Goal: Task Accomplishment & Management: Manage account settings

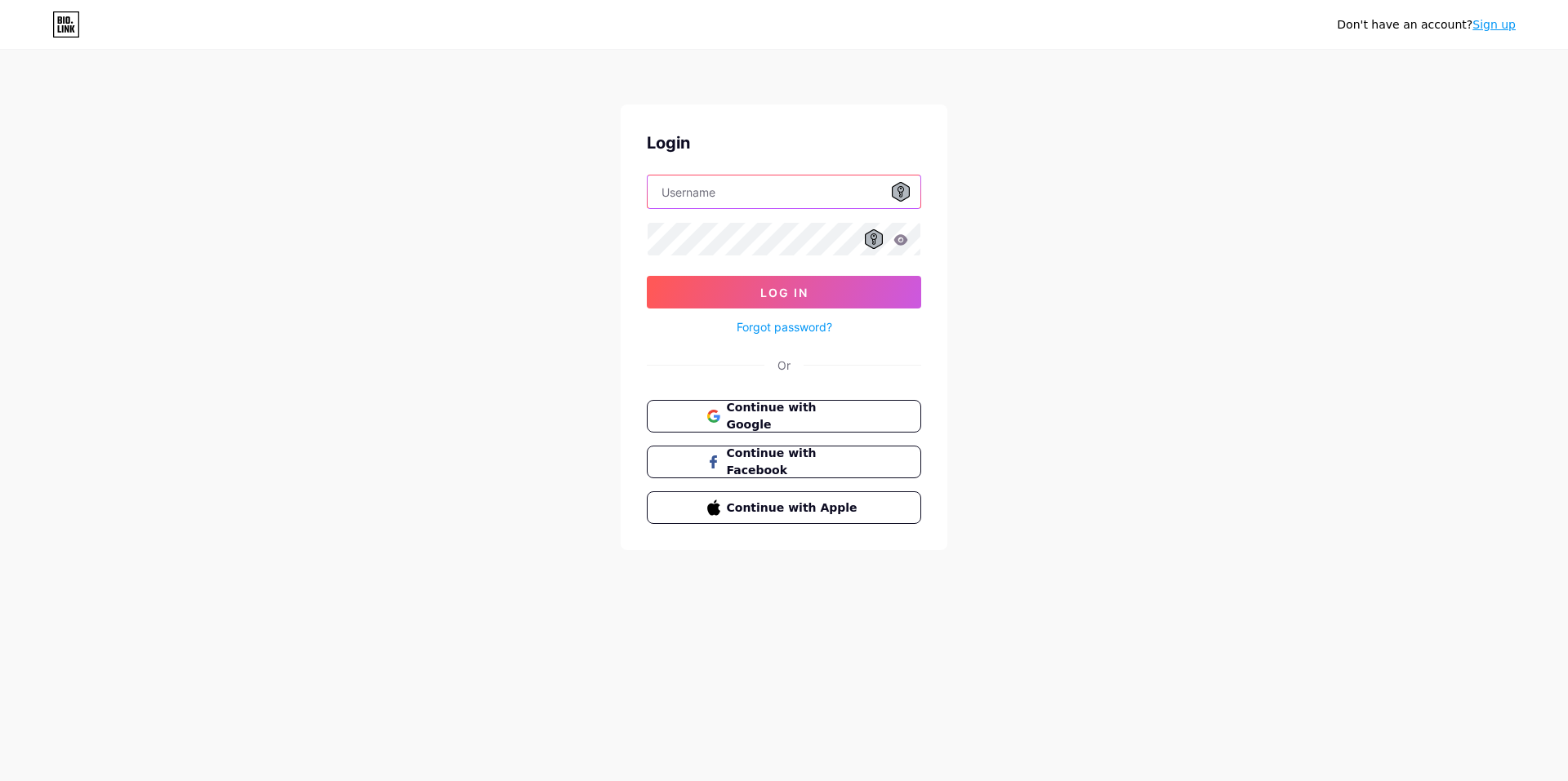
click at [765, 185] on input "text" at bounding box center [784, 191] width 273 height 32
type input "gokr0.com@gmail.com"
click at [753, 295] on button "Log In" at bounding box center [784, 291] width 275 height 32
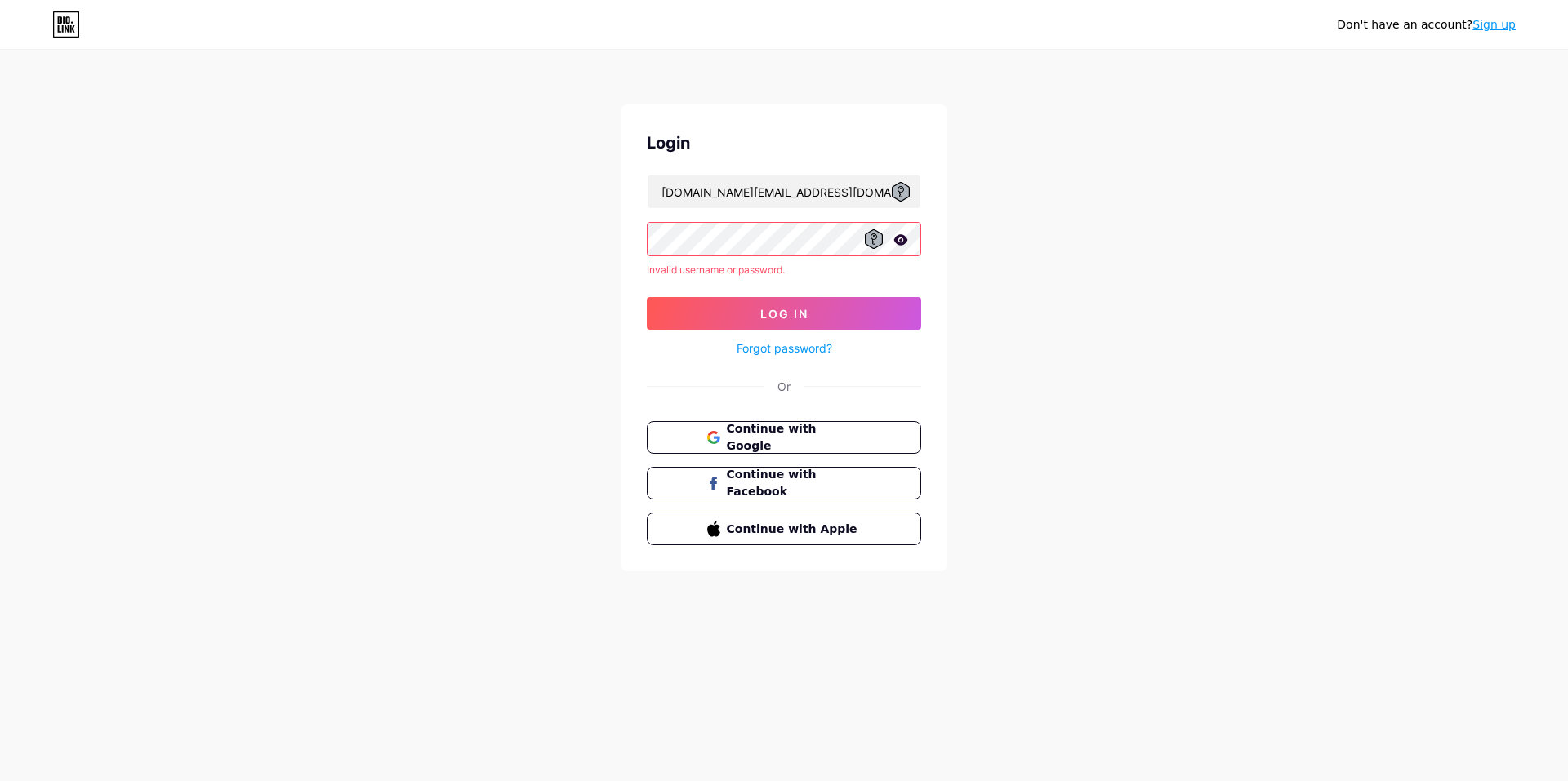
click at [752, 255] on div at bounding box center [784, 238] width 275 height 34
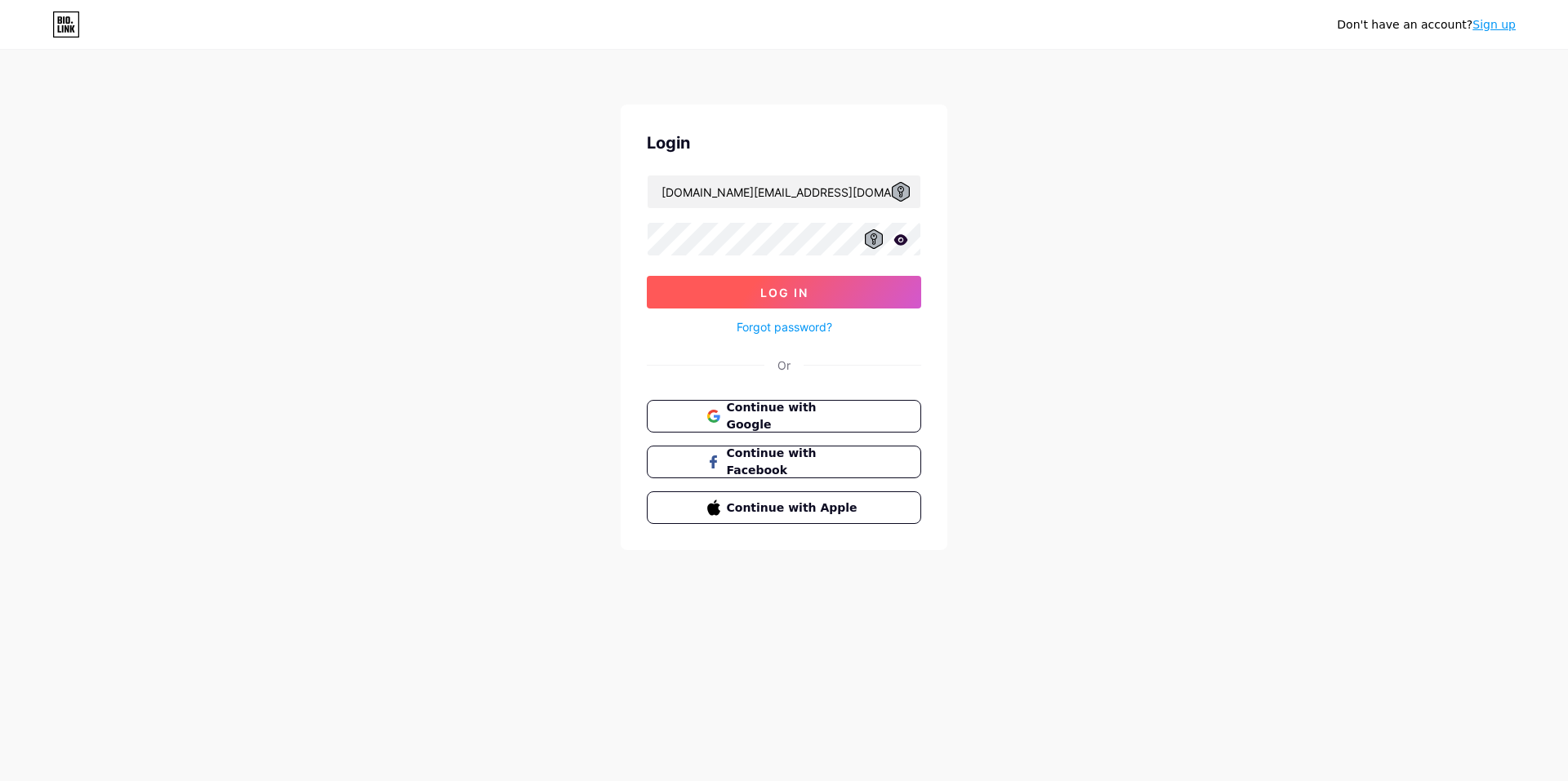
click at [744, 289] on button "Log In" at bounding box center [784, 291] width 275 height 32
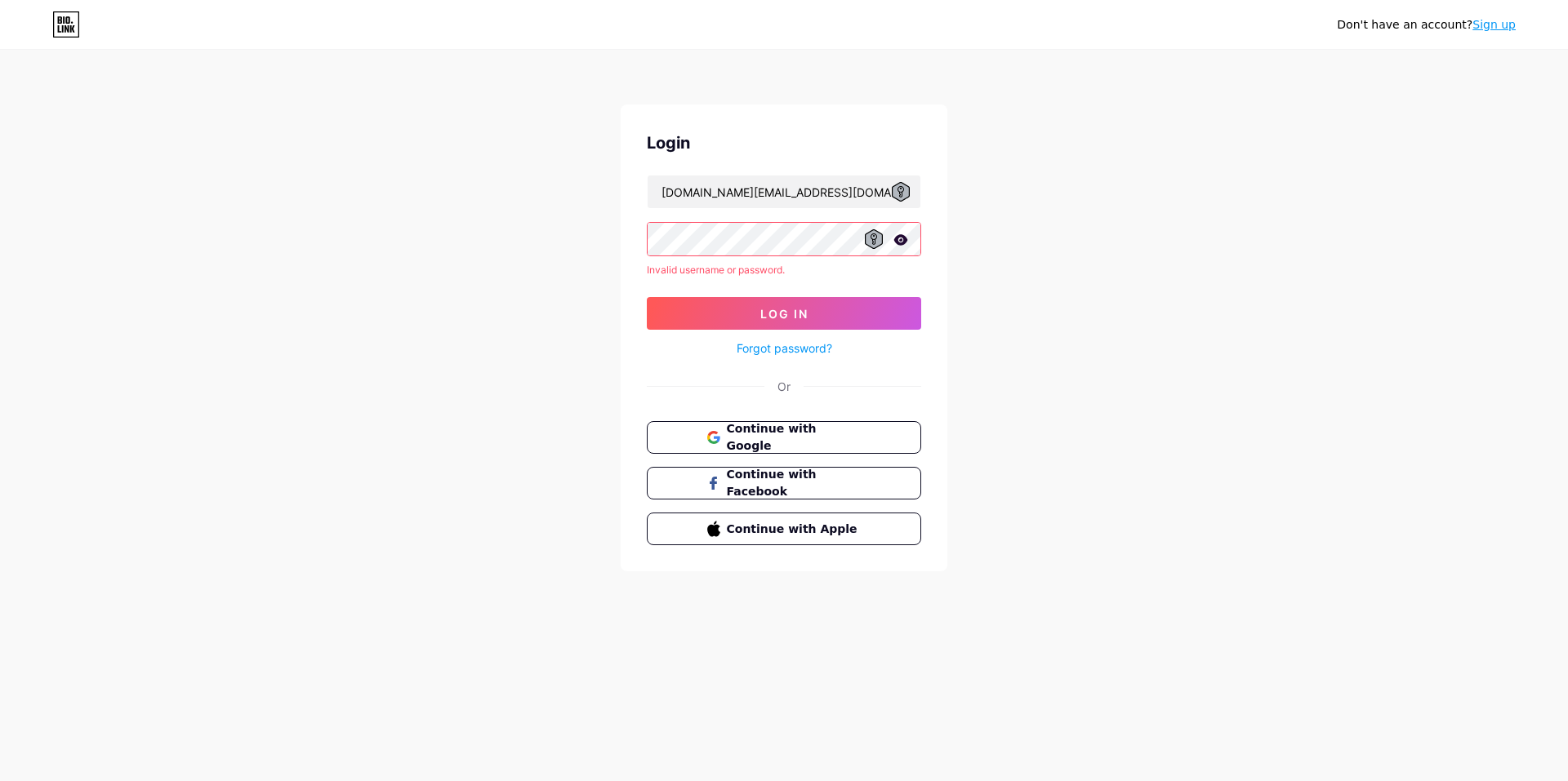
click at [904, 239] on icon at bounding box center [901, 239] width 14 height 11
click at [794, 436] on span "Continue with Google" at bounding box center [793, 439] width 136 height 35
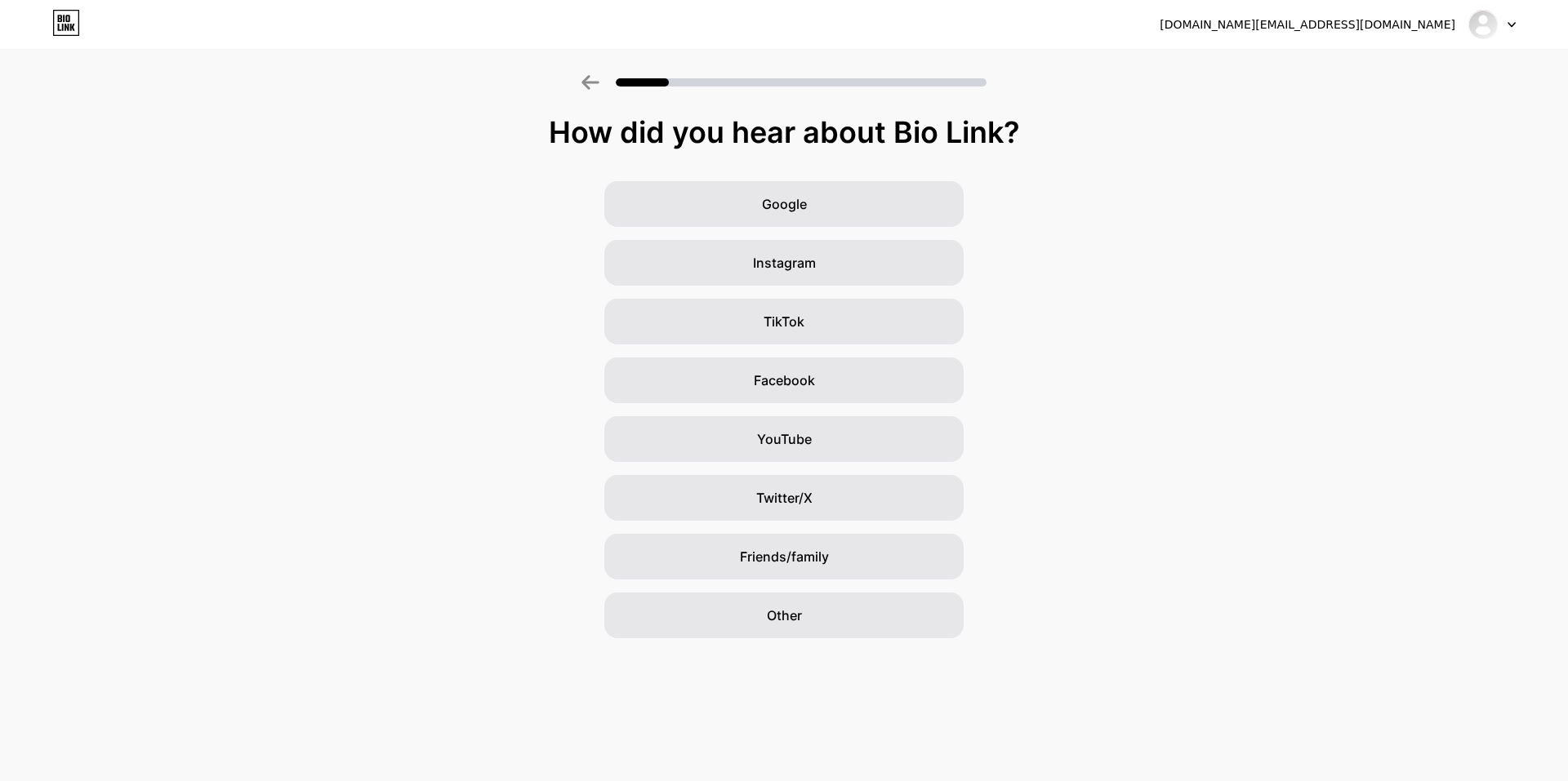
click at [582, 80] on icon at bounding box center [590, 82] width 18 height 15
click at [1515, 26] on icon at bounding box center [1511, 25] width 8 height 6
click at [1388, 66] on li "Logout" at bounding box center [1413, 67] width 202 height 44
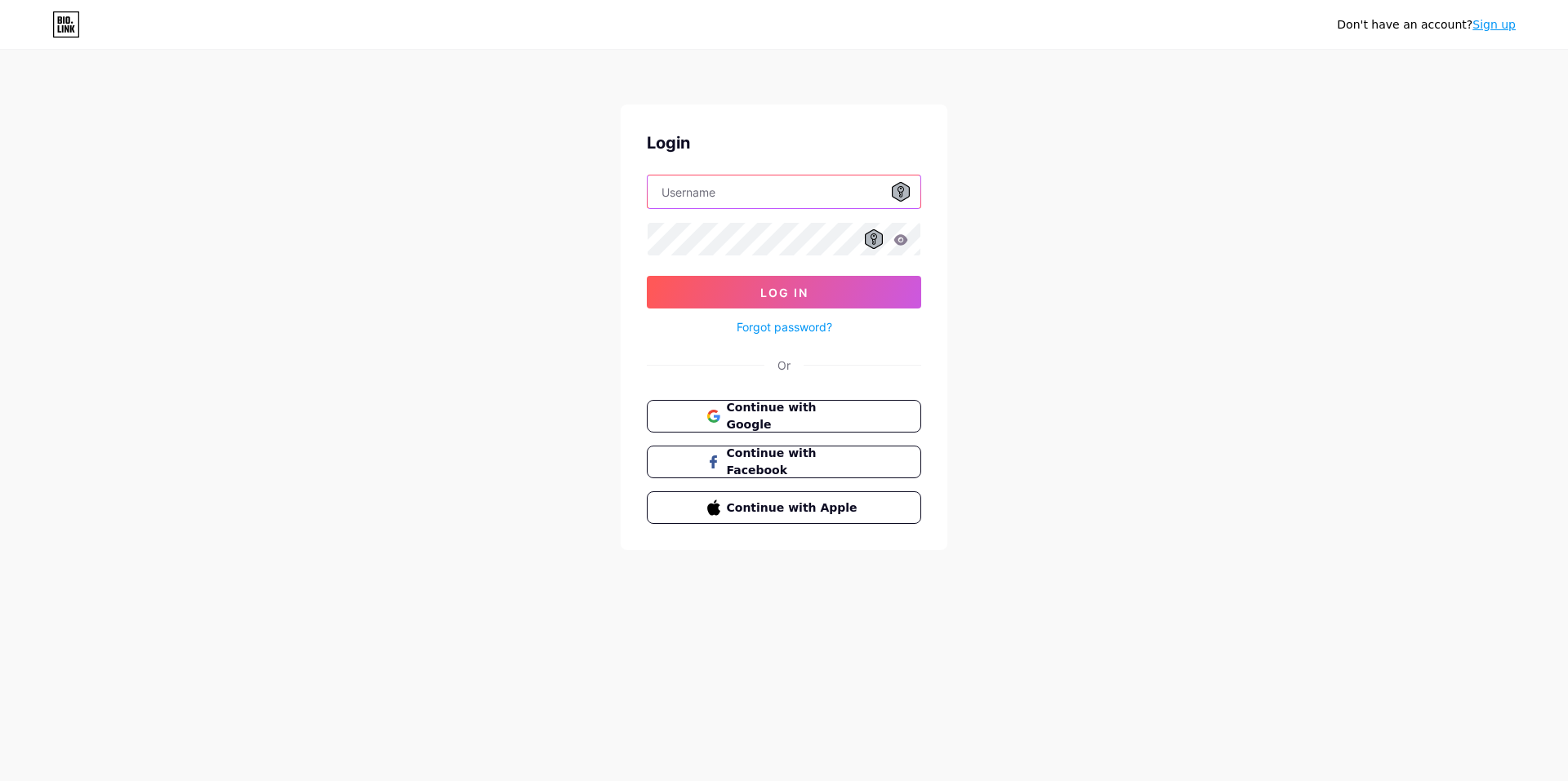
click at [698, 192] on input "text" at bounding box center [784, 191] width 273 height 32
click at [794, 206] on input "text" at bounding box center [784, 191] width 273 height 32
type input "sam9800_"
click at [821, 282] on button "Log In" at bounding box center [784, 291] width 275 height 32
click at [779, 286] on span "Log In" at bounding box center [784, 292] width 48 height 14
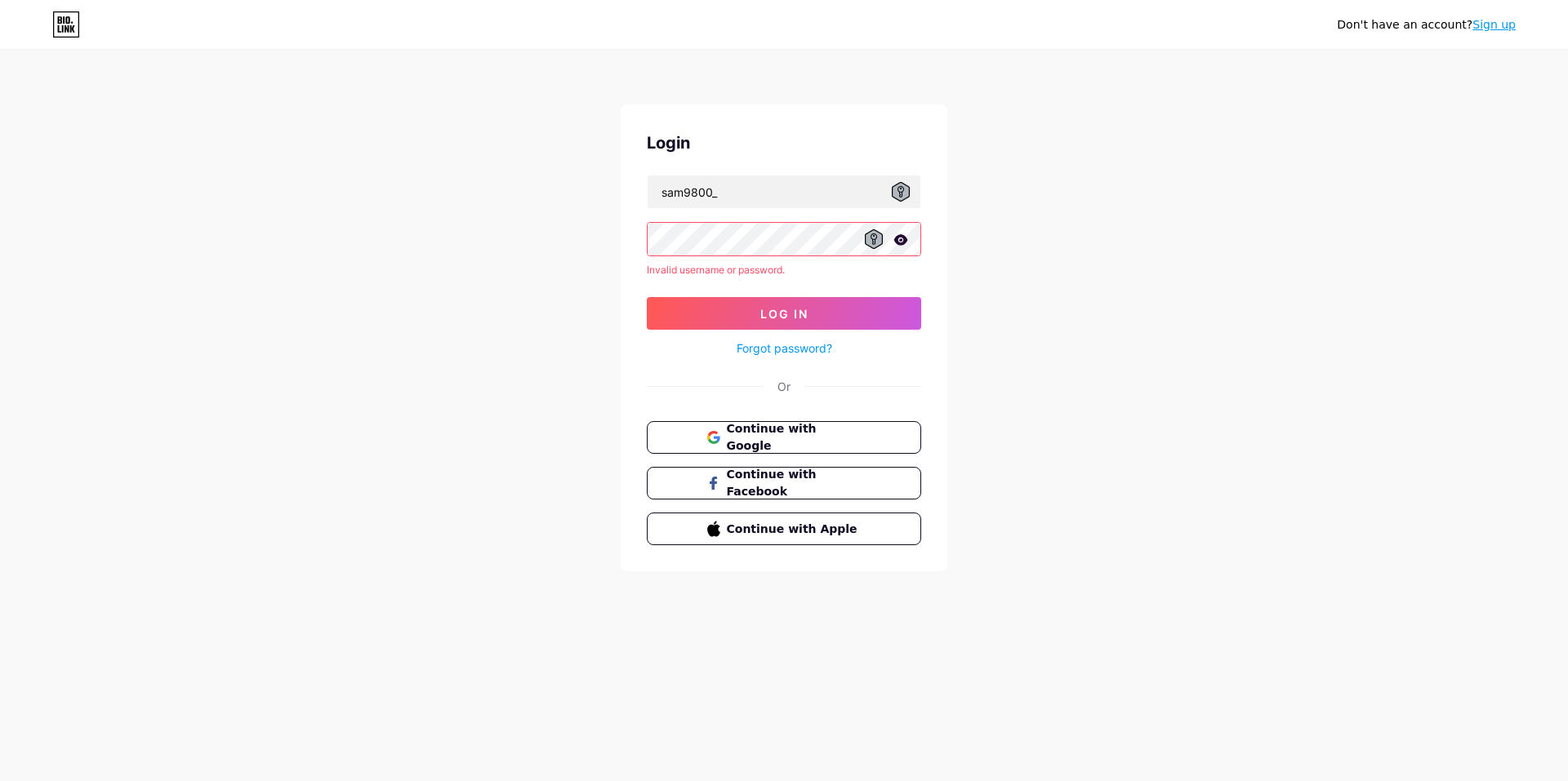
click at [814, 349] on link "Forgot password?" at bounding box center [784, 347] width 95 height 17
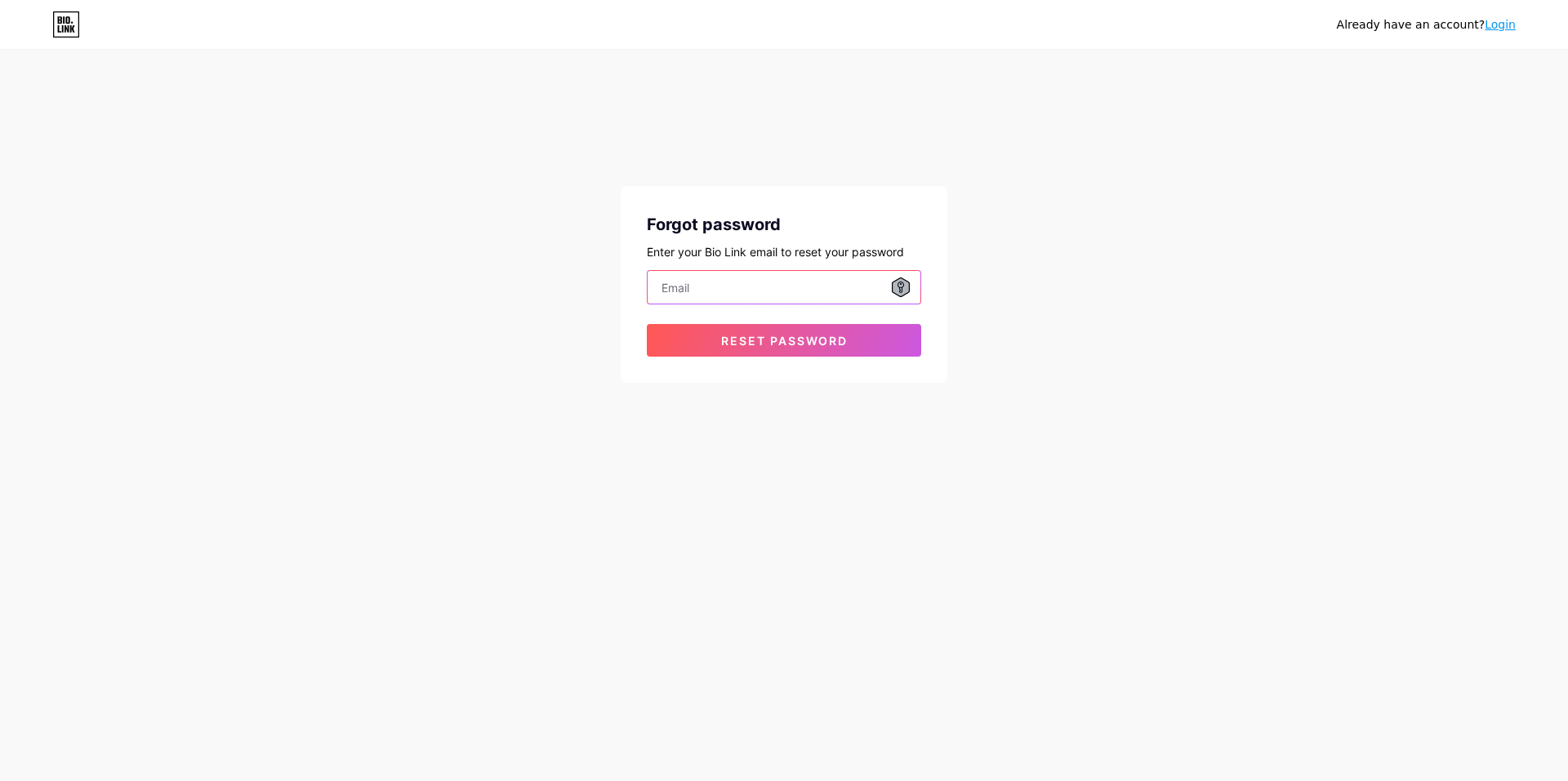
click at [817, 289] on input "email" at bounding box center [784, 286] width 273 height 32
type input "gokr0.com@gmail.com"
click at [780, 353] on button "Reset password" at bounding box center [784, 339] width 275 height 32
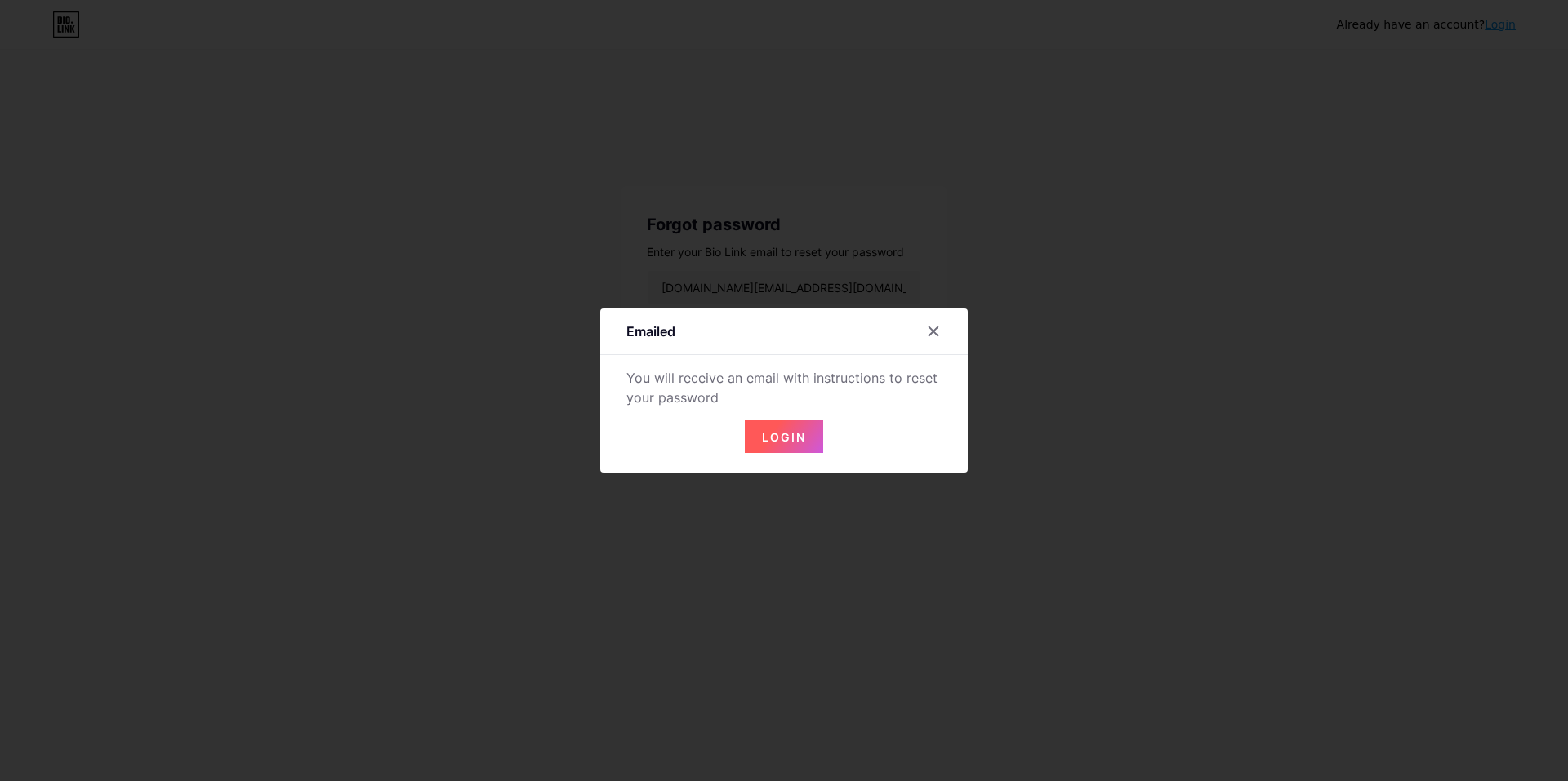
click at [799, 431] on span "Login" at bounding box center [783, 438] width 44 height 14
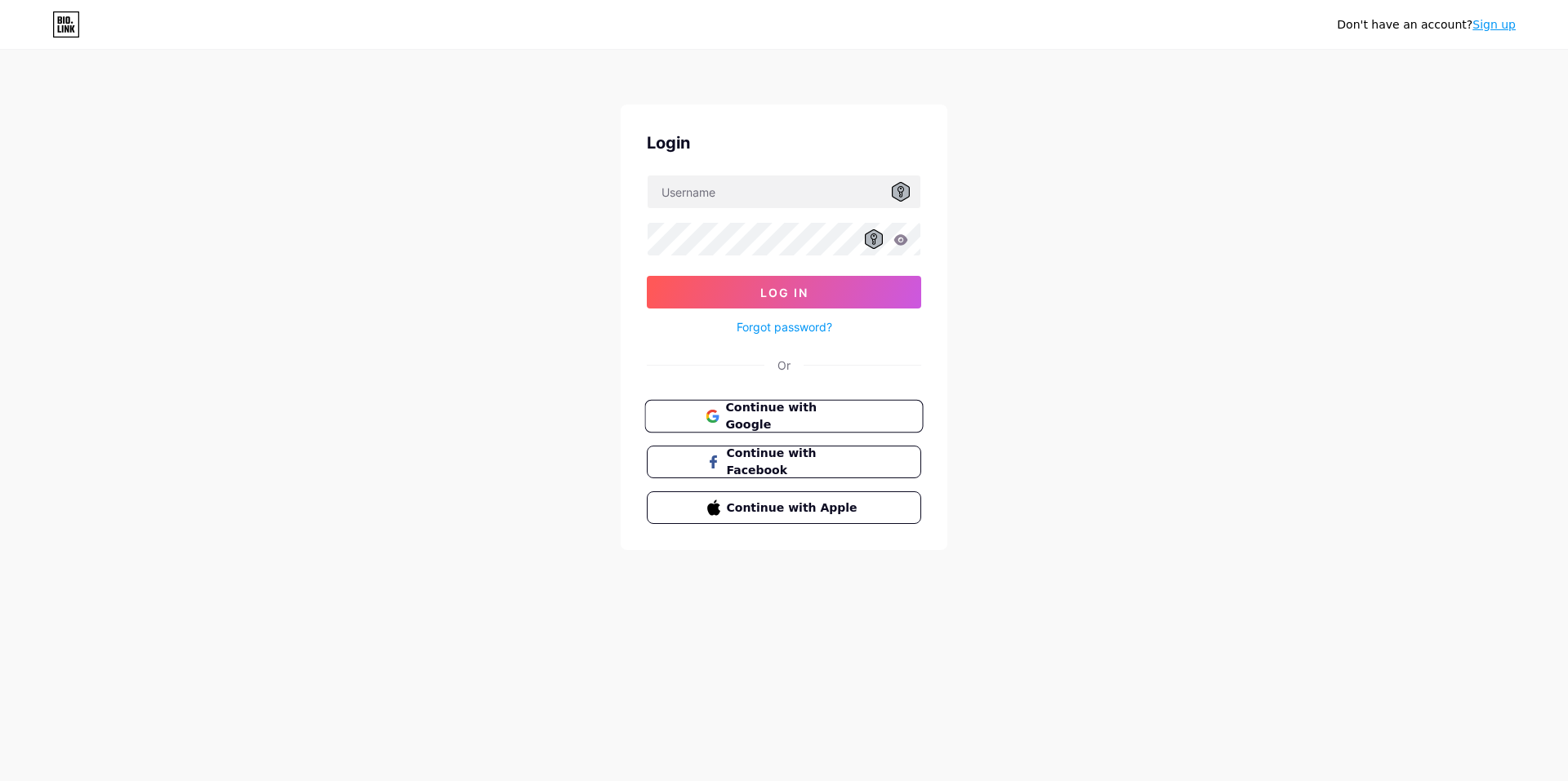
click at [841, 415] on span "Continue with Google" at bounding box center [793, 417] width 136 height 35
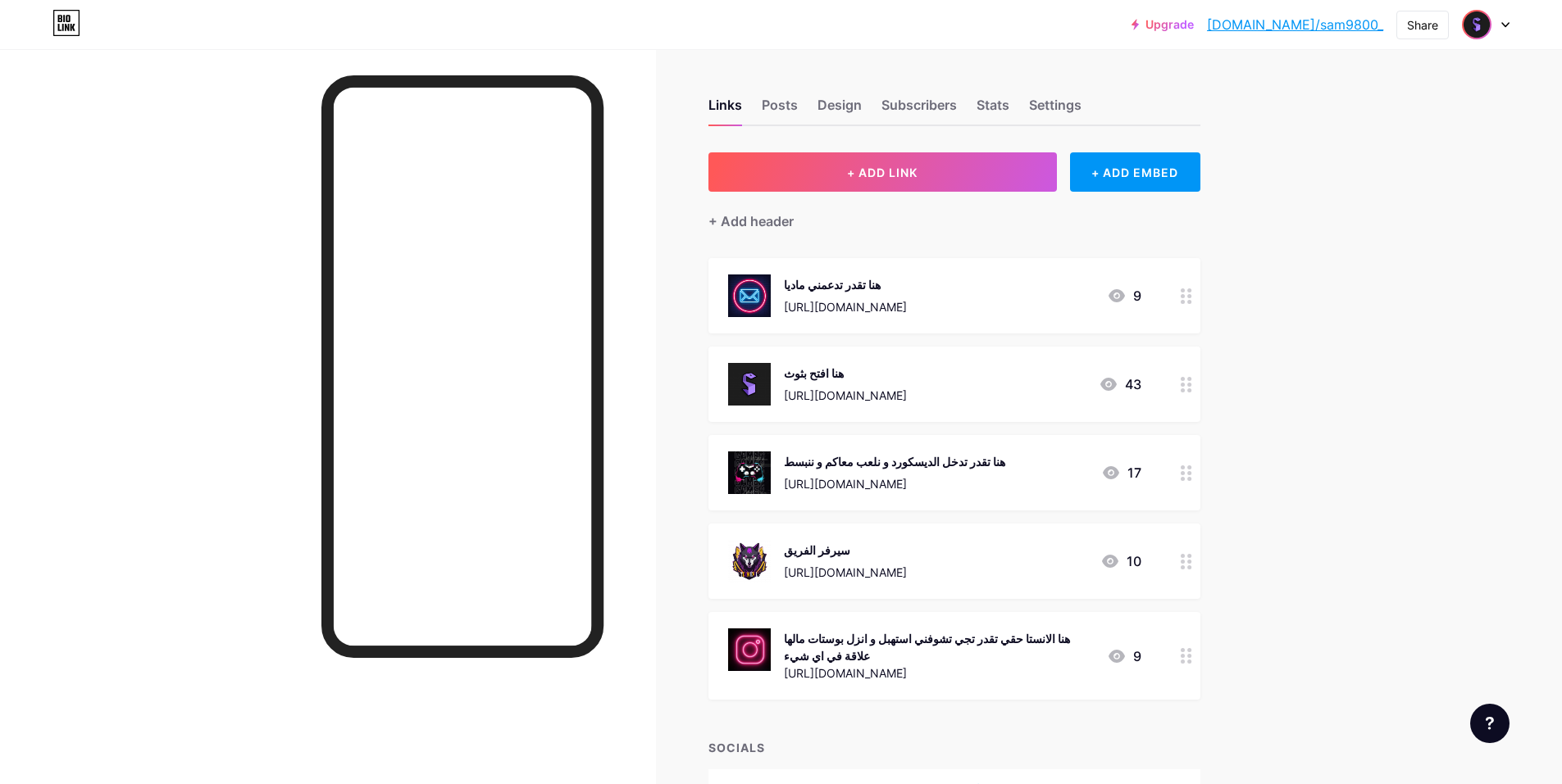
click at [1476, 27] on img at bounding box center [1476, 25] width 27 height 27
click at [1262, 452] on div "Links Posts Design Subscribers Stats Settings + ADD LINK + ADD EMBED + Add head…" at bounding box center [635, 470] width 1269 height 842
click at [770, 108] on div "Posts" at bounding box center [780, 110] width 36 height 30
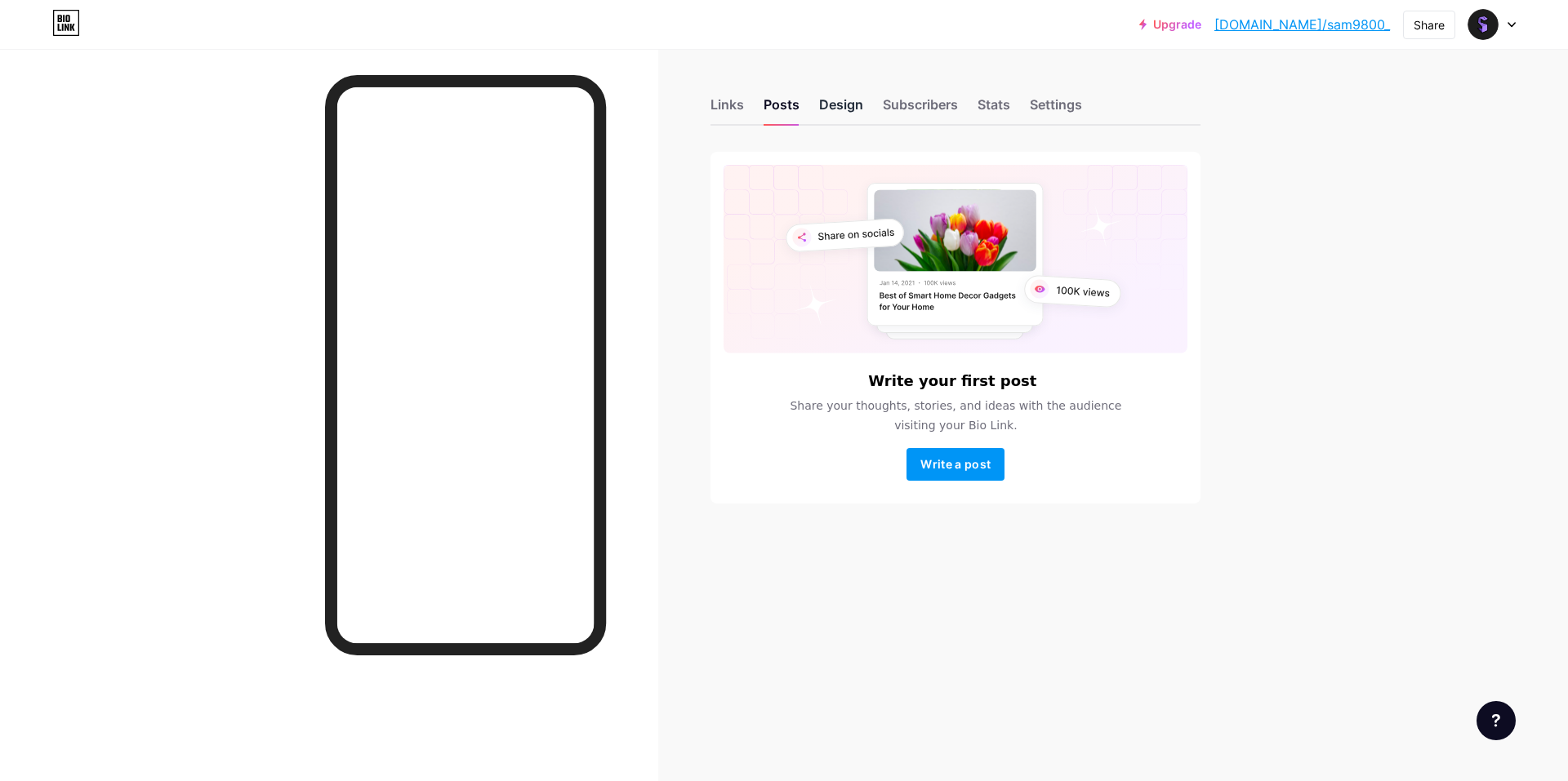
click at [857, 108] on div "Design" at bounding box center [841, 110] width 44 height 29
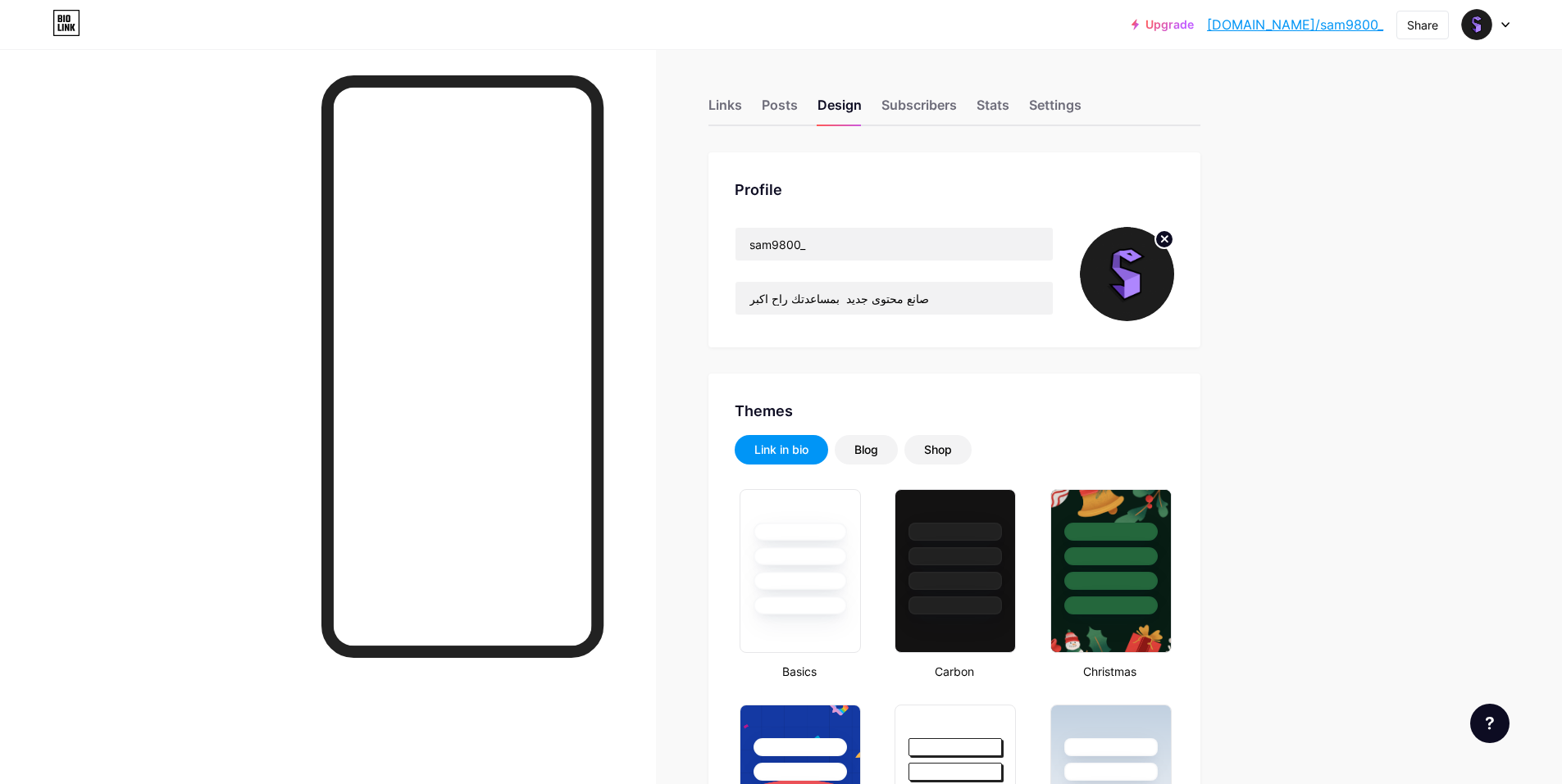
click at [1174, 235] on circle at bounding box center [1165, 239] width 18 height 18
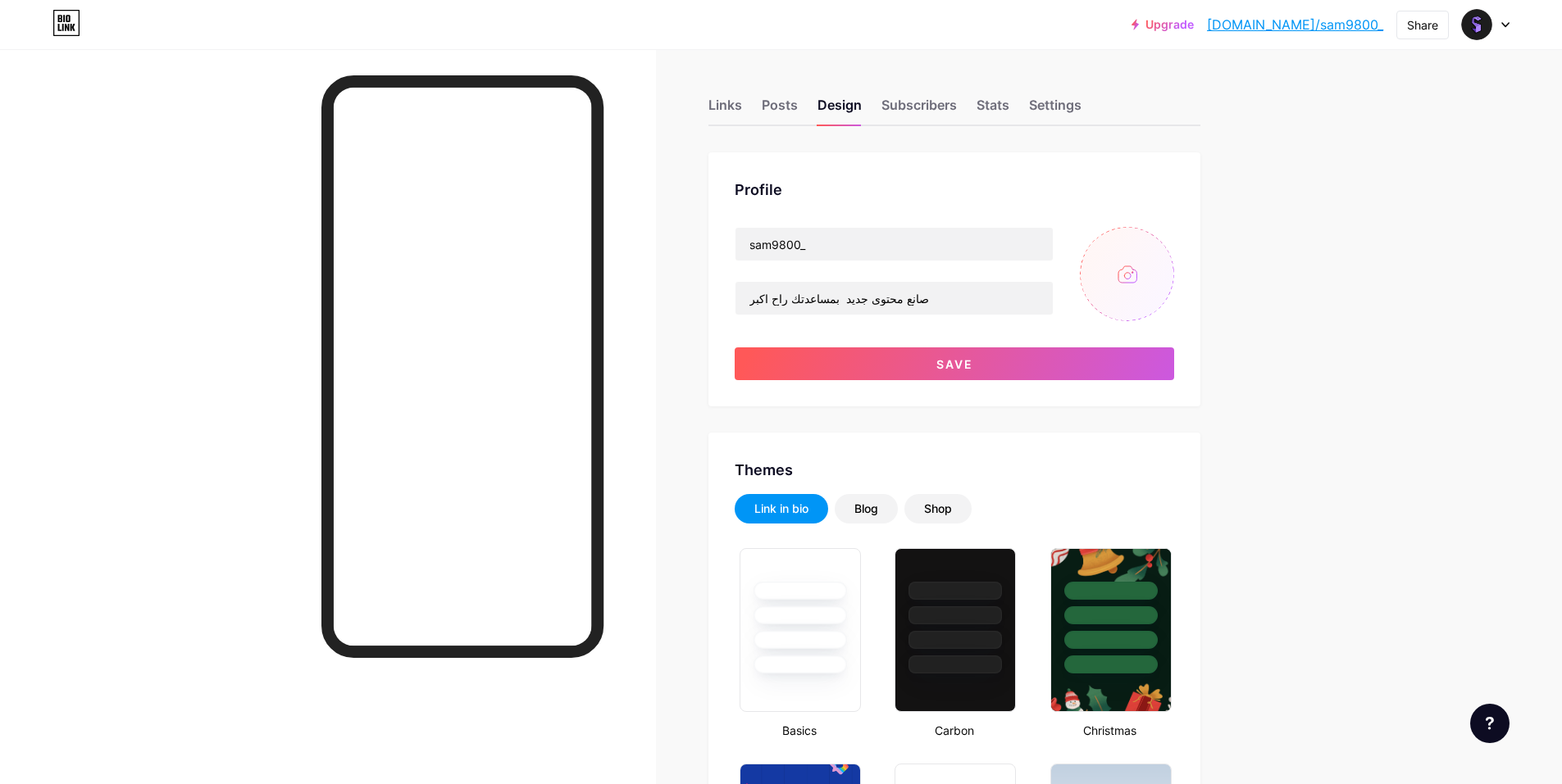
click at [1135, 276] on input "file" at bounding box center [1127, 275] width 95 height 95
type input "C:\fakepath\SVynXrVP0gl3.png980.png"
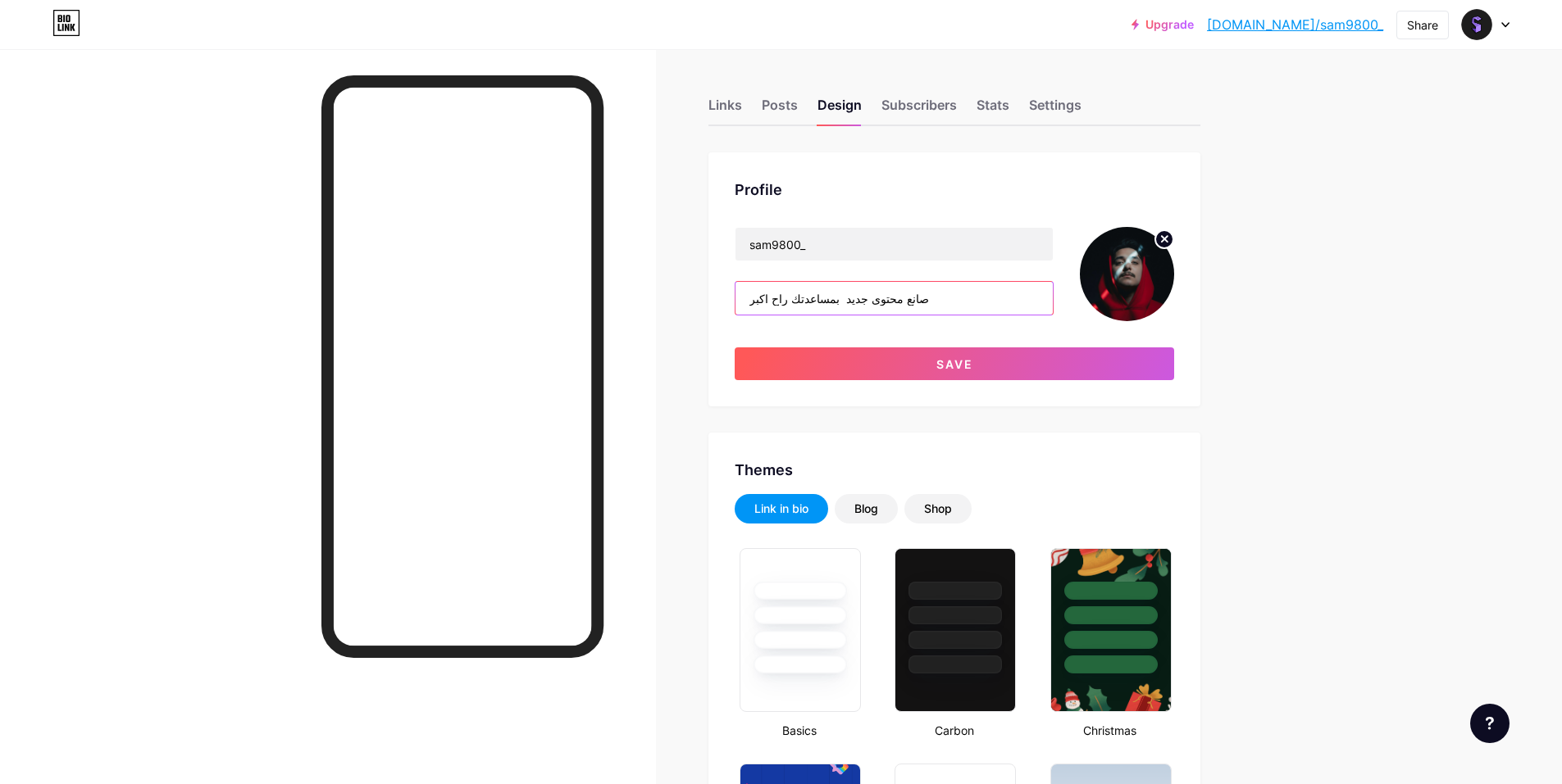
drag, startPoint x: 917, startPoint y: 305, endPoint x: 734, endPoint y: 311, distance: 183.1
click at [734, 311] on div "Profile sam9800_ صانع محتوى جديد بمساعدتك راح اكبر Save" at bounding box center [954, 280] width 492 height 254
type input "h"
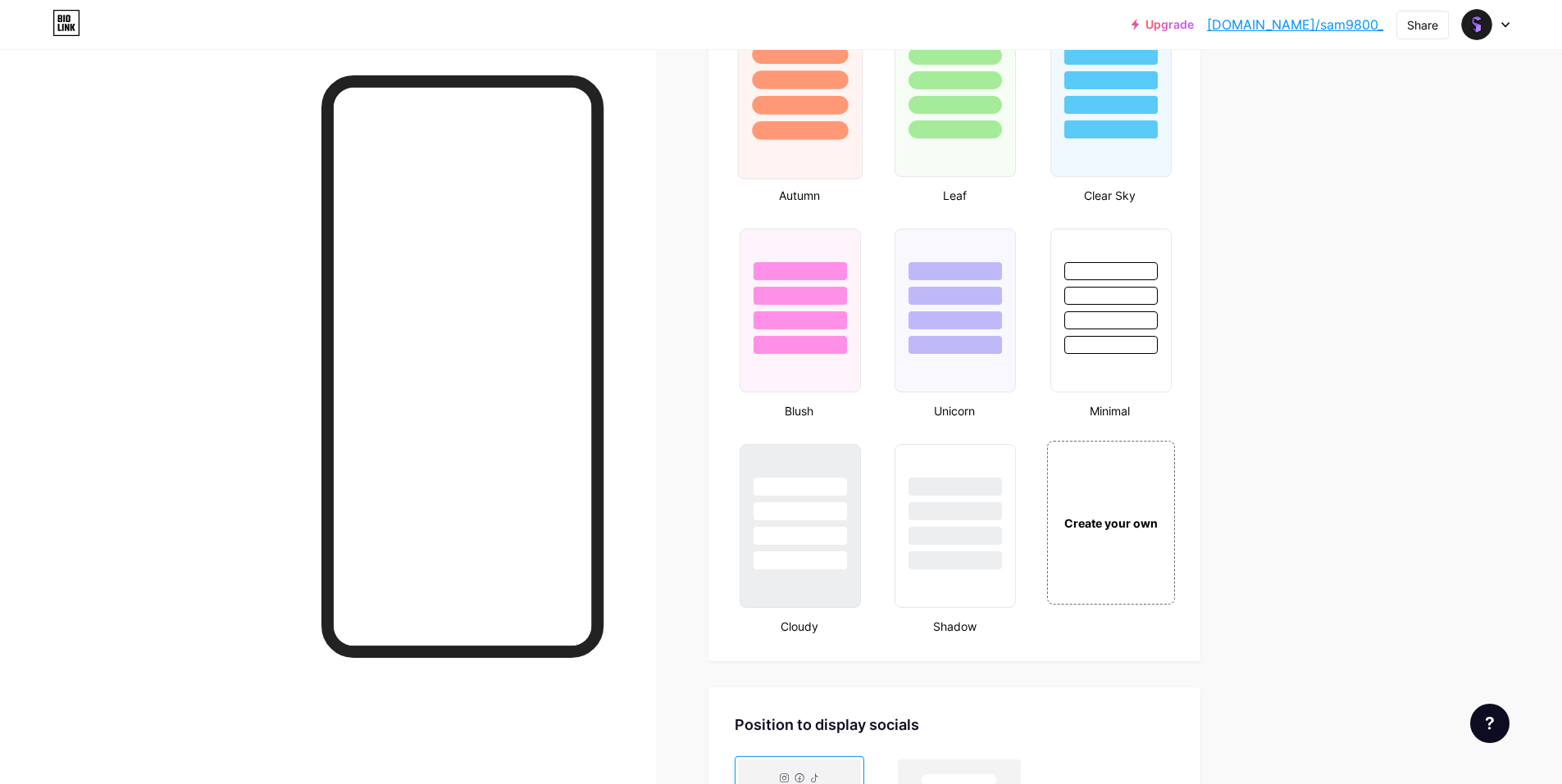
scroll to position [1885, 0]
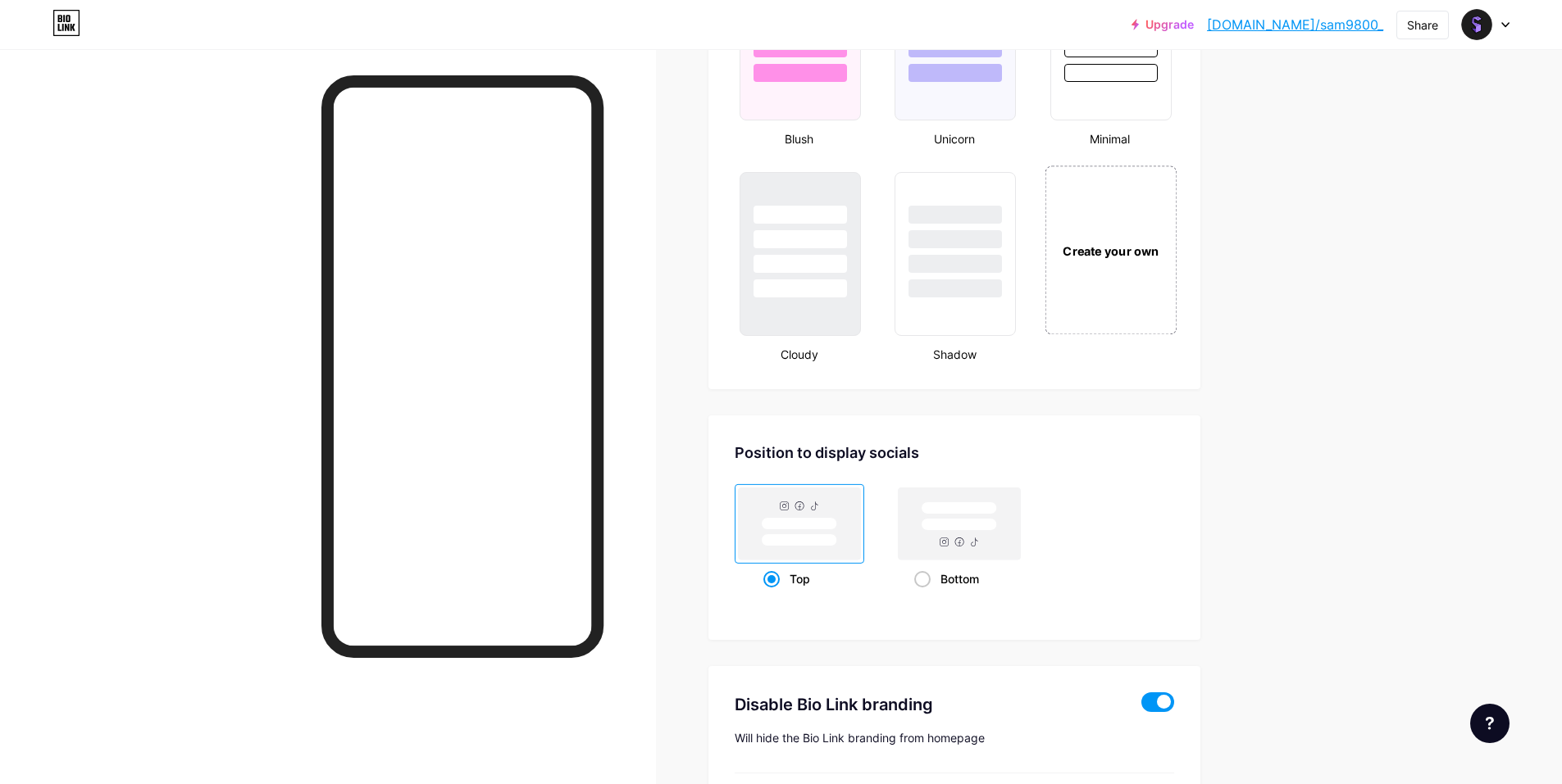
type input "ذي الصفحة تقدر تلقى كل حاجة تخصني"
click at [1136, 275] on div "Create your own" at bounding box center [1111, 249] width 132 height 168
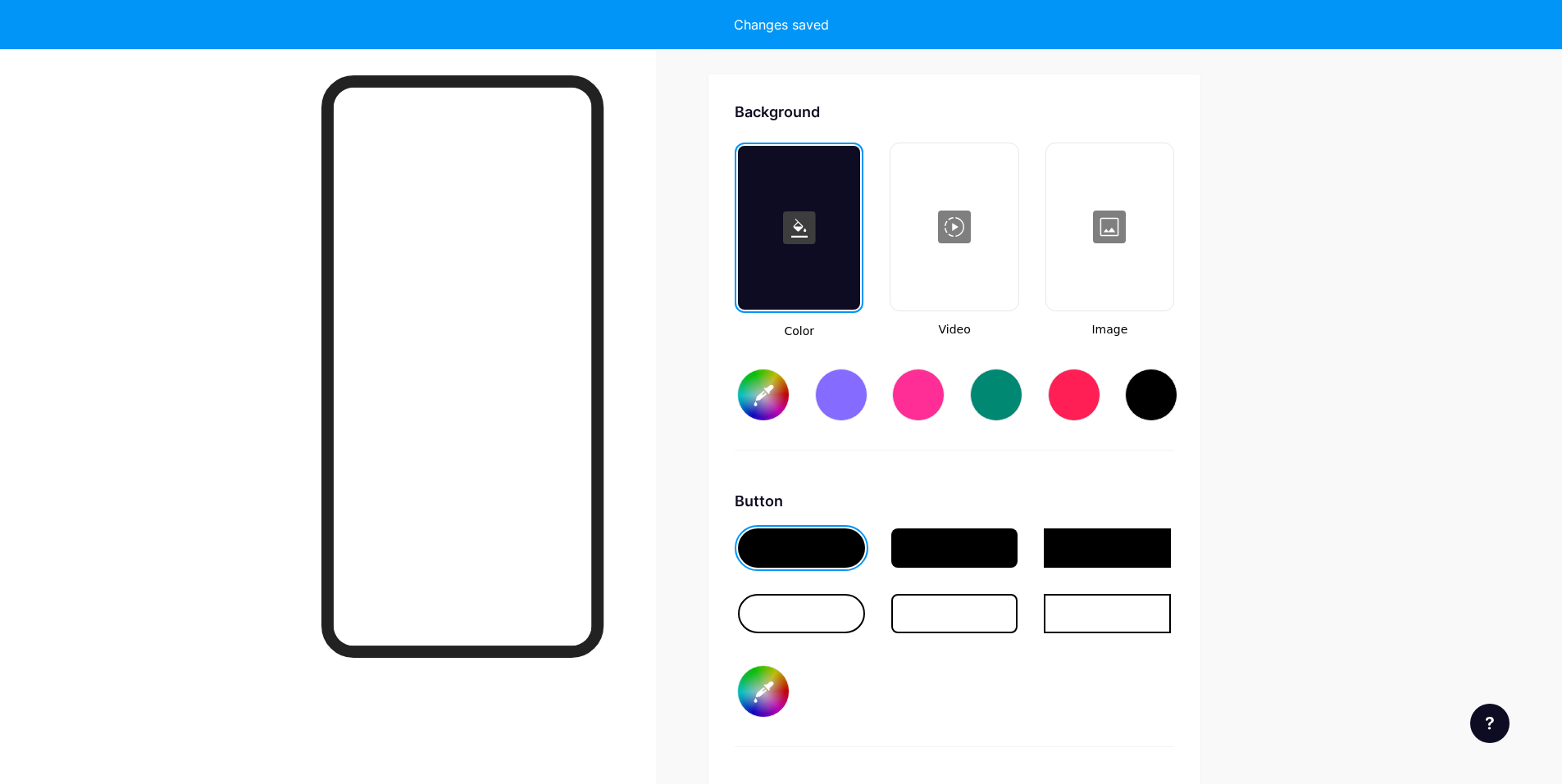
scroll to position [2235, 0]
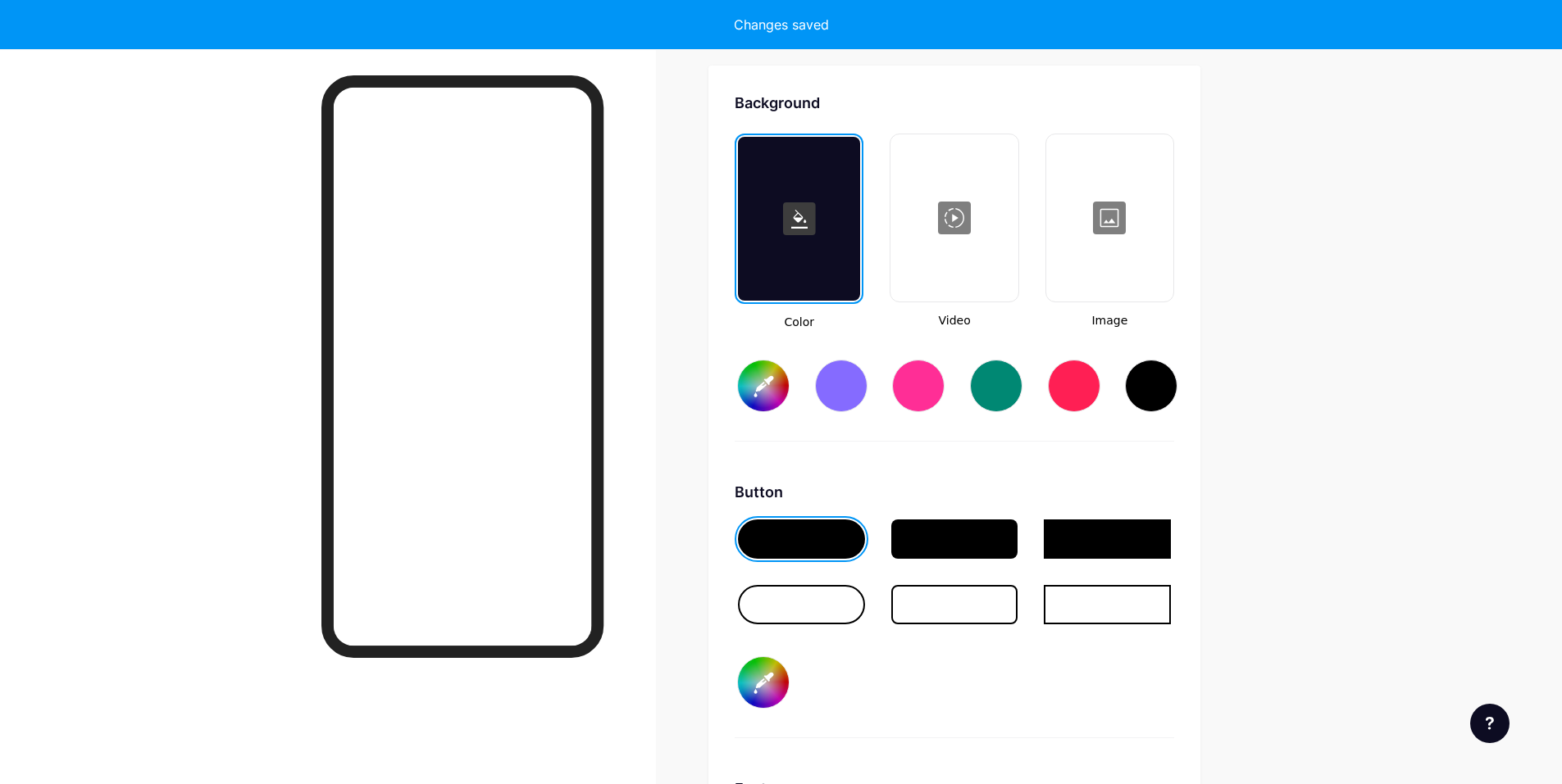
type input "#ffffff"
type input "#000000"
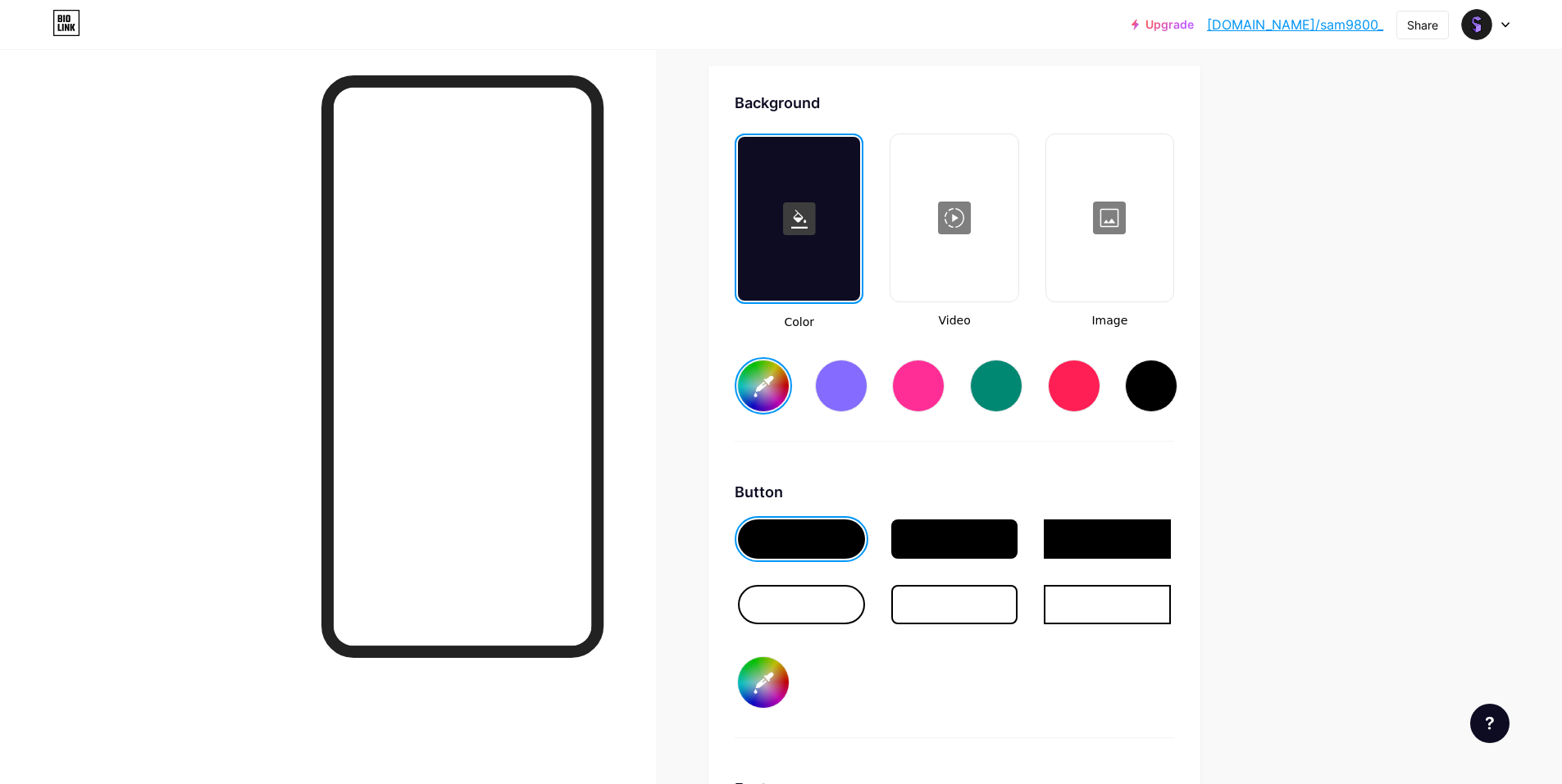
click at [1169, 382] on div at bounding box center [1151, 385] width 52 height 52
type input "#000000"
click at [945, 534] on div at bounding box center [955, 540] width 127 height 39
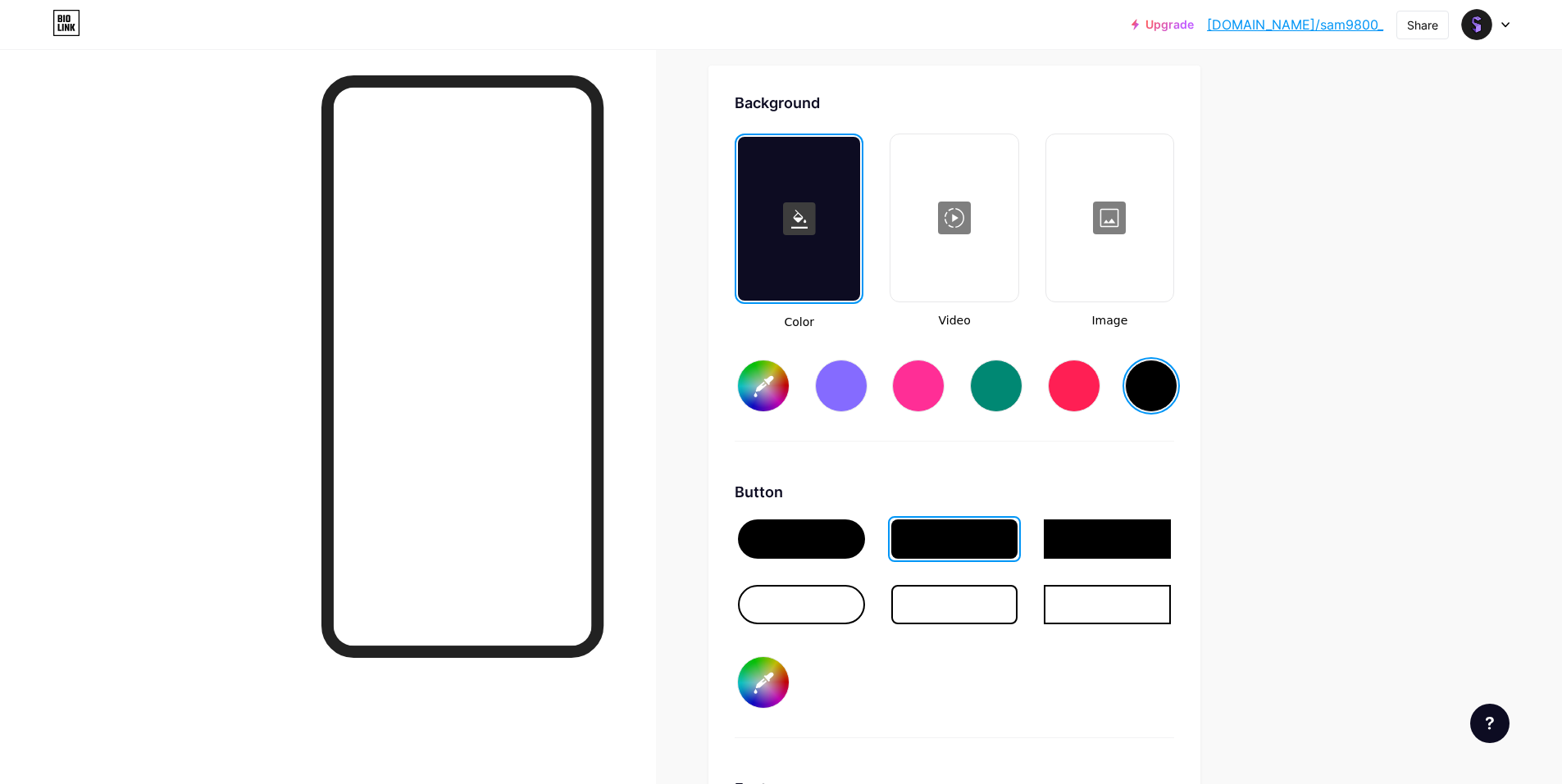
click at [820, 531] on div at bounding box center [801, 540] width 127 height 39
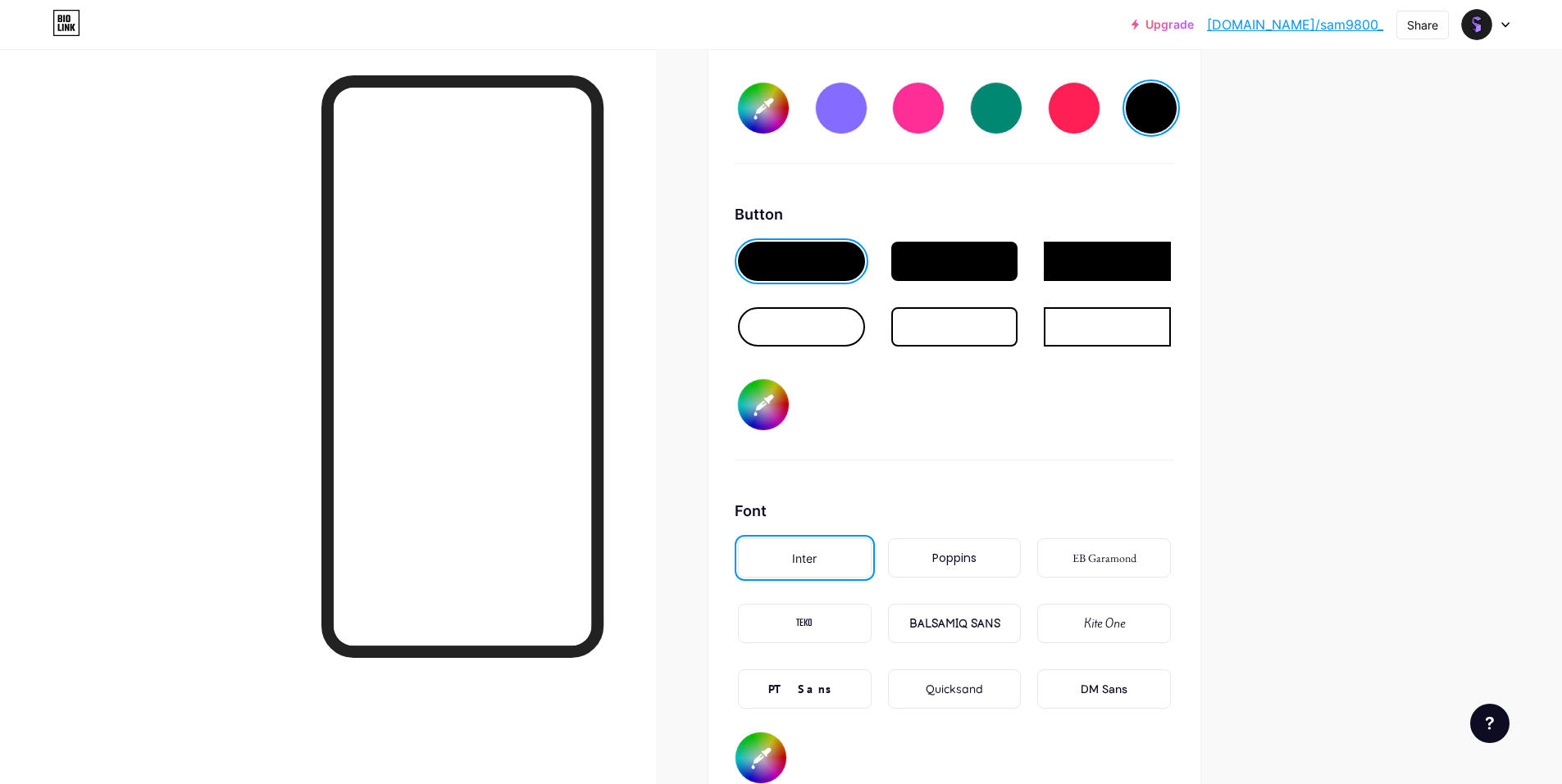
scroll to position [2563, 0]
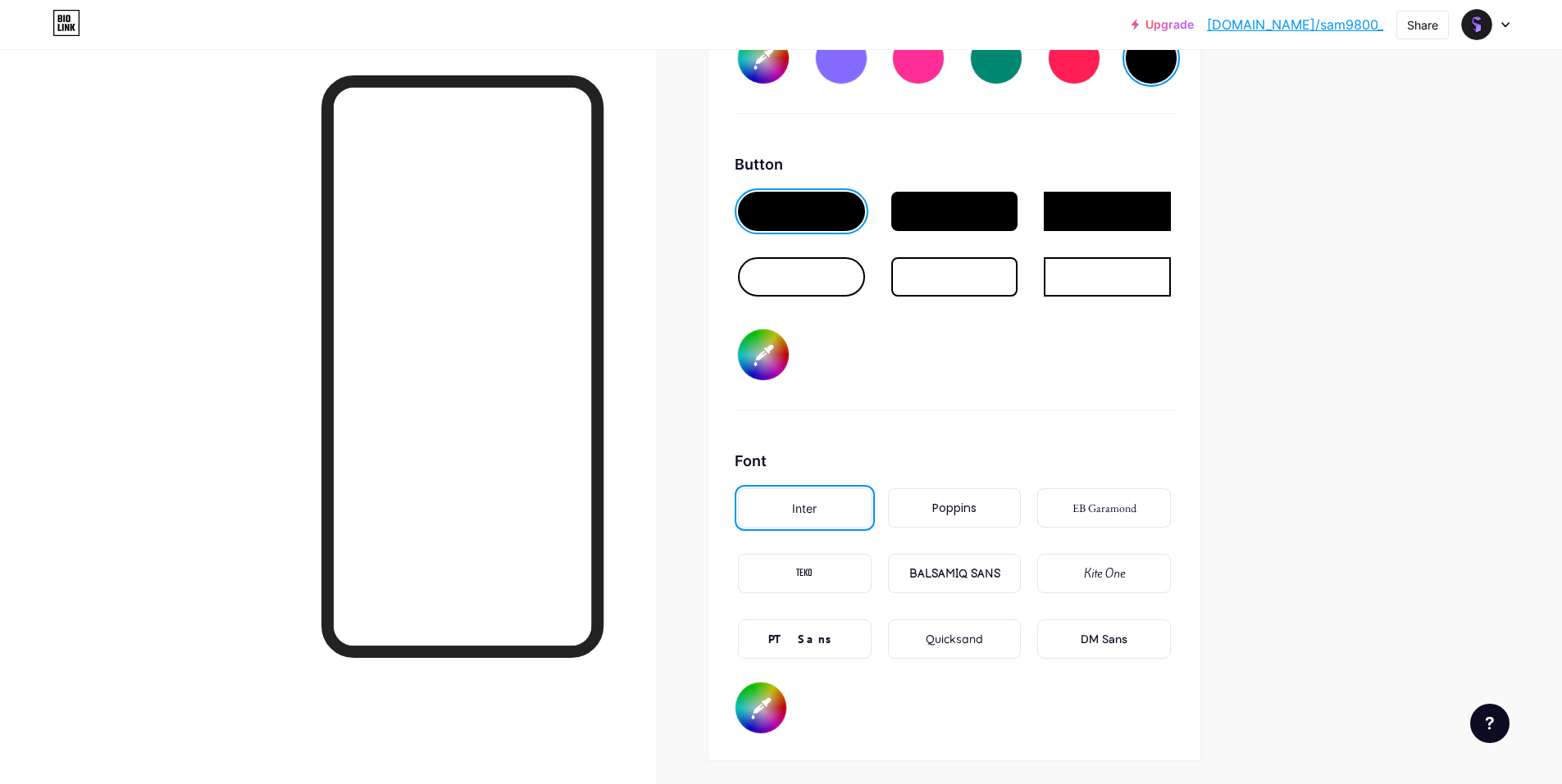
click at [954, 500] on div "Poppins" at bounding box center [954, 508] width 44 height 17
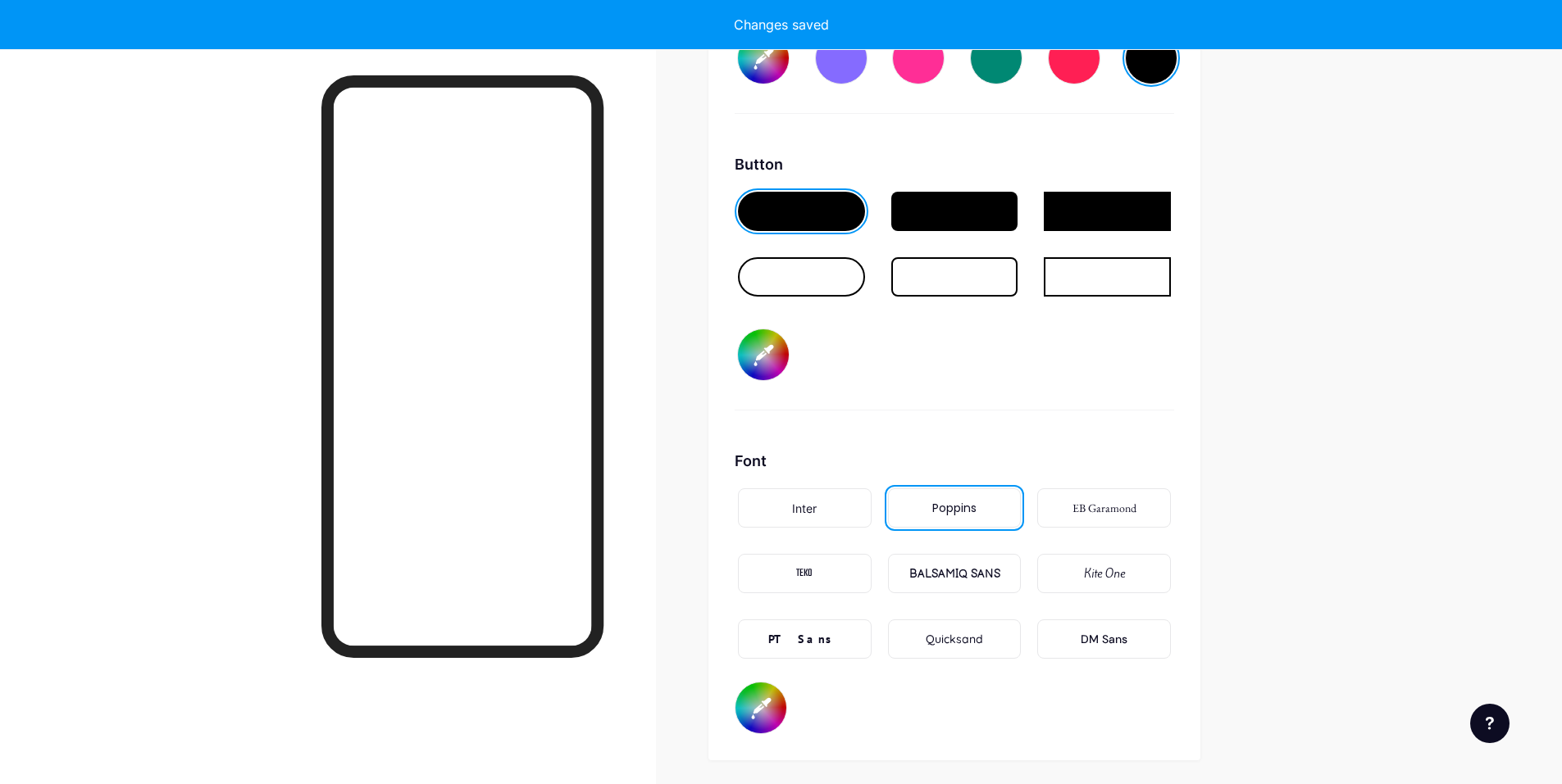
click at [770, 358] on input "#000000" at bounding box center [764, 356] width 51 height 51
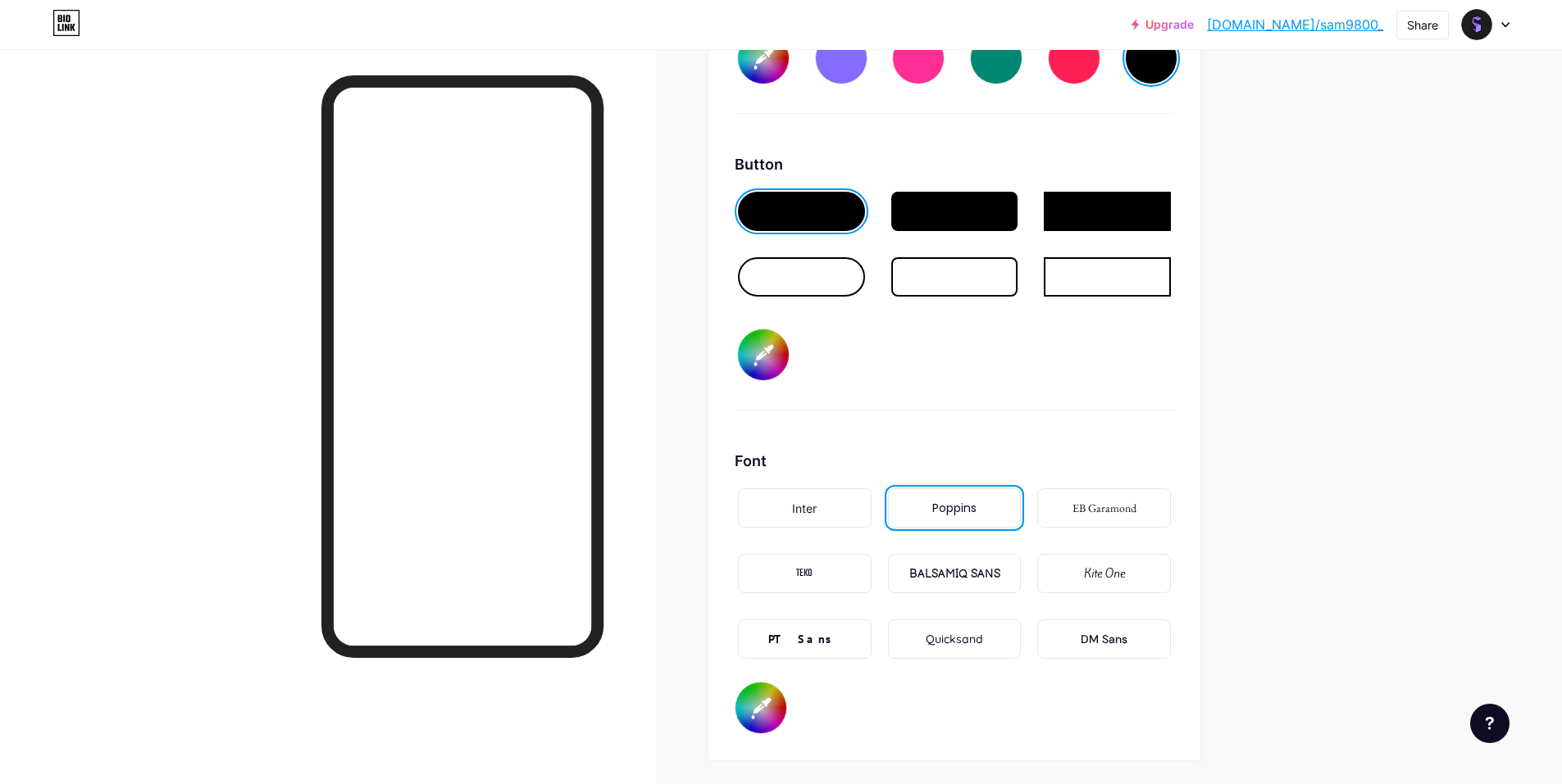
click at [1036, 384] on div "Button #ff0000" at bounding box center [955, 282] width 440 height 257
click at [775, 358] on input "#ff0000" at bounding box center [764, 356] width 51 height 51
type input "#832a2a"
click at [1011, 391] on div "Button #832a2a" at bounding box center [955, 282] width 440 height 257
click at [923, 214] on div at bounding box center [955, 212] width 127 height 39
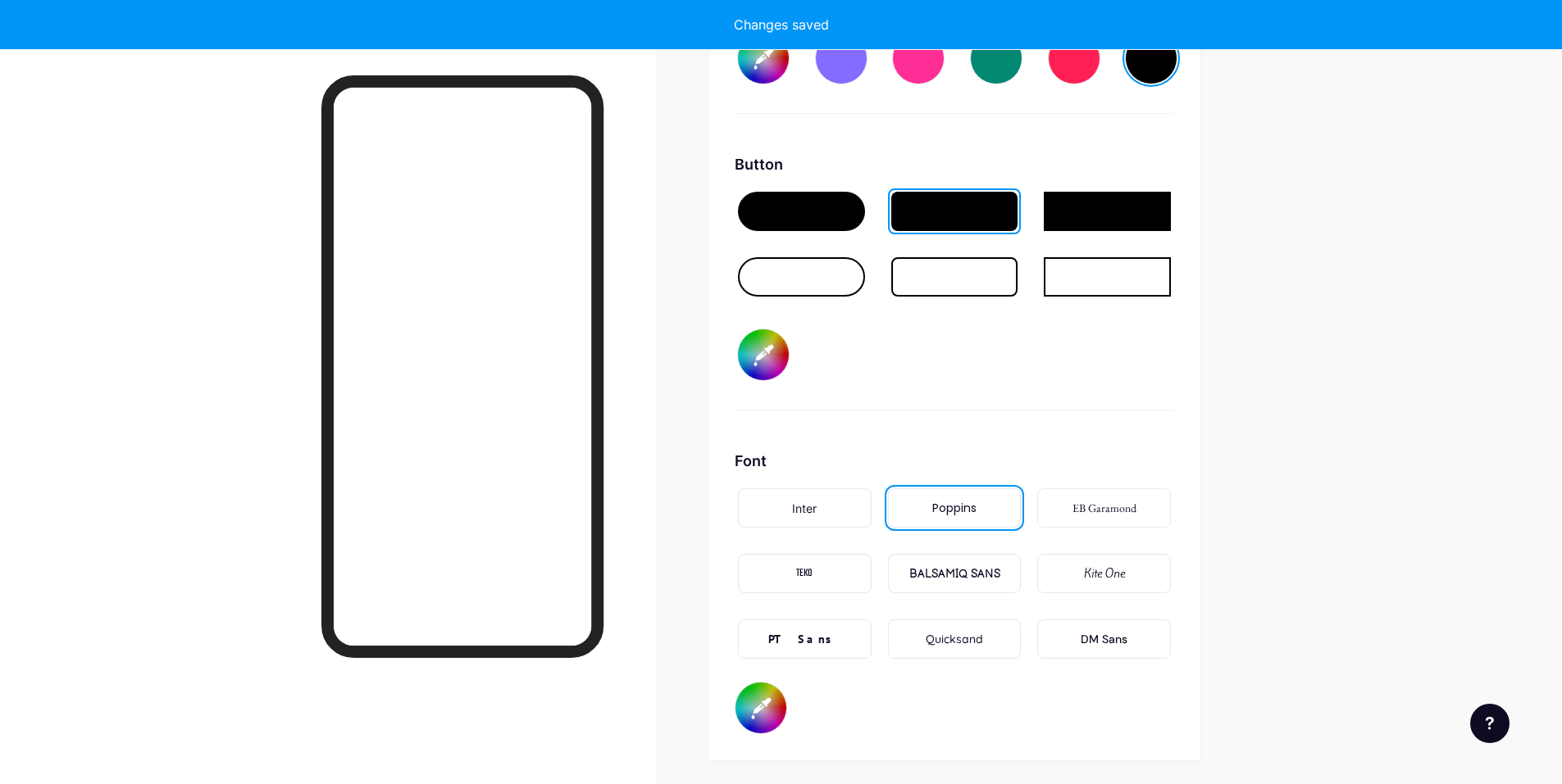
click at [828, 281] on div at bounding box center [801, 277] width 127 height 39
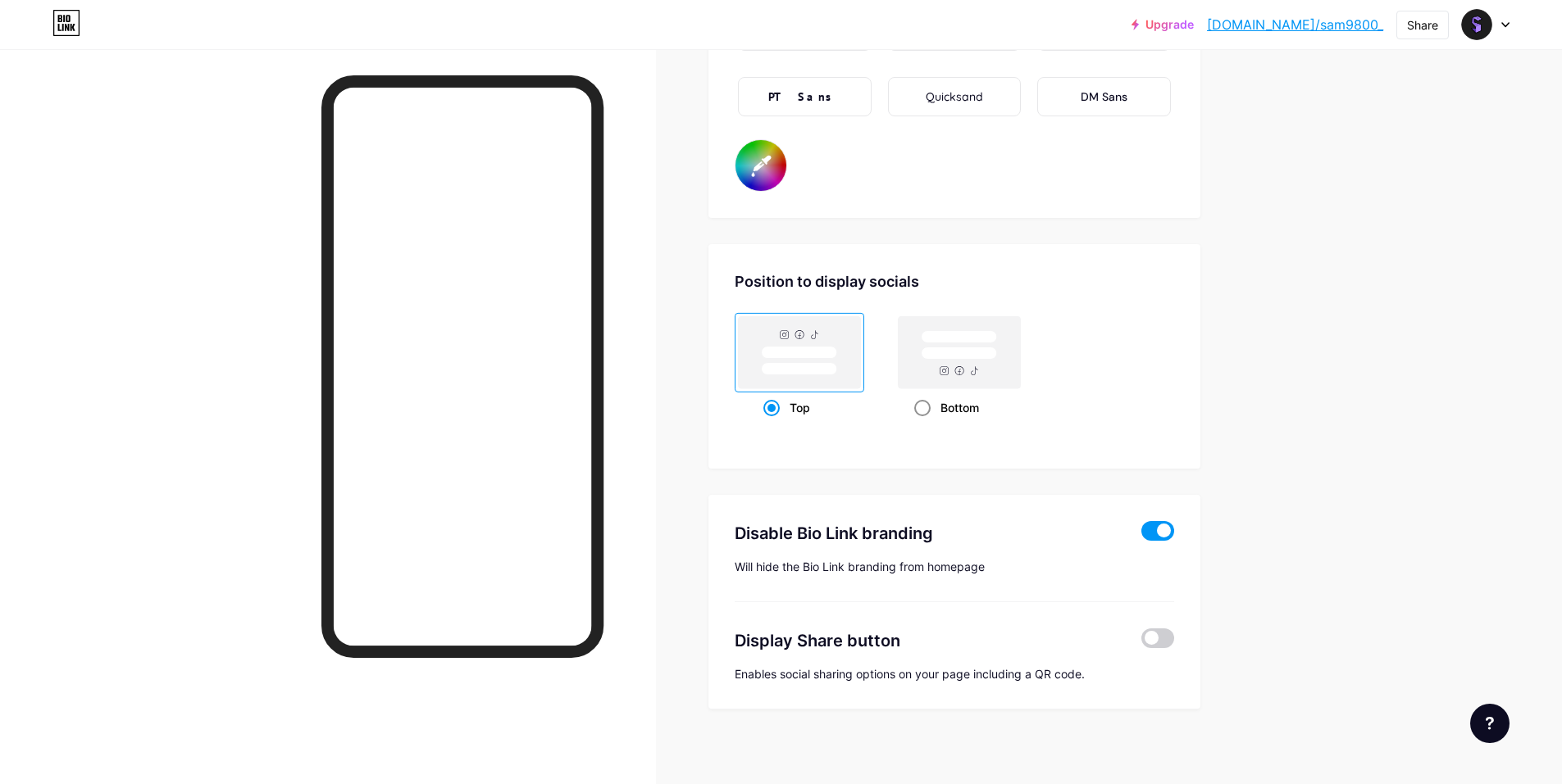
scroll to position [3113, 0]
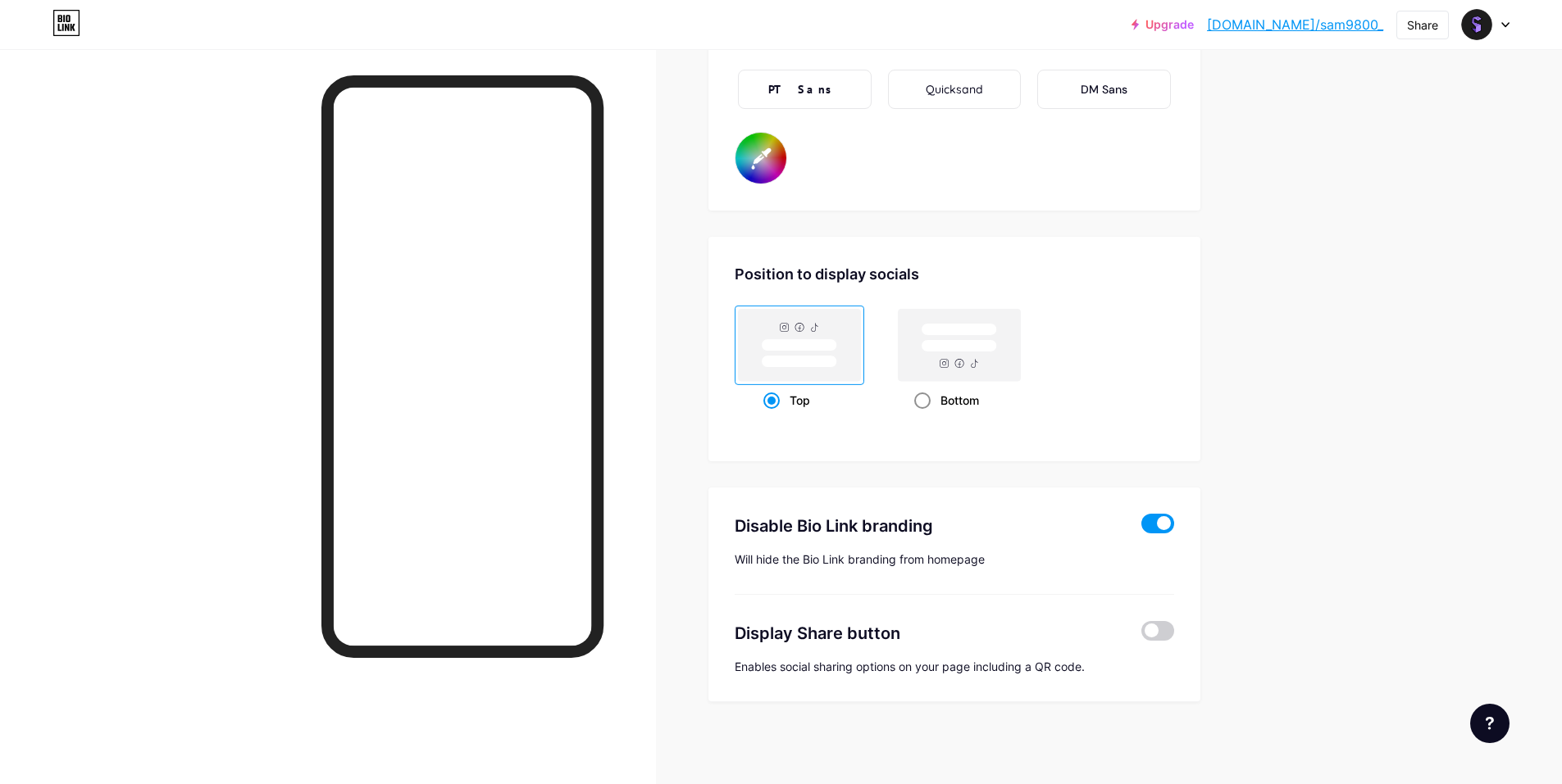
click at [935, 406] on div "Bottom" at bounding box center [960, 400] width 91 height 31
click at [925, 416] on input "Bottom" at bounding box center [919, 421] width 11 height 11
radio input "true"
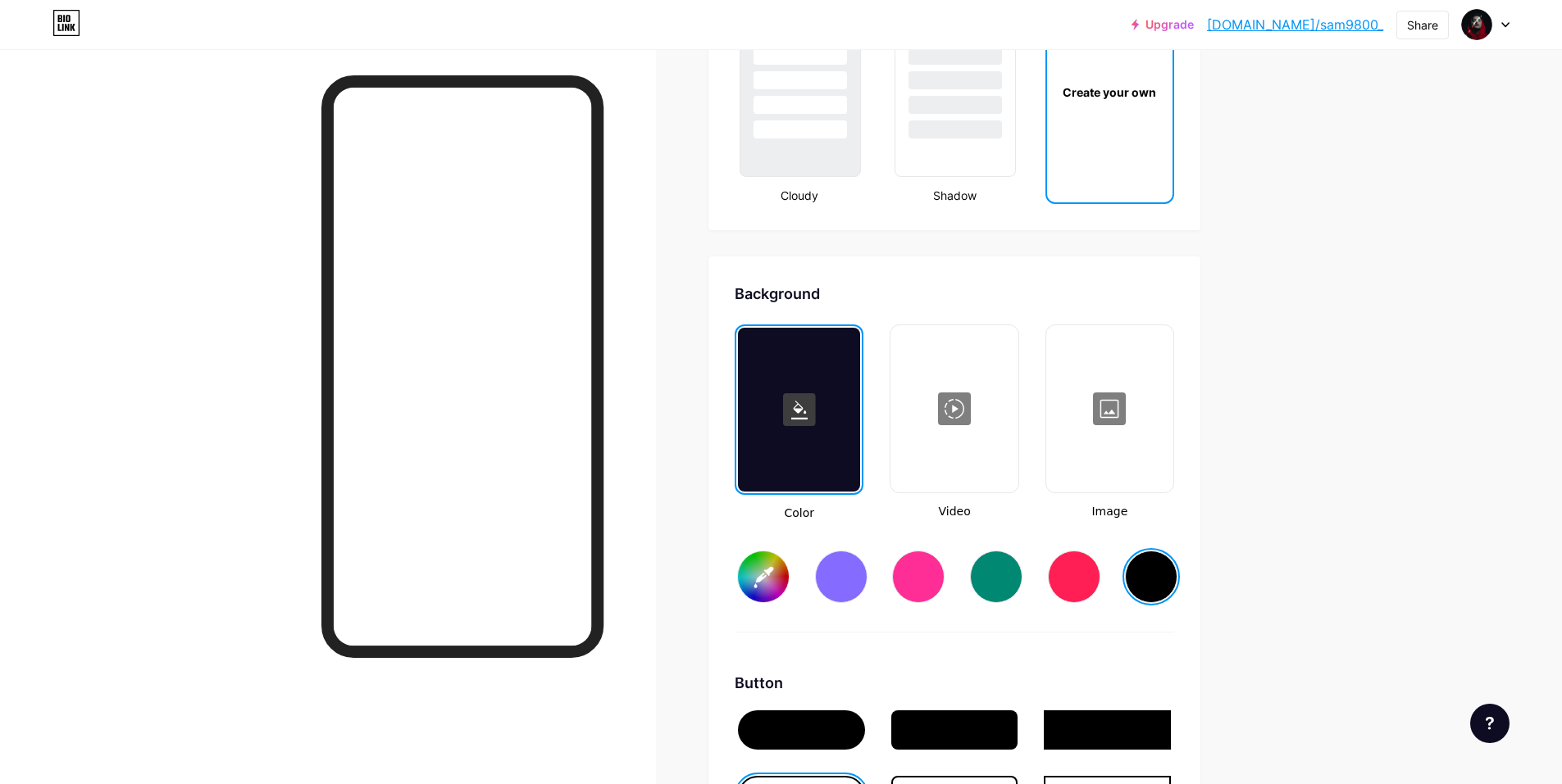
scroll to position [2048, 0]
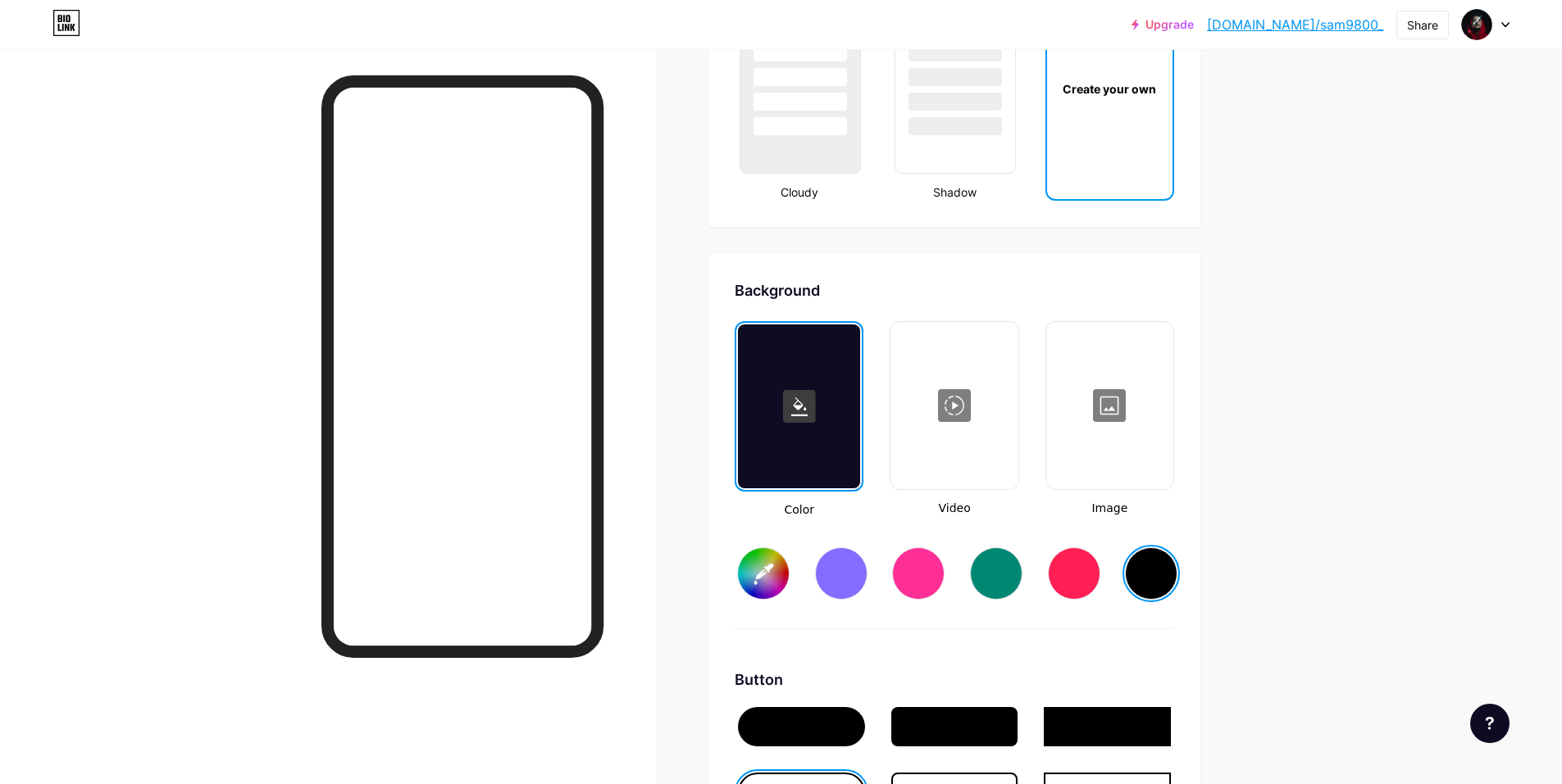
click at [1109, 418] on div at bounding box center [1110, 406] width 124 height 163
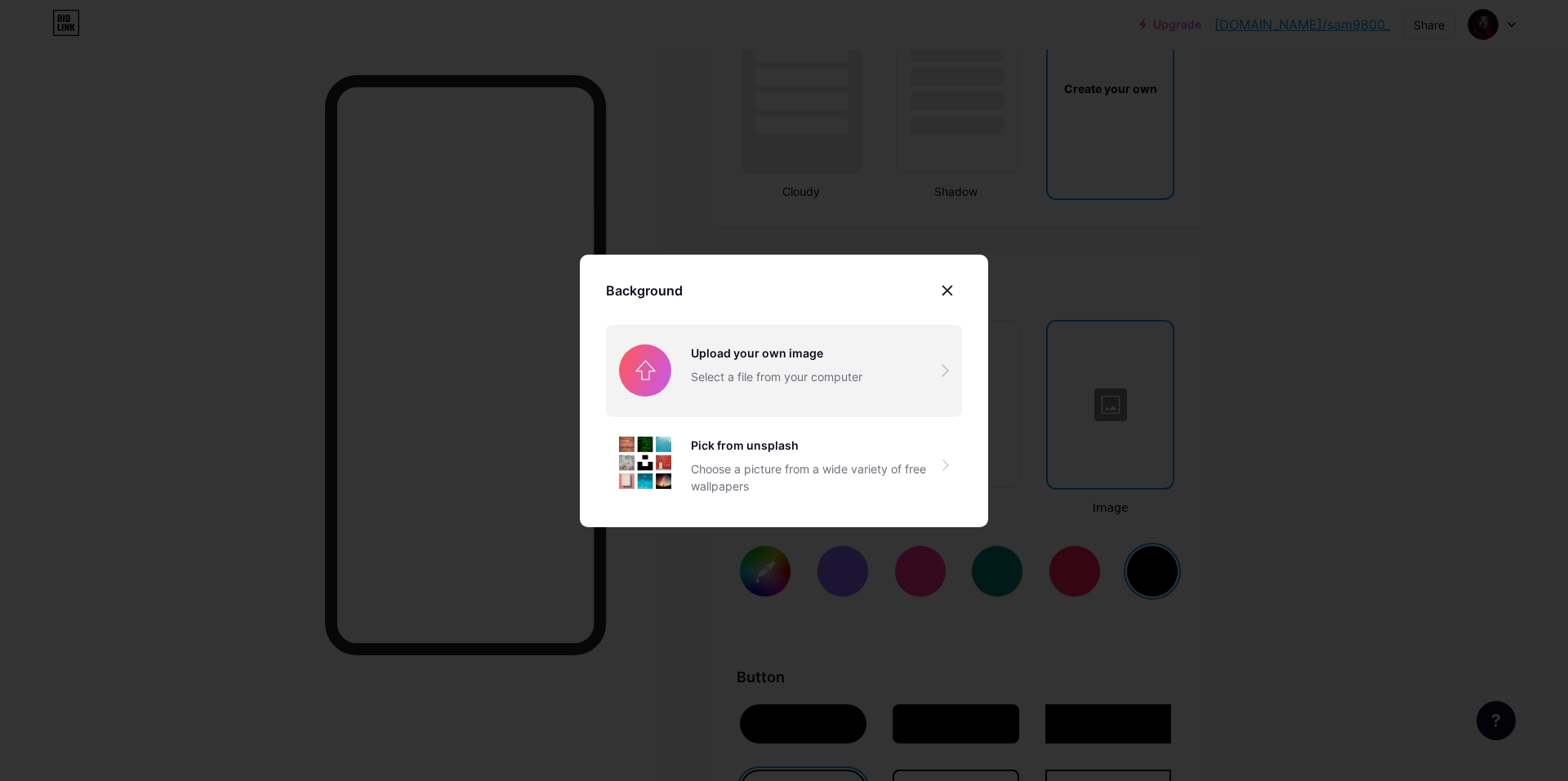
click at [771, 372] on input "file" at bounding box center [783, 370] width 356 height 91
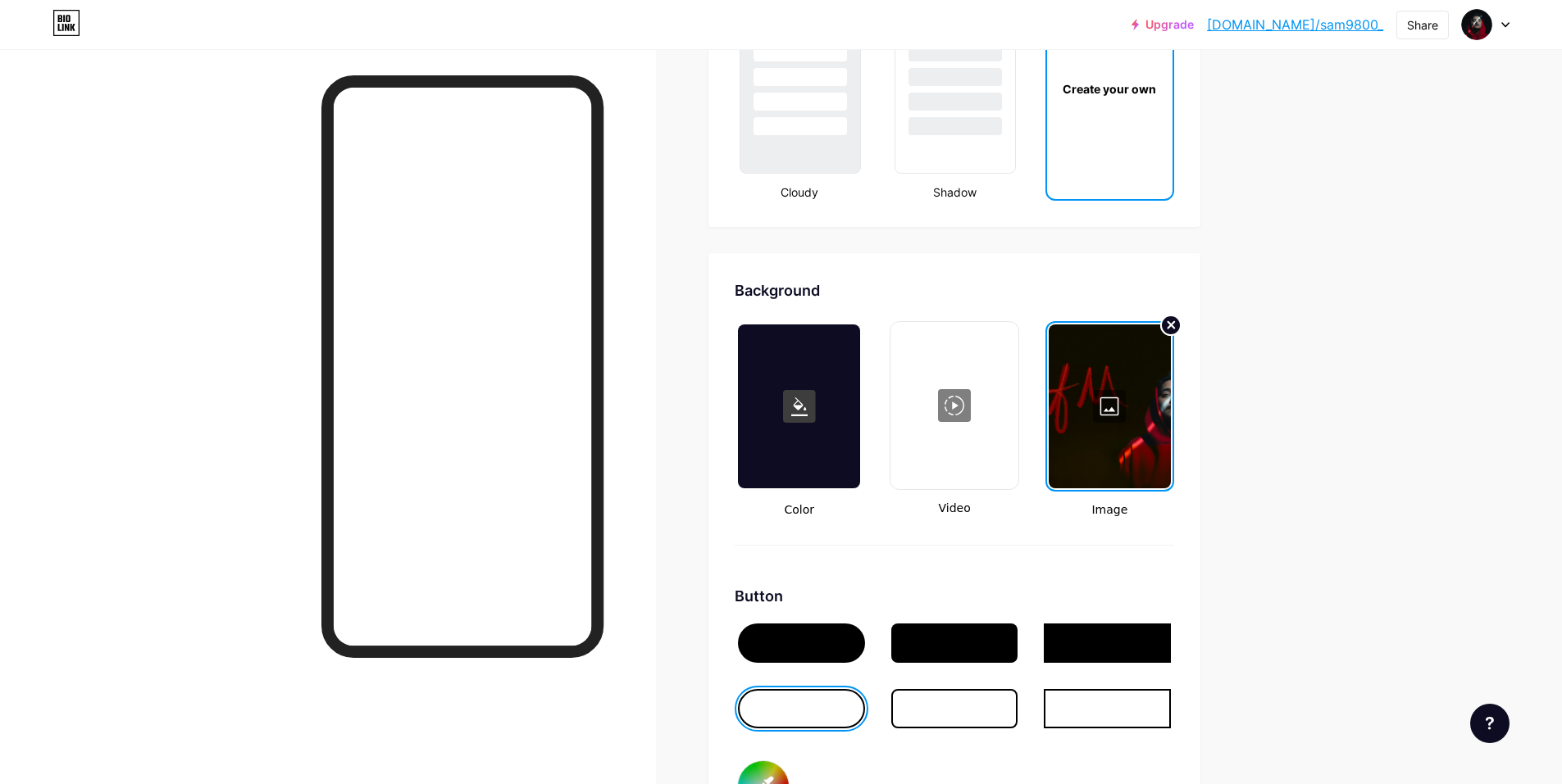
click at [1179, 321] on circle at bounding box center [1171, 325] width 20 height 20
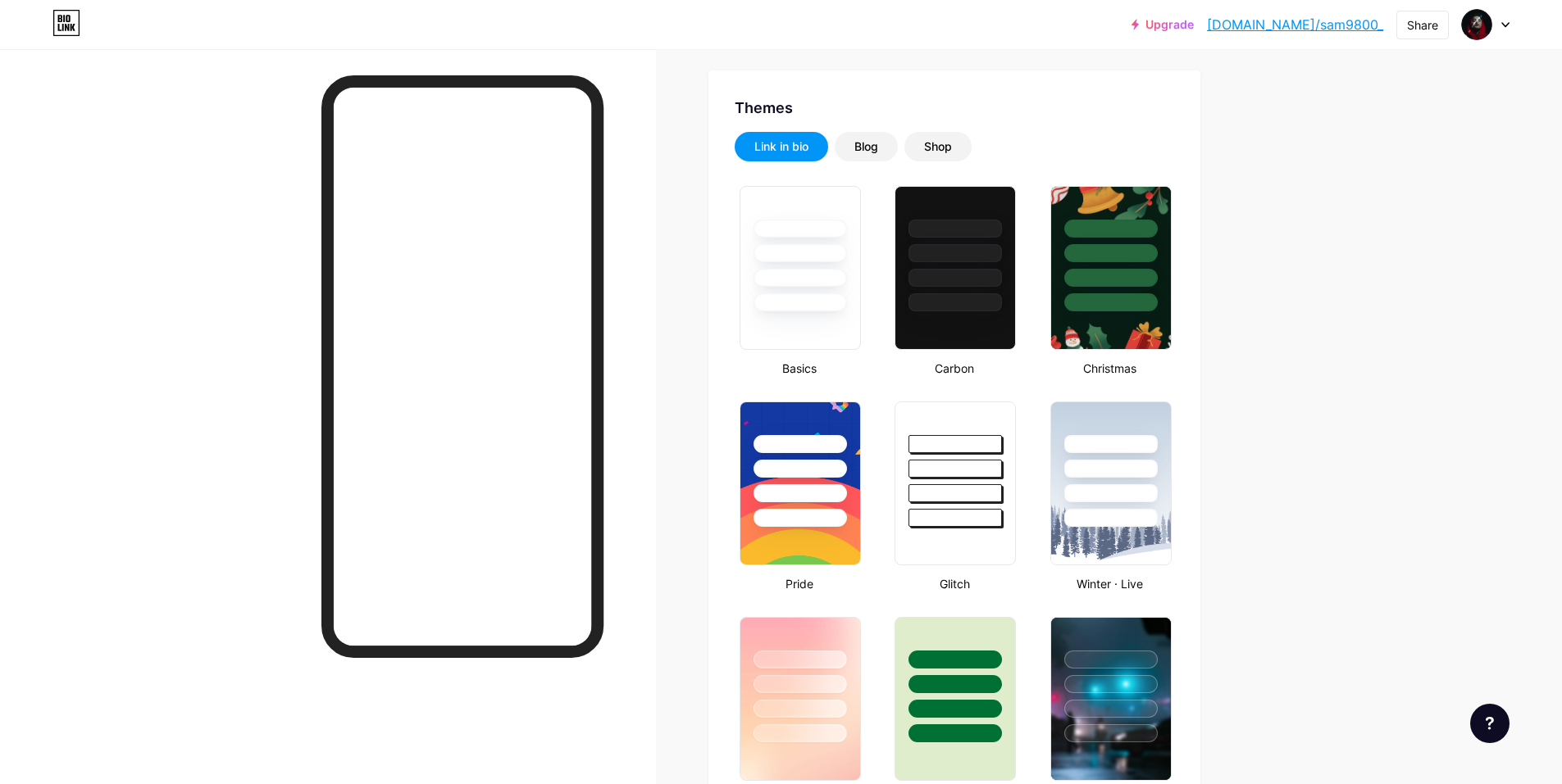
scroll to position [408, 0]
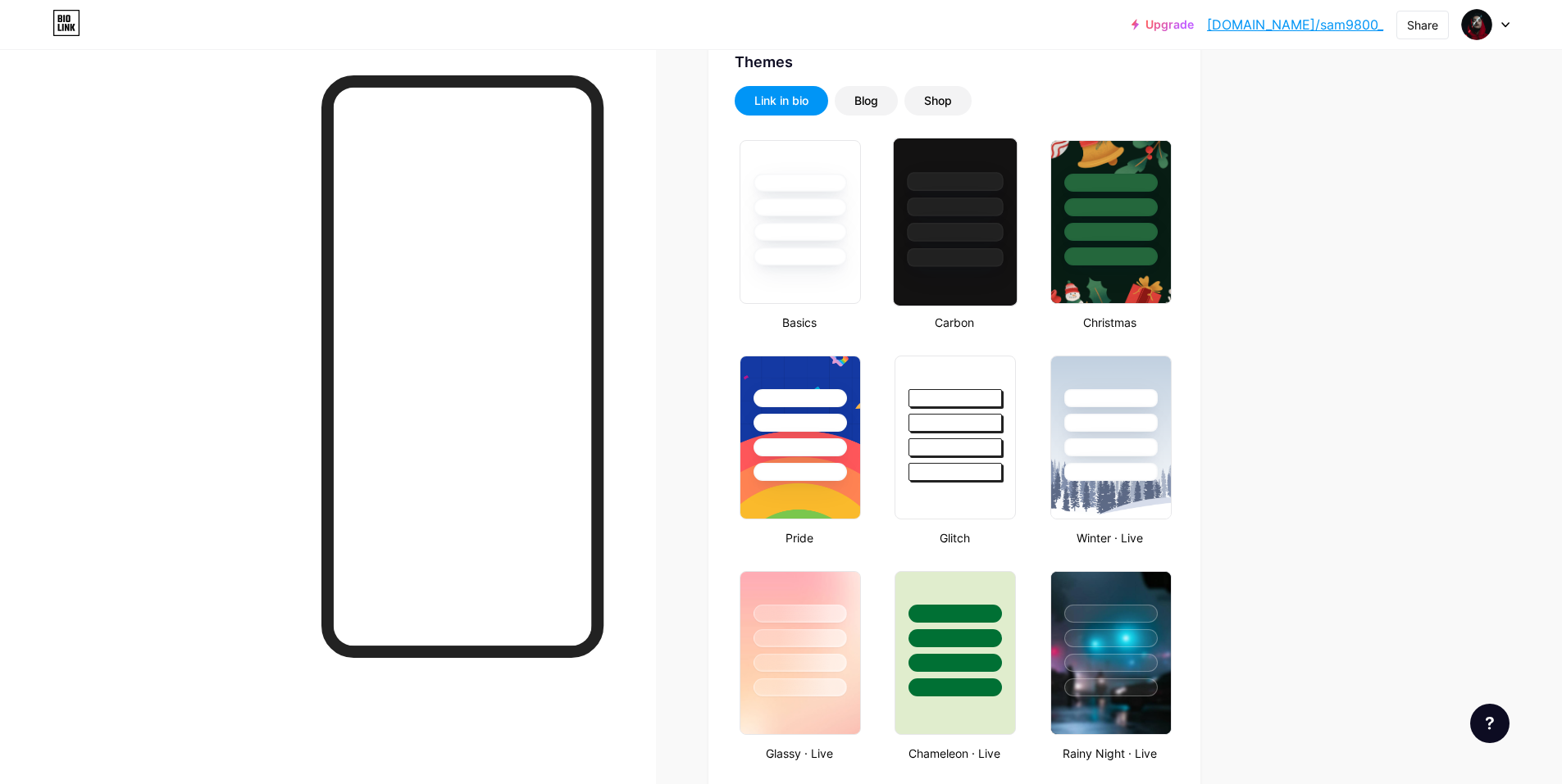
click at [970, 266] on div at bounding box center [955, 257] width 96 height 19
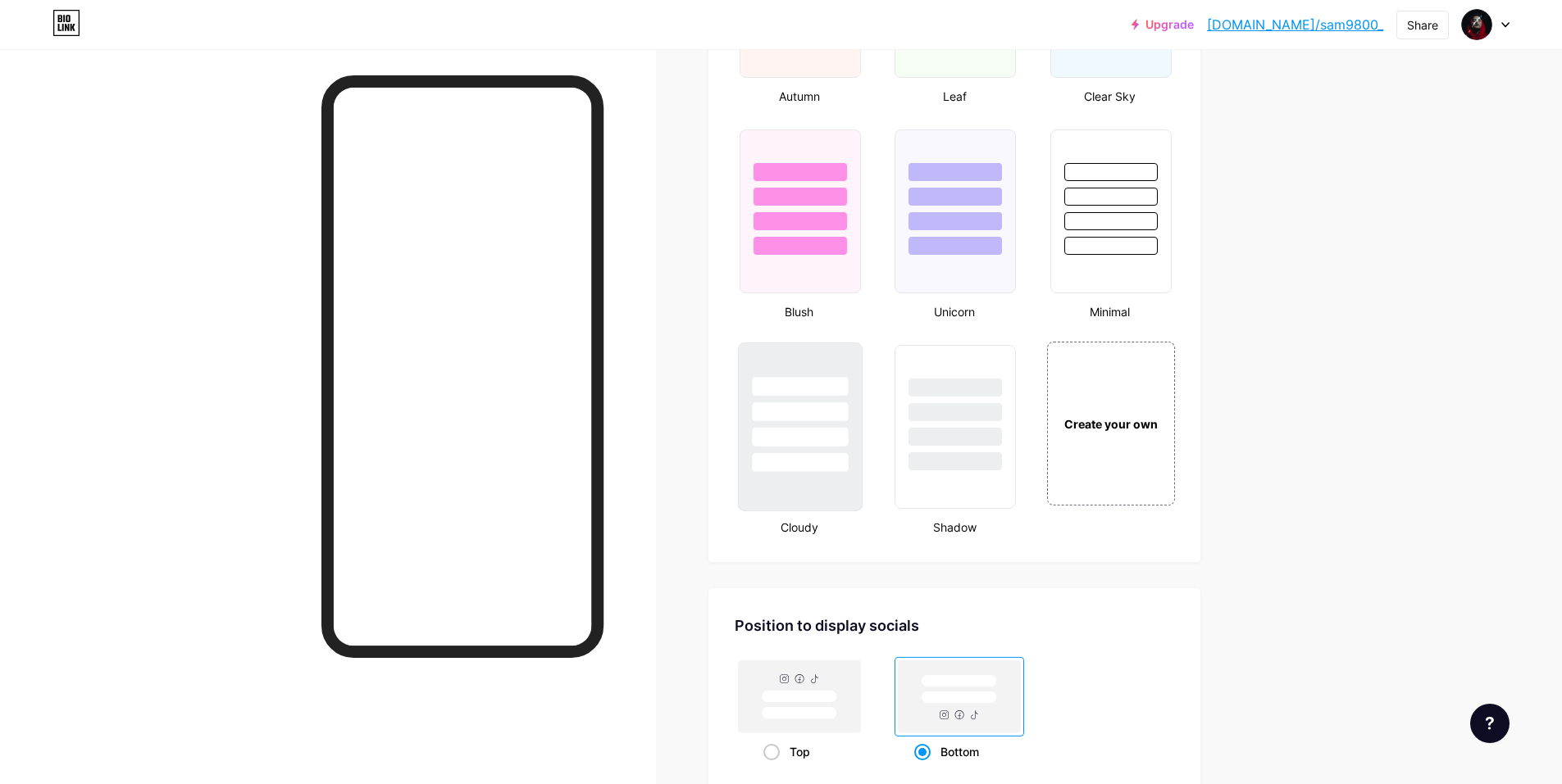
scroll to position [1654, 0]
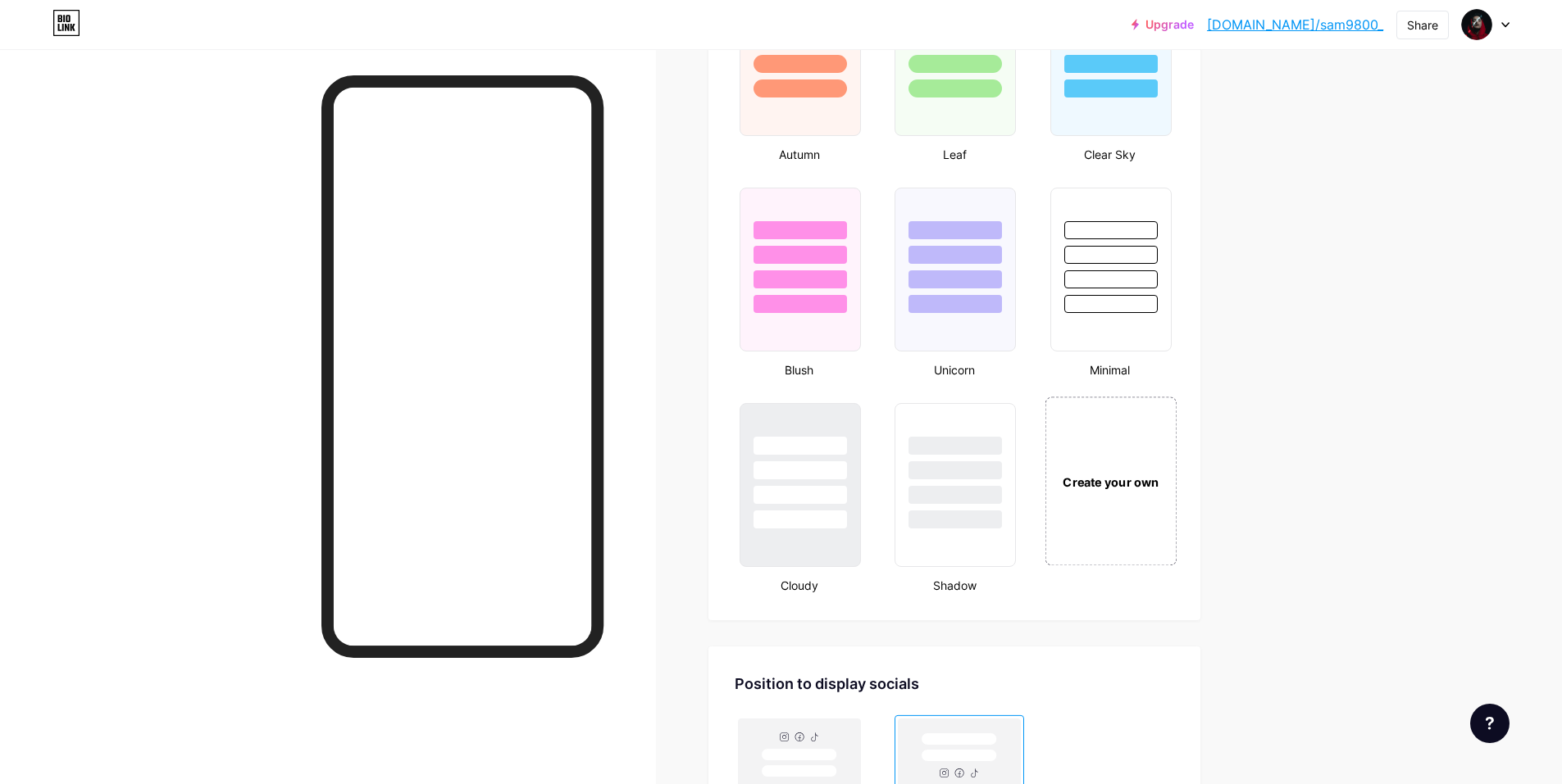
click at [1108, 486] on div "Create your own" at bounding box center [1111, 482] width 123 height 18
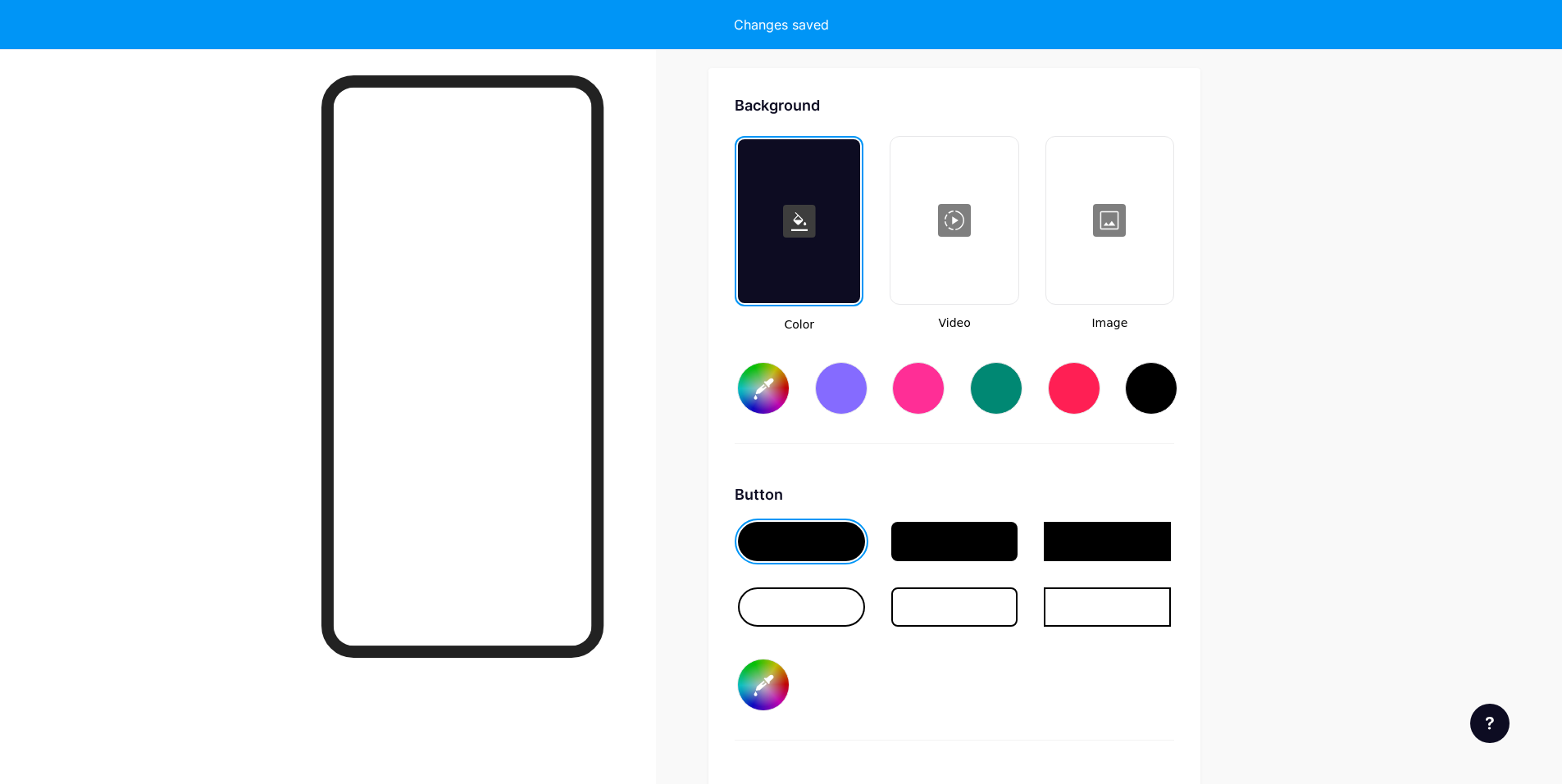
scroll to position [2235, 0]
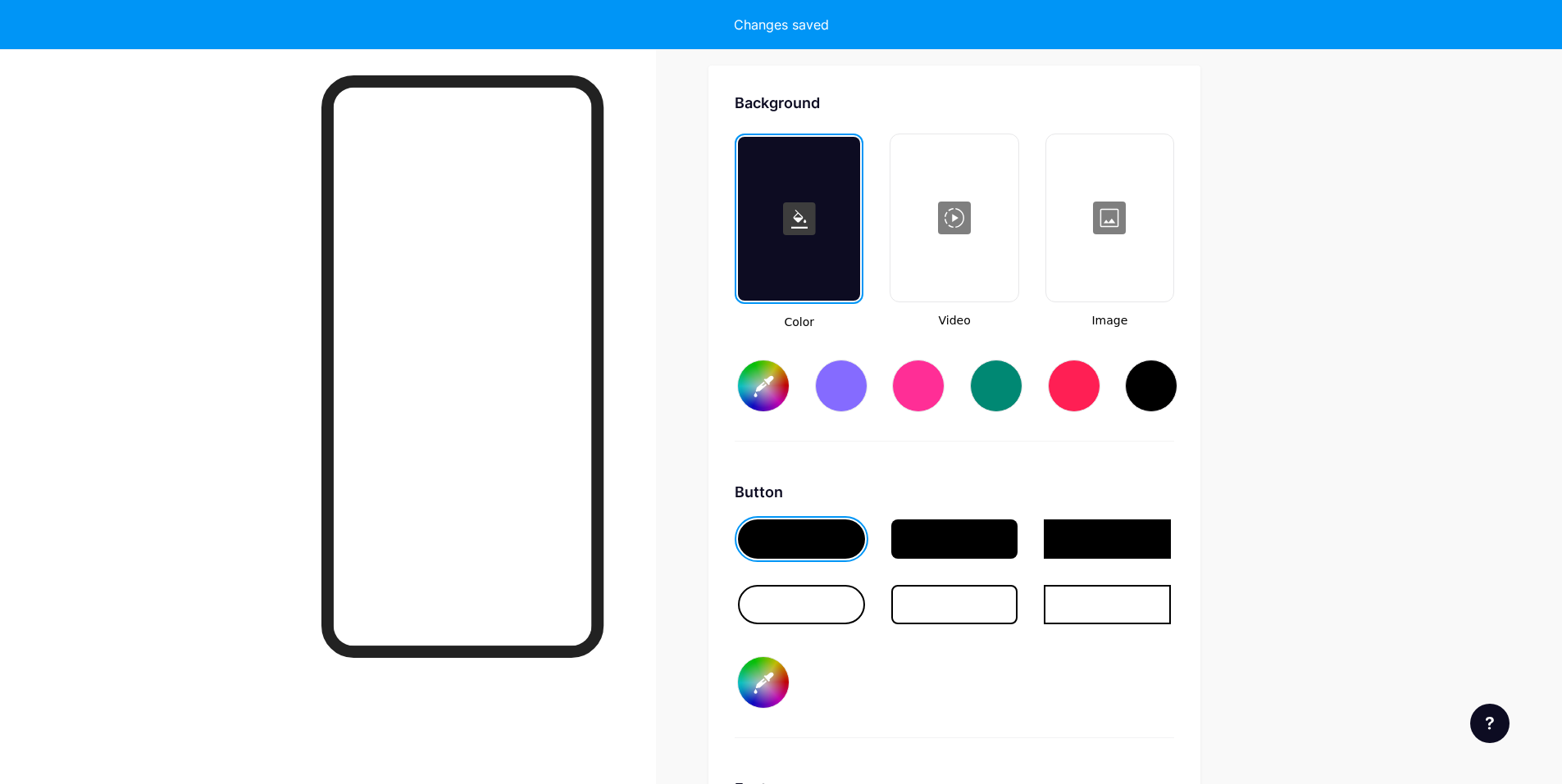
type input "#ffffff"
type input "#000000"
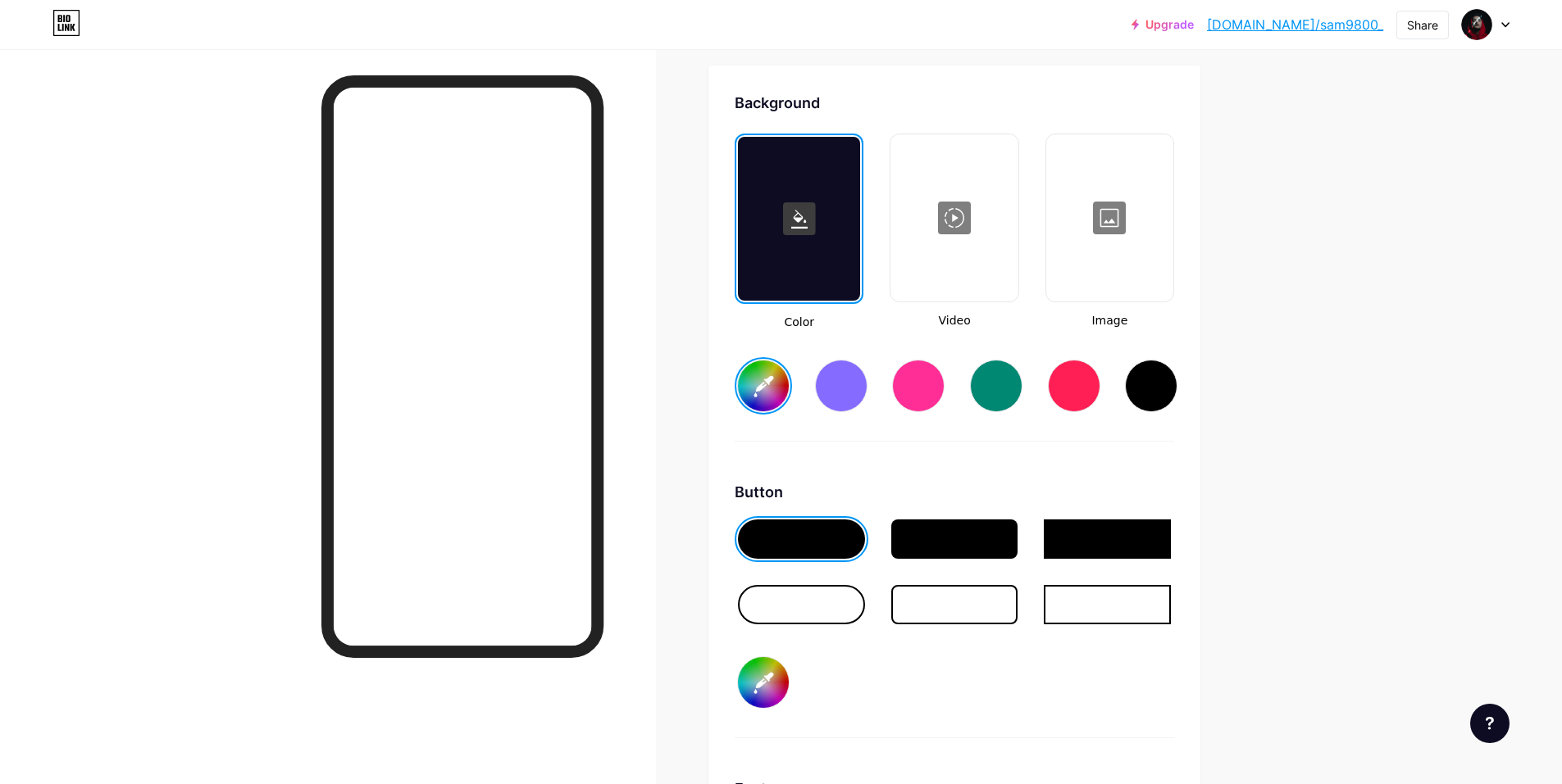
click at [1168, 394] on div at bounding box center [1151, 385] width 52 height 52
type input "#000000"
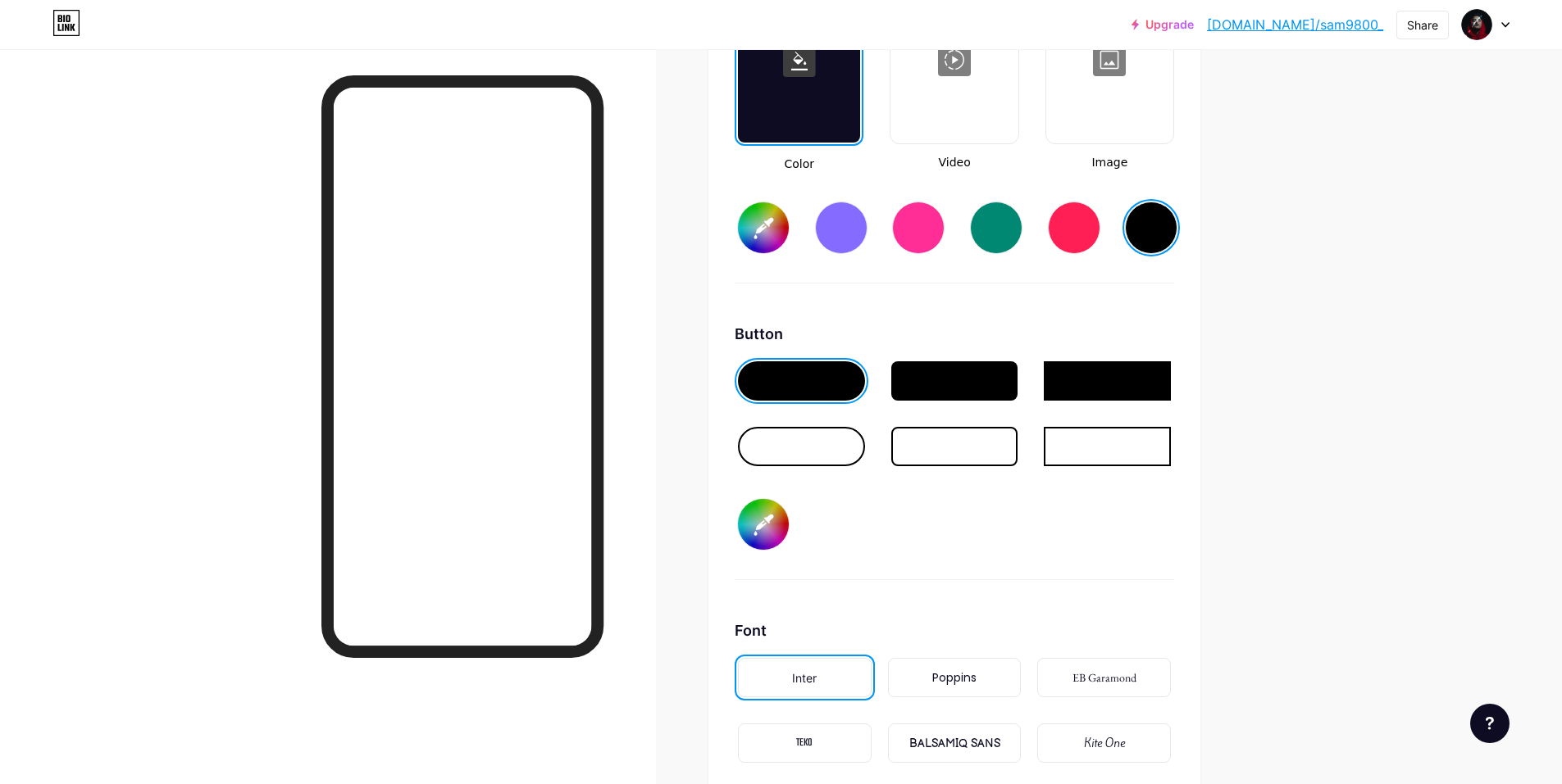
scroll to position [2399, 0]
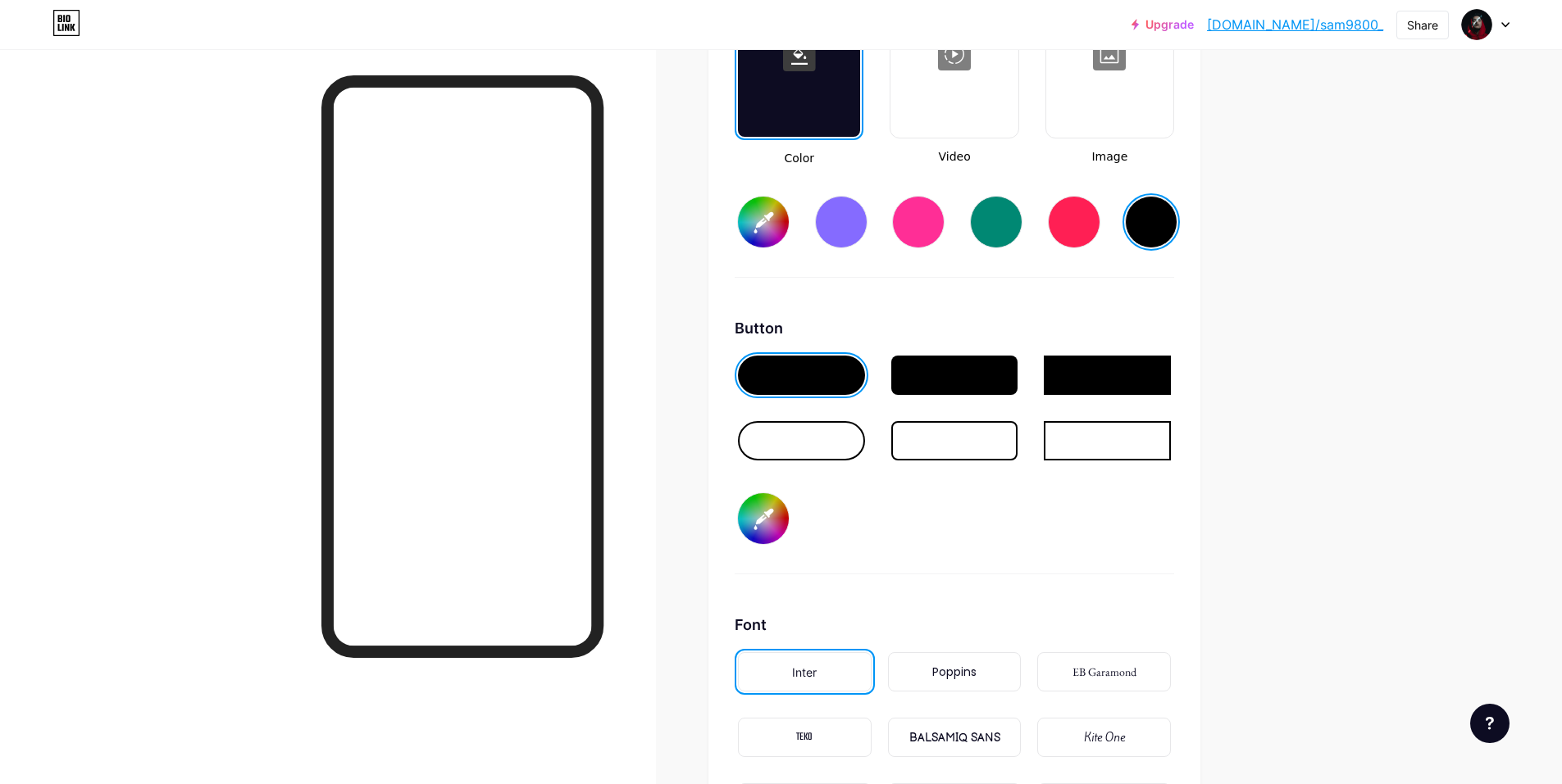
click at [836, 439] on div at bounding box center [801, 441] width 127 height 39
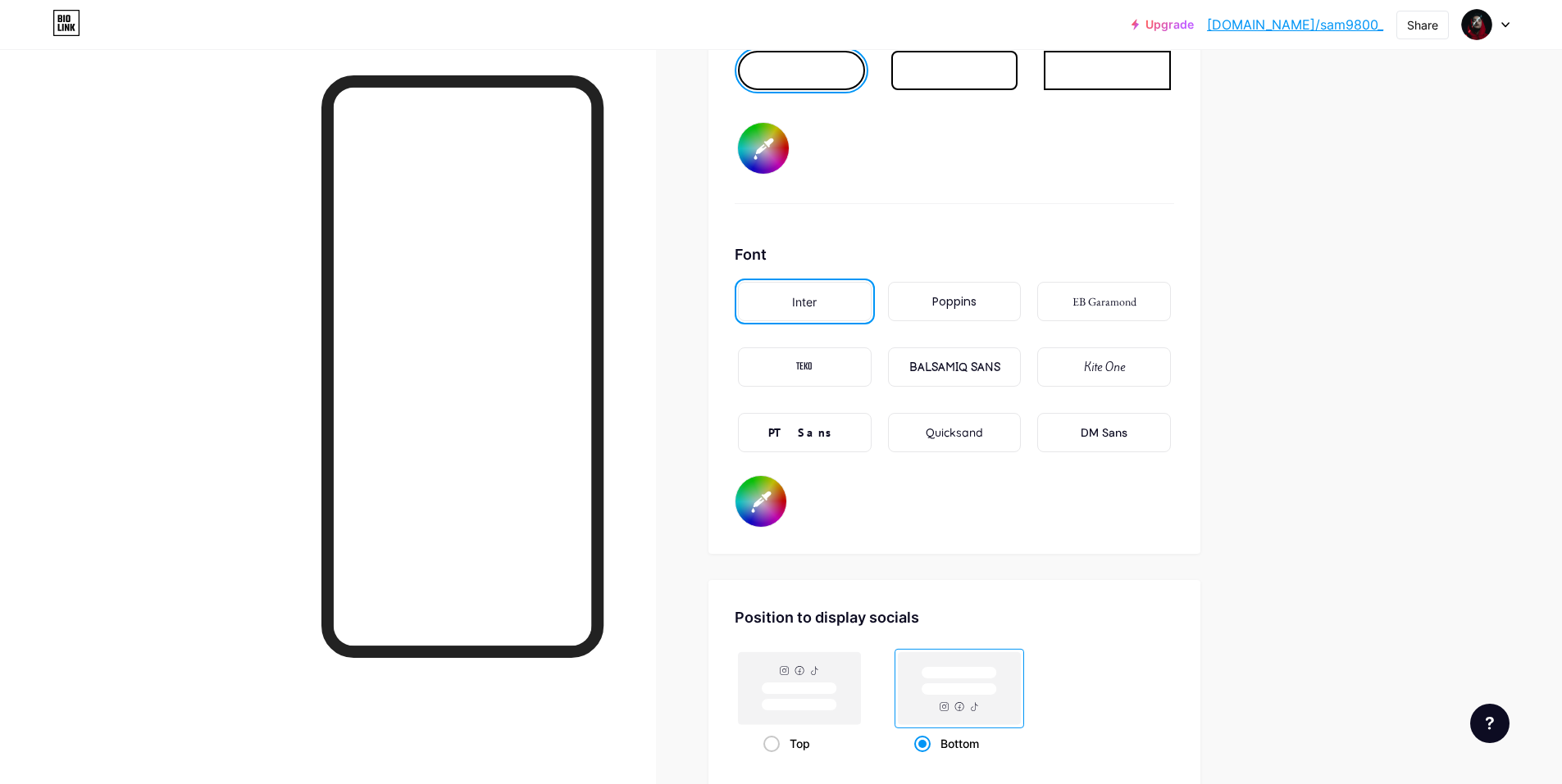
scroll to position [2645, 0]
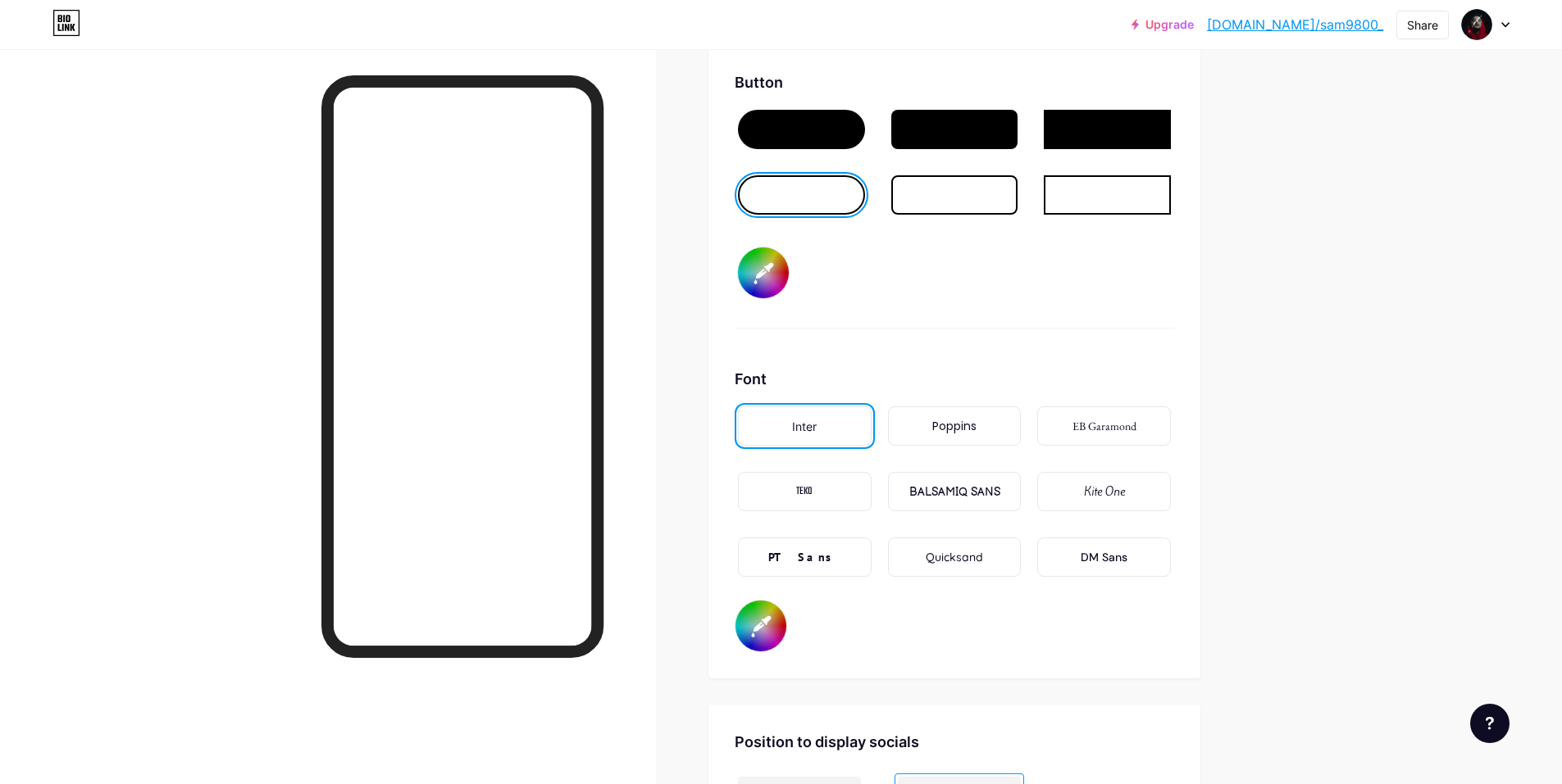
click at [780, 258] on input "#000000" at bounding box center [764, 273] width 51 height 51
type input "#ffffff"
click at [1014, 321] on div "Button #ffffff" at bounding box center [955, 199] width 440 height 257
click at [966, 425] on div "Poppins" at bounding box center [954, 425] width 44 height 17
click at [1107, 424] on div "EB Garamond" at bounding box center [1104, 425] width 64 height 17
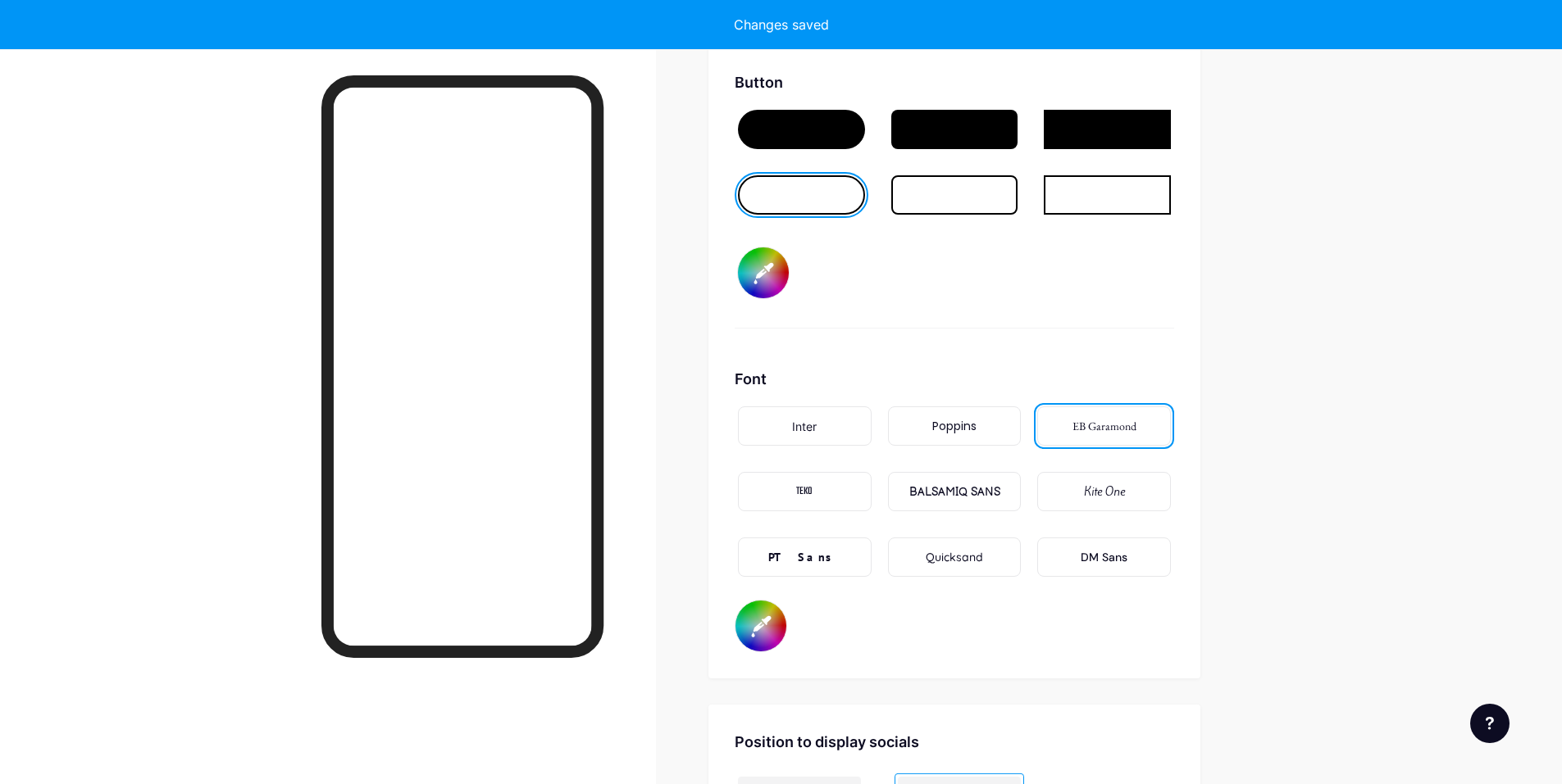
click at [1120, 493] on div "Kite One" at bounding box center [1105, 491] width 41 height 17
click at [997, 490] on div "BALSAMIQ SANS" at bounding box center [955, 491] width 91 height 17
click at [804, 495] on div "TEKO" at bounding box center [804, 491] width 17 height 17
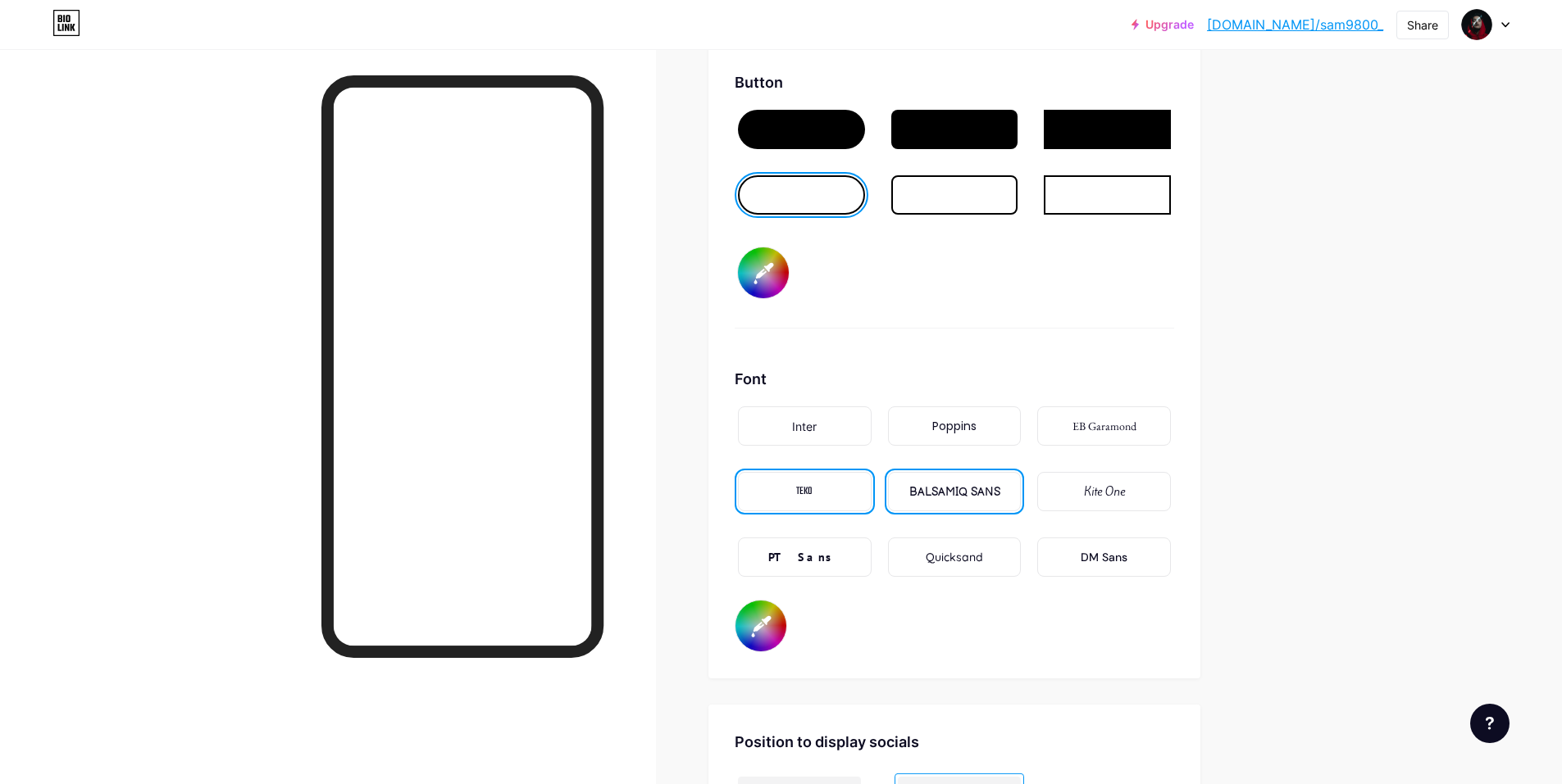
click at [810, 540] on div "PT Sans" at bounding box center [805, 557] width 134 height 39
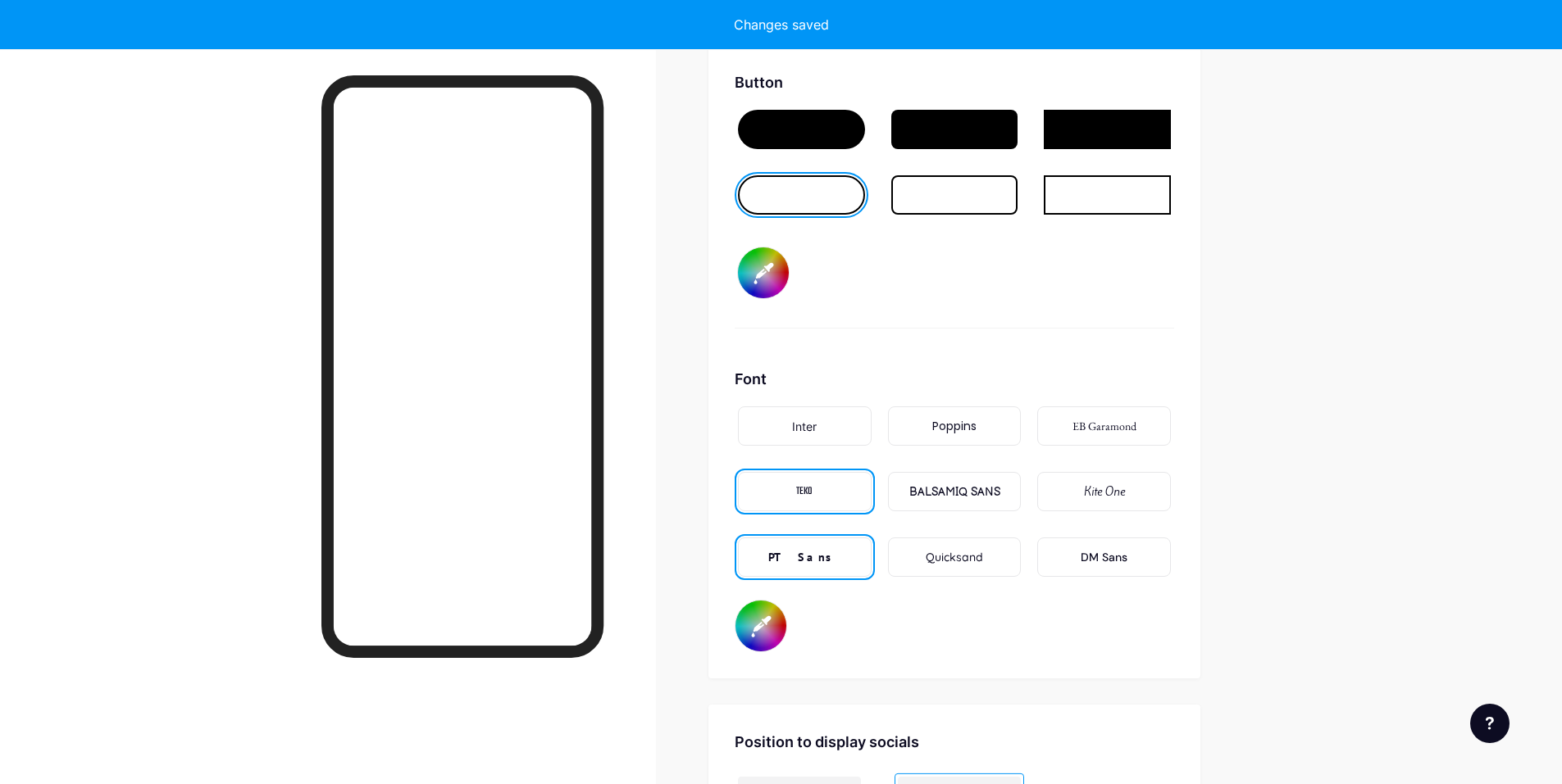
click at [937, 563] on div "Quicksand" at bounding box center [955, 557] width 57 height 17
click at [1070, 563] on div "DM Sans" at bounding box center [1105, 557] width 134 height 39
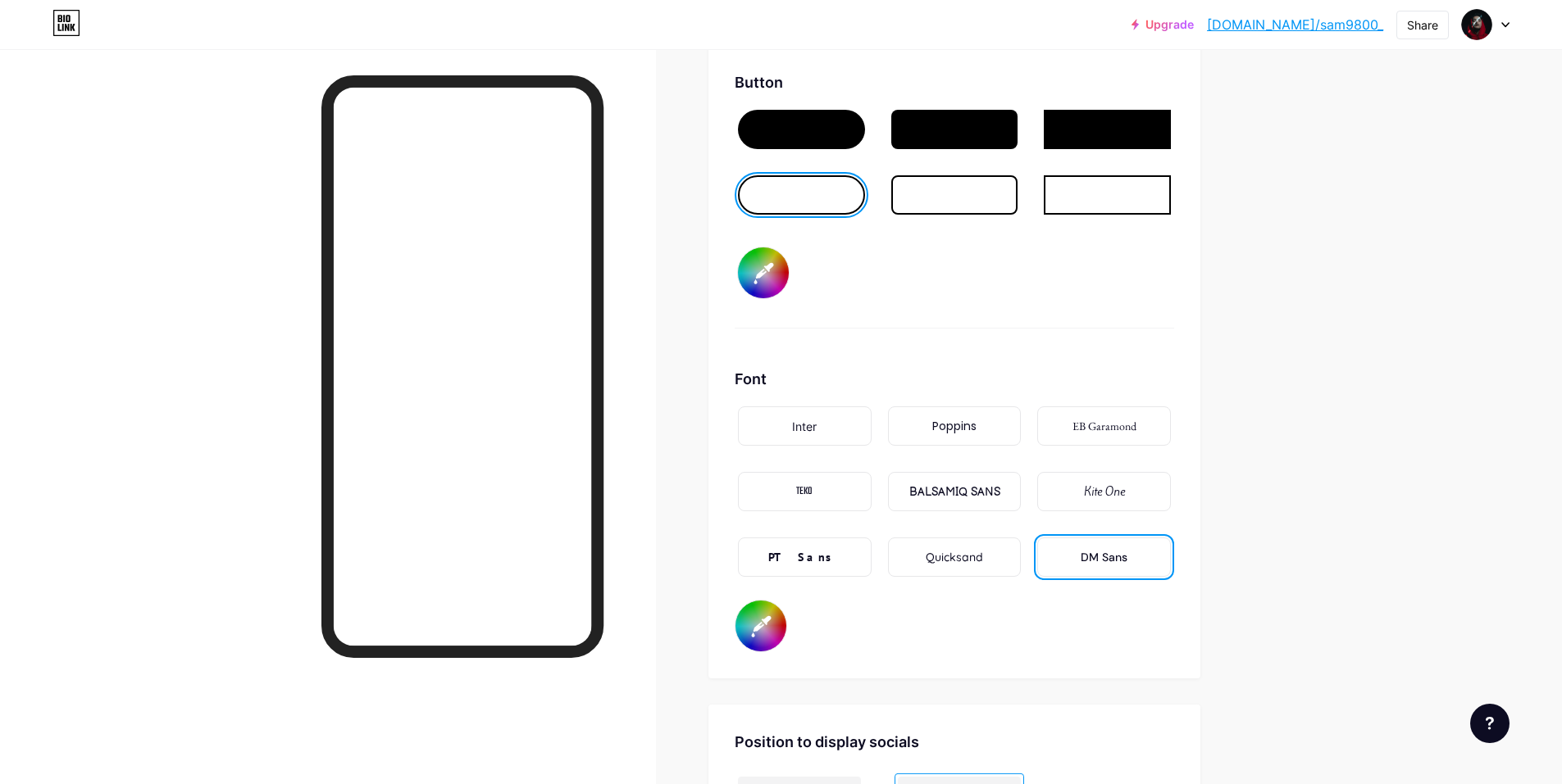
scroll to position [2399, 0]
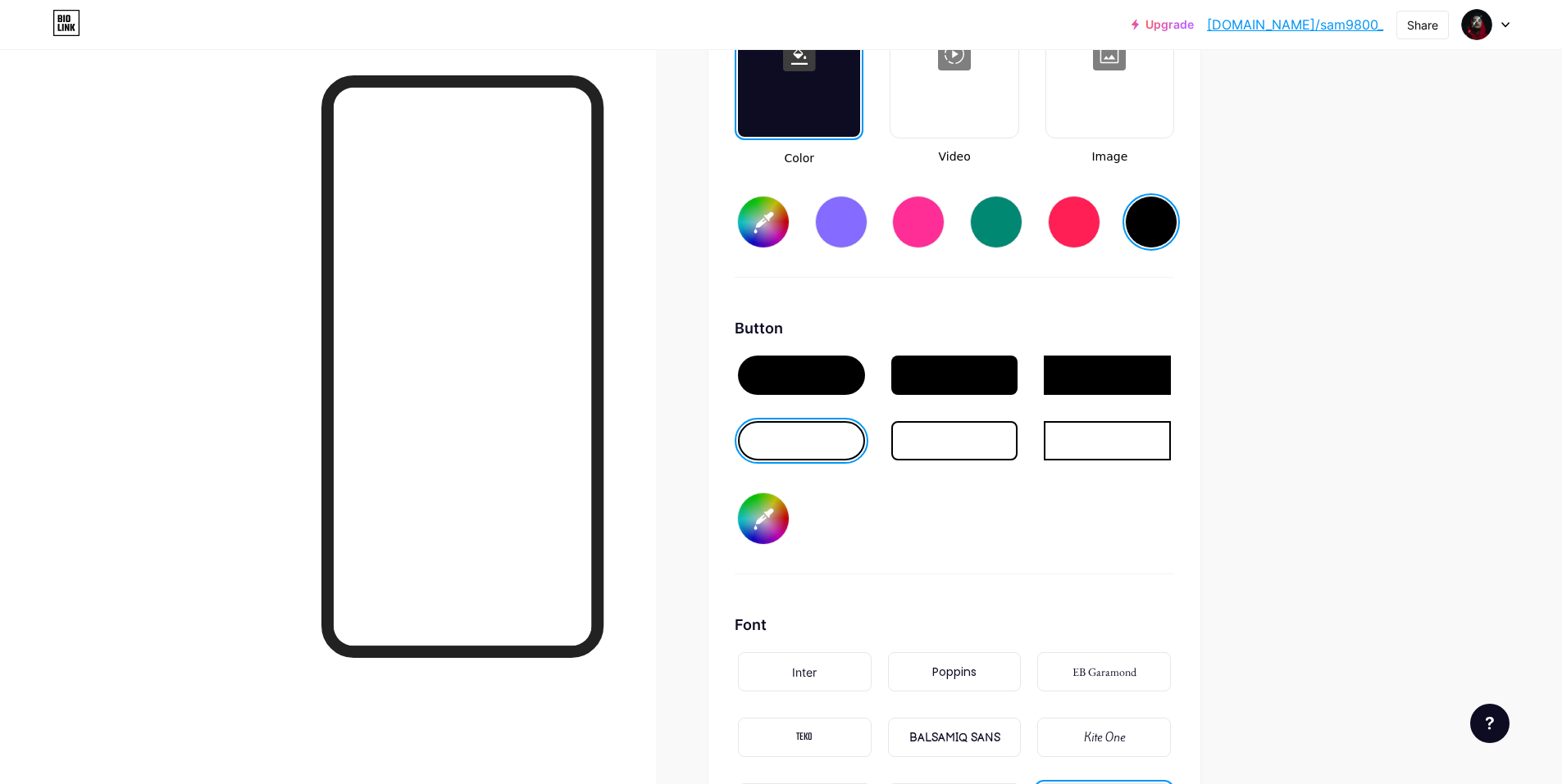
click at [1068, 239] on div at bounding box center [1073, 222] width 52 height 52
click at [1167, 214] on div at bounding box center [1151, 222] width 52 height 52
type input "#000000"
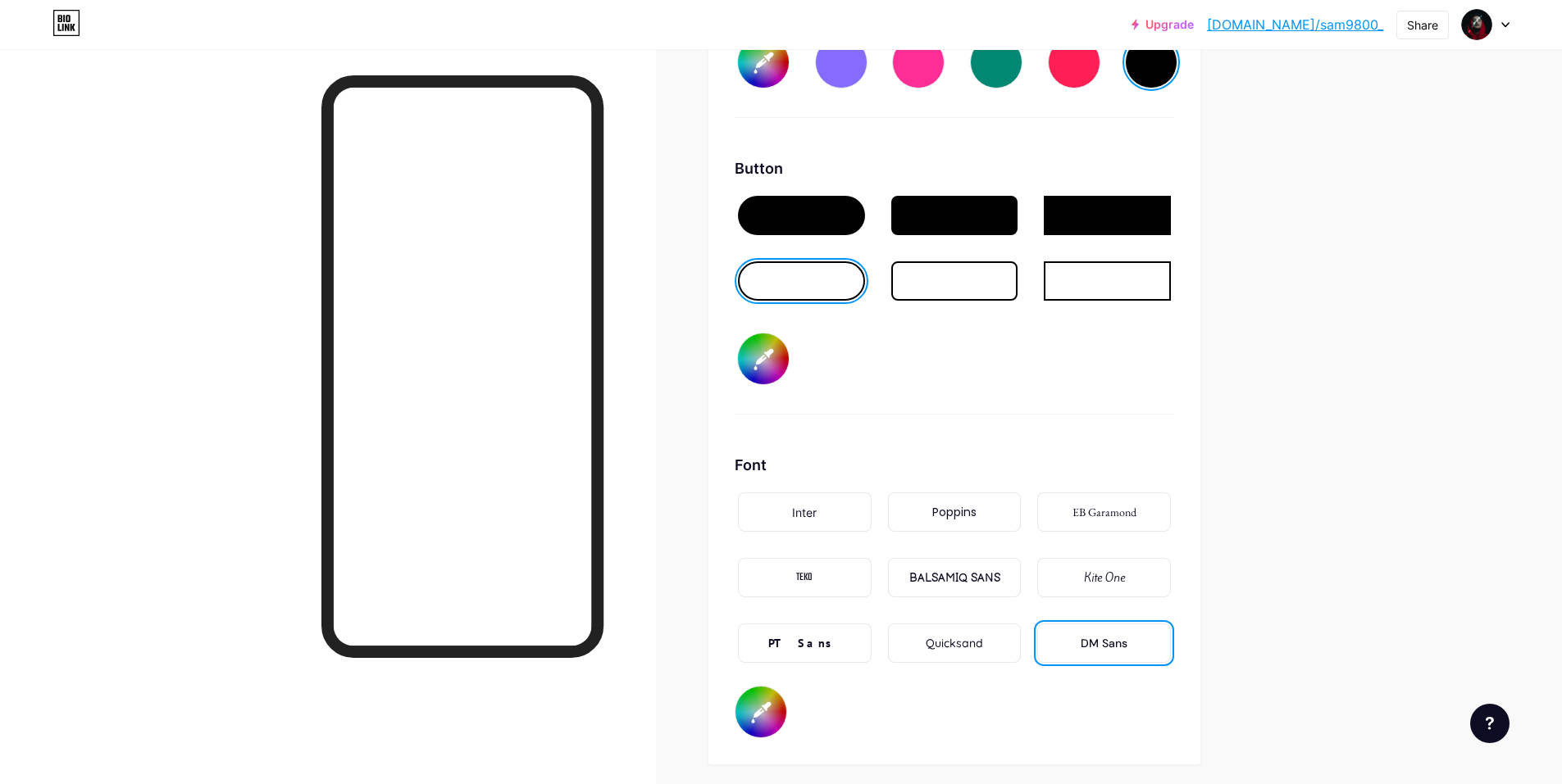
scroll to position [2563, 0]
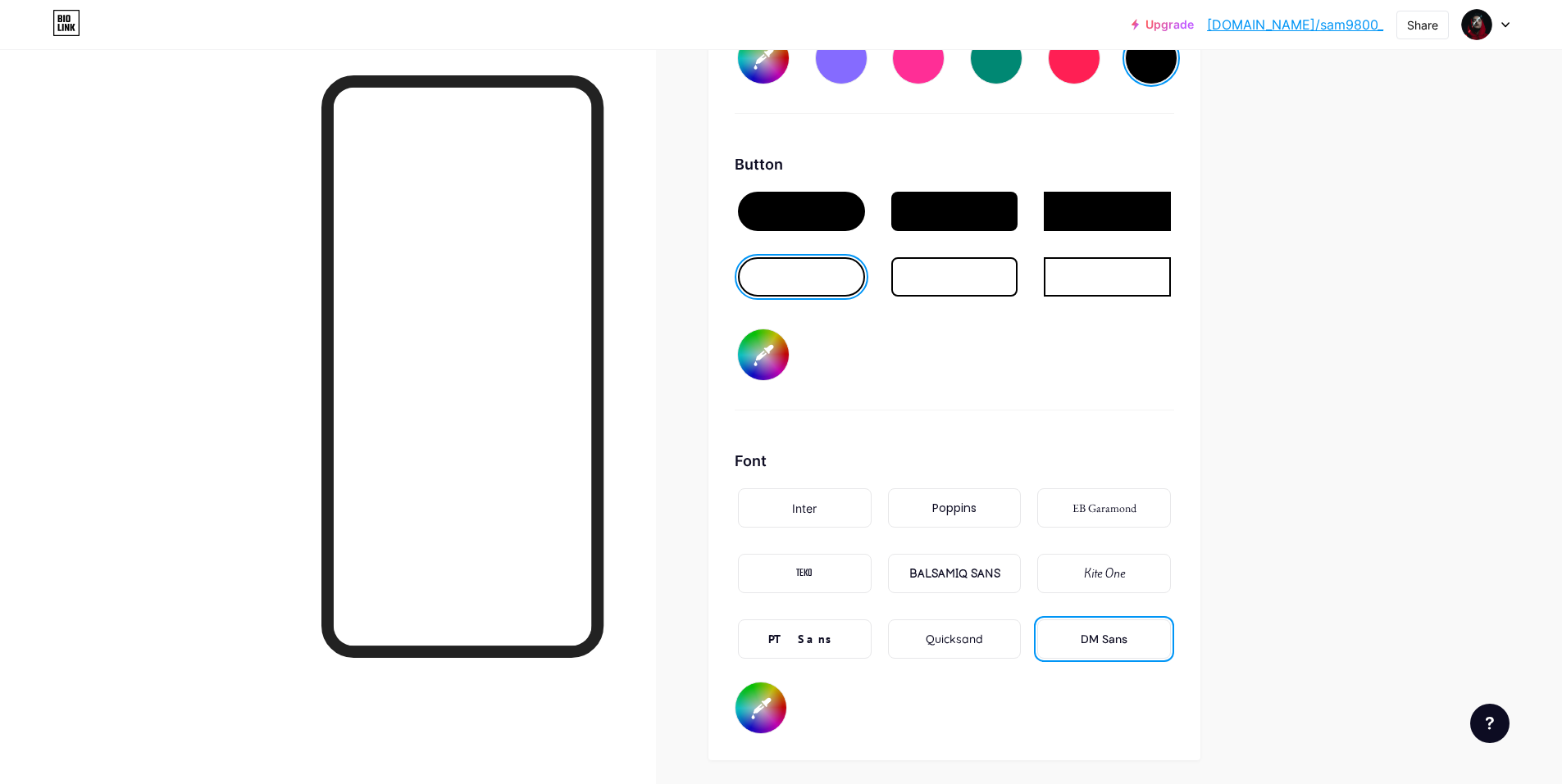
click at [782, 359] on input "#ffffff" at bounding box center [764, 356] width 51 height 51
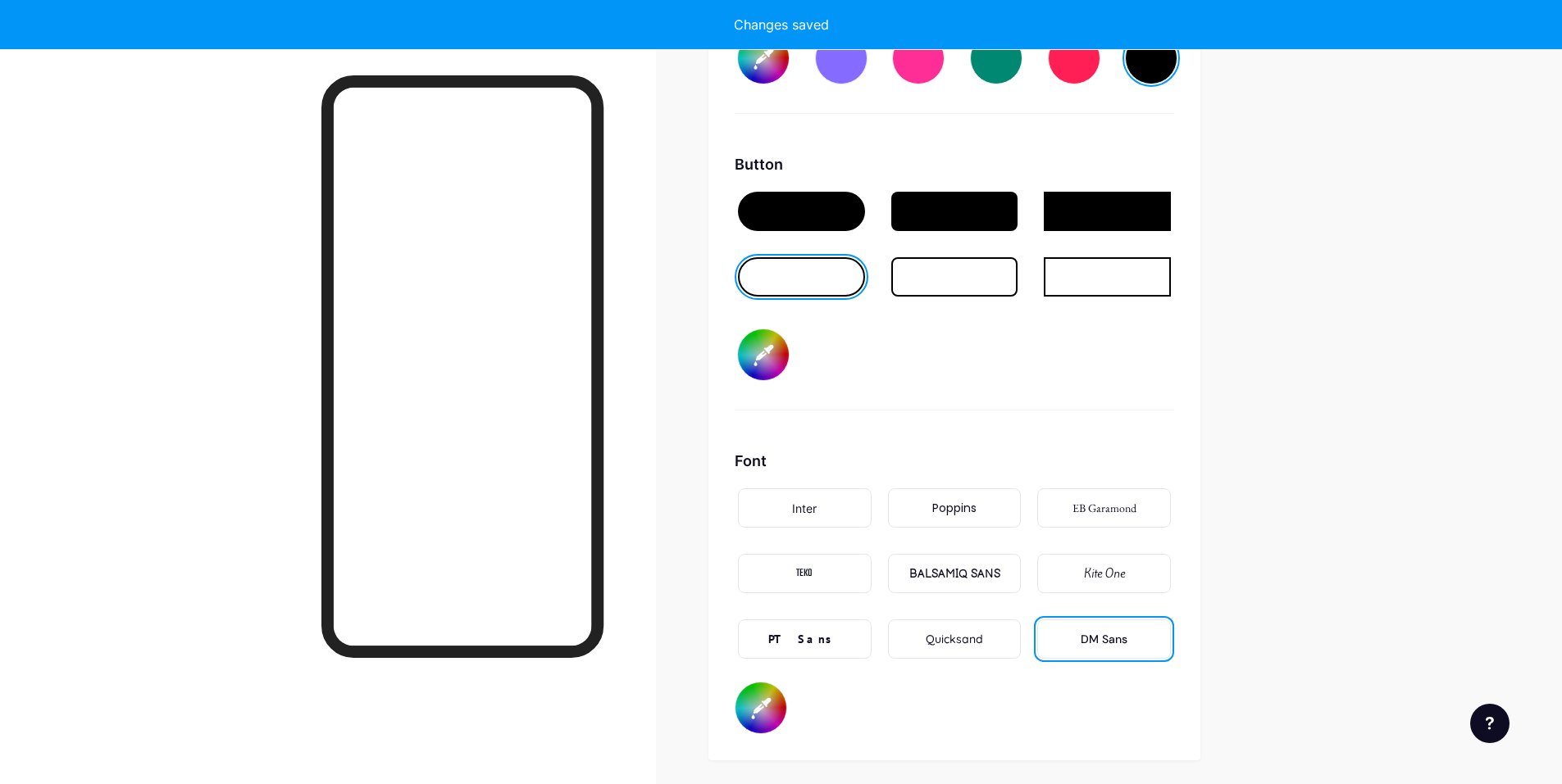
type input "#df4949"
click at [1092, 374] on div "Button #df4949" at bounding box center [955, 282] width 440 height 257
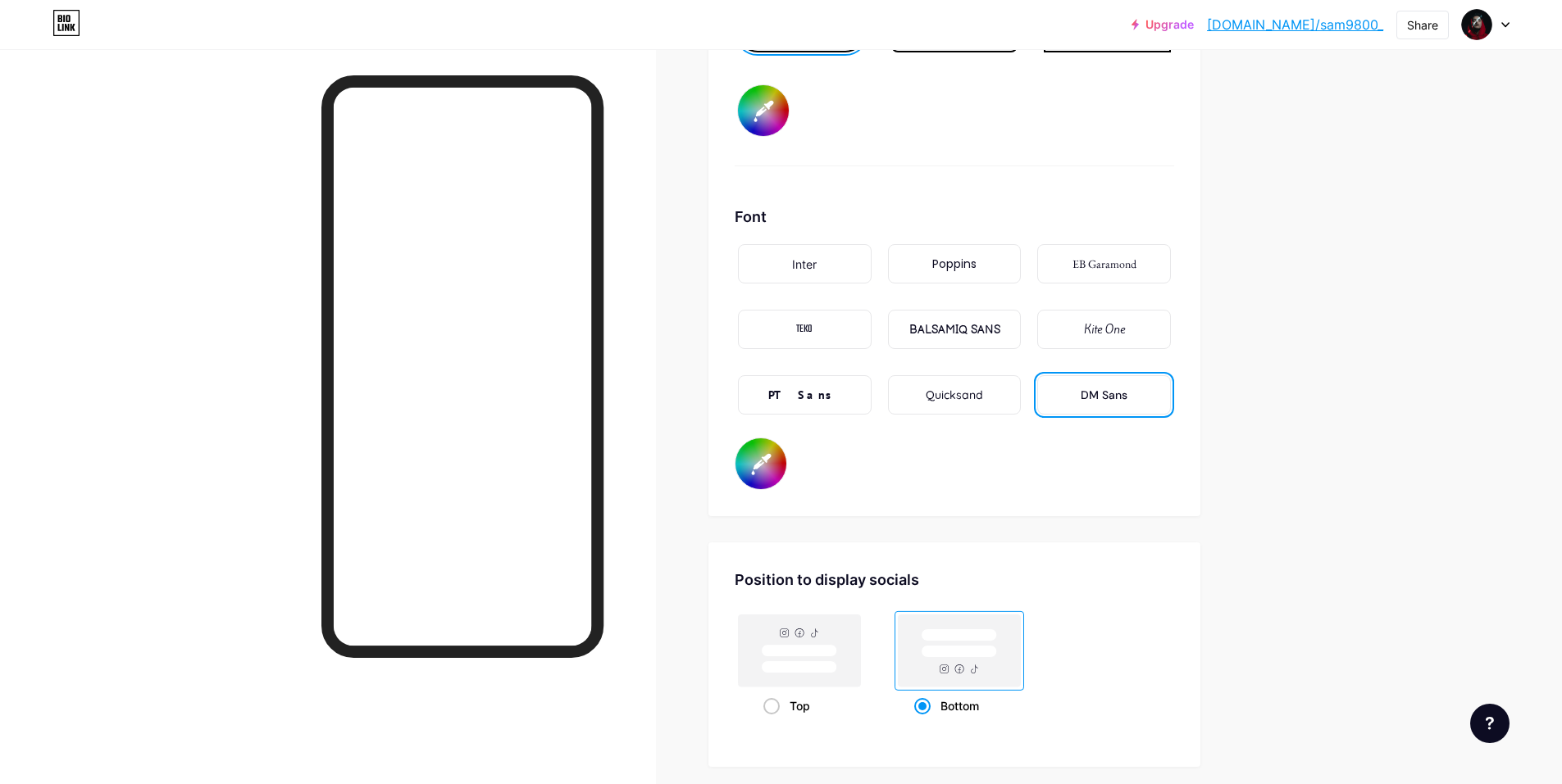
scroll to position [2809, 0]
click at [773, 469] on input "#000000" at bounding box center [761, 463] width 51 height 51
type input "#f0f0f0"
click at [1074, 501] on div "Background Color Video Image #000000 Button #df4949 Font Inter Poppins EB Garam…" at bounding box center [954, 3] width 492 height 1023
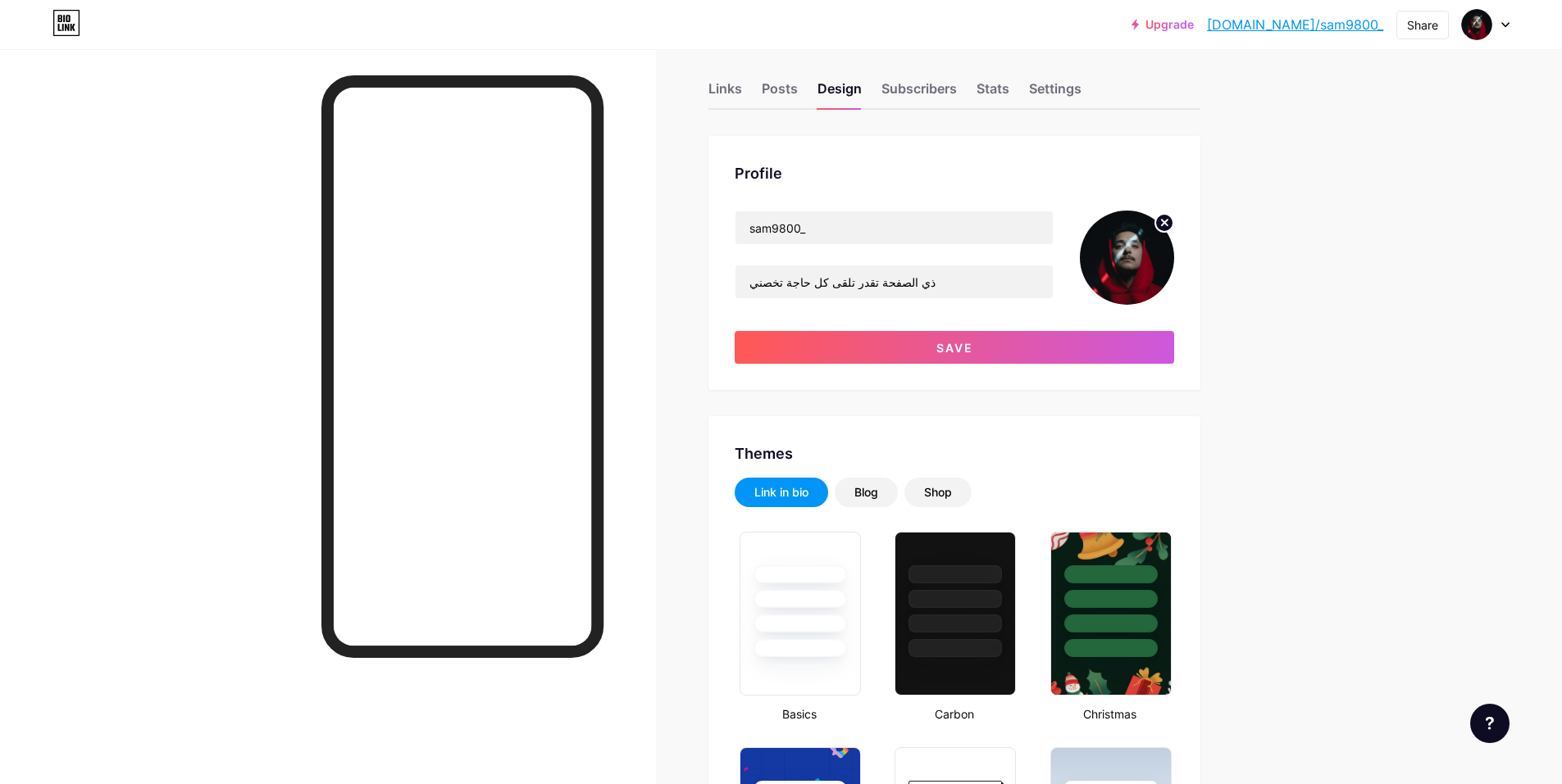
scroll to position [0, 0]
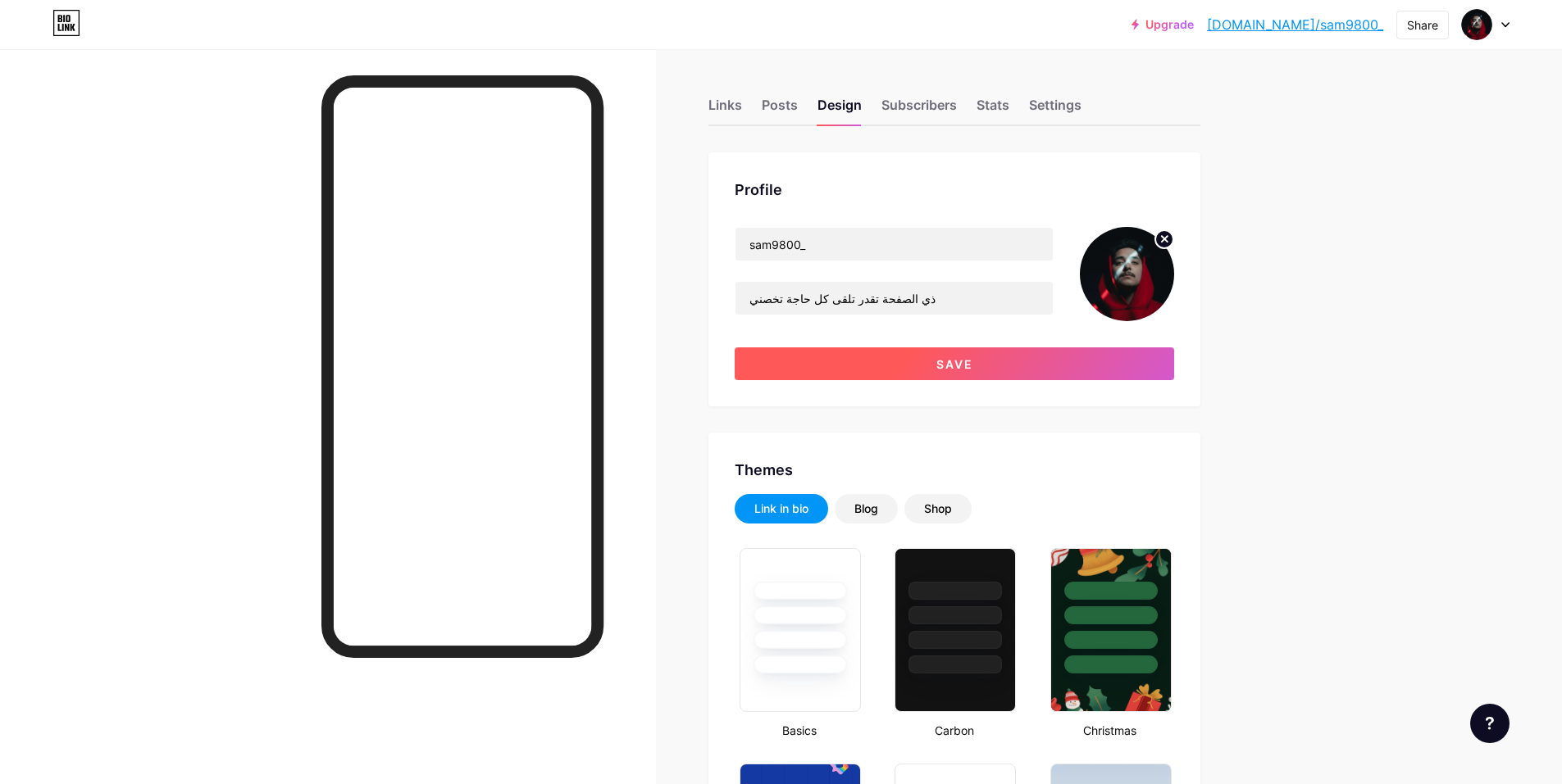
click at [979, 368] on button "Save" at bounding box center [955, 363] width 440 height 33
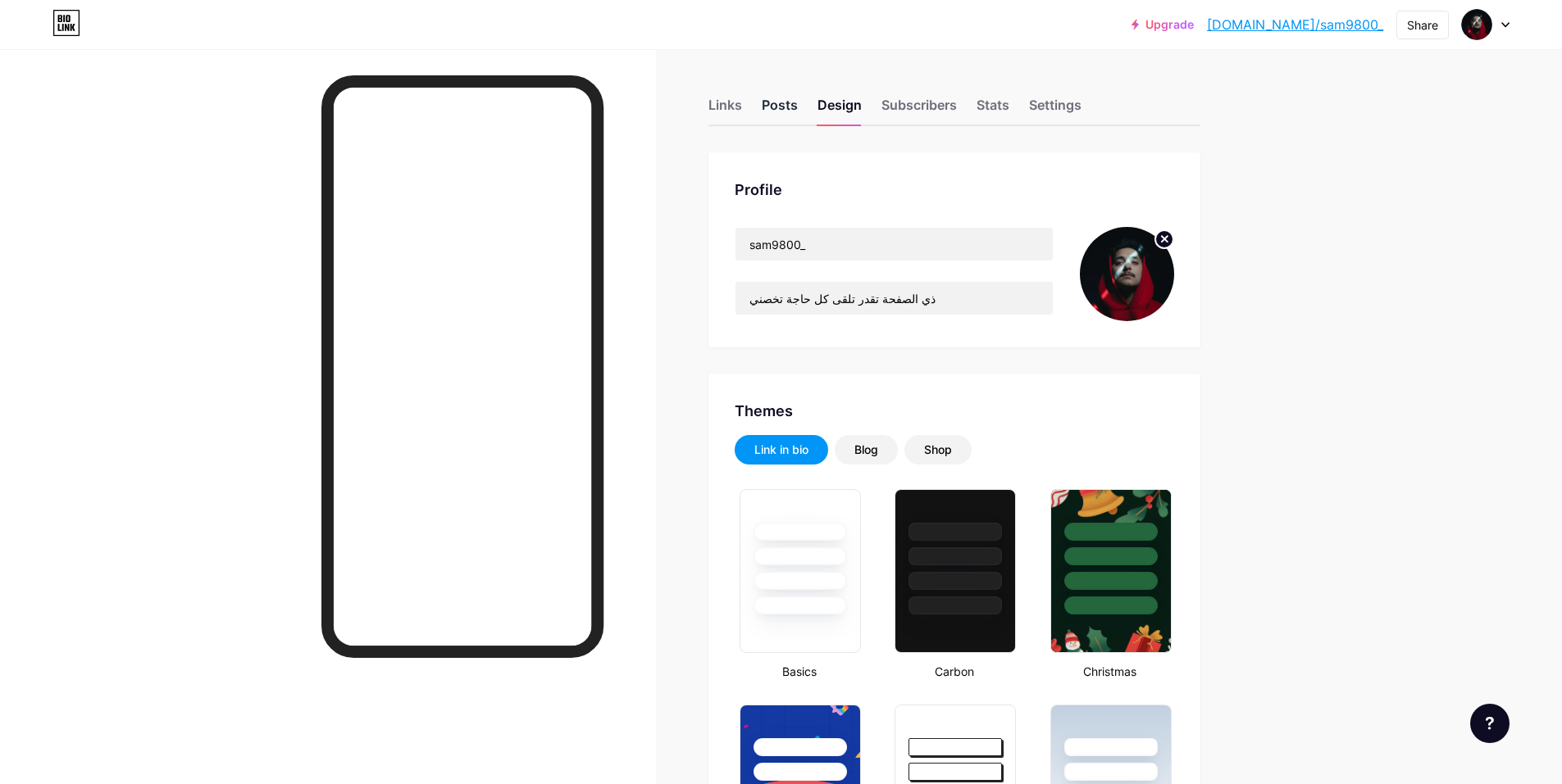
click at [788, 107] on div "Posts" at bounding box center [780, 110] width 36 height 30
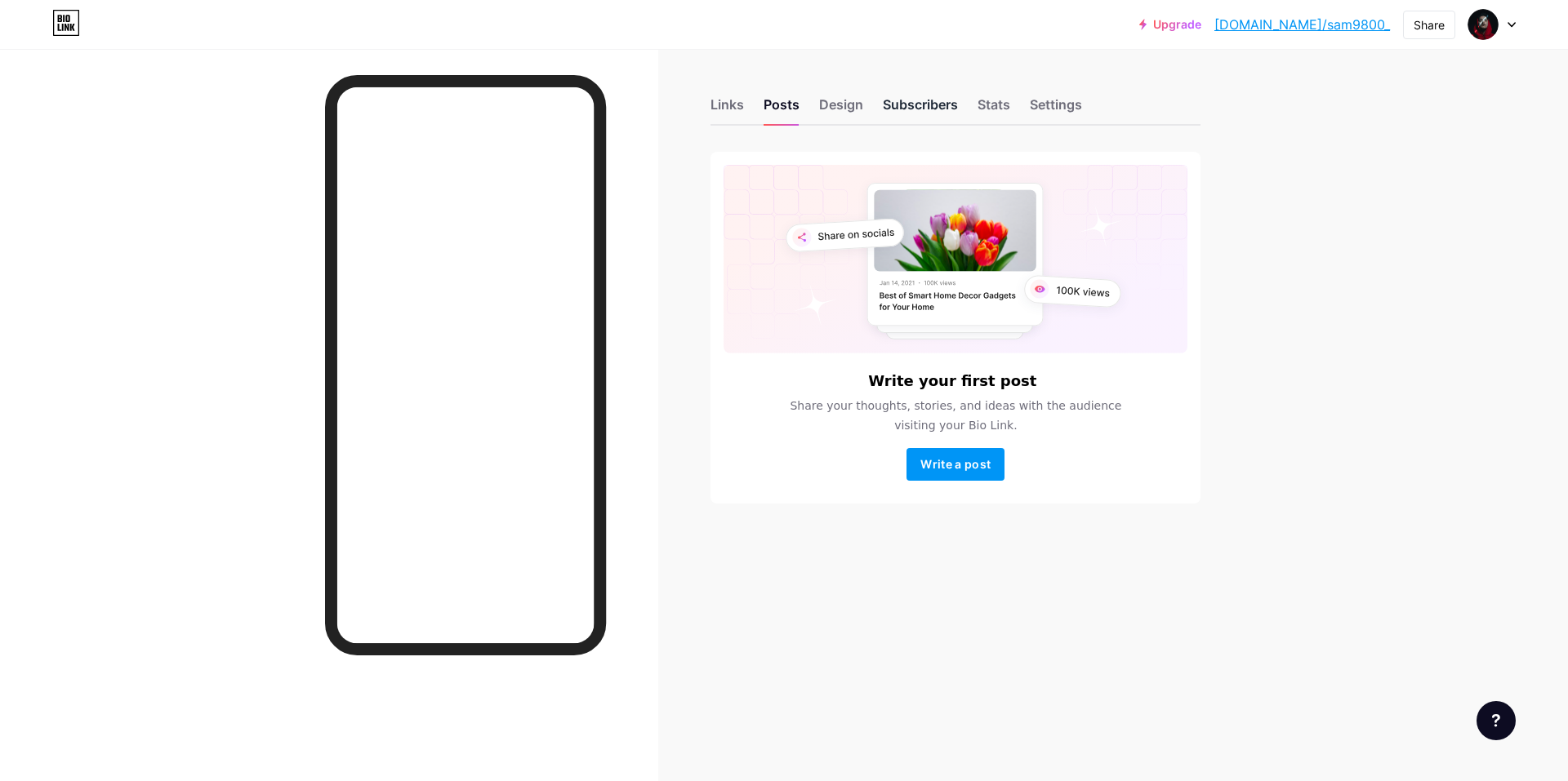
click at [913, 100] on div "Subscribers" at bounding box center [920, 110] width 76 height 29
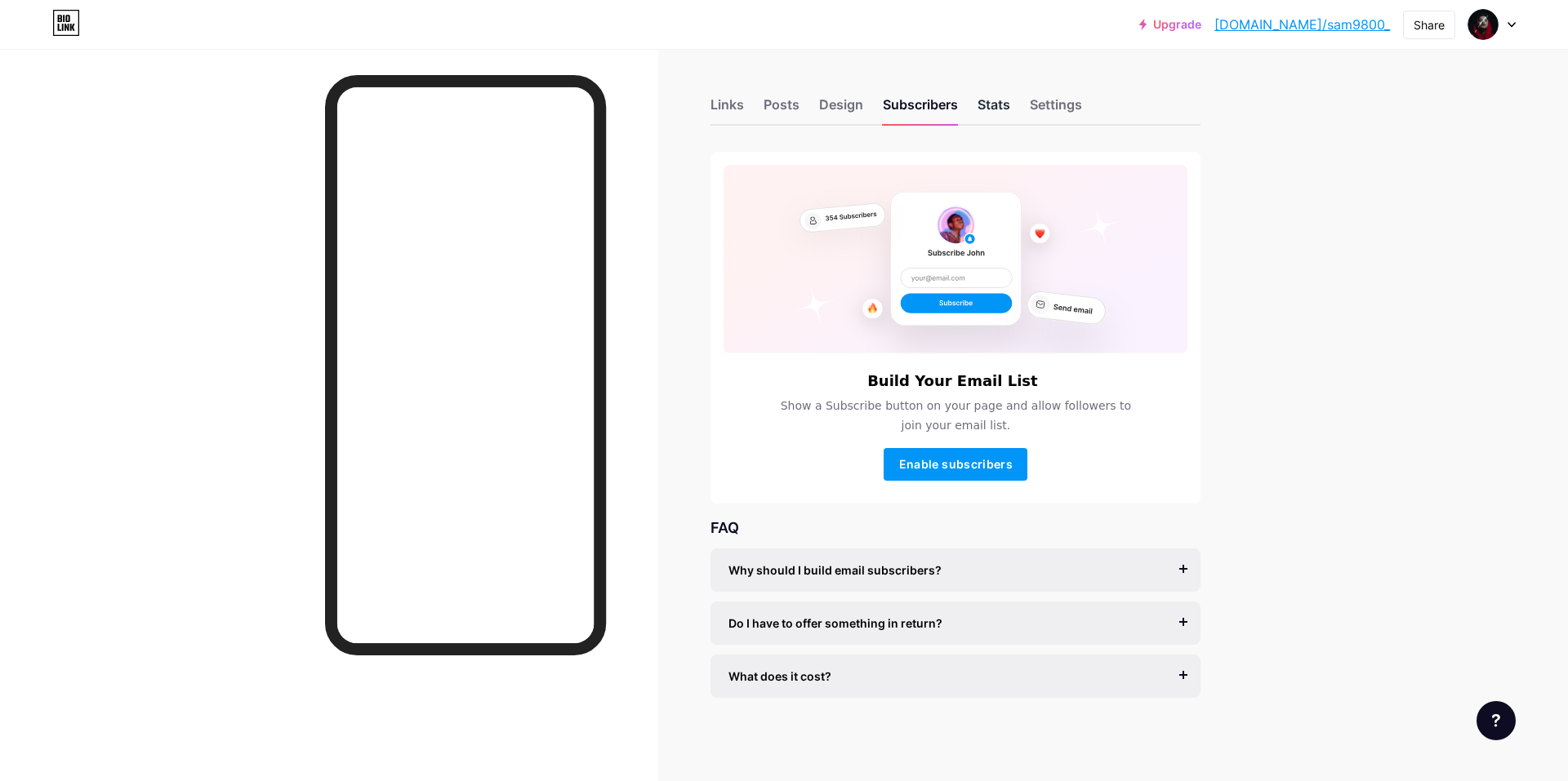
click at [988, 113] on div "Stats" at bounding box center [993, 110] width 32 height 29
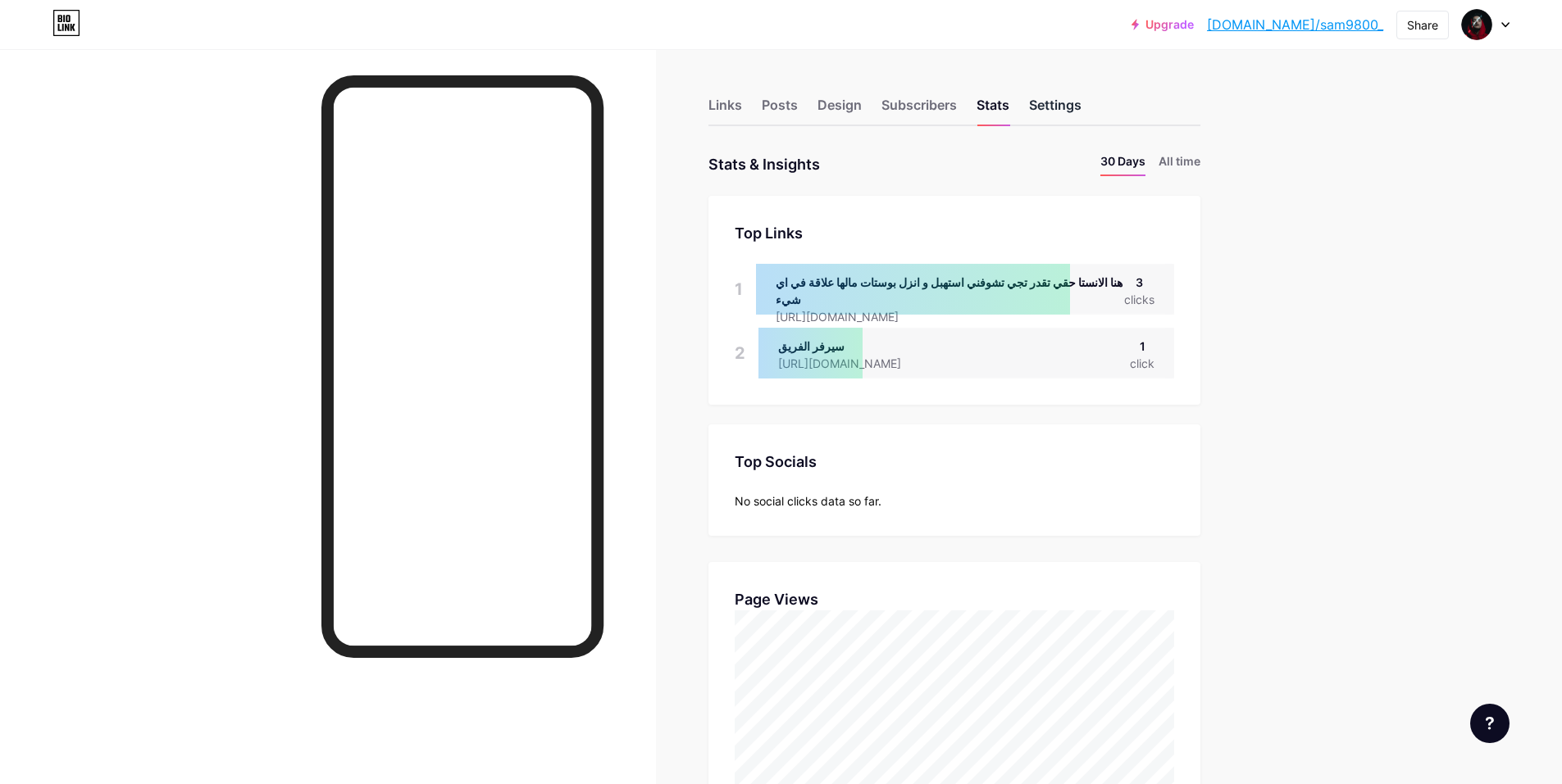
click at [1061, 113] on div "Settings" at bounding box center [1054, 110] width 52 height 30
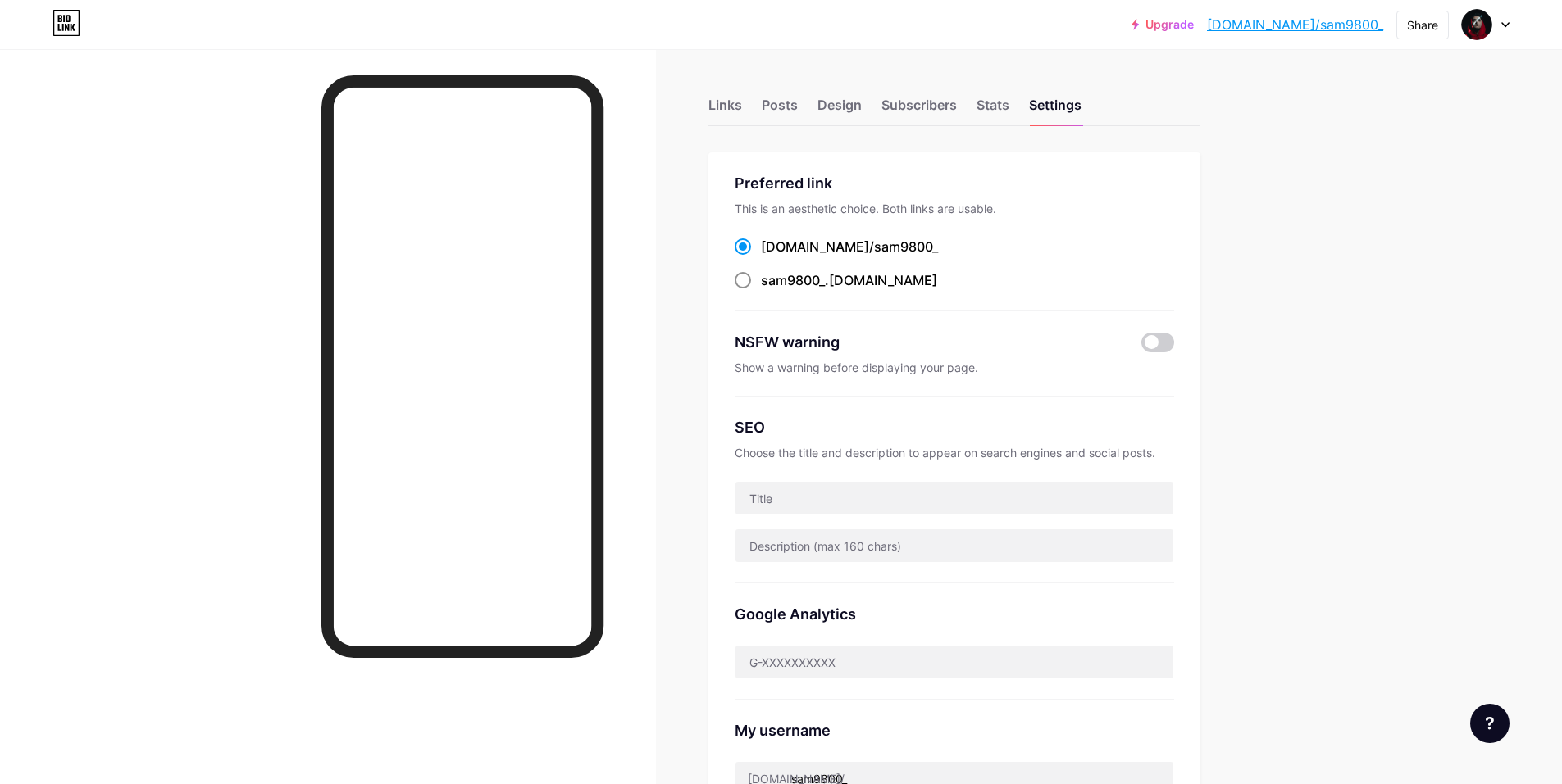
click at [750, 275] on span at bounding box center [743, 280] width 17 height 17
click at [761, 291] on input "sam9800_ .[DOMAIN_NAME]" at bounding box center [766, 295] width 11 height 11
radio input "true"
click at [742, 107] on div "Links" at bounding box center [725, 110] width 34 height 30
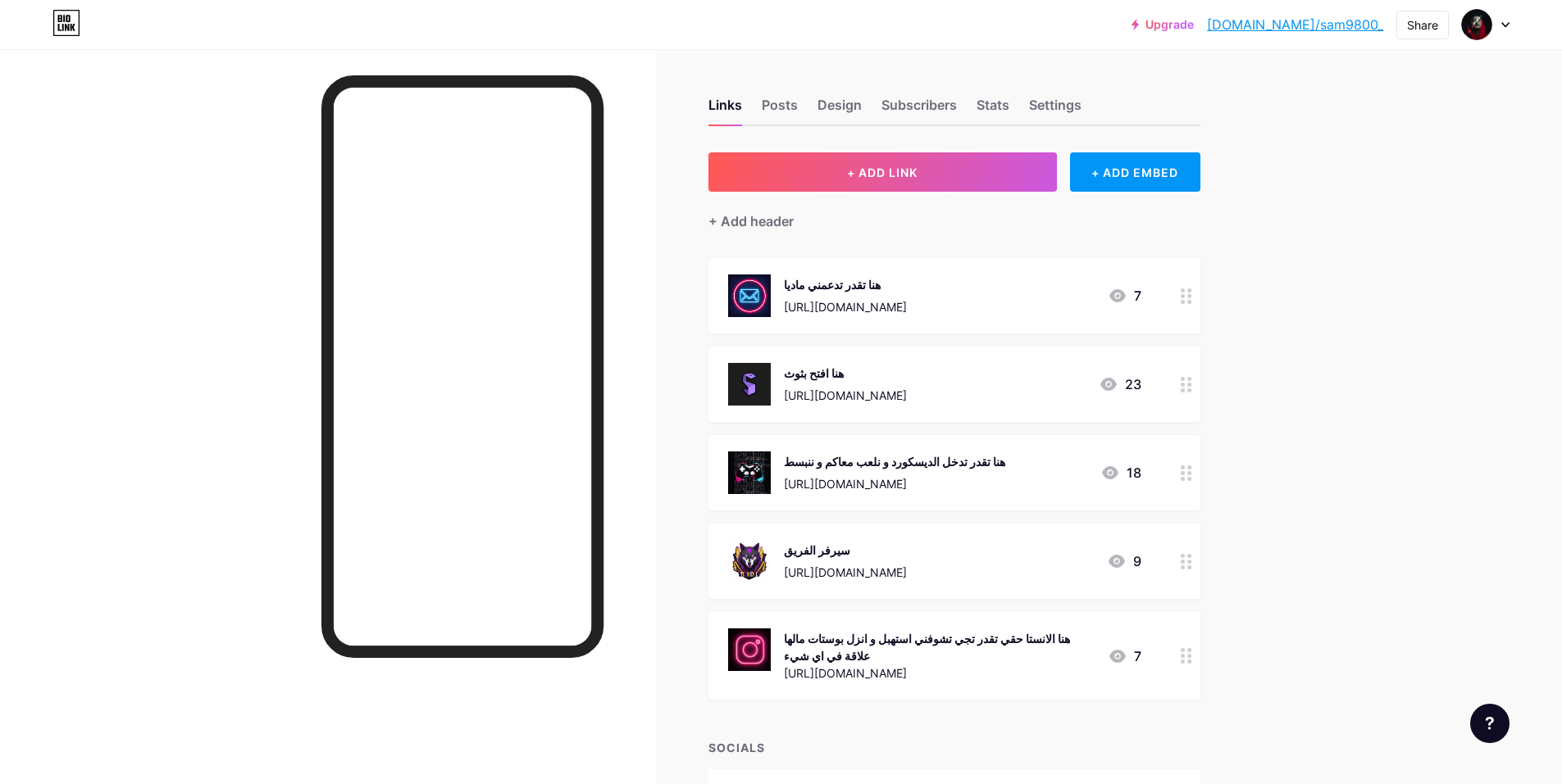
click at [755, 300] on img at bounding box center [749, 295] width 42 height 42
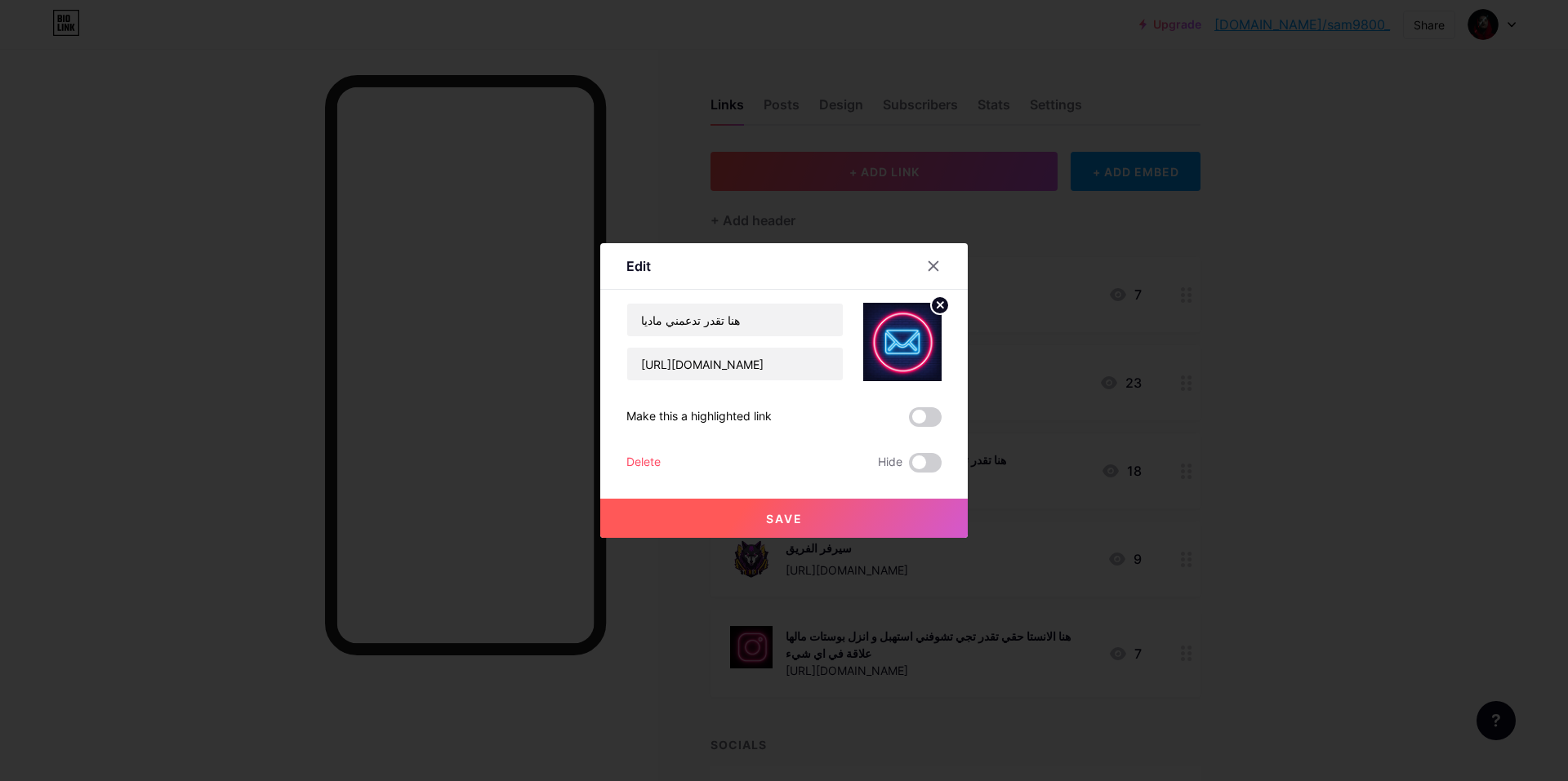
click at [941, 307] on circle at bounding box center [940, 305] width 18 height 18
click at [893, 344] on icon at bounding box center [902, 333] width 32 height 30
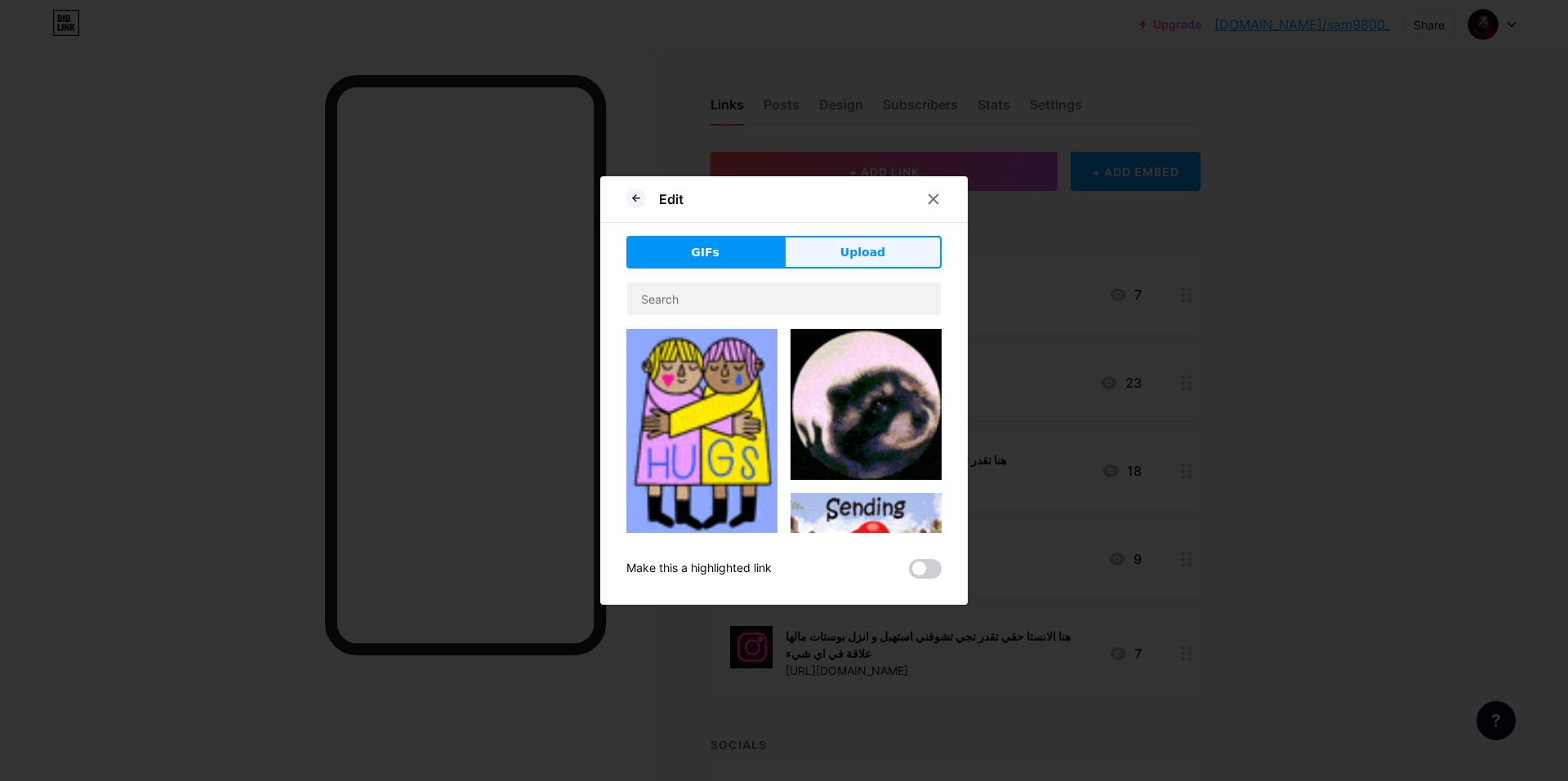
click at [878, 244] on span "Upload" at bounding box center [862, 252] width 45 height 17
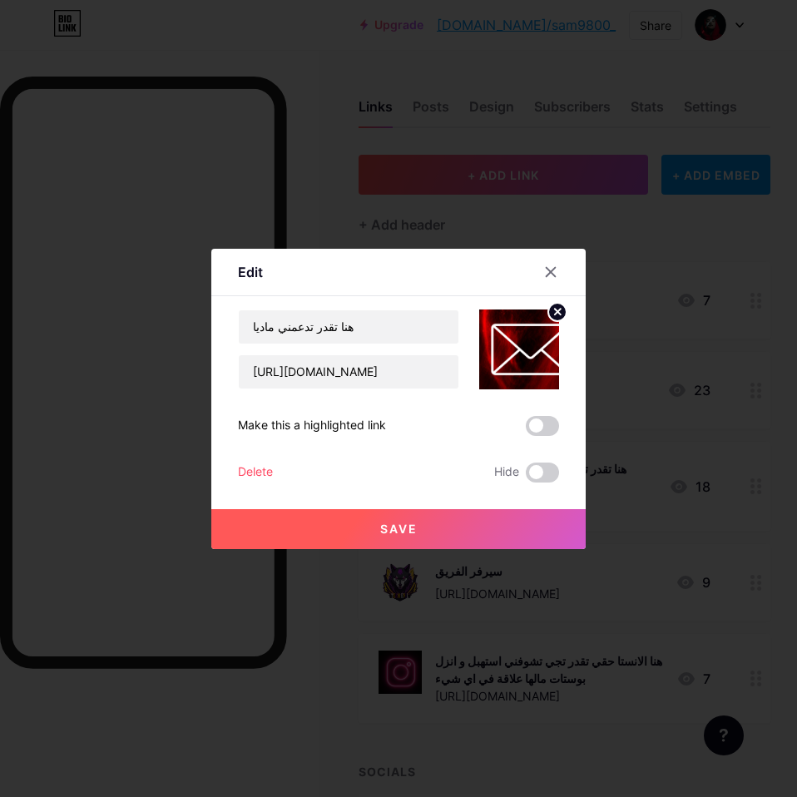
click at [556, 314] on icon at bounding box center [558, 312] width 6 height 6
click at [558, 264] on div at bounding box center [551, 272] width 30 height 30
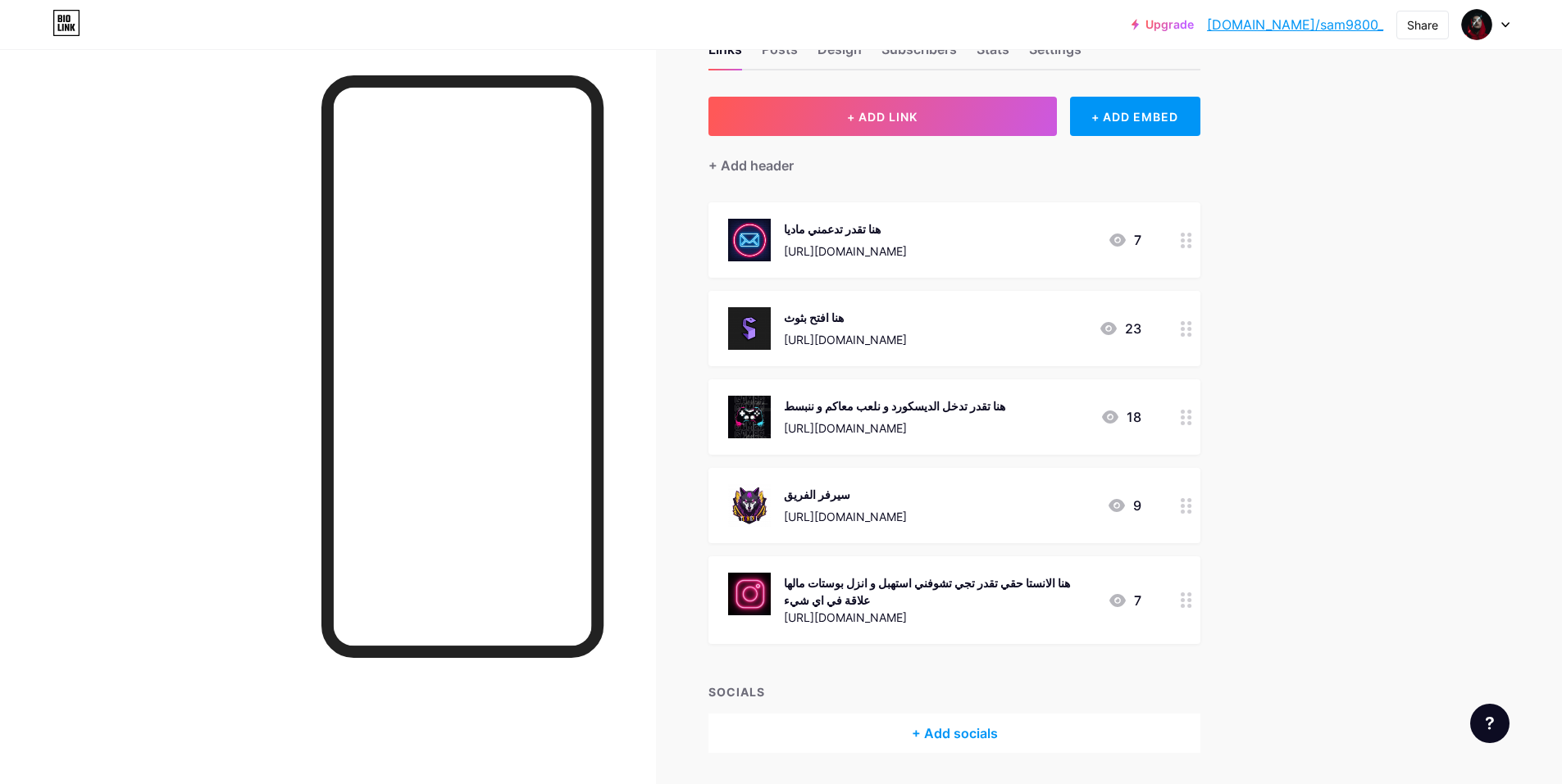
scroll to position [94, 0]
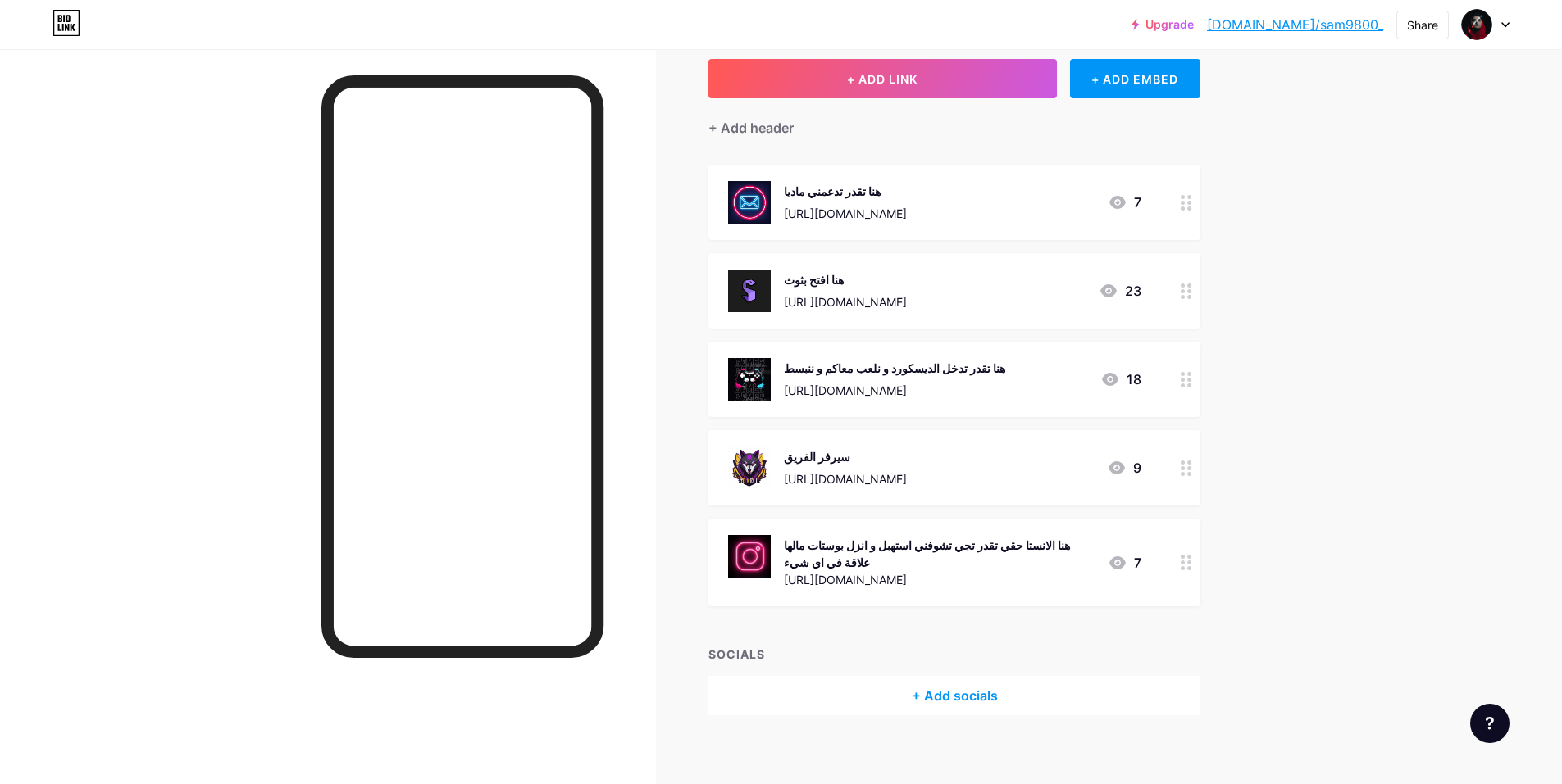
click at [1192, 383] on icon at bounding box center [1187, 380] width 12 height 16
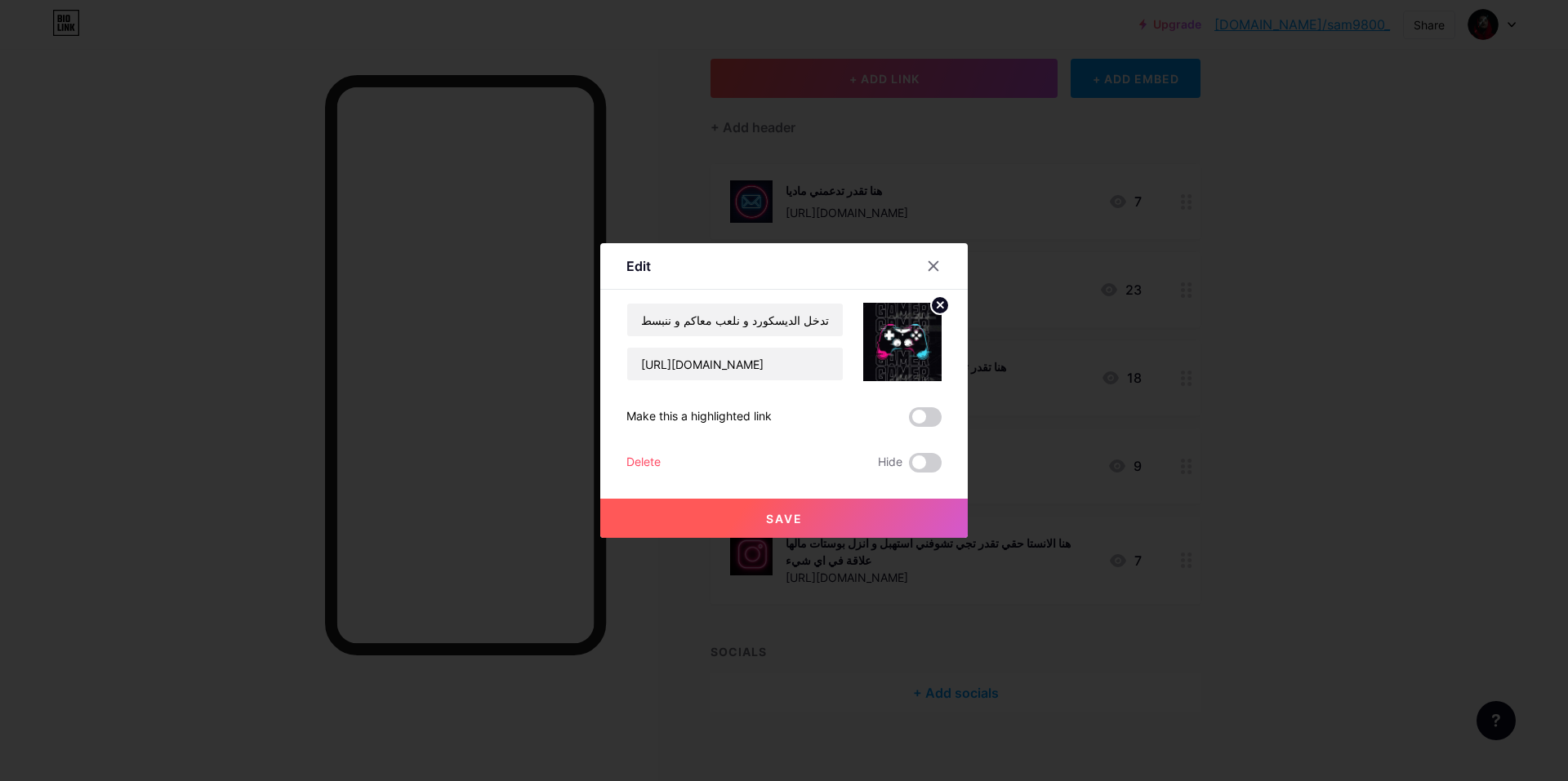
click at [650, 465] on div "Delete" at bounding box center [643, 463] width 34 height 20
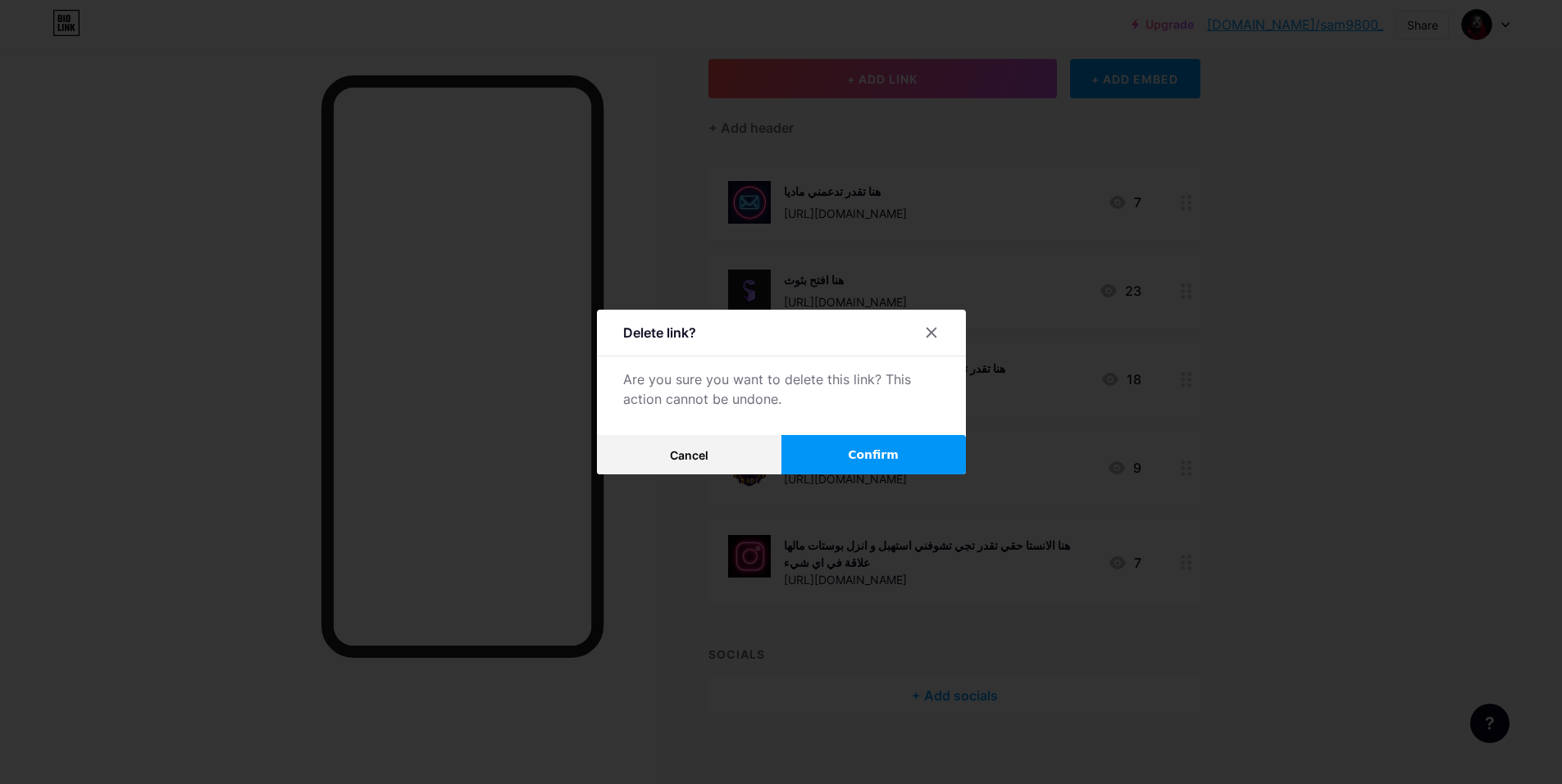
click at [856, 442] on button "Confirm" at bounding box center [873, 455] width 184 height 39
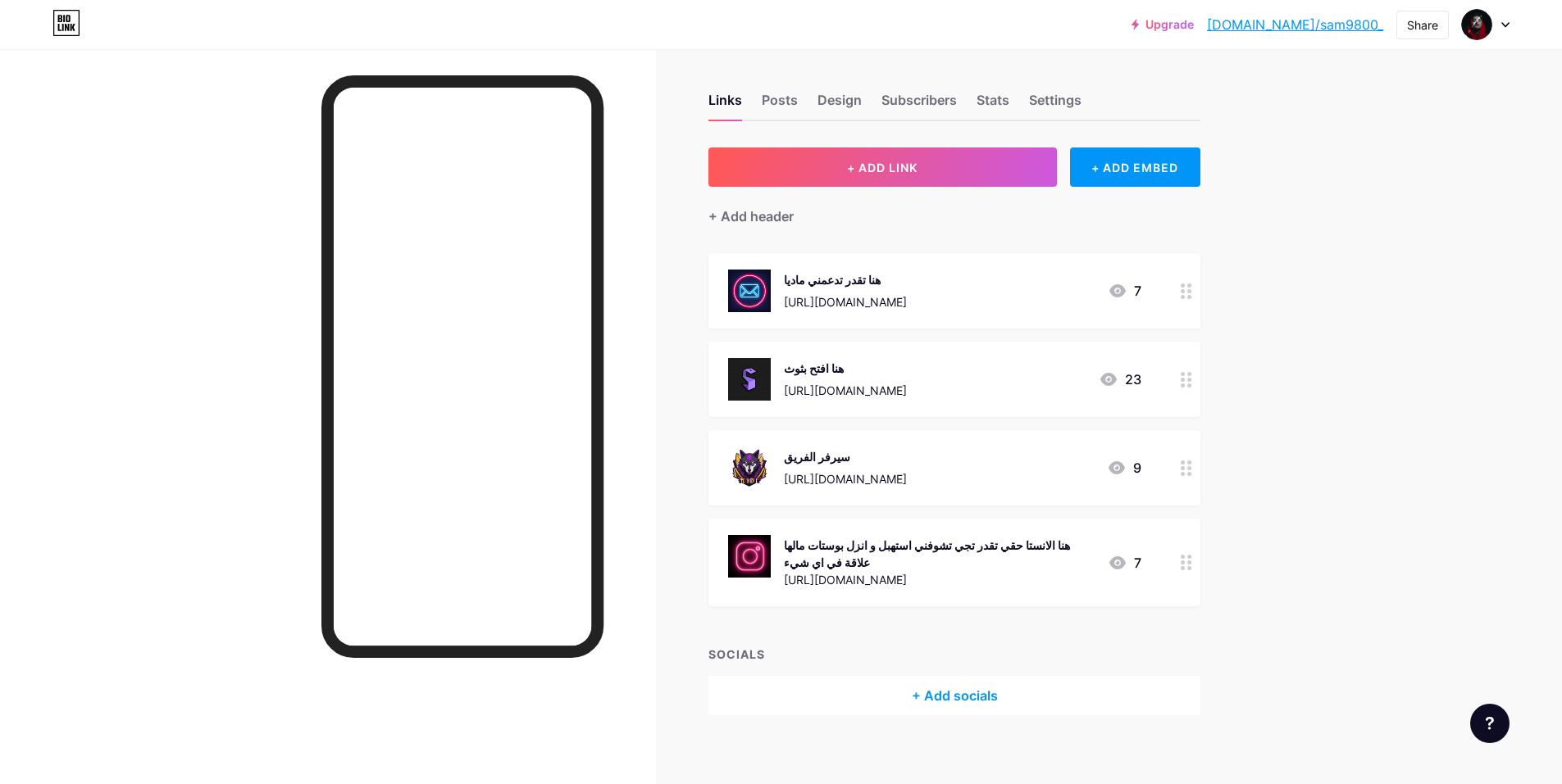
click at [1190, 557] on icon at bounding box center [1187, 562] width 12 height 16
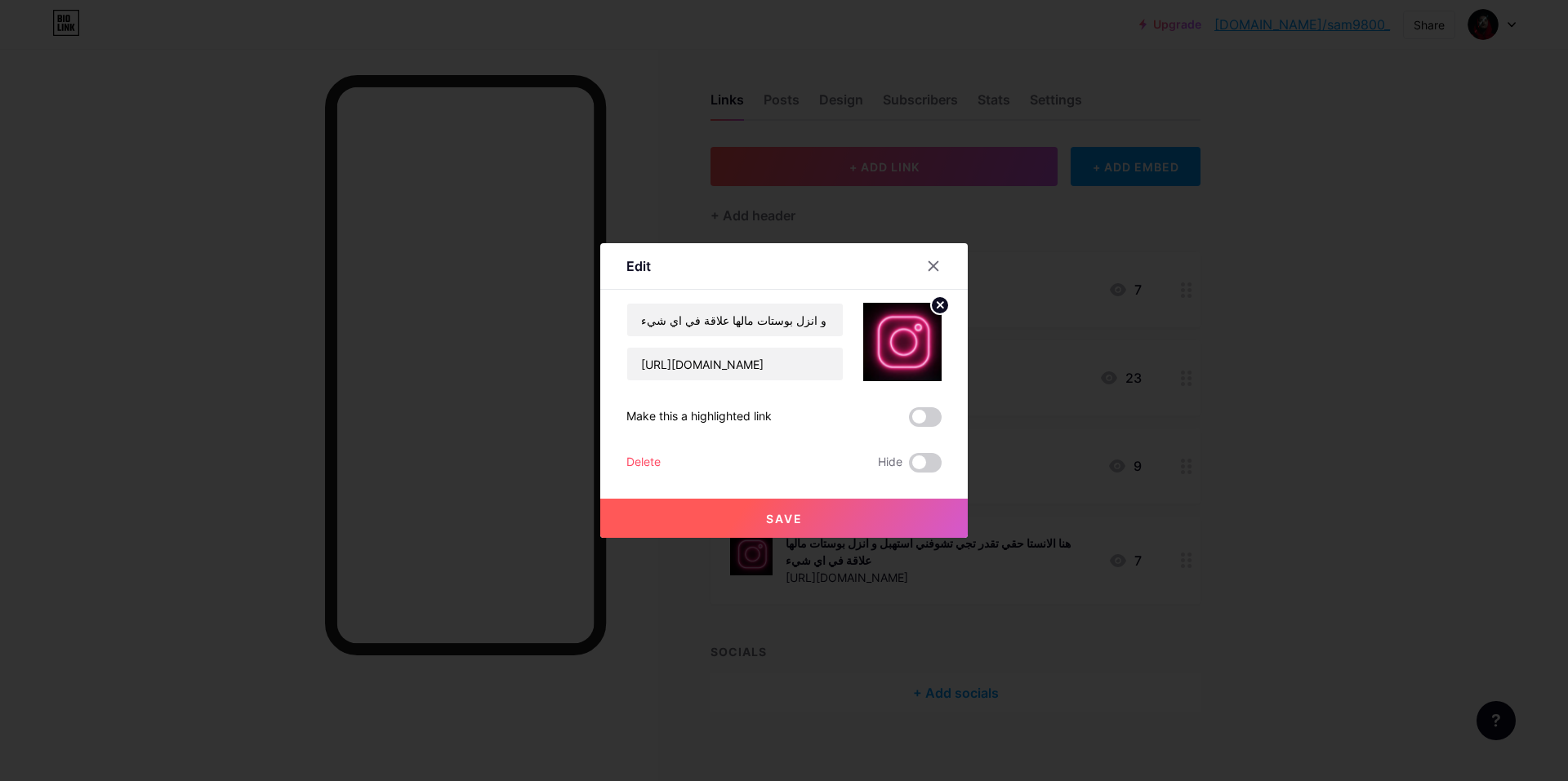
click at [648, 464] on div "Delete" at bounding box center [643, 463] width 34 height 20
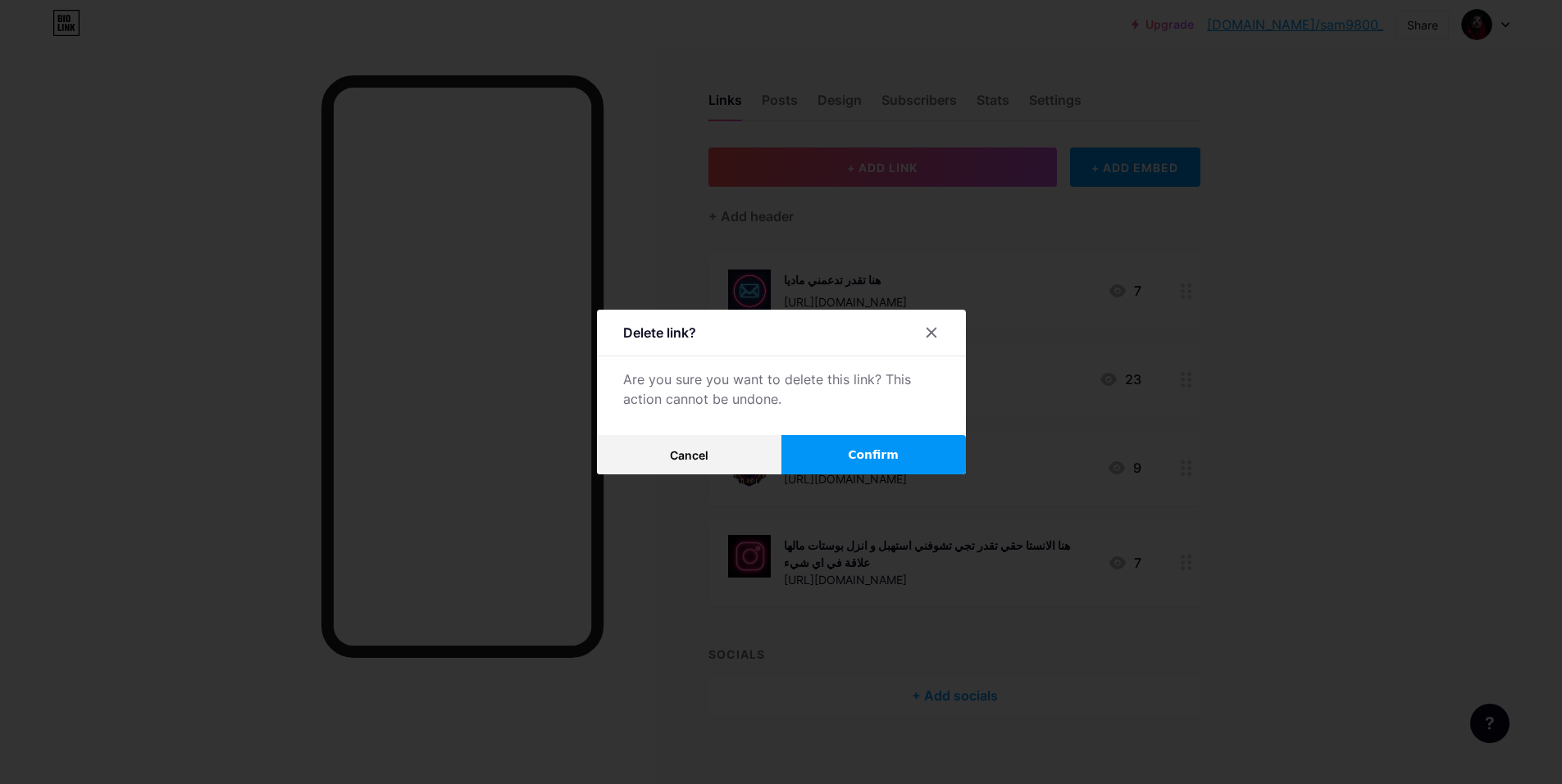
click at [848, 450] on button "Confirm" at bounding box center [873, 455] width 184 height 39
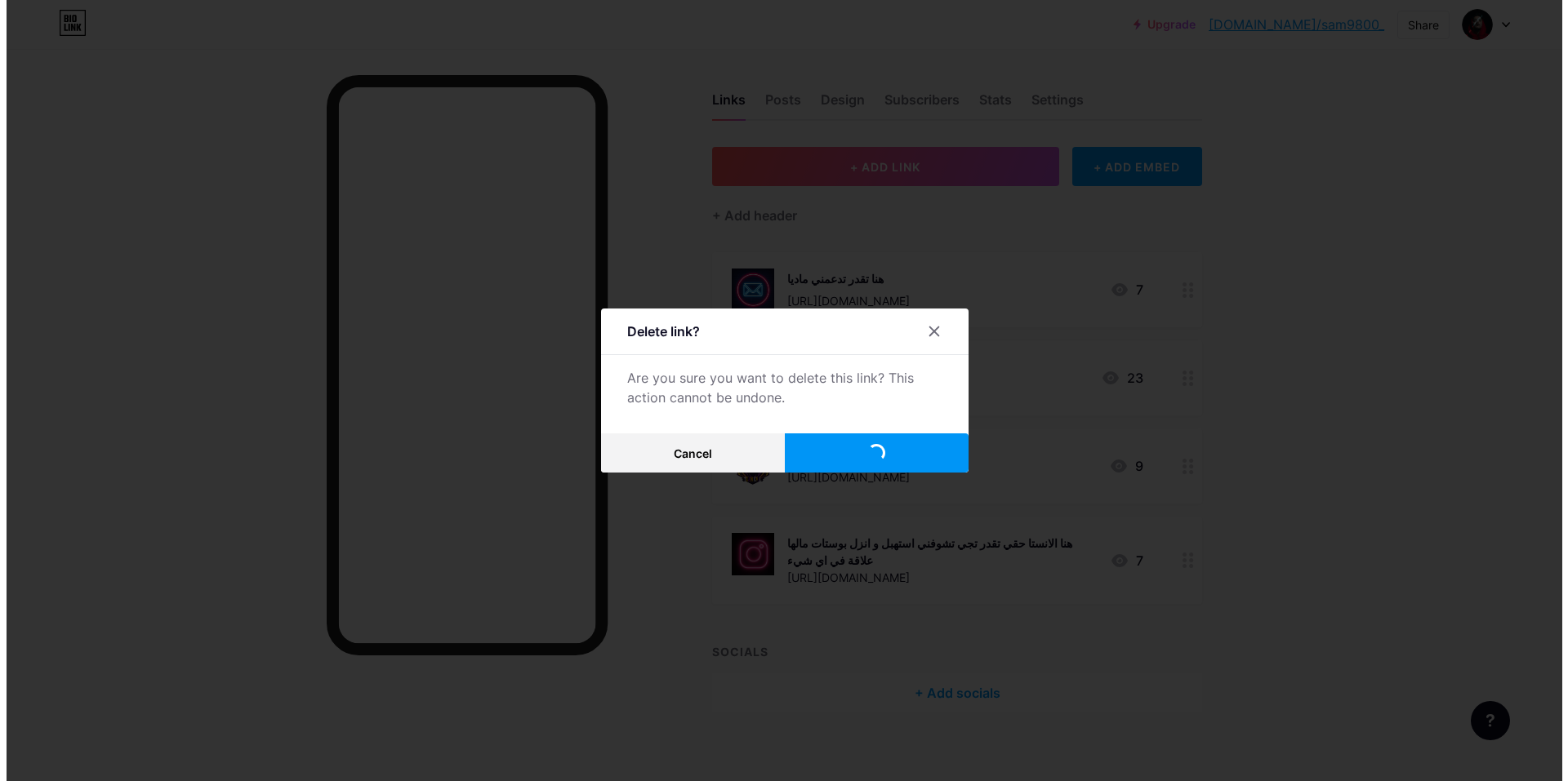
scroll to position [0, 0]
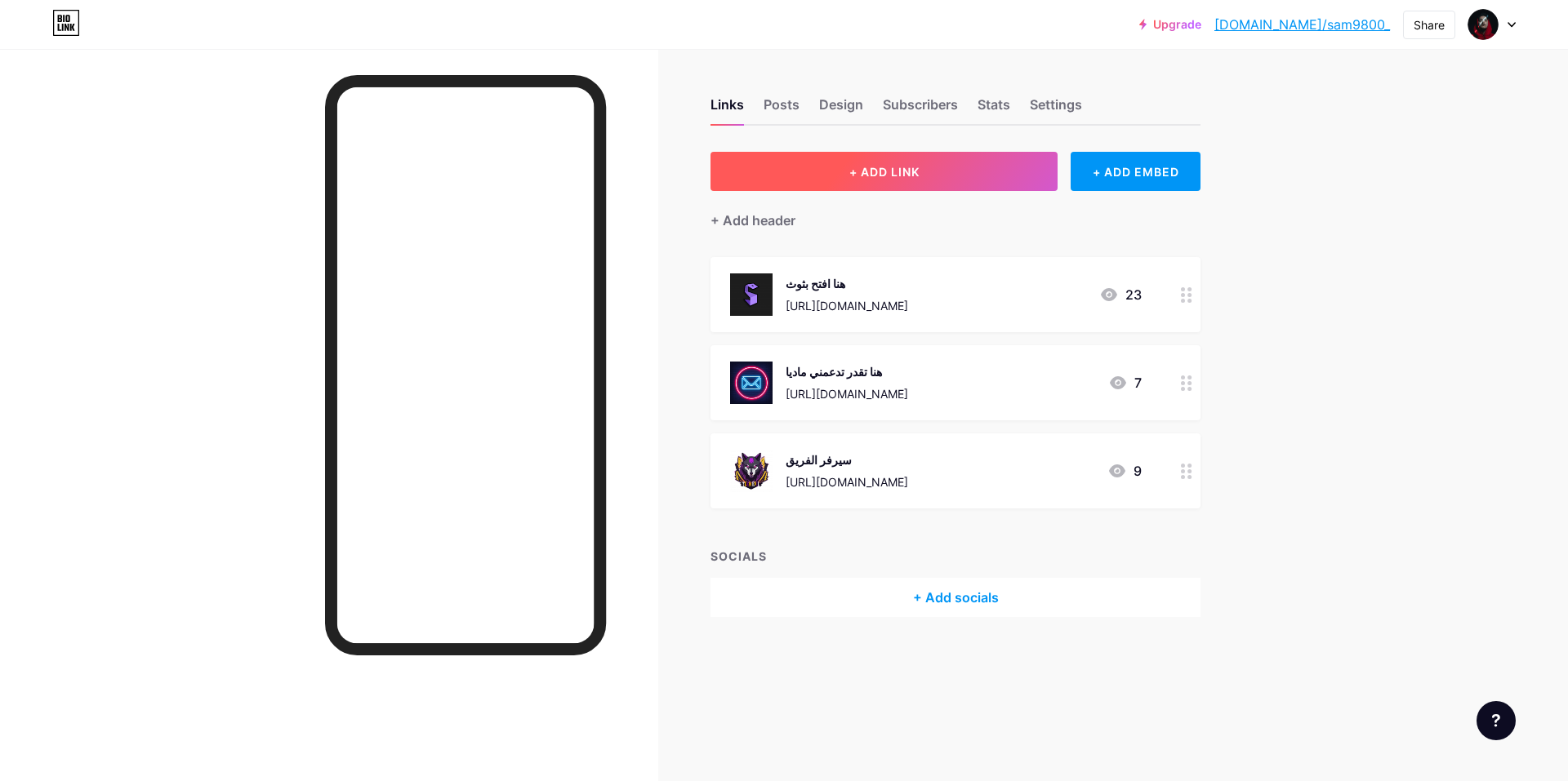
click at [925, 166] on button "+ ADD LINK" at bounding box center [884, 172] width 347 height 39
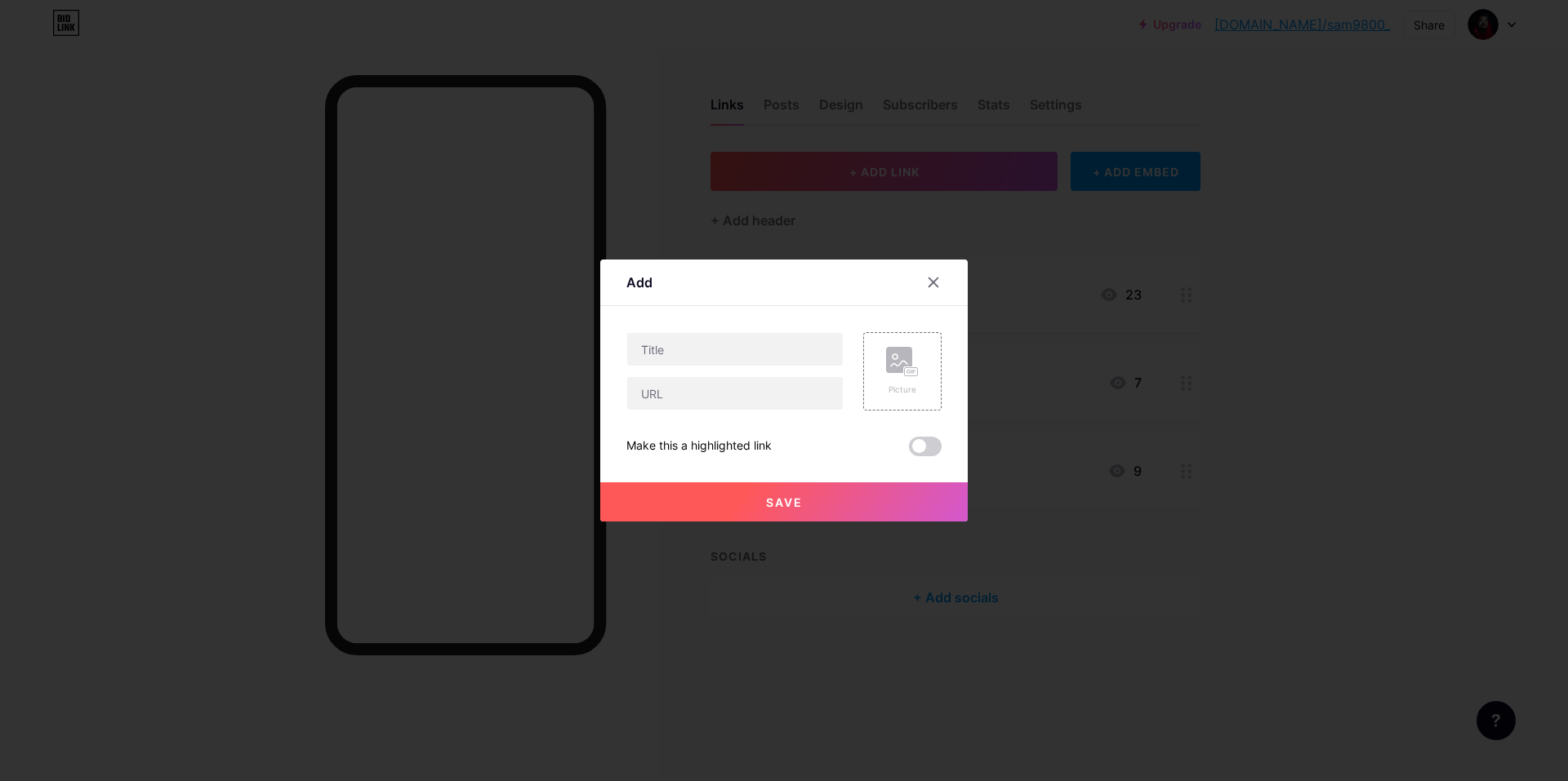
click at [1350, 194] on div at bounding box center [784, 390] width 1568 height 781
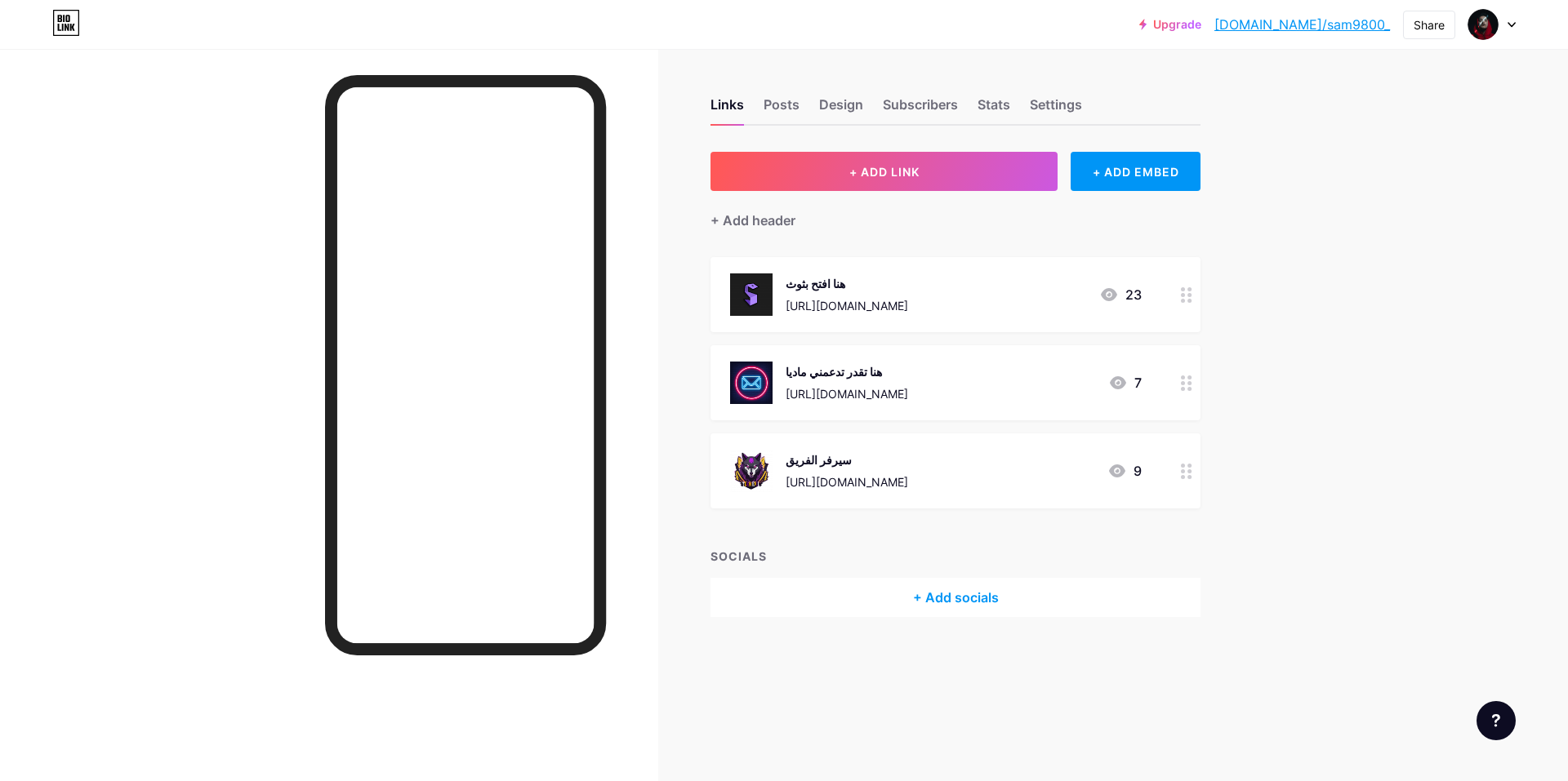
click at [760, 378] on img at bounding box center [751, 383] width 42 height 42
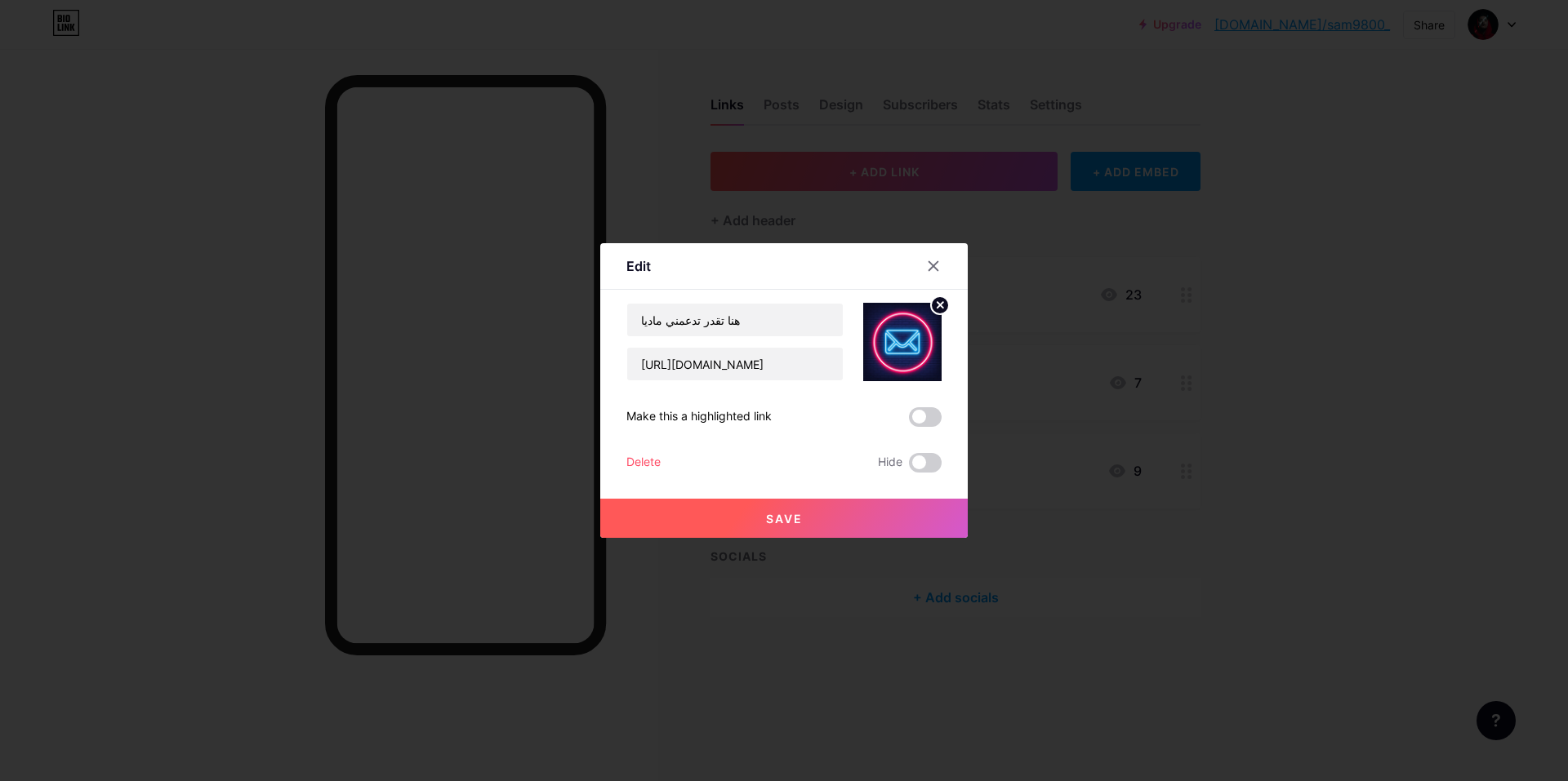
click at [938, 304] on icon at bounding box center [940, 305] width 6 height 6
click at [883, 343] on div "Picture" at bounding box center [903, 342] width 78 height 78
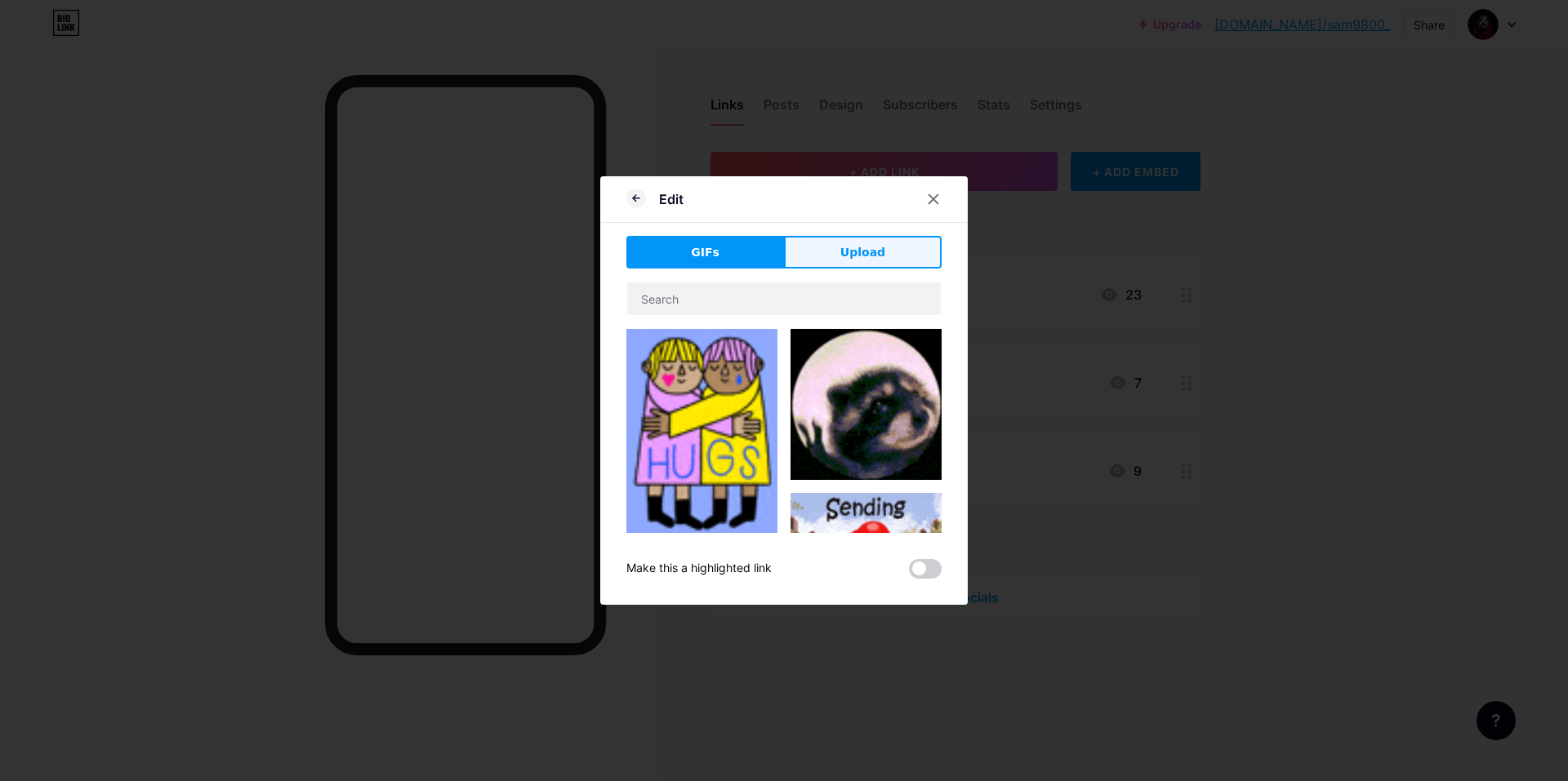
click at [868, 260] on span "Upload" at bounding box center [862, 252] width 45 height 17
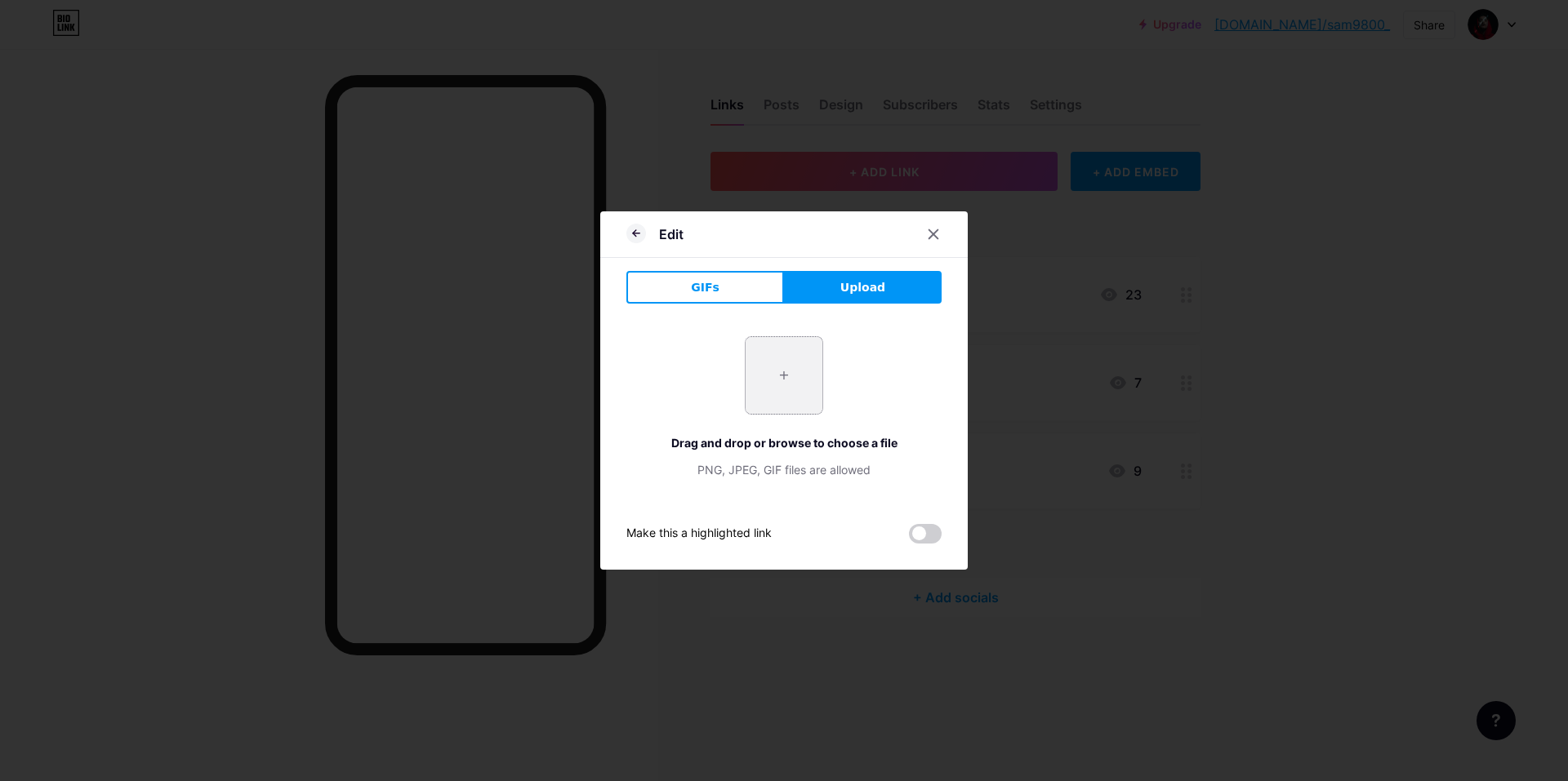
click at [808, 368] on input "file" at bounding box center [784, 376] width 77 height 77
type input "C:\fakepath\Gemini_Generated_Image_2ia3cl2ia3cl2ia3.png"
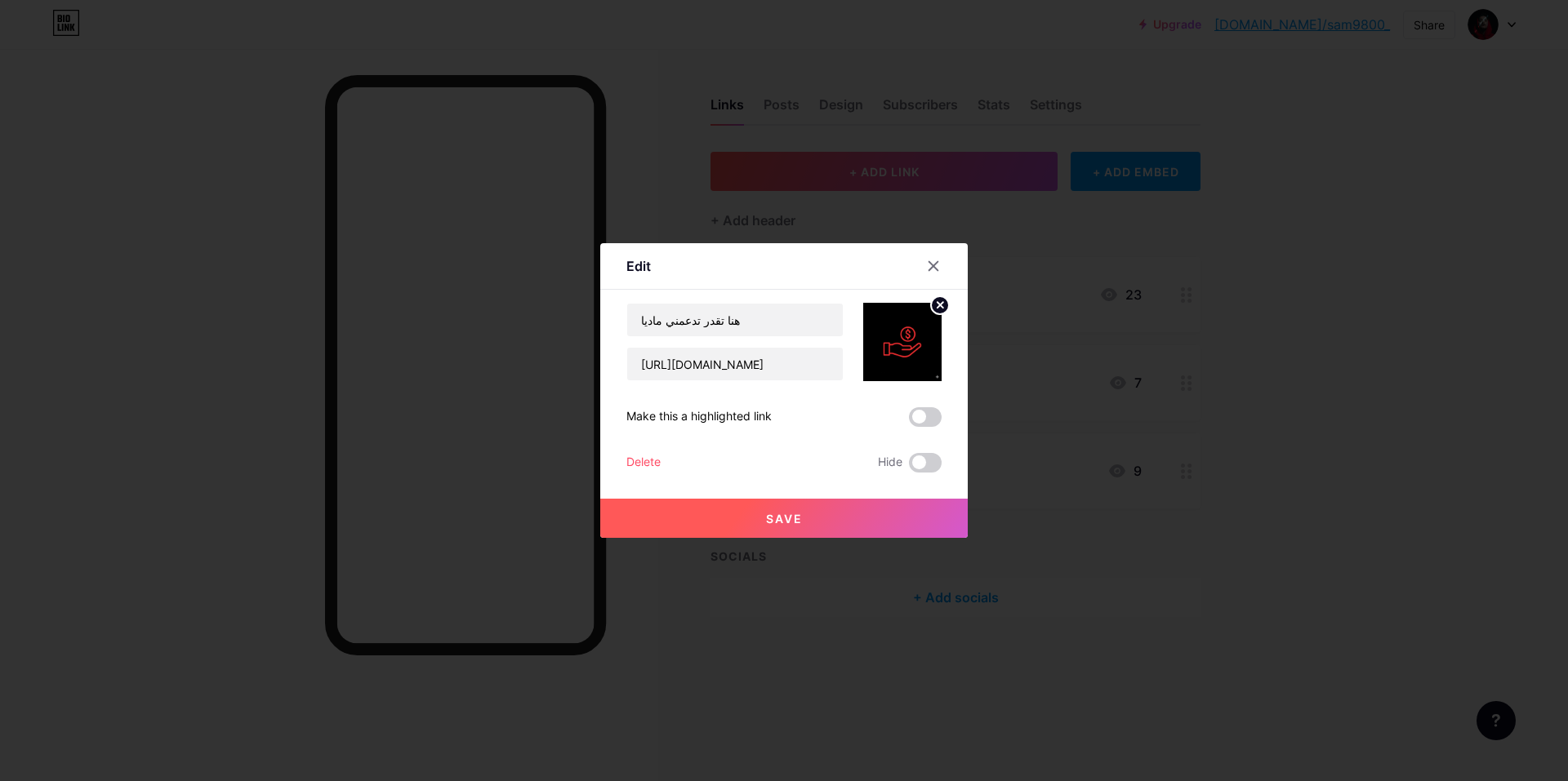
click at [861, 527] on button "Save" at bounding box center [784, 518] width 367 height 39
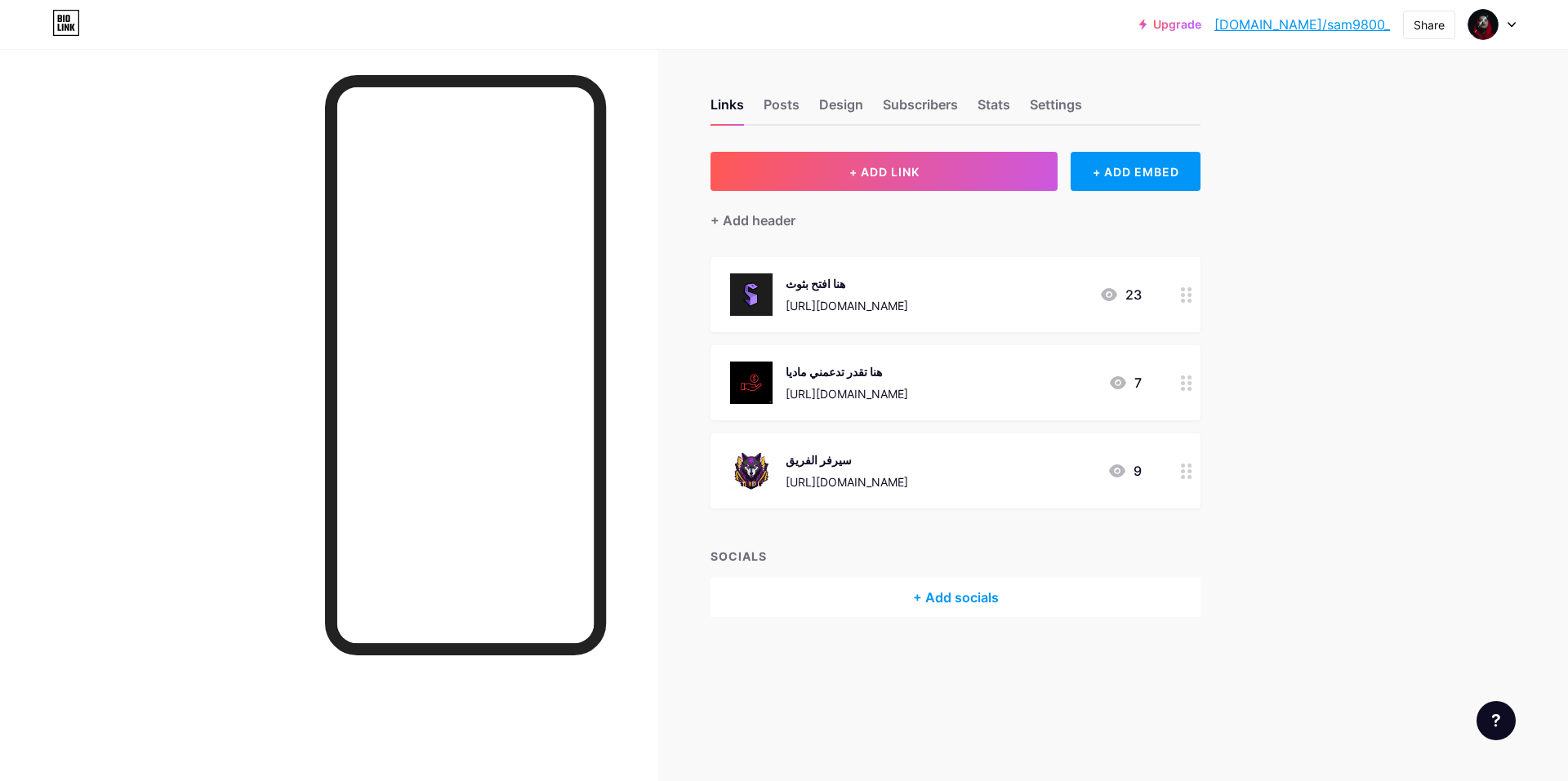
click at [757, 377] on img at bounding box center [751, 383] width 42 height 42
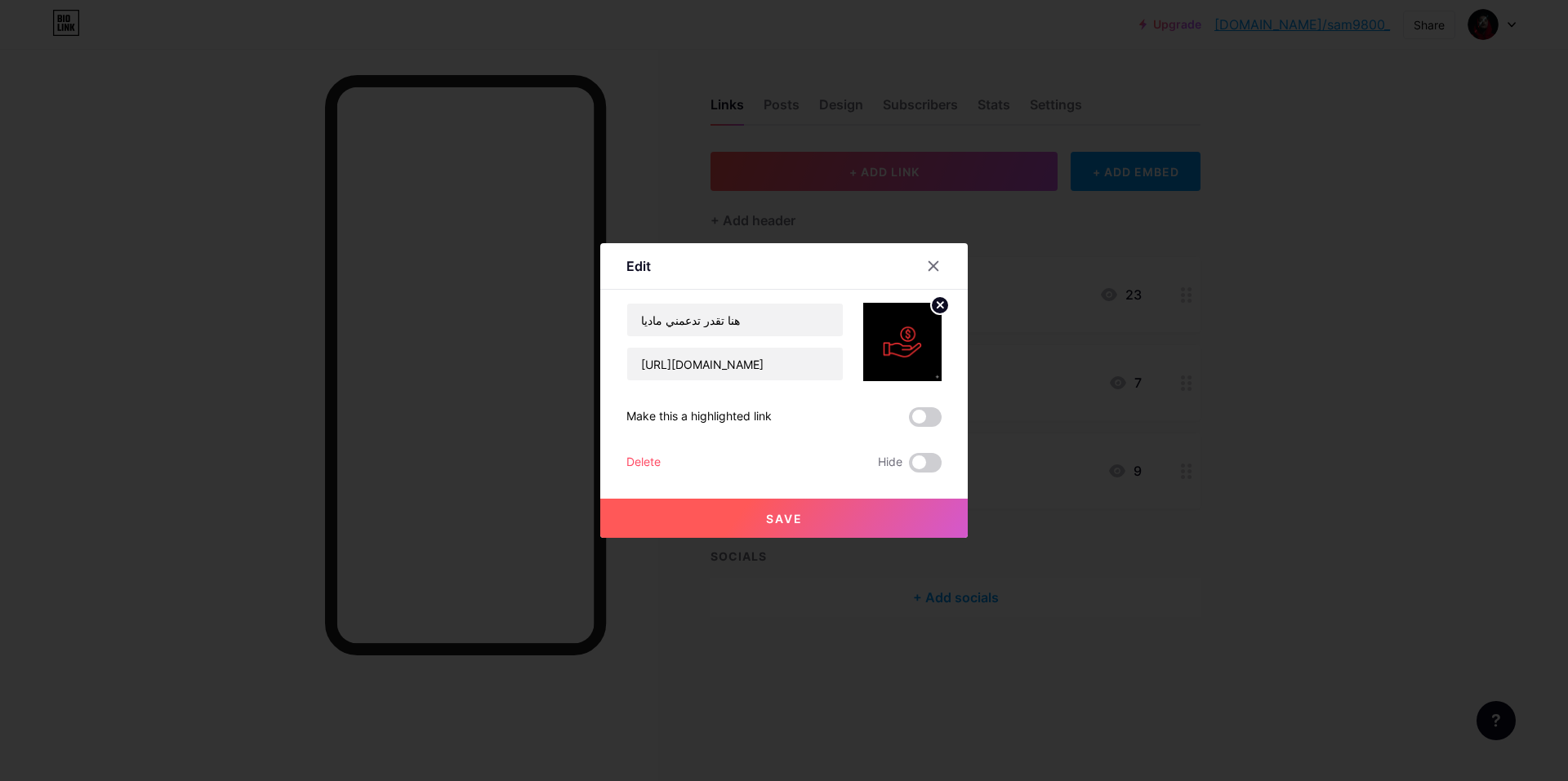
click at [941, 305] on icon at bounding box center [940, 305] width 6 height 6
click at [887, 356] on div "Picture" at bounding box center [902, 360] width 32 height 12
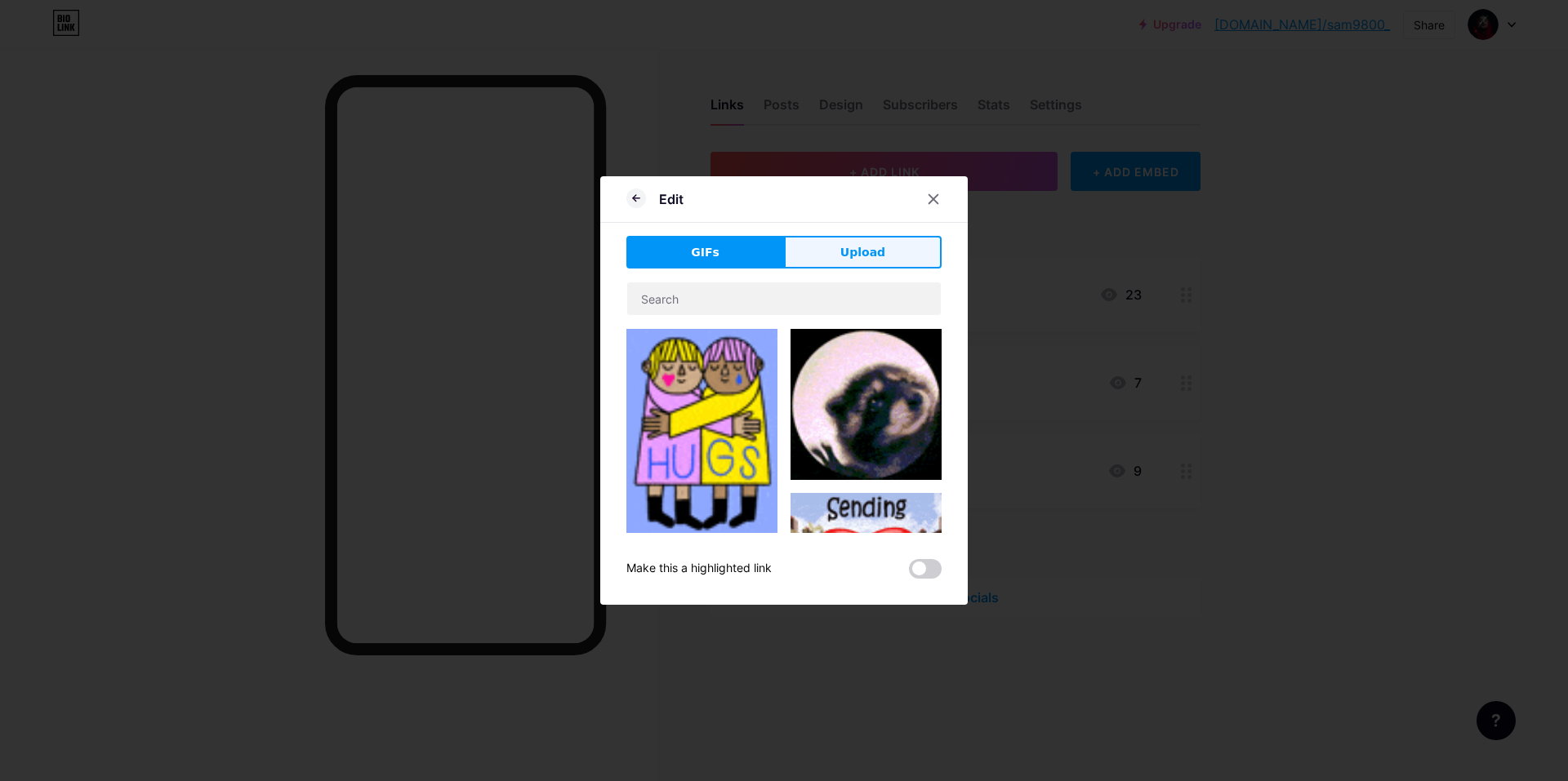
click at [901, 257] on button "Upload" at bounding box center [862, 251] width 158 height 32
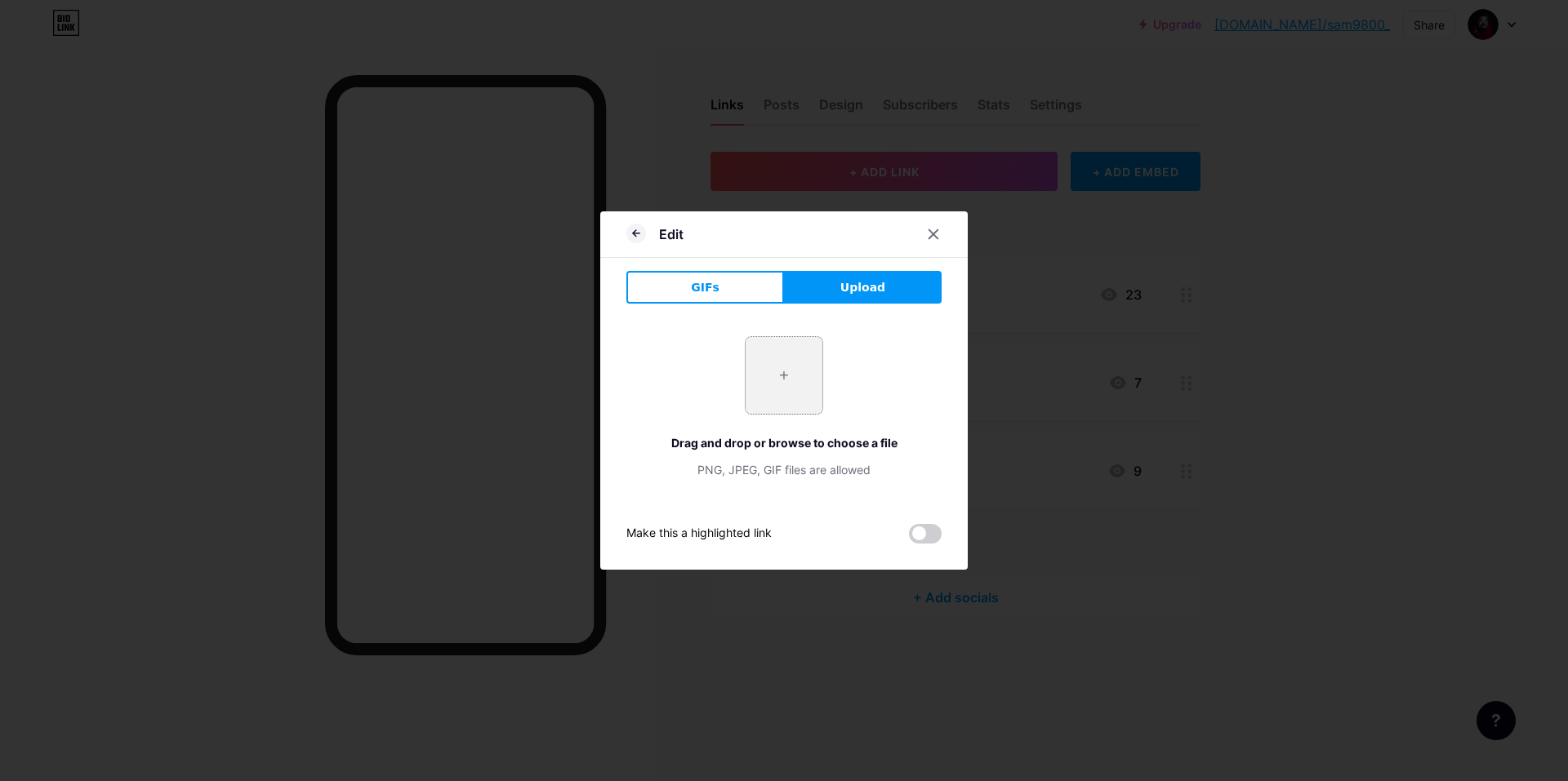
click at [783, 373] on input "file" at bounding box center [784, 376] width 77 height 77
type input "C:\fakepath\73297eb0f2ac963257acf8220efb85f5.jpg"
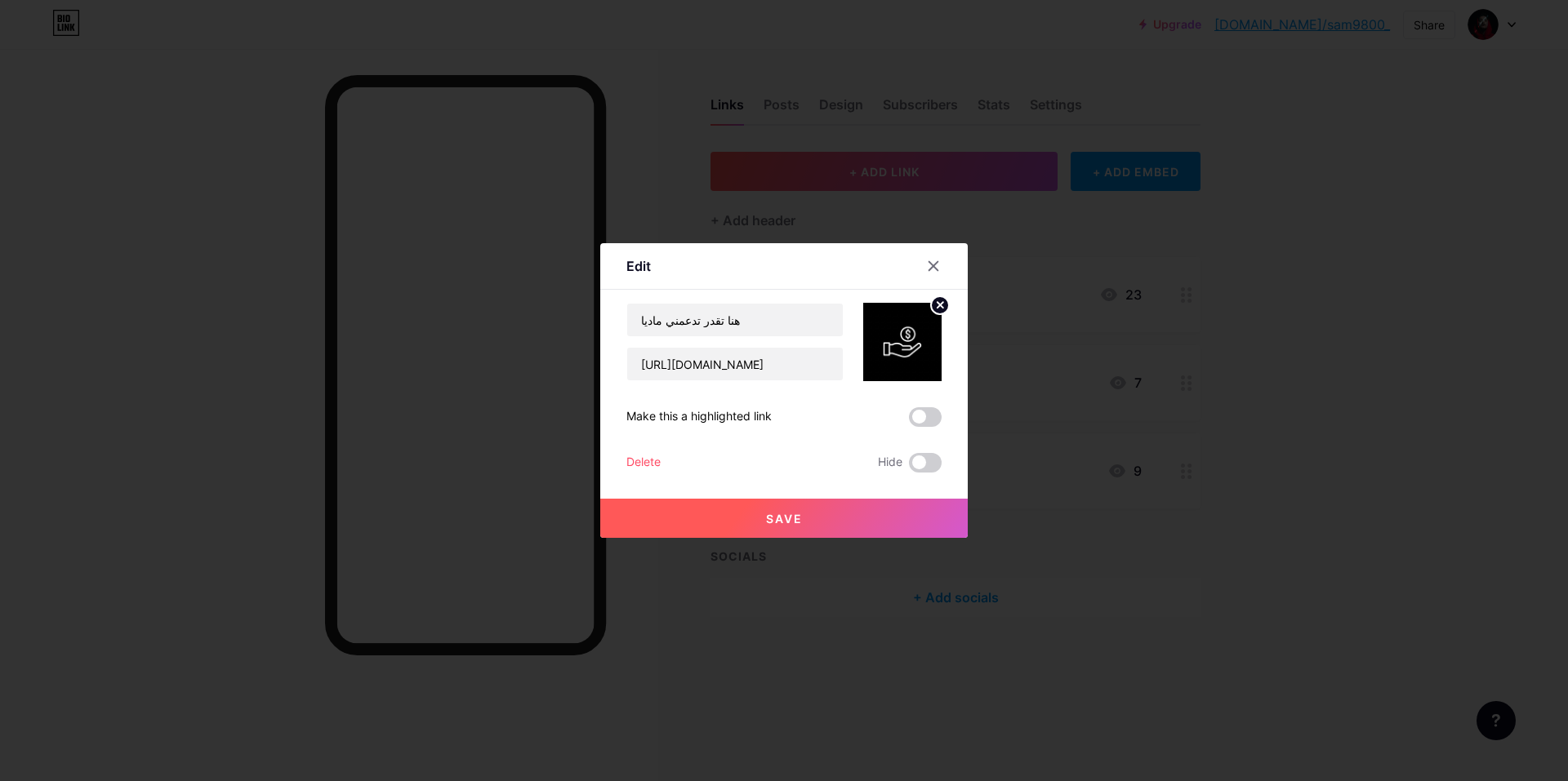
click at [826, 528] on button "Save" at bounding box center [784, 518] width 367 height 39
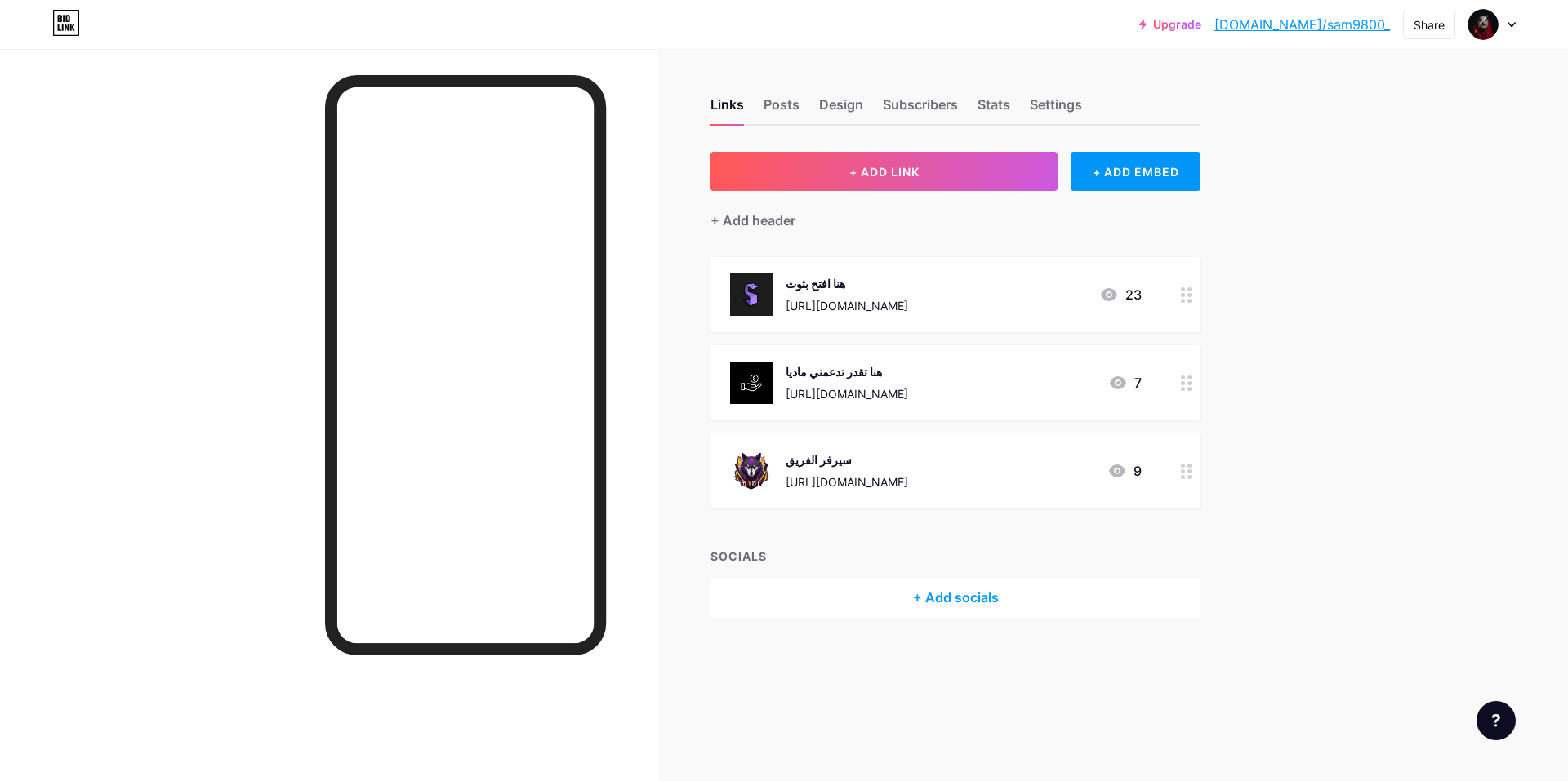
click at [753, 296] on img at bounding box center [751, 294] width 42 height 42
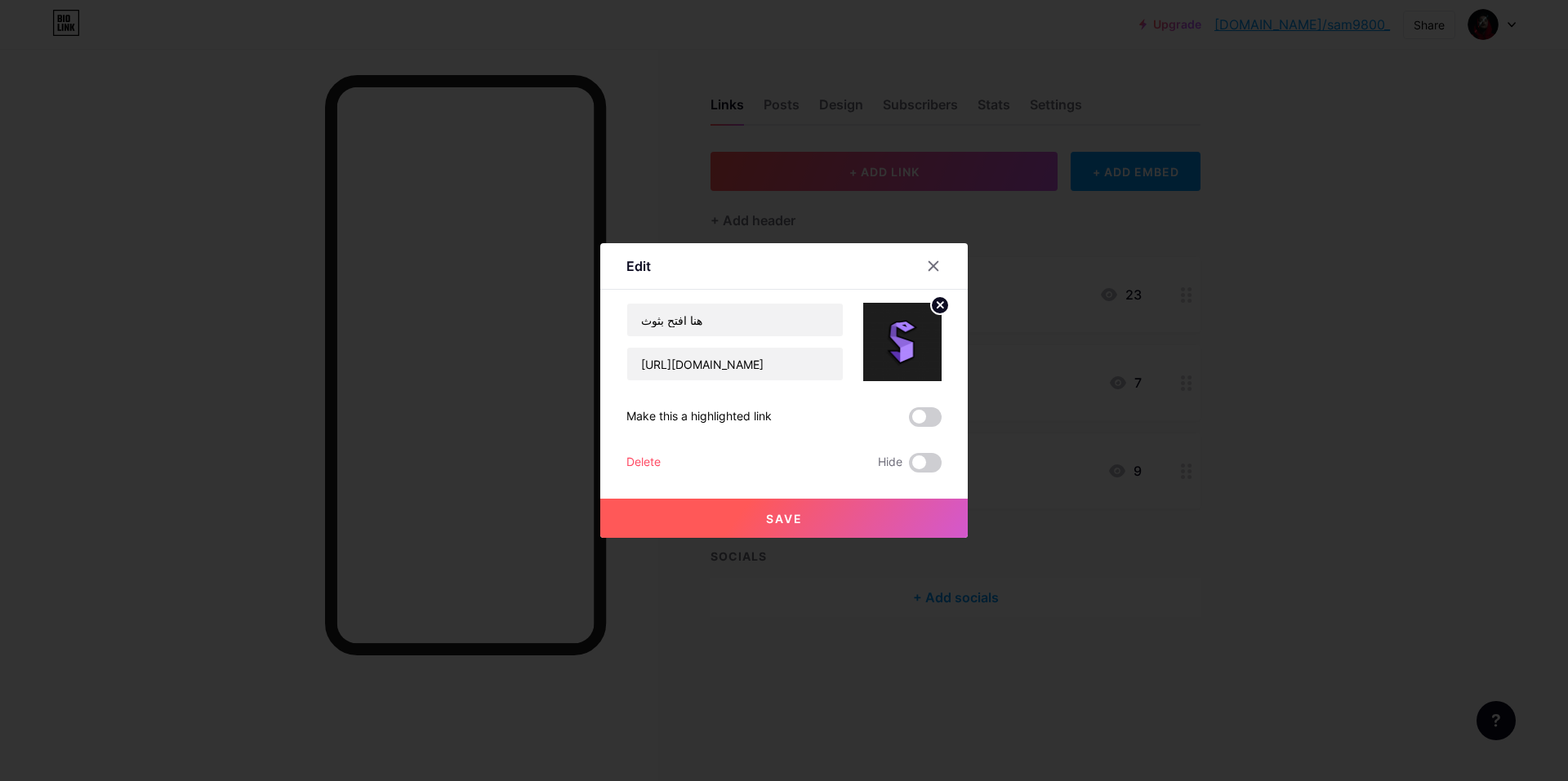
click at [931, 299] on icon at bounding box center [940, 305] width 20 height 20
click at [906, 336] on rect at bounding box center [899, 331] width 26 height 26
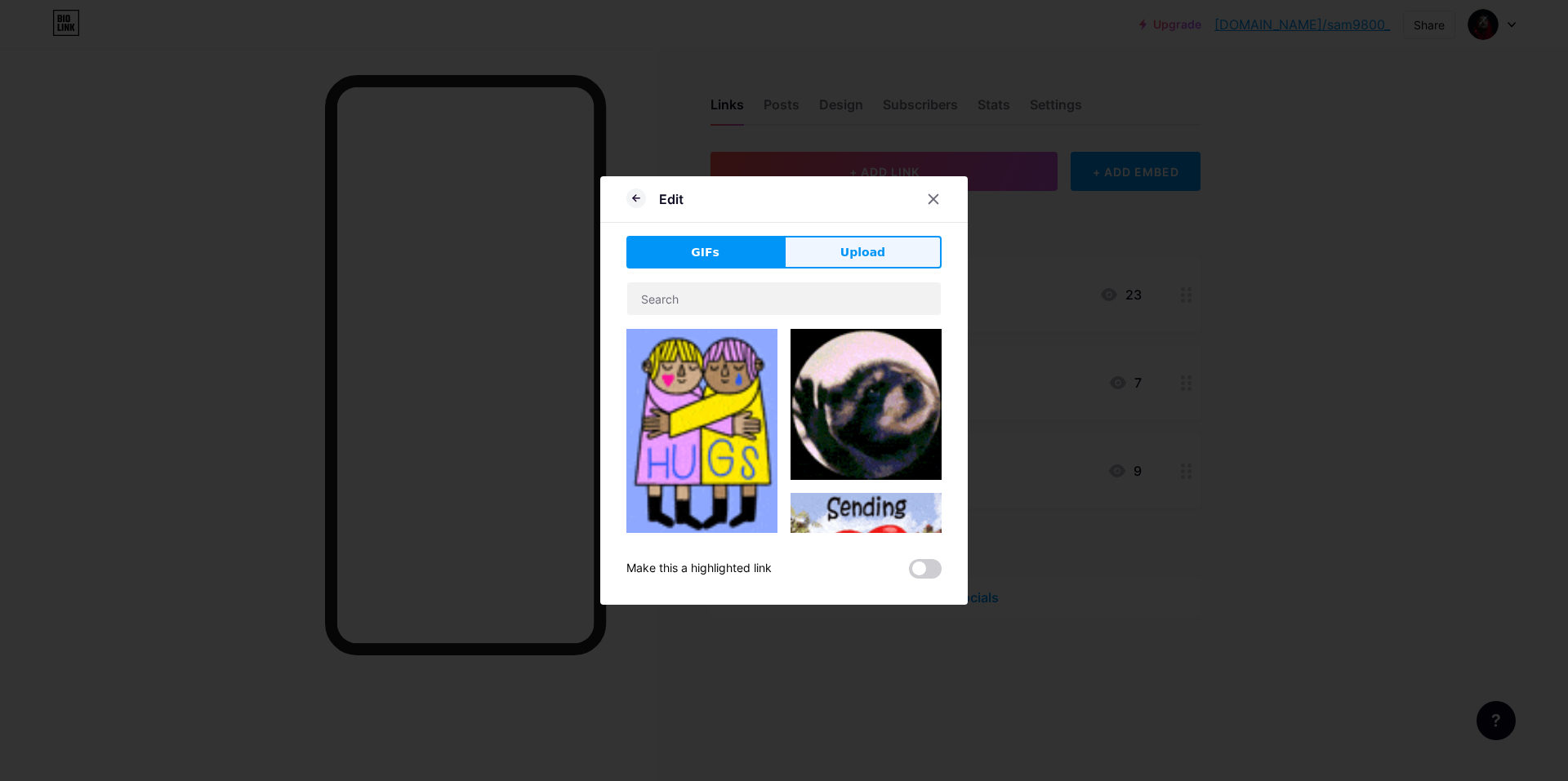
click at [873, 260] on span "Upload" at bounding box center [862, 252] width 45 height 17
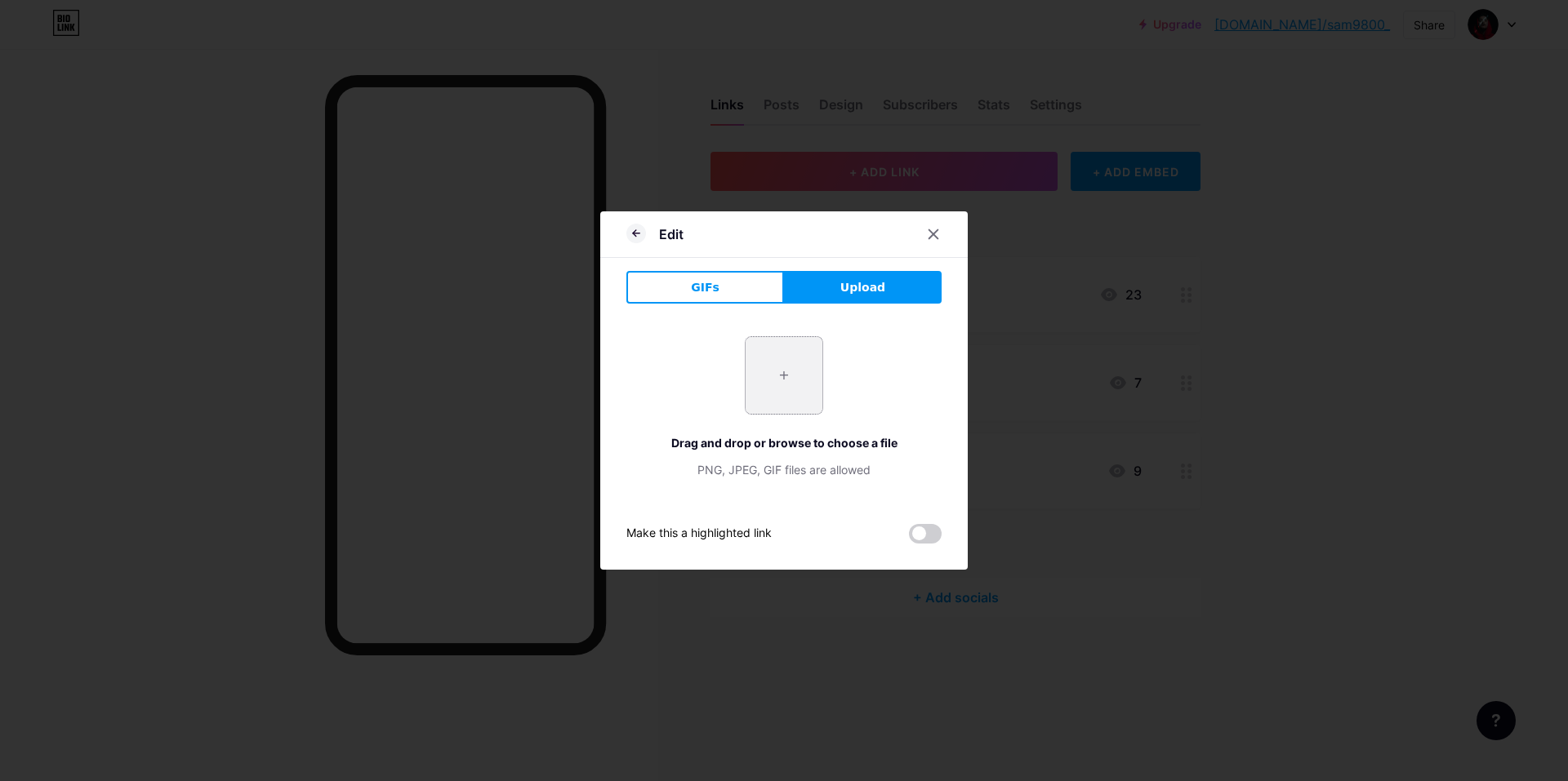
click at [776, 385] on input "file" at bounding box center [784, 376] width 77 height 77
type input "C:\fakepath\SVynXrVP0gl3.png"
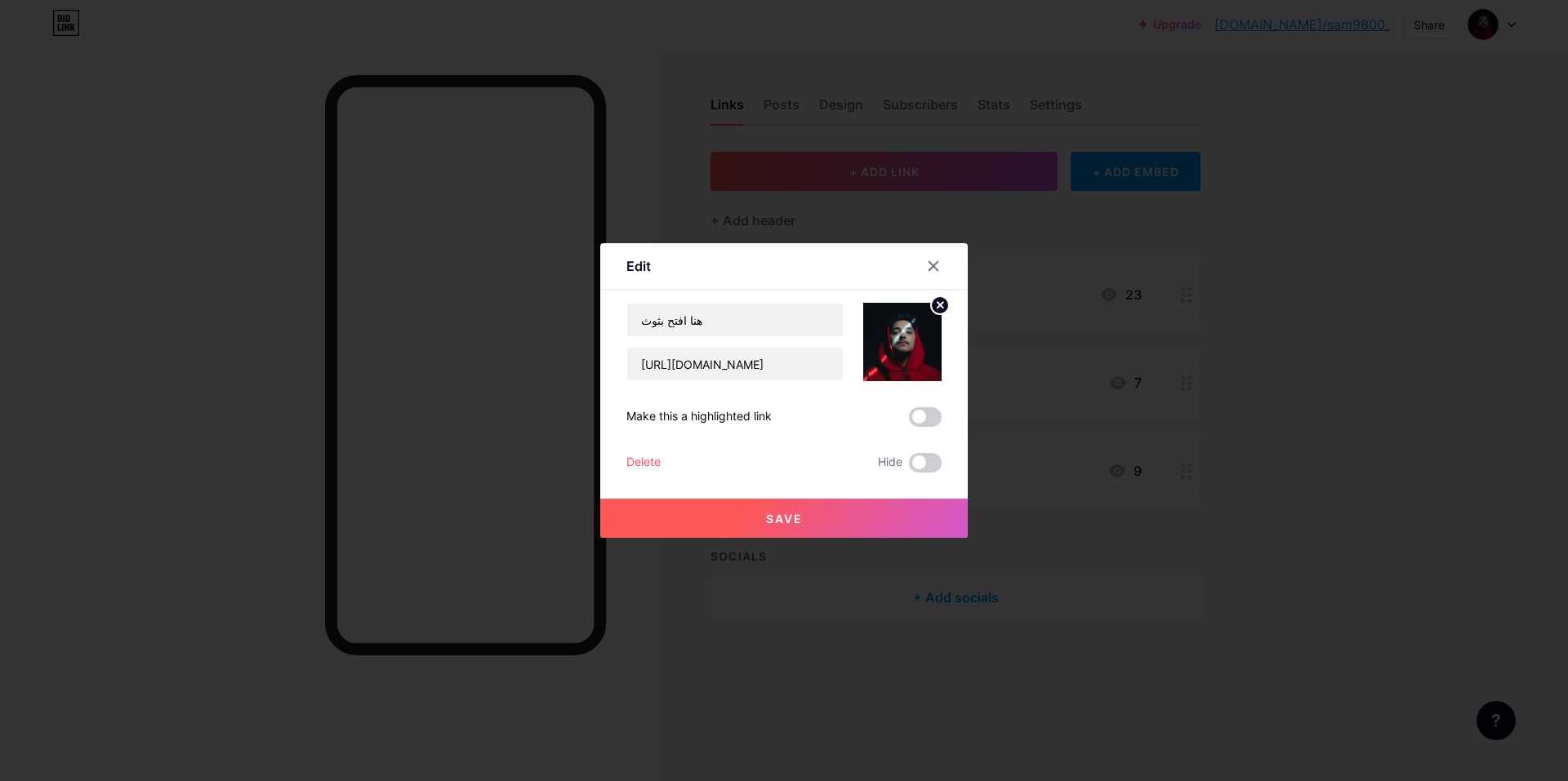
click at [856, 511] on button "Save" at bounding box center [784, 518] width 367 height 39
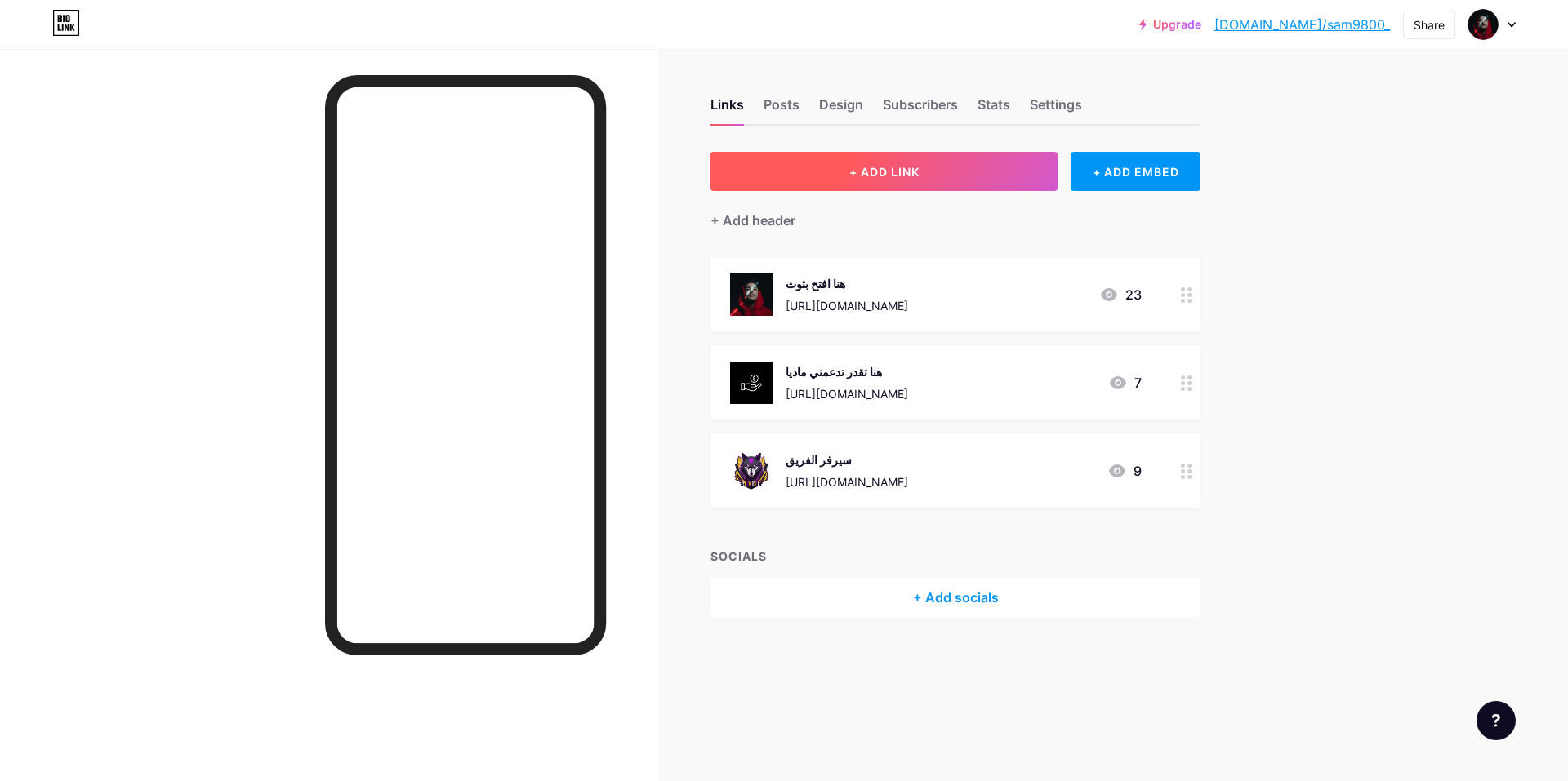
click at [921, 163] on button "+ ADD LINK" at bounding box center [884, 172] width 347 height 39
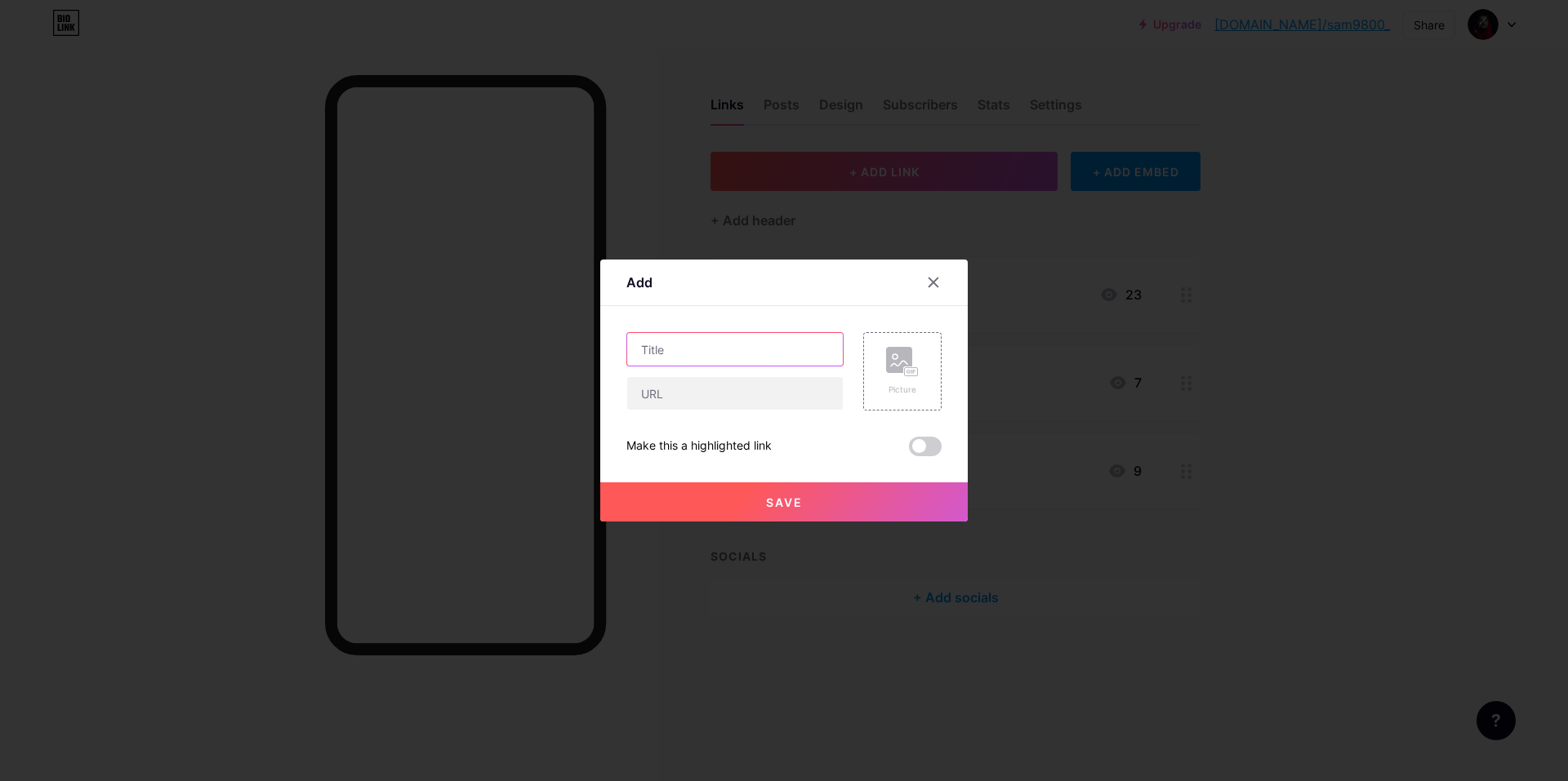
click at [699, 343] on input "text" at bounding box center [735, 349] width 216 height 32
type input "حسابي سناب"
click at [723, 390] on input "text" at bounding box center [735, 392] width 216 height 32
paste input "[URL][DOMAIN_NAME]"
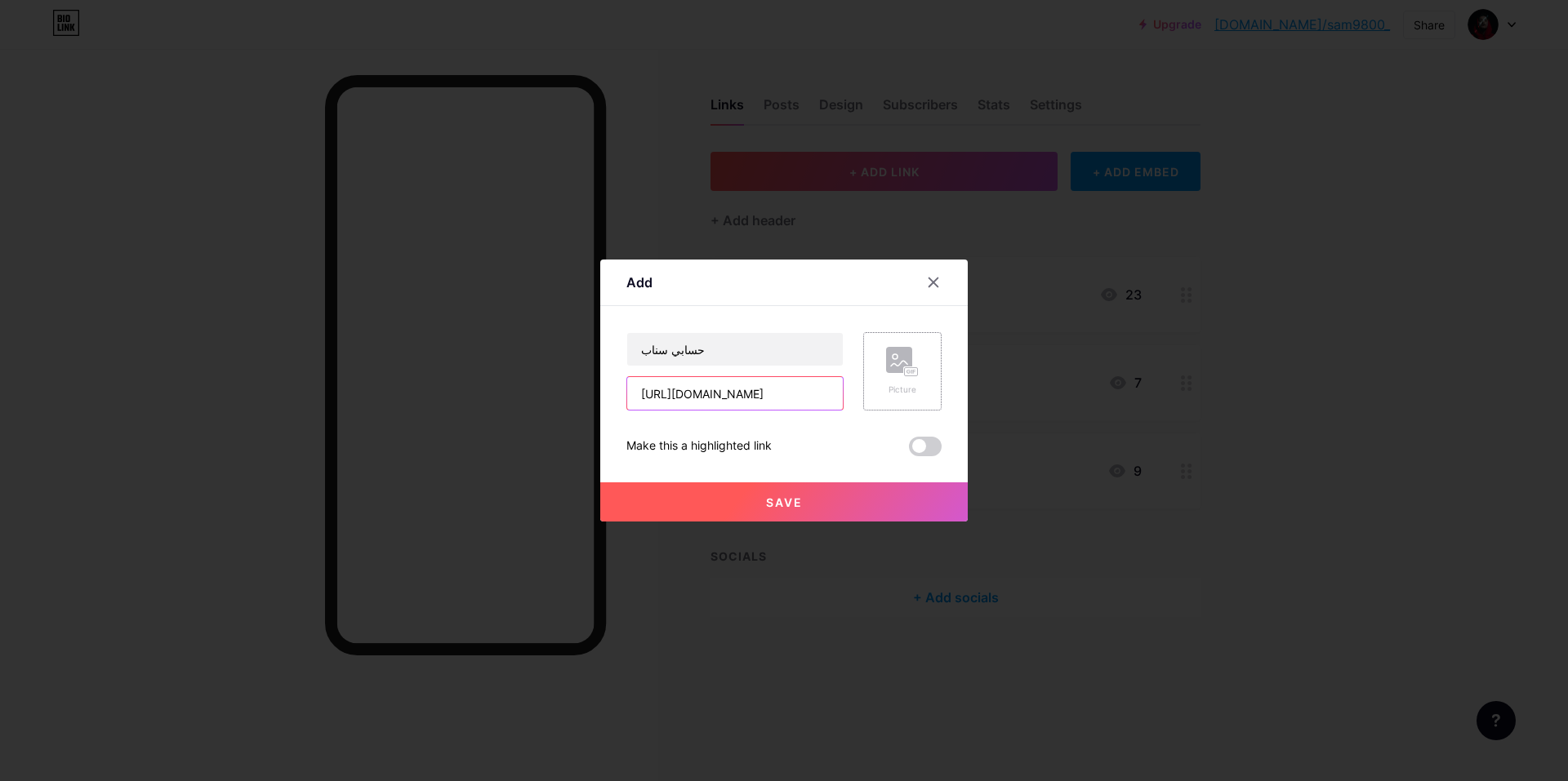
type input "[URL][DOMAIN_NAME]"
click at [893, 358] on circle at bounding box center [895, 356] width 5 height 5
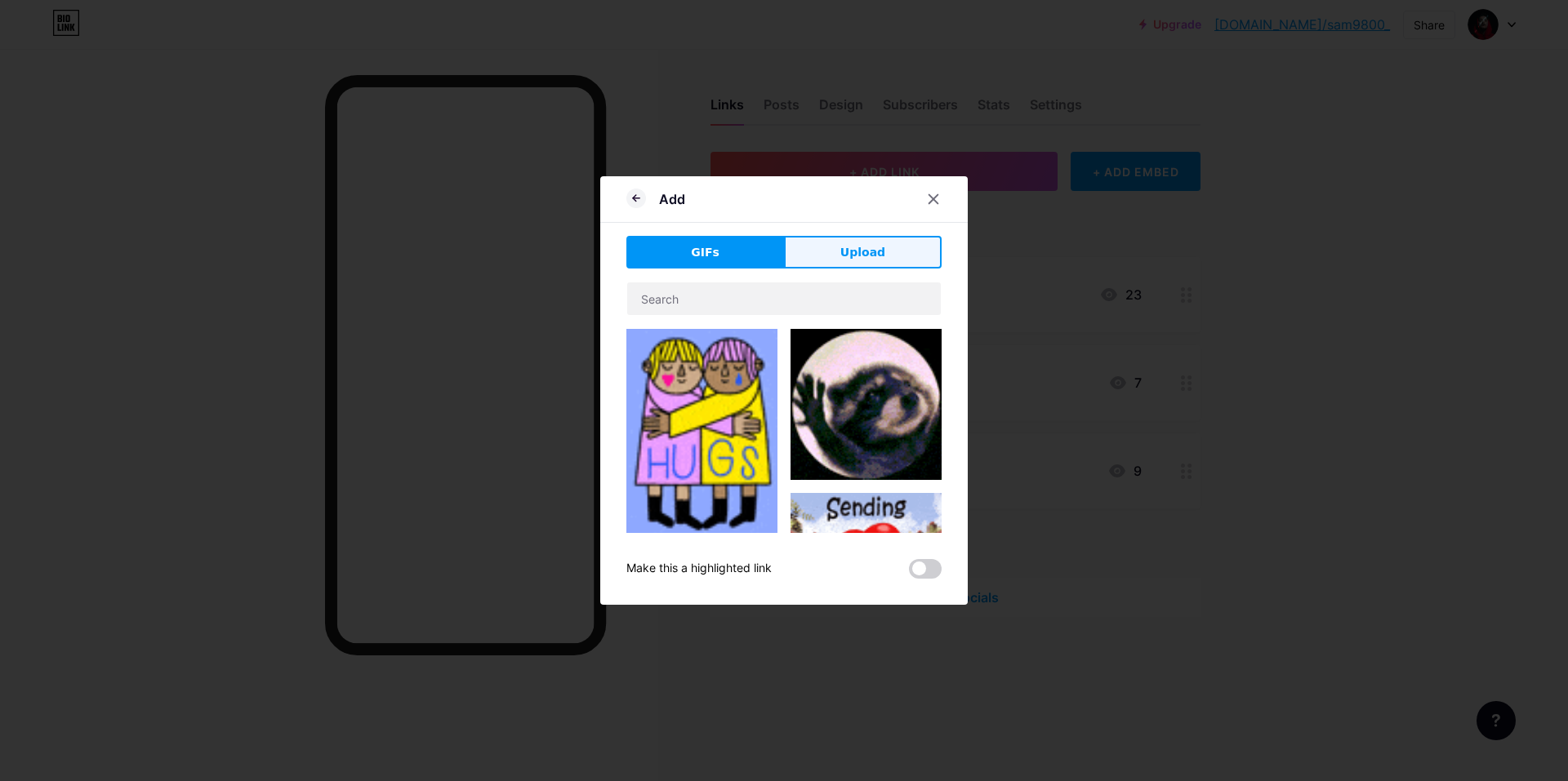
click at [863, 247] on span "Upload" at bounding box center [862, 252] width 45 height 17
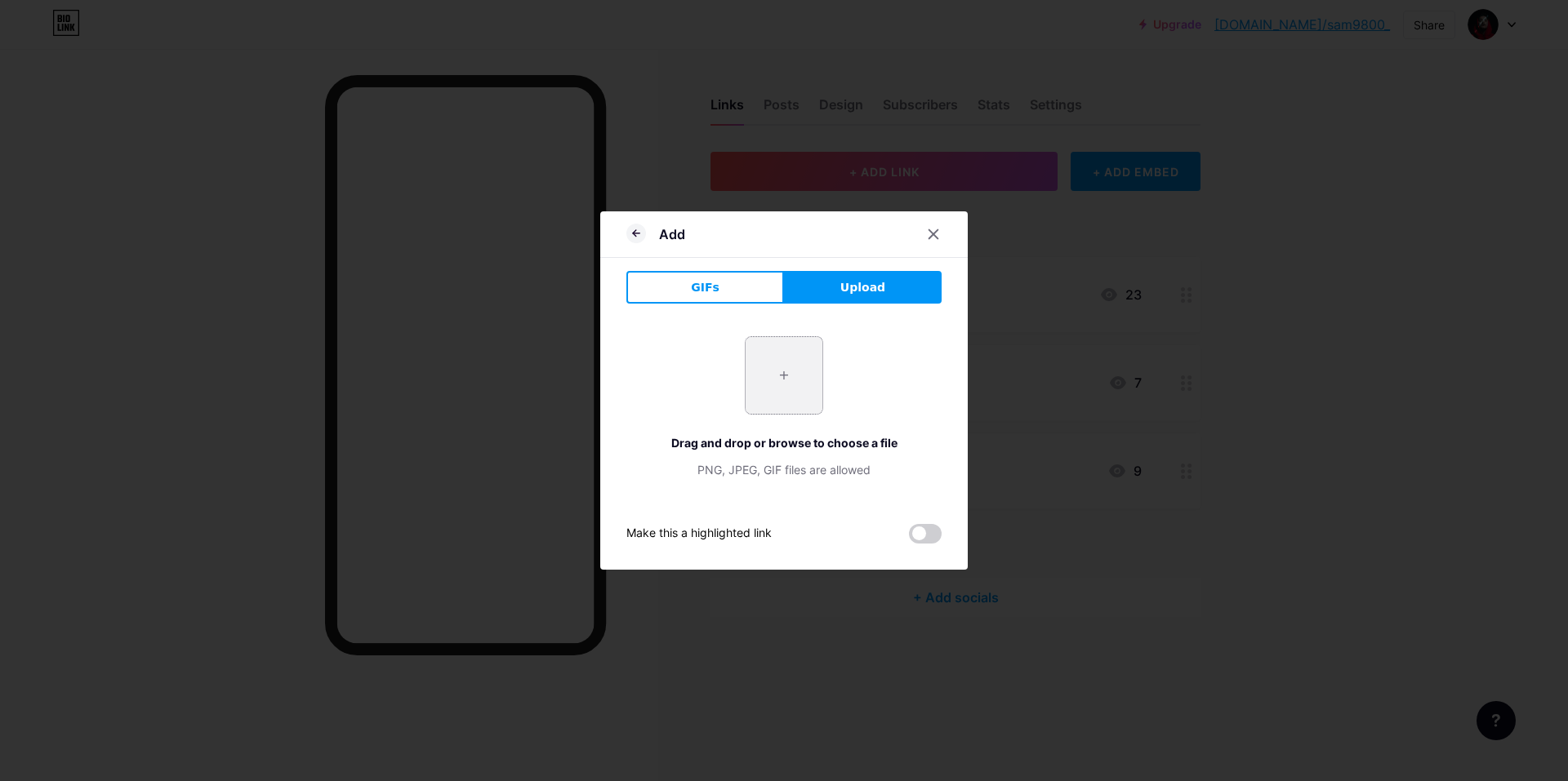
click at [763, 377] on input "file" at bounding box center [784, 376] width 77 height 77
type input "C:\fakepath\b99294ceb326a549e9ac53af40b77182.jpg"
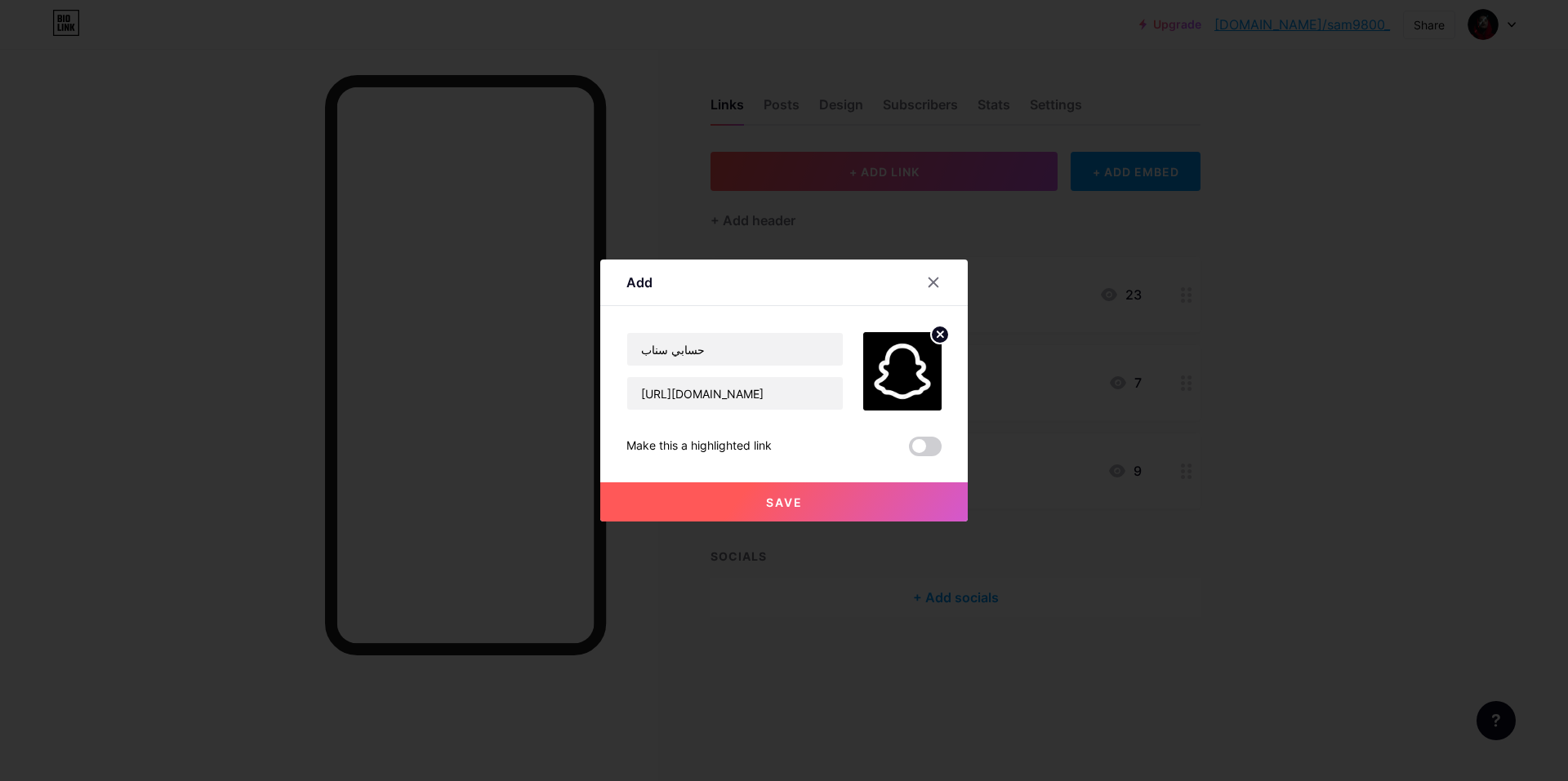
click at [823, 512] on button "Save" at bounding box center [784, 502] width 367 height 39
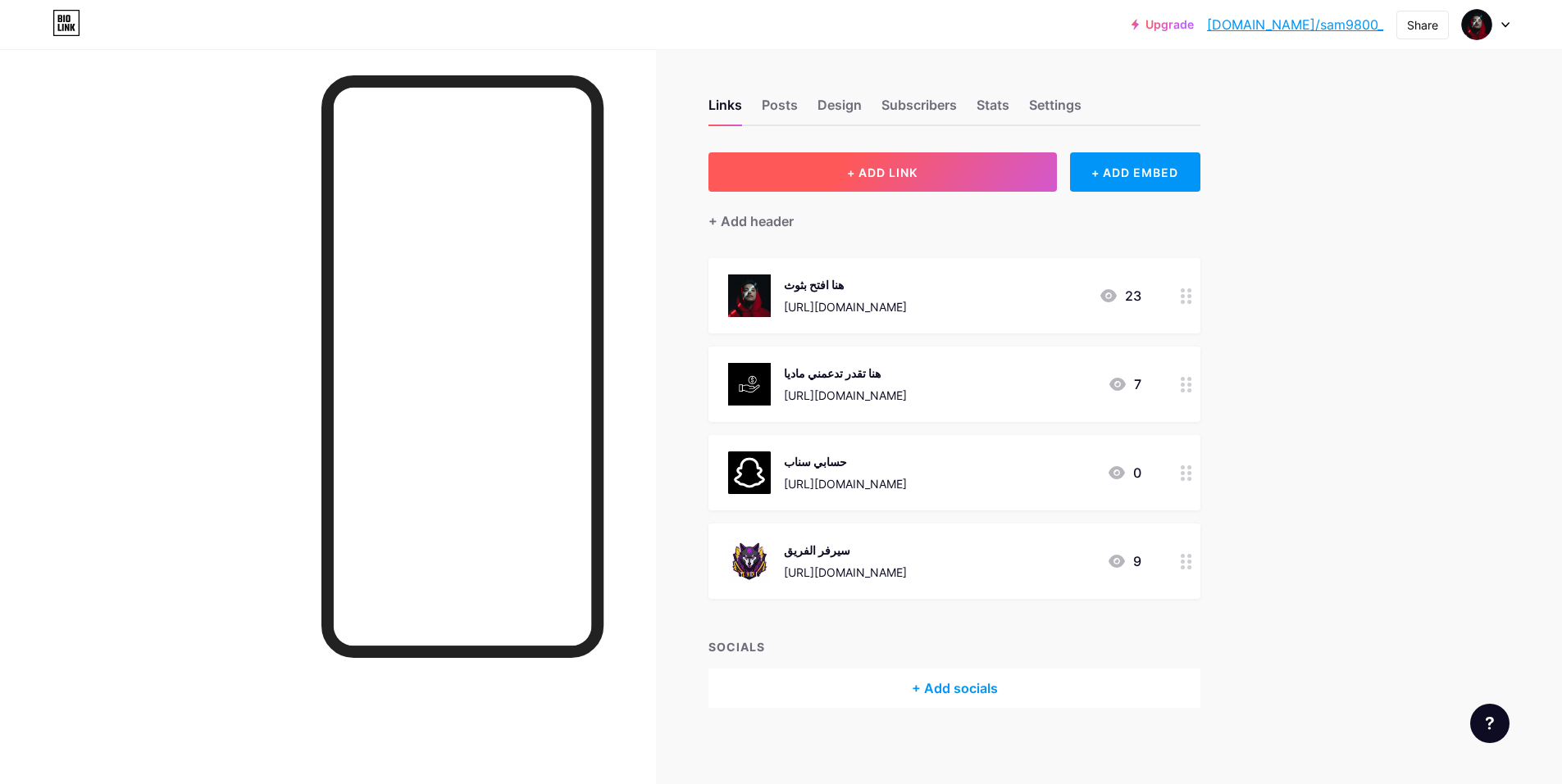
click at [970, 183] on button "+ ADD LINK" at bounding box center [883, 172] width 349 height 39
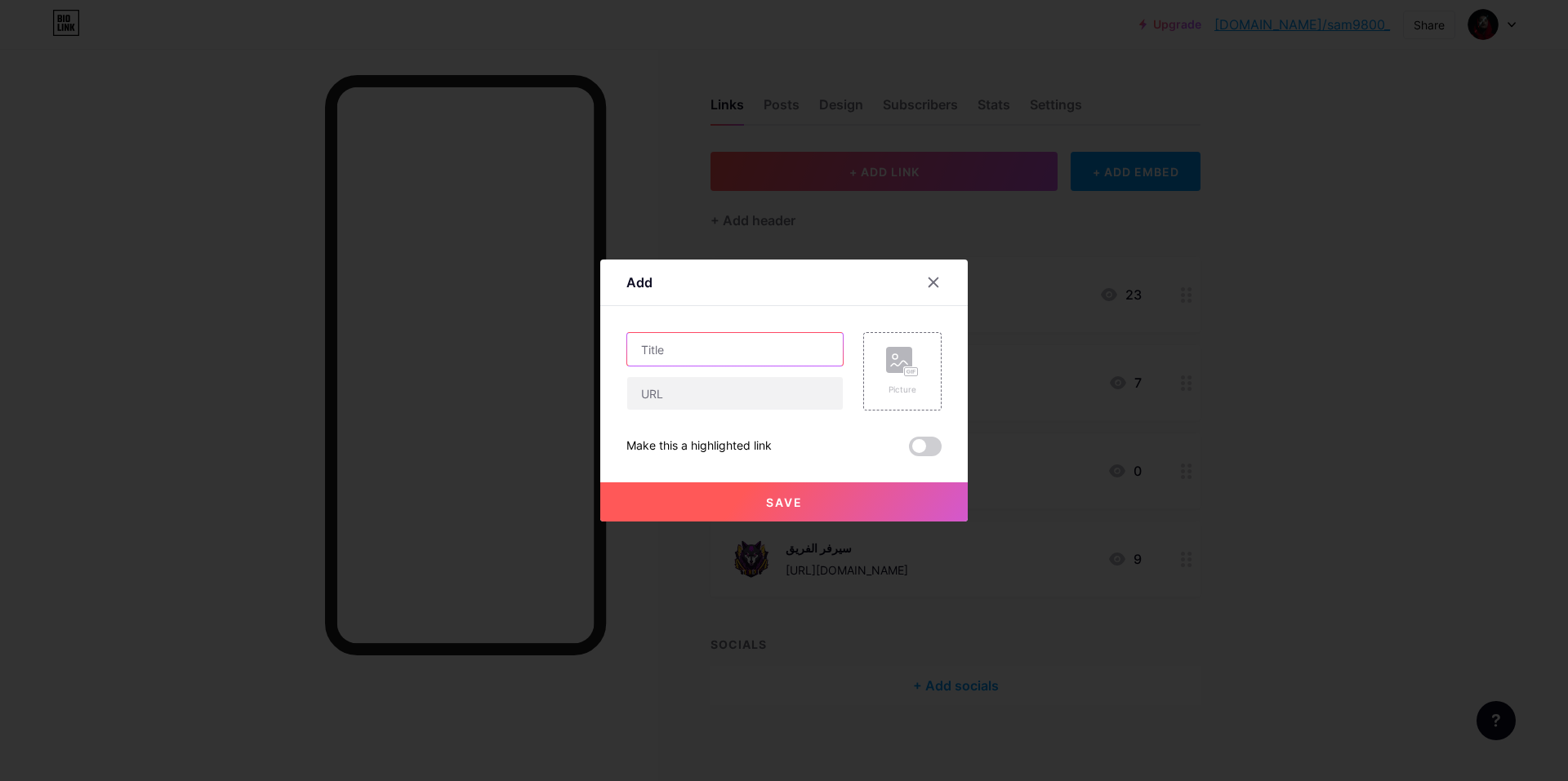
click at [765, 348] on input "text" at bounding box center [735, 349] width 216 height 32
type input "حسابي انستا"
click at [710, 401] on input "text" at bounding box center [735, 392] width 216 height 32
paste input "[URL][DOMAIN_NAME]"
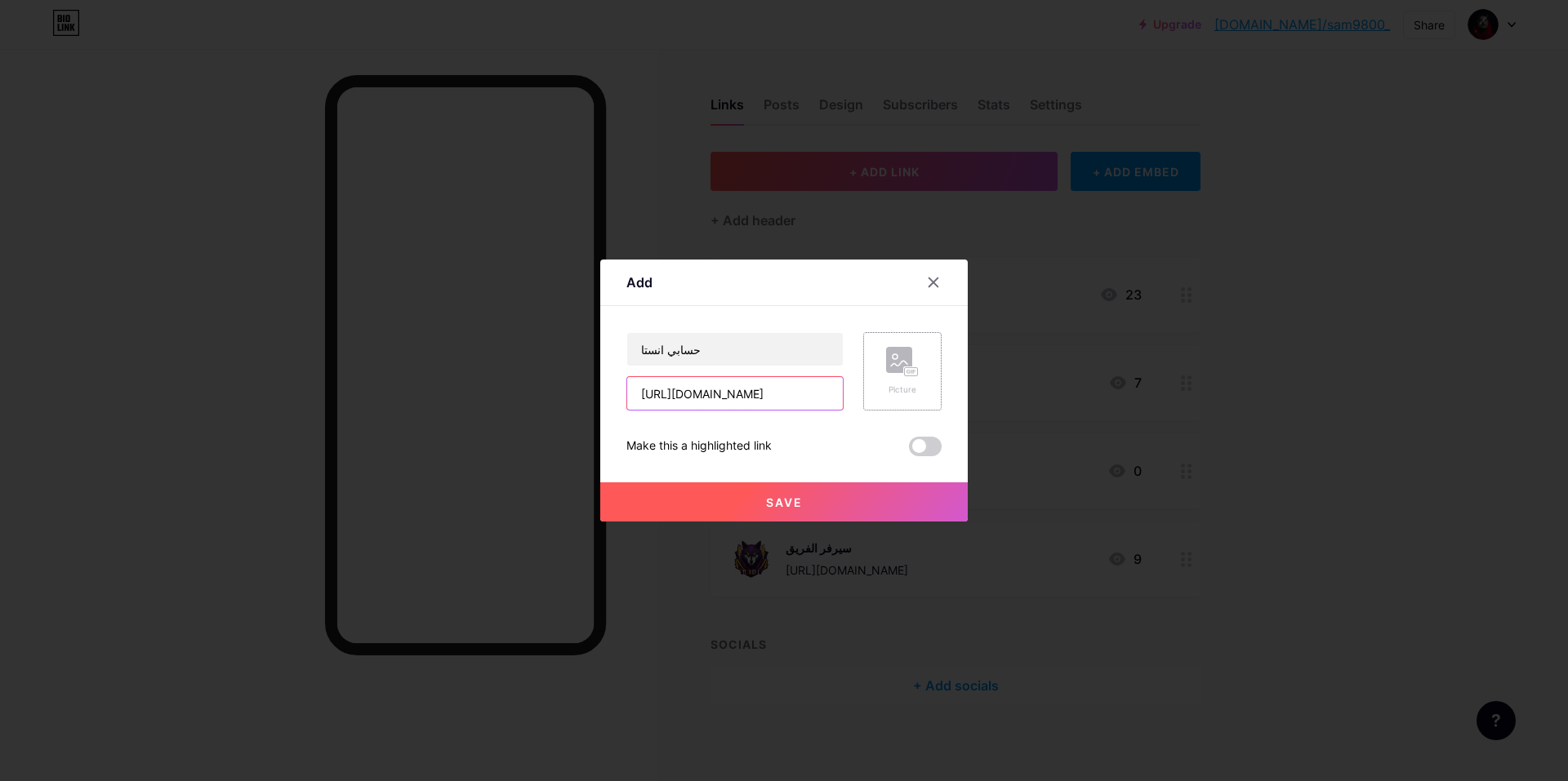
type input "[URL][DOMAIN_NAME]"
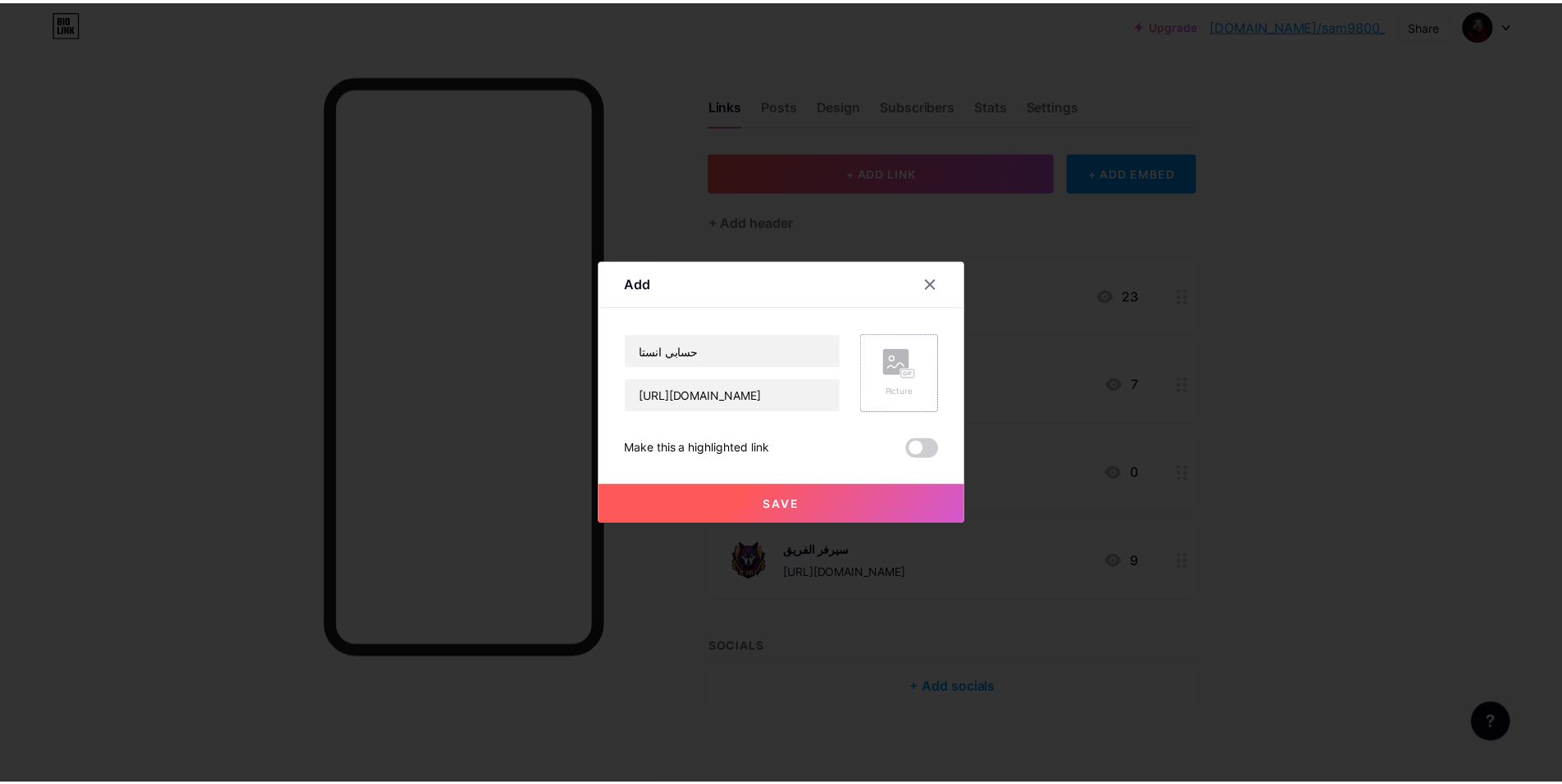
scroll to position [0, 0]
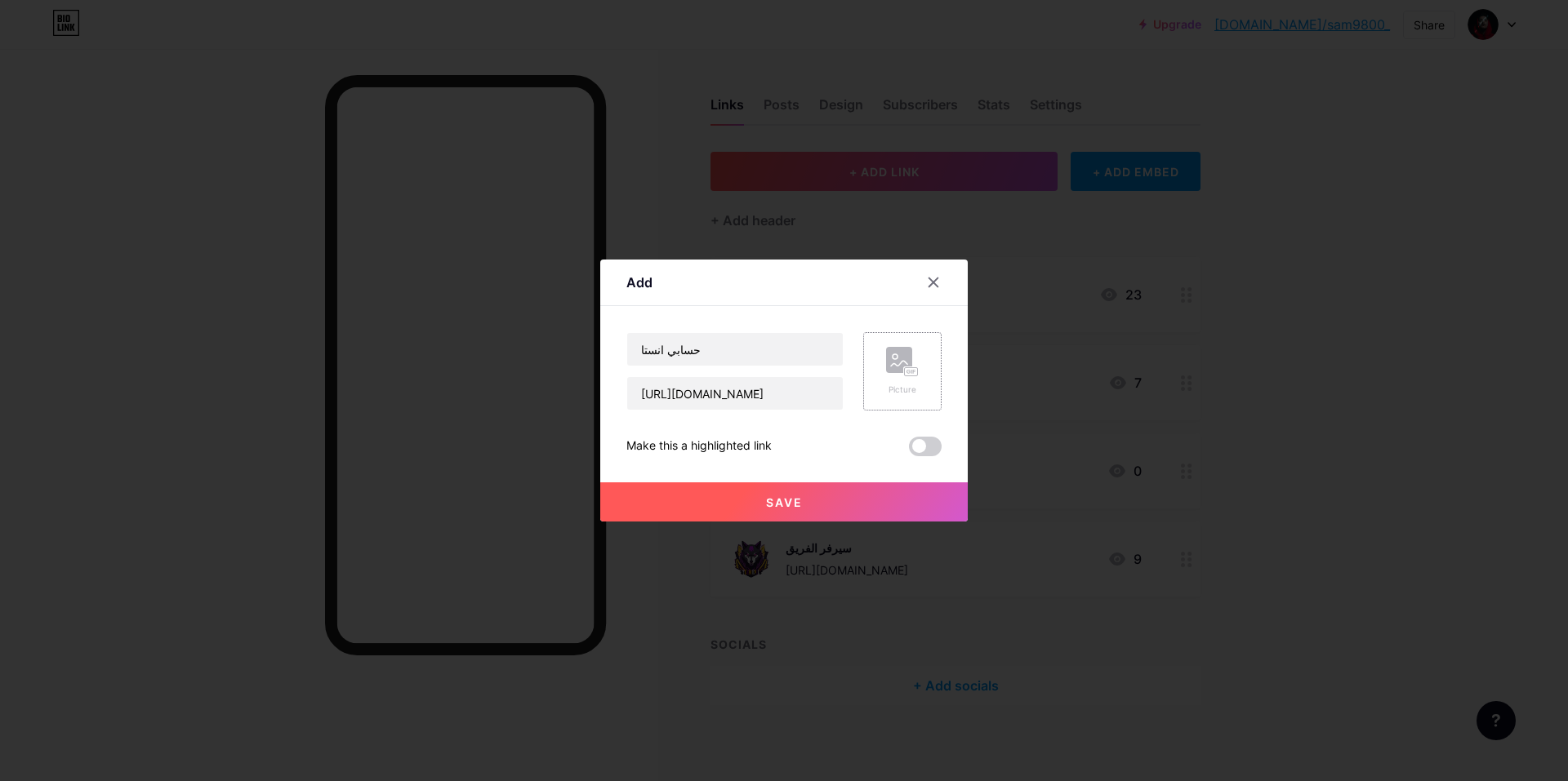
click at [915, 357] on icon at bounding box center [902, 362] width 32 height 30
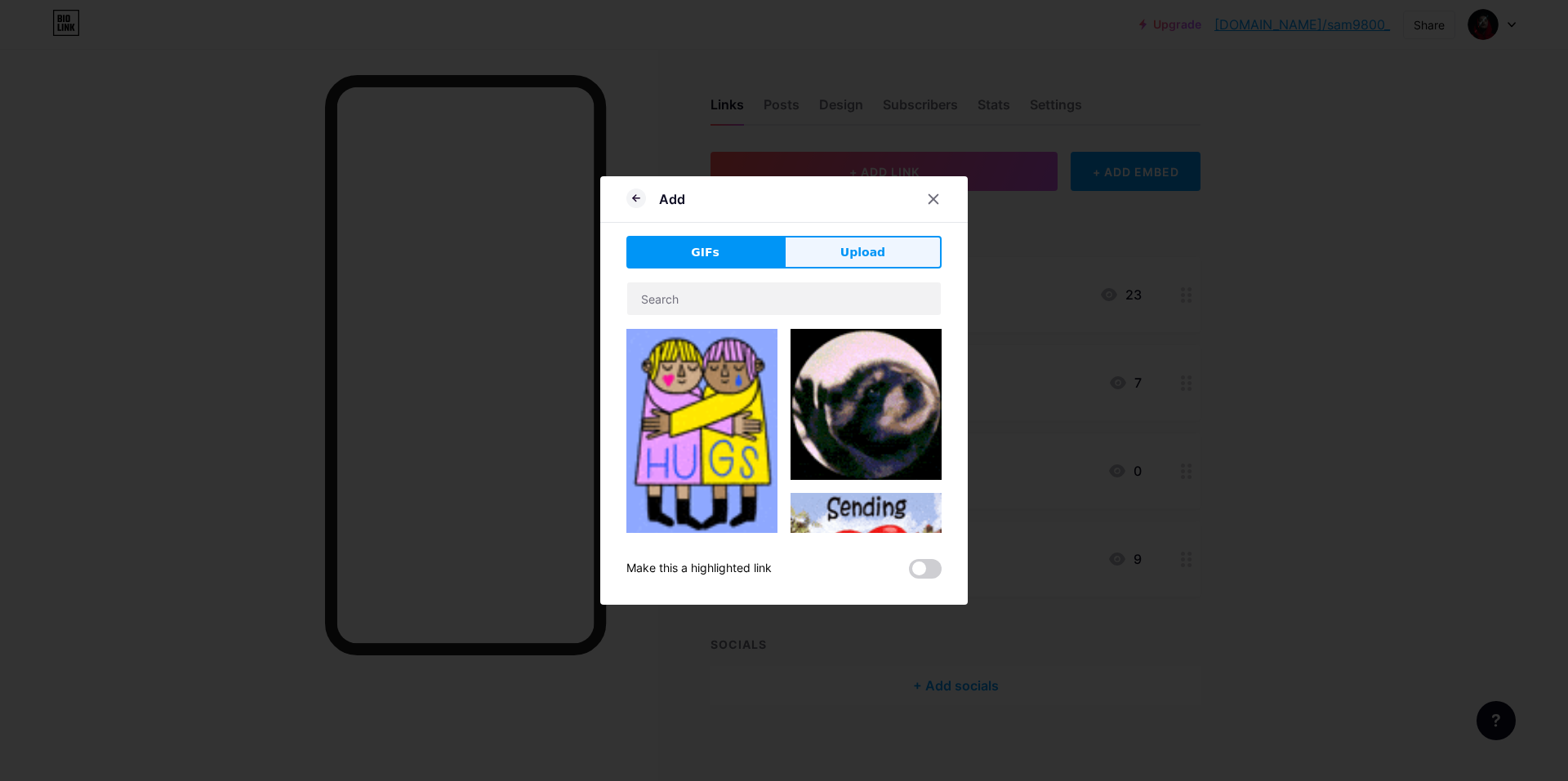
click at [871, 264] on button "Upload" at bounding box center [862, 251] width 158 height 32
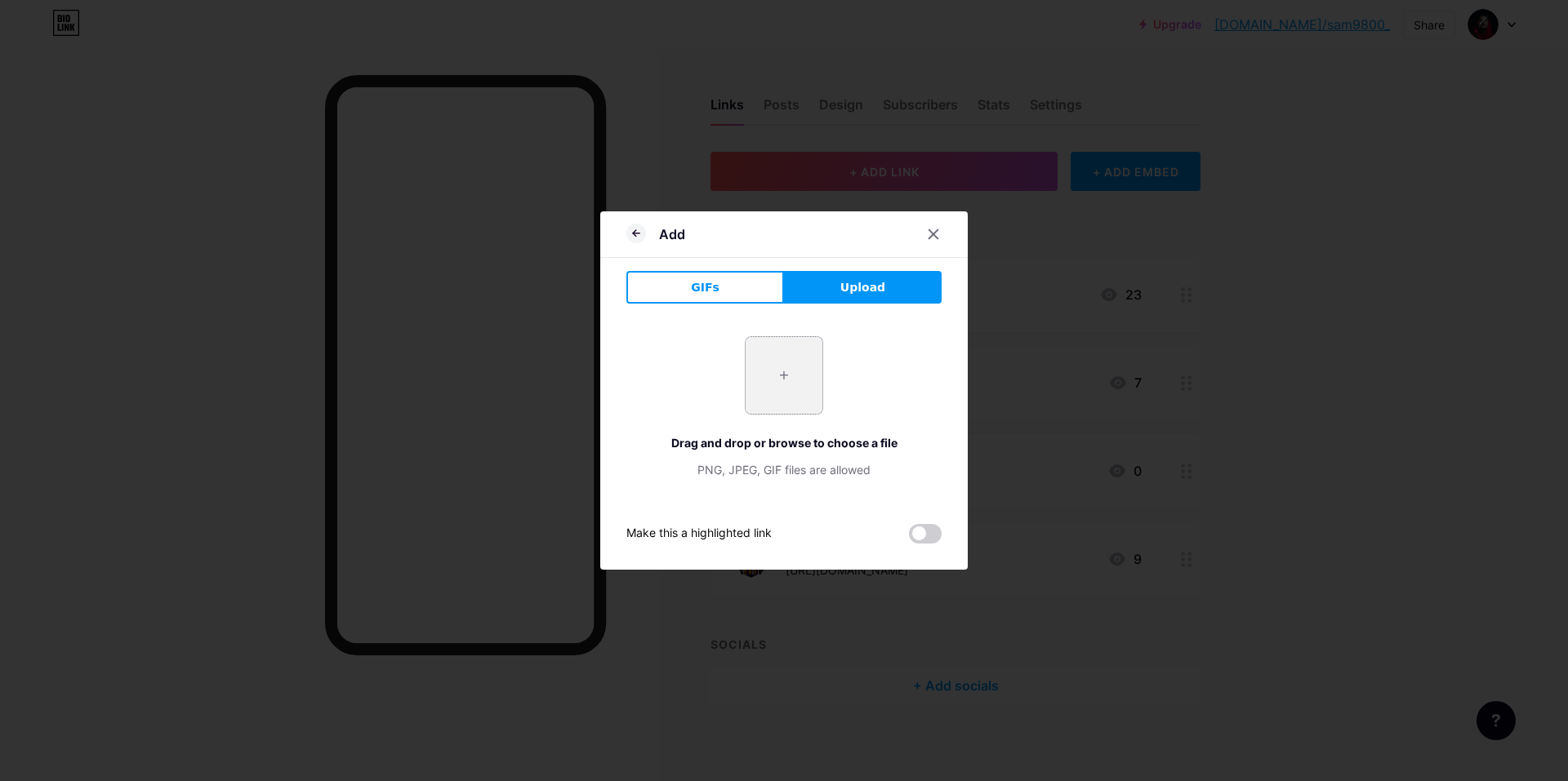
click at [802, 381] on input "file" at bounding box center [784, 376] width 77 height 77
type input "C:\fakepath\26149900fda553e7f298dfa534d0bdcd.jpg"
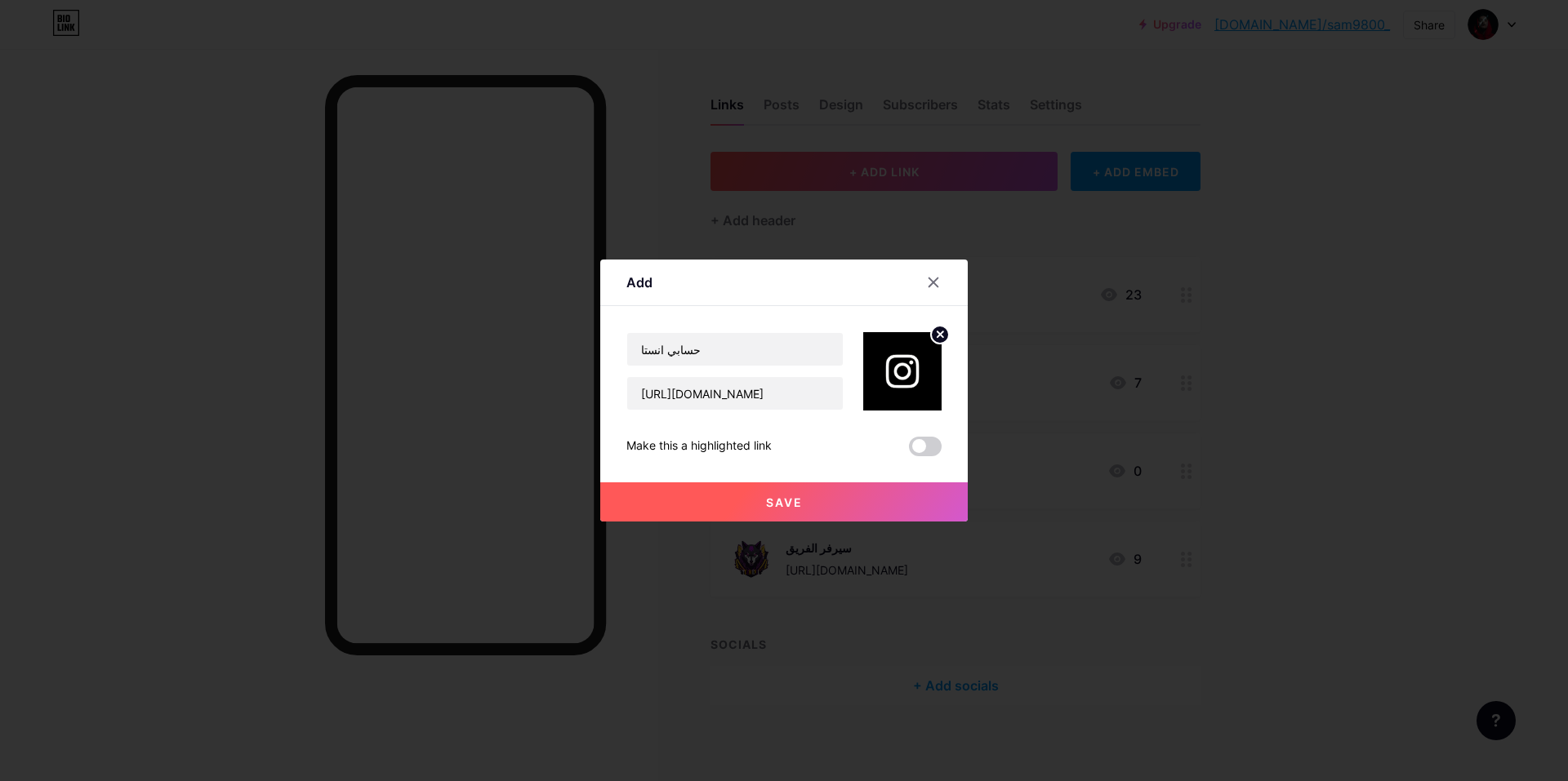
click at [829, 507] on button "Save" at bounding box center [784, 502] width 367 height 39
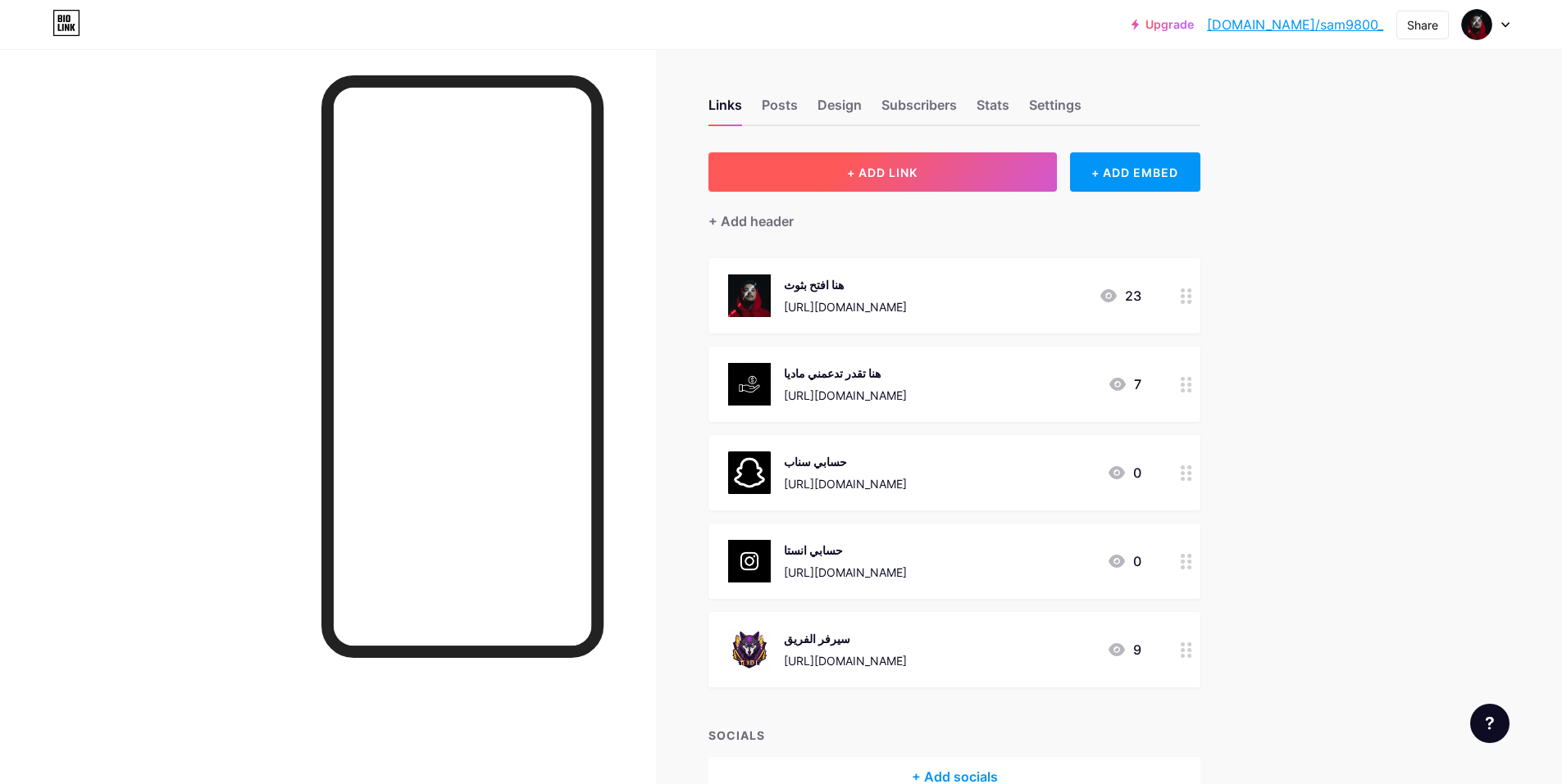
click at [949, 183] on button "+ ADD LINK" at bounding box center [883, 172] width 349 height 39
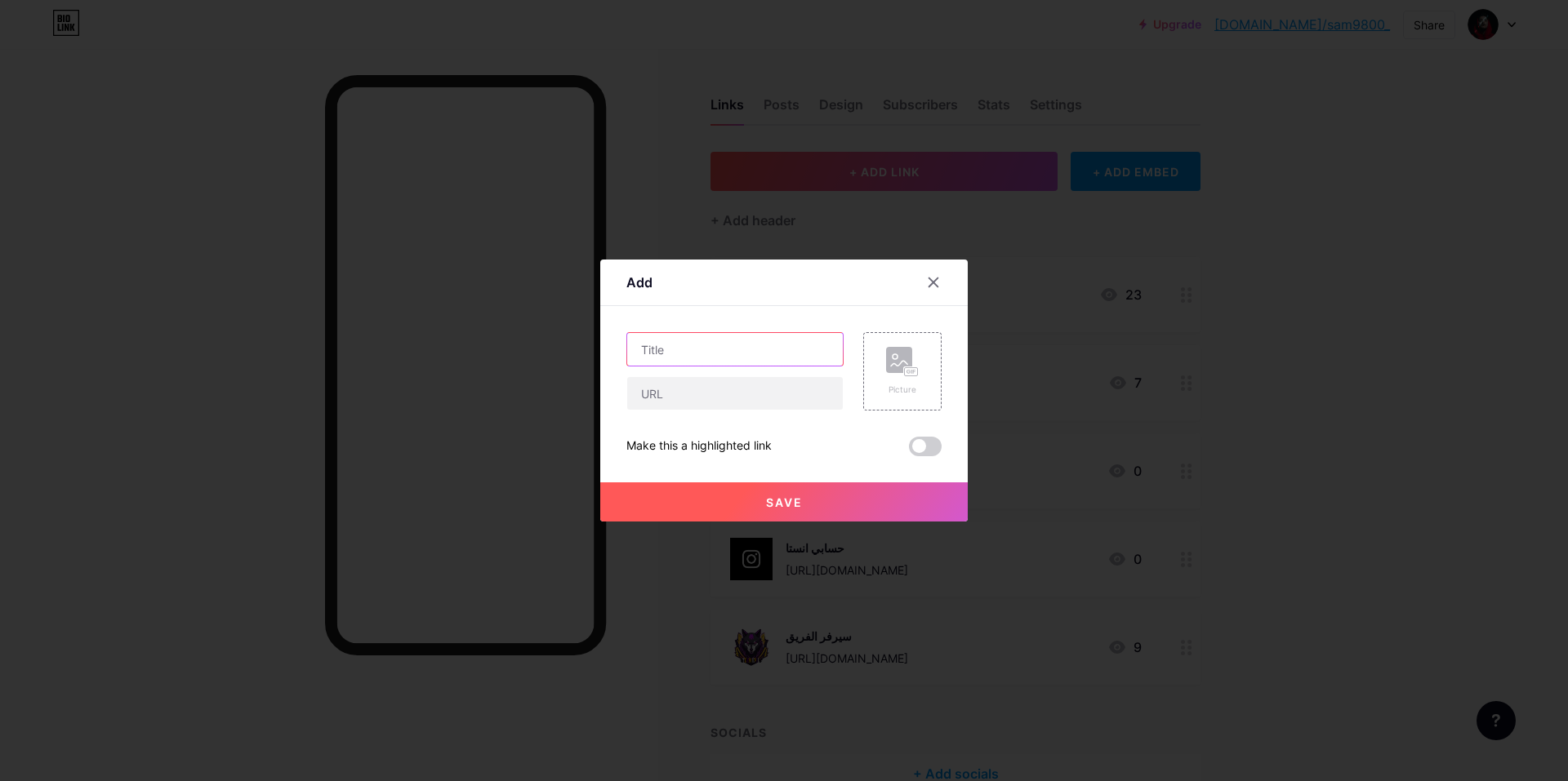
click at [698, 348] on input "text" at bounding box center [735, 349] width 216 height 32
drag, startPoint x: 701, startPoint y: 352, endPoint x: 684, endPoint y: 347, distance: 17.7
click at [684, 347] on input "حسابي في X" at bounding box center [735, 349] width 216 height 32
click at [637, 346] on input "حسابي في" at bounding box center [735, 349] width 216 height 32
type input "Xحسابي في"
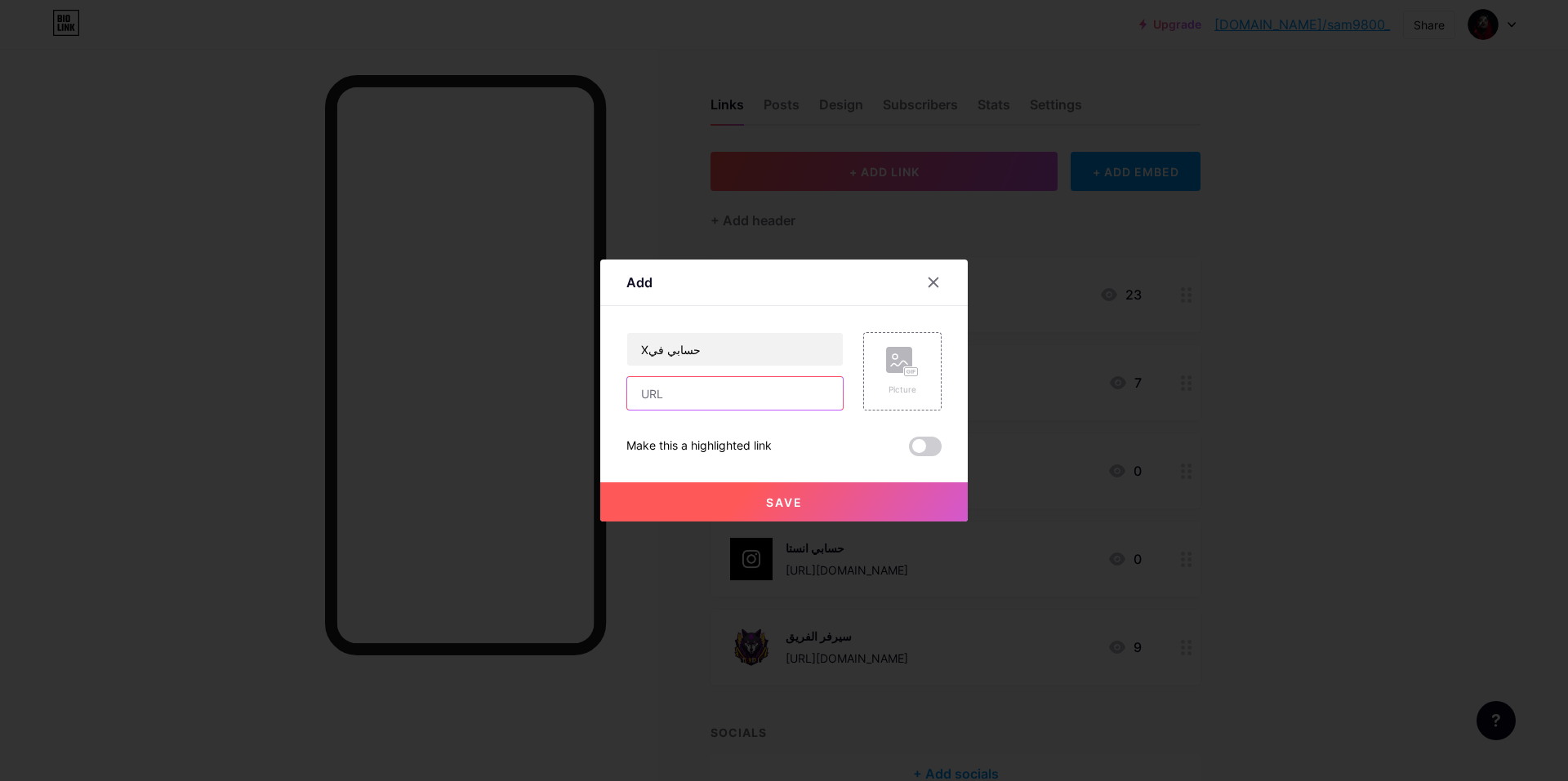
click at [744, 397] on input "text" at bounding box center [735, 392] width 216 height 32
paste input "[URL][DOMAIN_NAME]"
type input "[URL][DOMAIN_NAME]"
click at [907, 378] on div "Picture" at bounding box center [902, 372] width 32 height 49
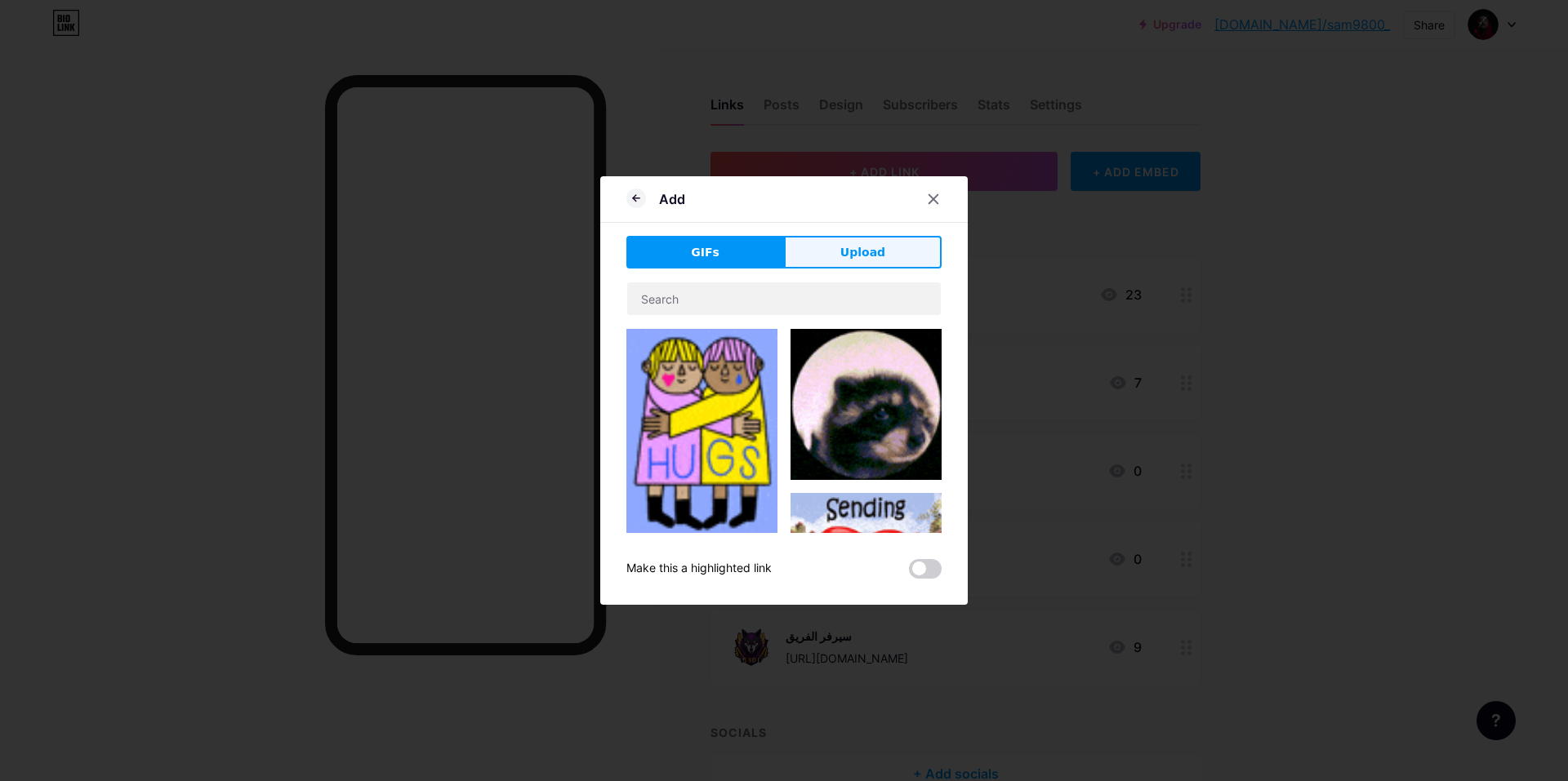
click at [863, 241] on button "Upload" at bounding box center [862, 251] width 158 height 32
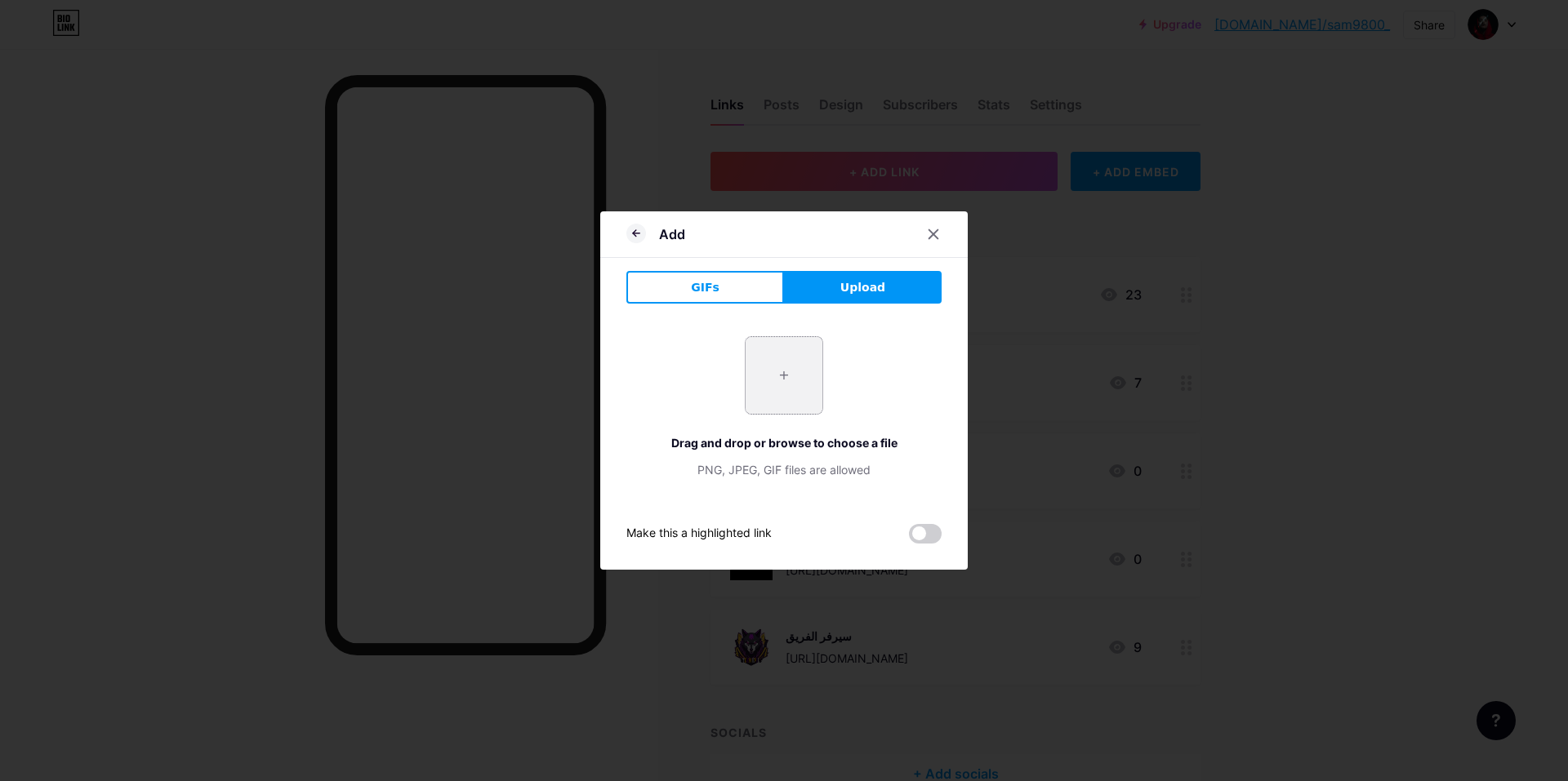
click at [801, 353] on input "file" at bounding box center [784, 376] width 77 height 77
type input "C:\fakepath\a5e817cbf61bb366332ba86cbd7211fa.jpg"
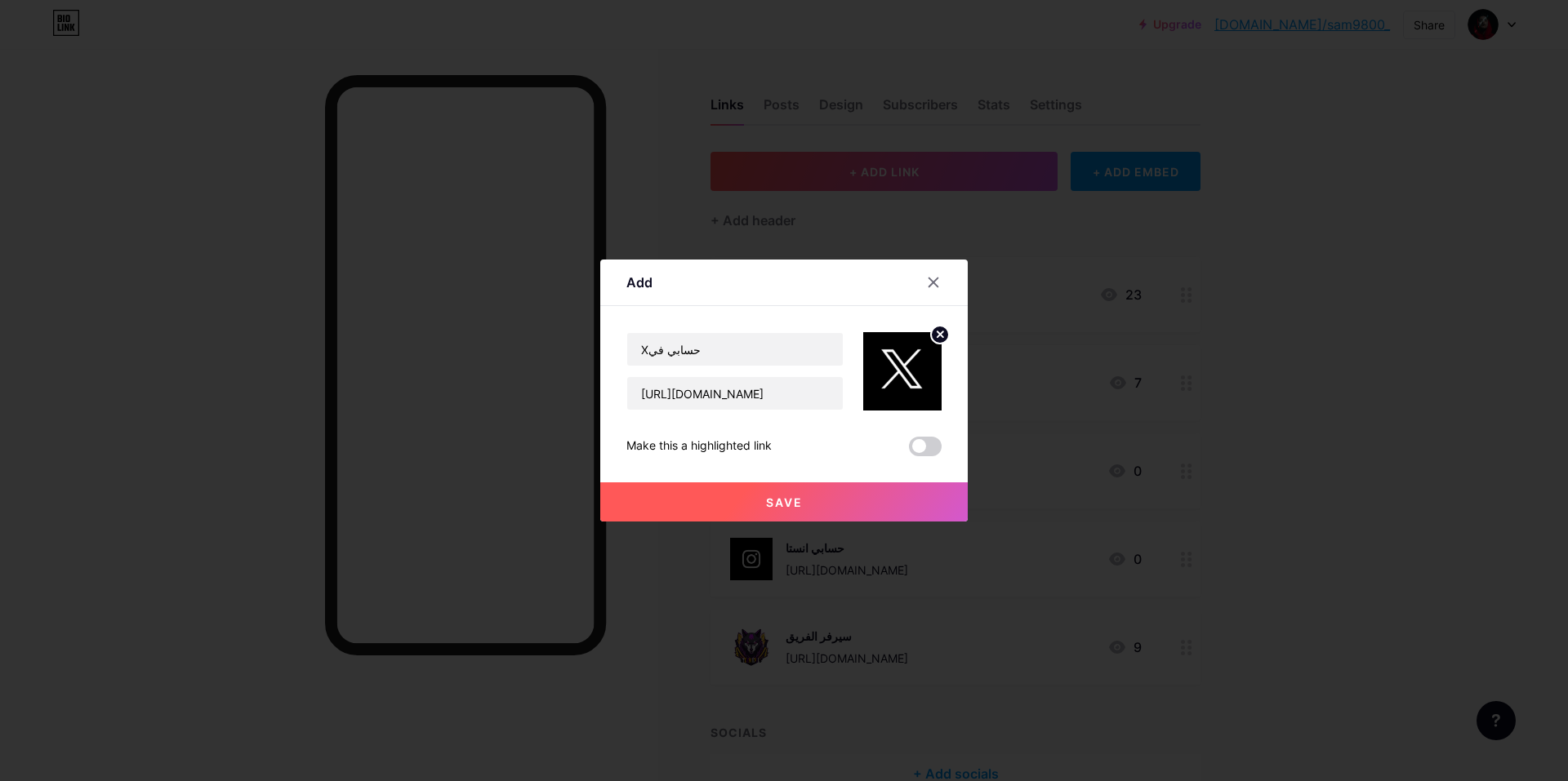
click at [813, 502] on button "Save" at bounding box center [784, 502] width 367 height 39
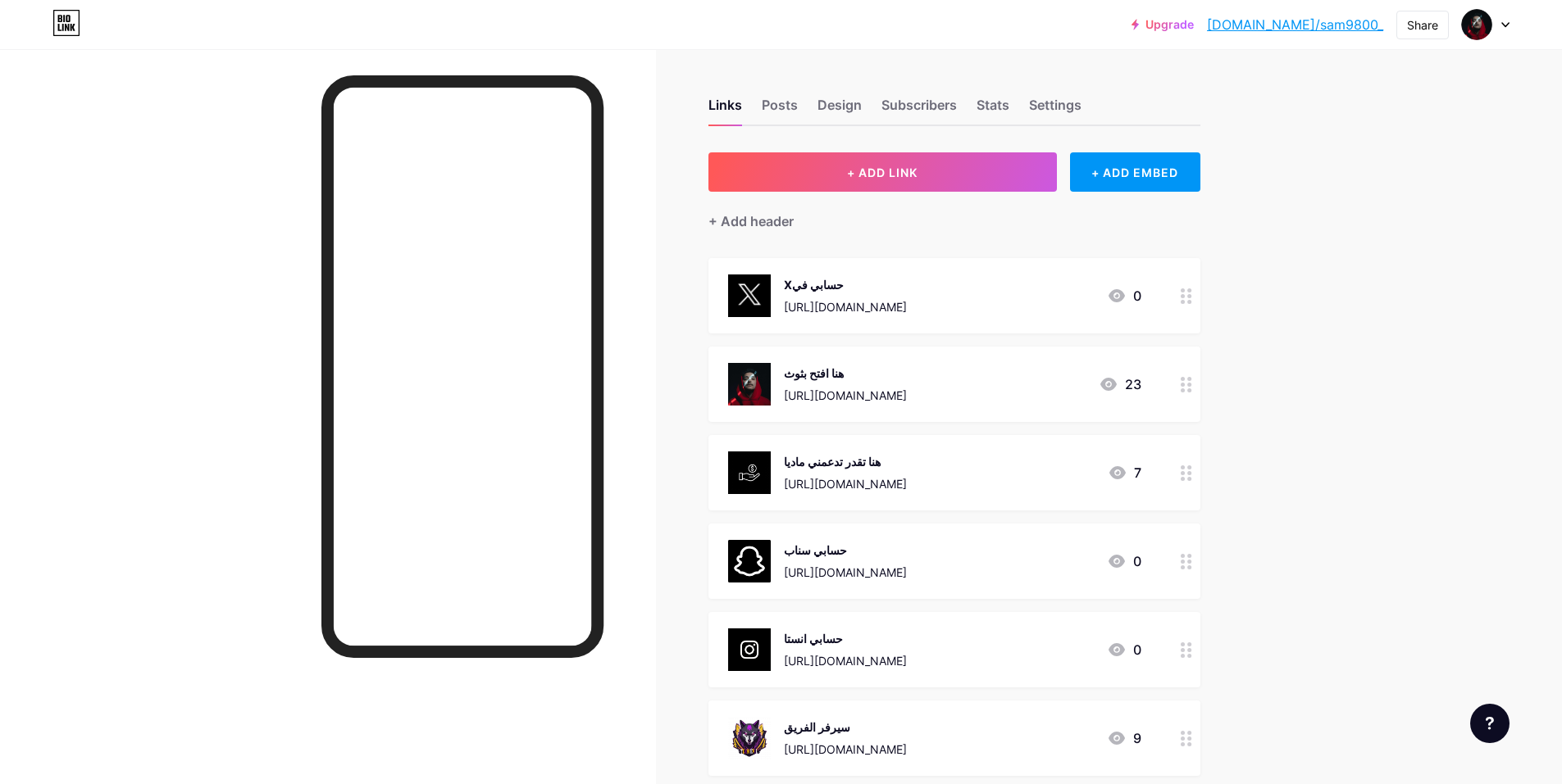
click at [1191, 300] on circle at bounding box center [1189, 302] width 4 height 4
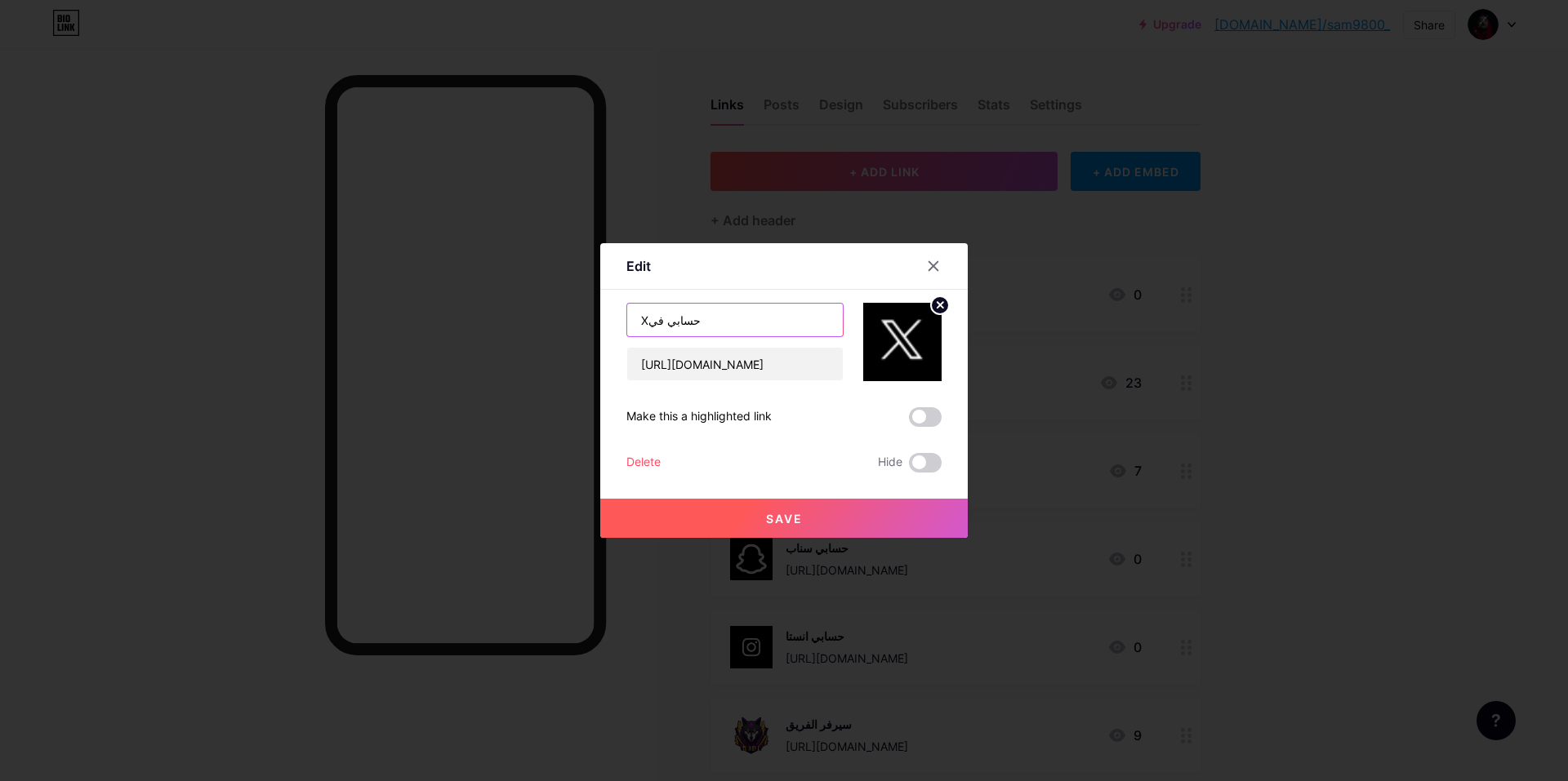
click at [647, 320] on input "Xحسابي في" at bounding box center [735, 320] width 216 height 32
type input "X حسابي في"
click at [741, 519] on button "Save" at bounding box center [784, 518] width 367 height 39
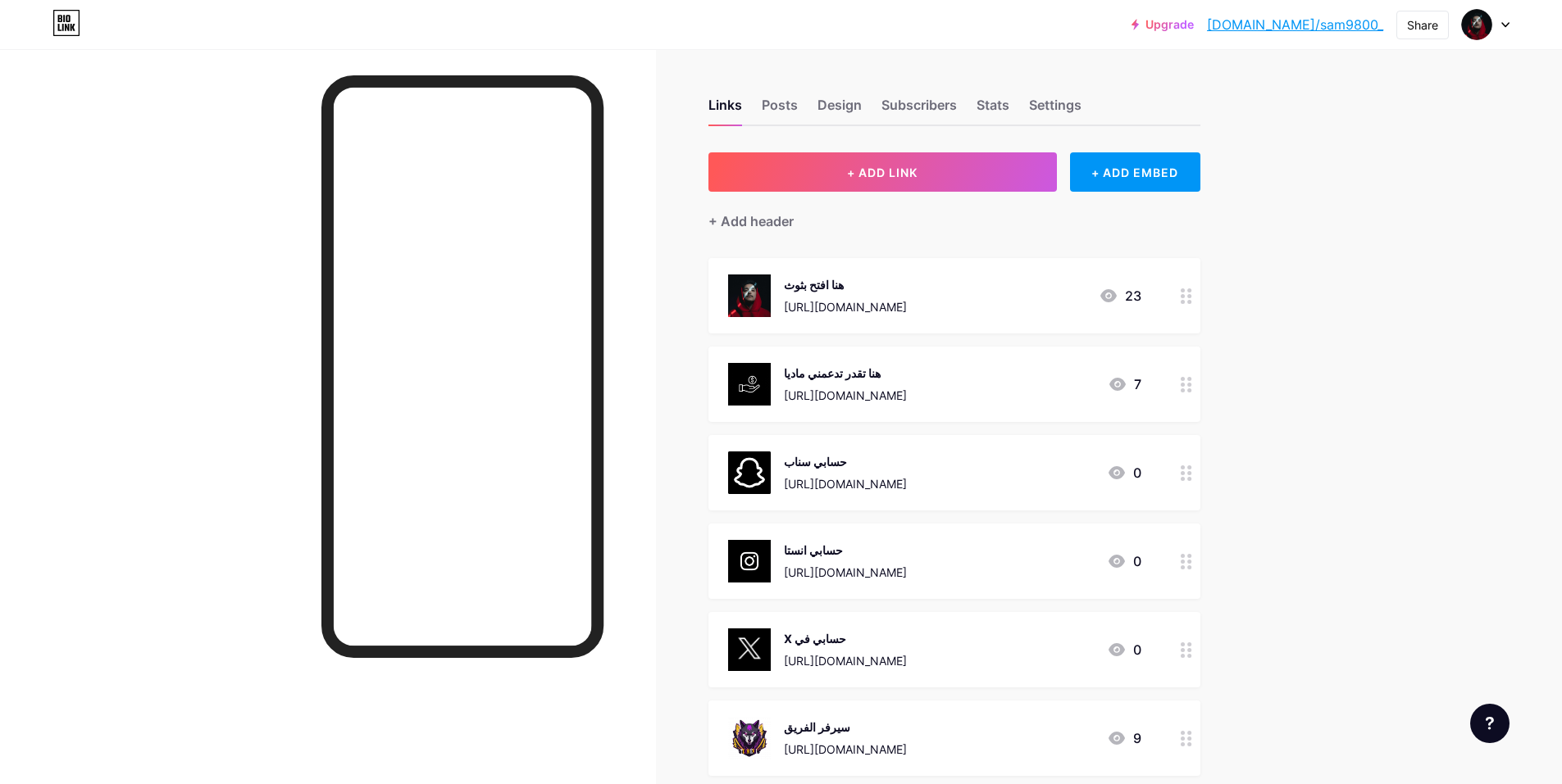
click at [744, 293] on img at bounding box center [749, 295] width 42 height 42
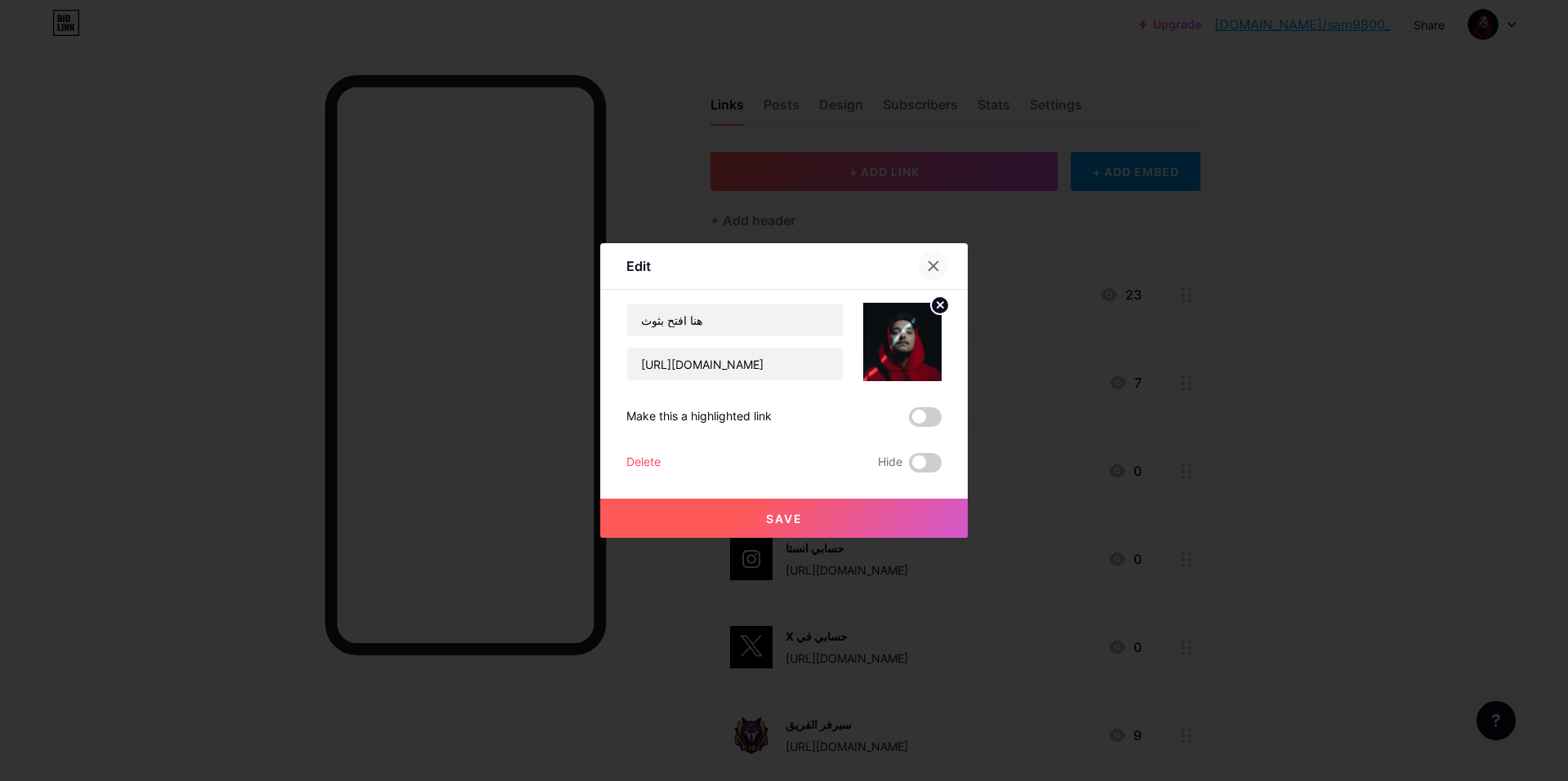
click at [937, 265] on icon at bounding box center [932, 266] width 13 height 13
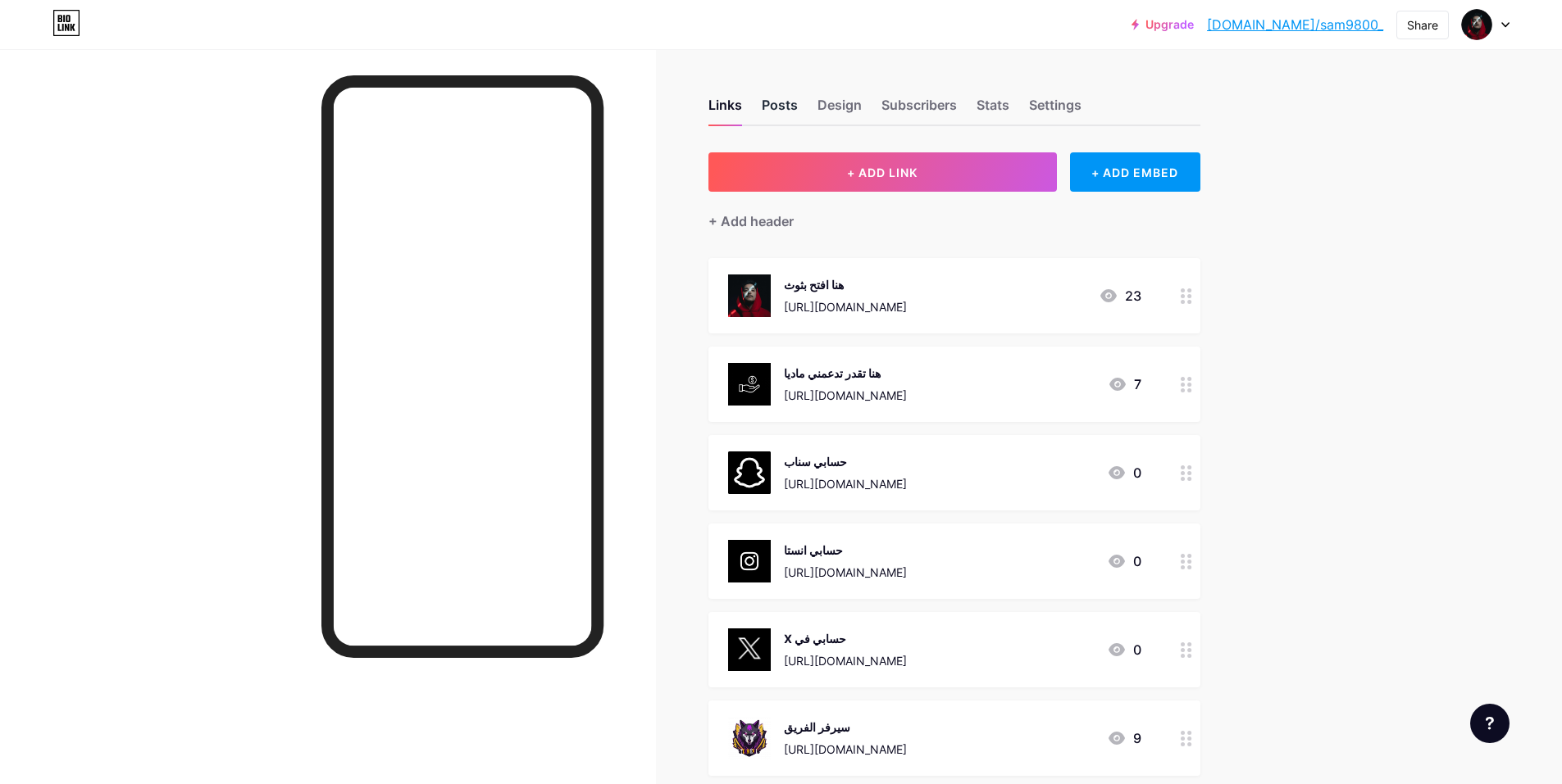
click at [785, 102] on div "Posts" at bounding box center [780, 110] width 36 height 30
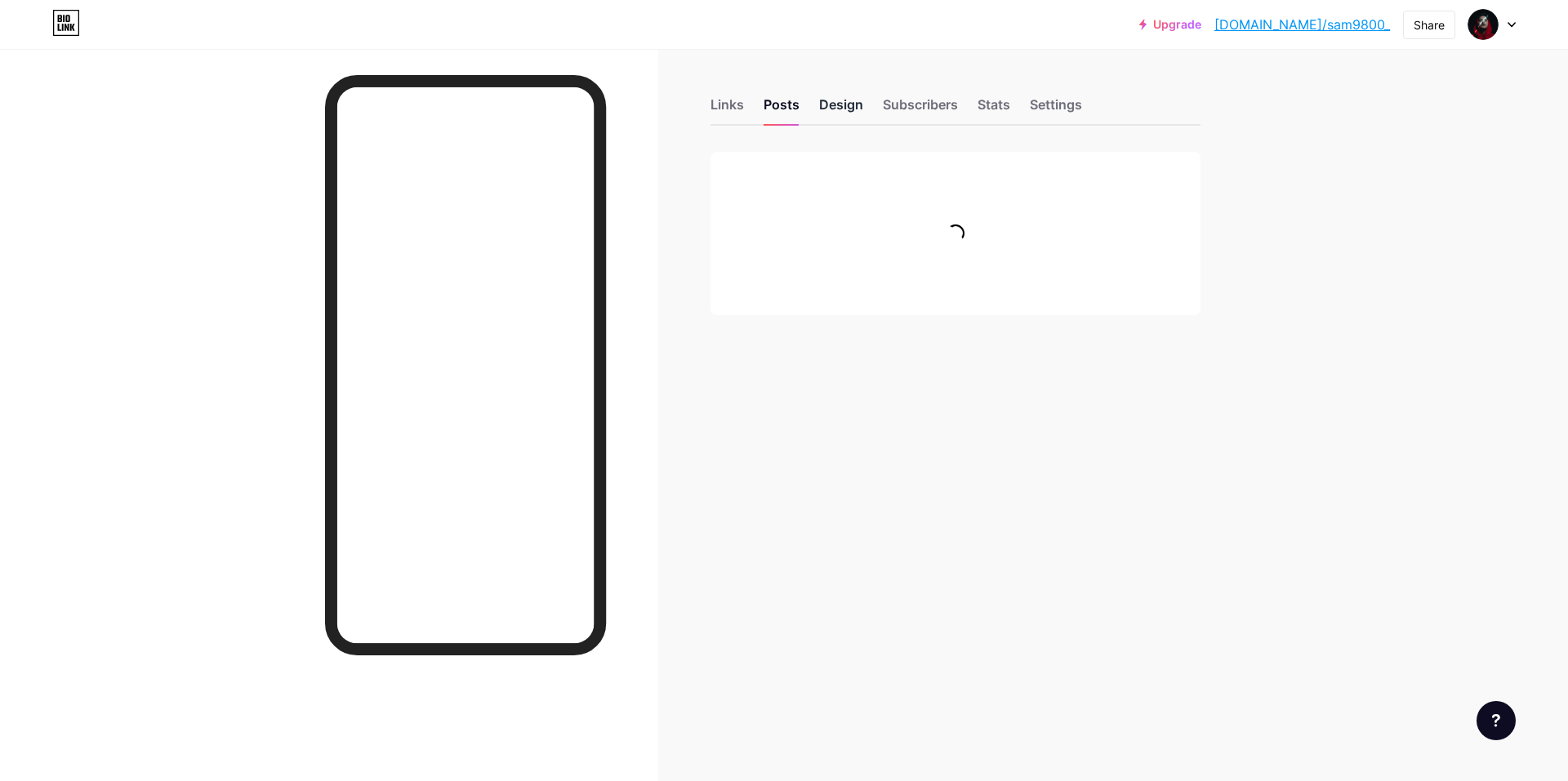
click at [826, 105] on div "Design" at bounding box center [841, 110] width 44 height 29
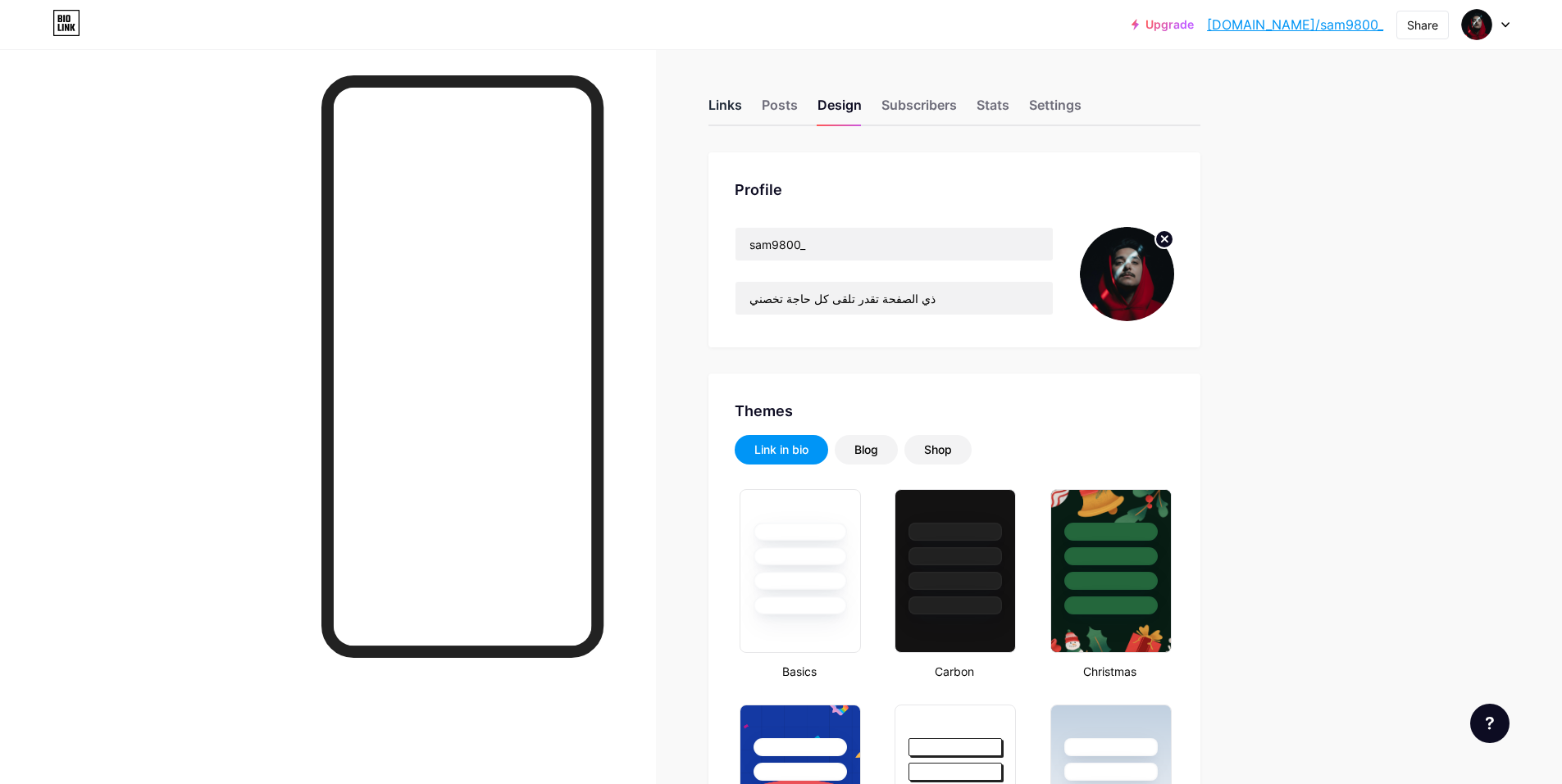
type input "#000000"
type input "#f0f0f0"
click at [720, 104] on div "Links" at bounding box center [725, 110] width 34 height 30
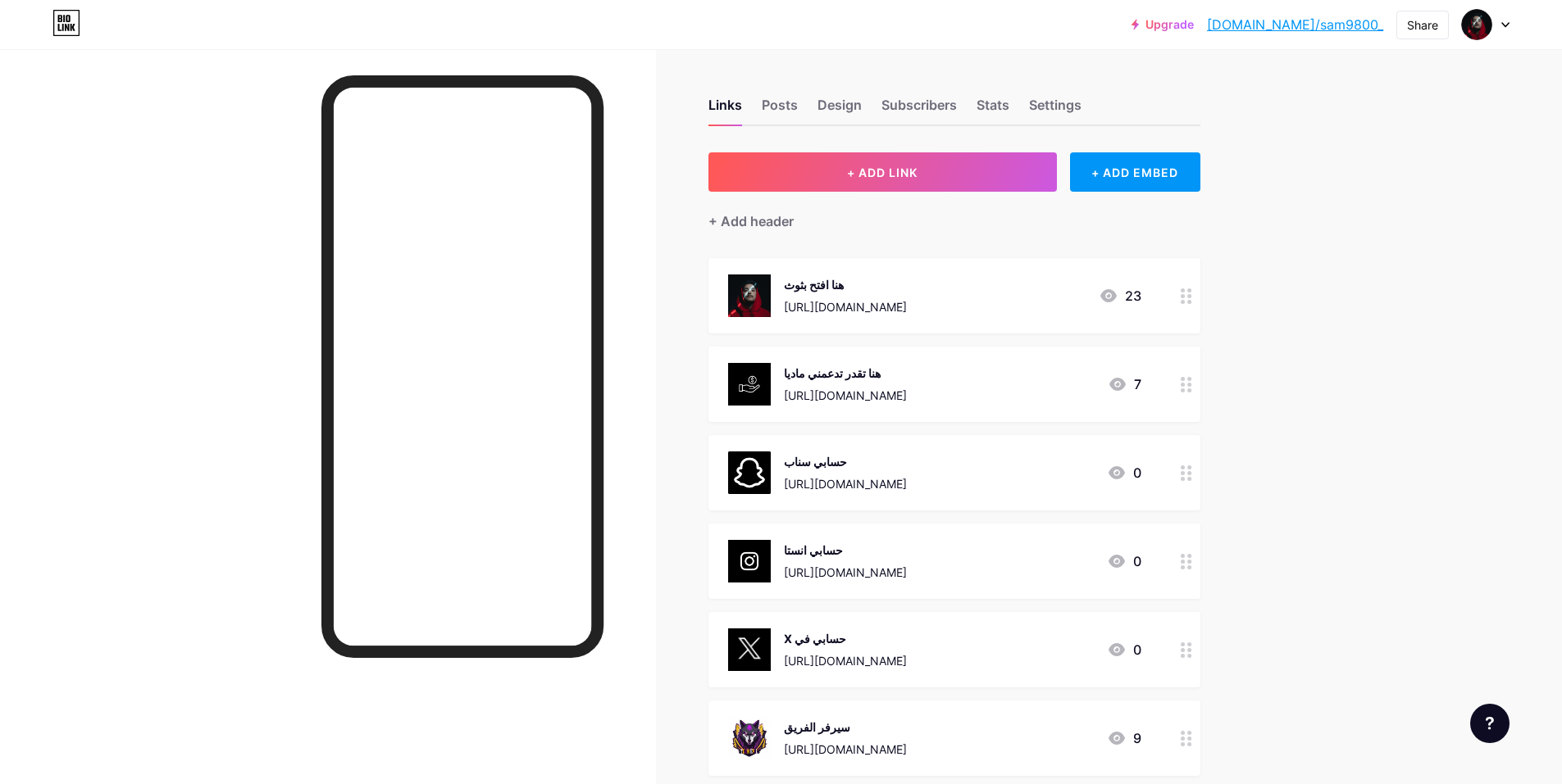
click at [767, 294] on img at bounding box center [749, 295] width 42 height 42
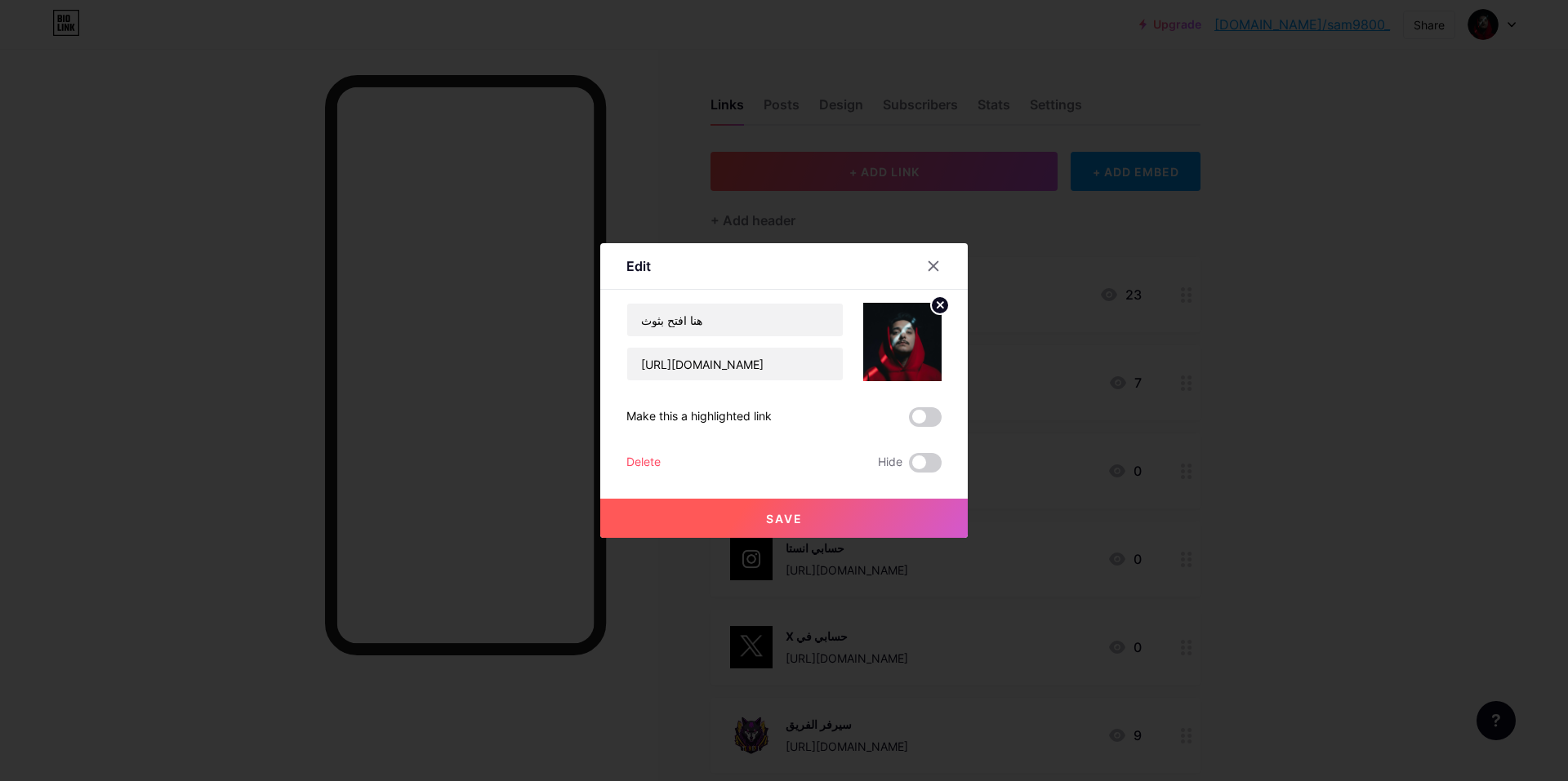
click at [936, 299] on circle at bounding box center [940, 305] width 18 height 18
click at [910, 338] on rect at bounding box center [911, 342] width 13 height 8
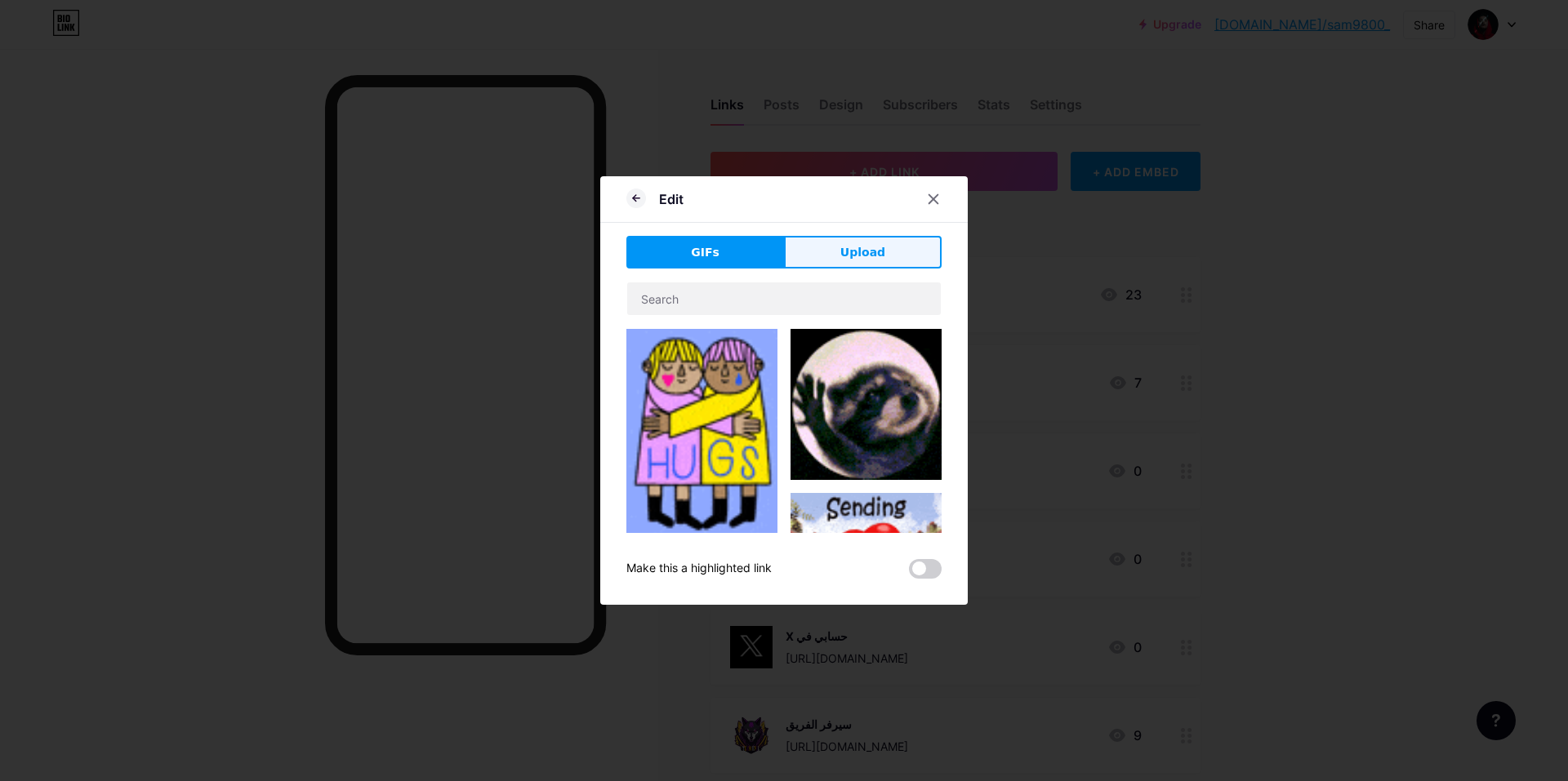
click at [879, 257] on span "Upload" at bounding box center [862, 252] width 45 height 17
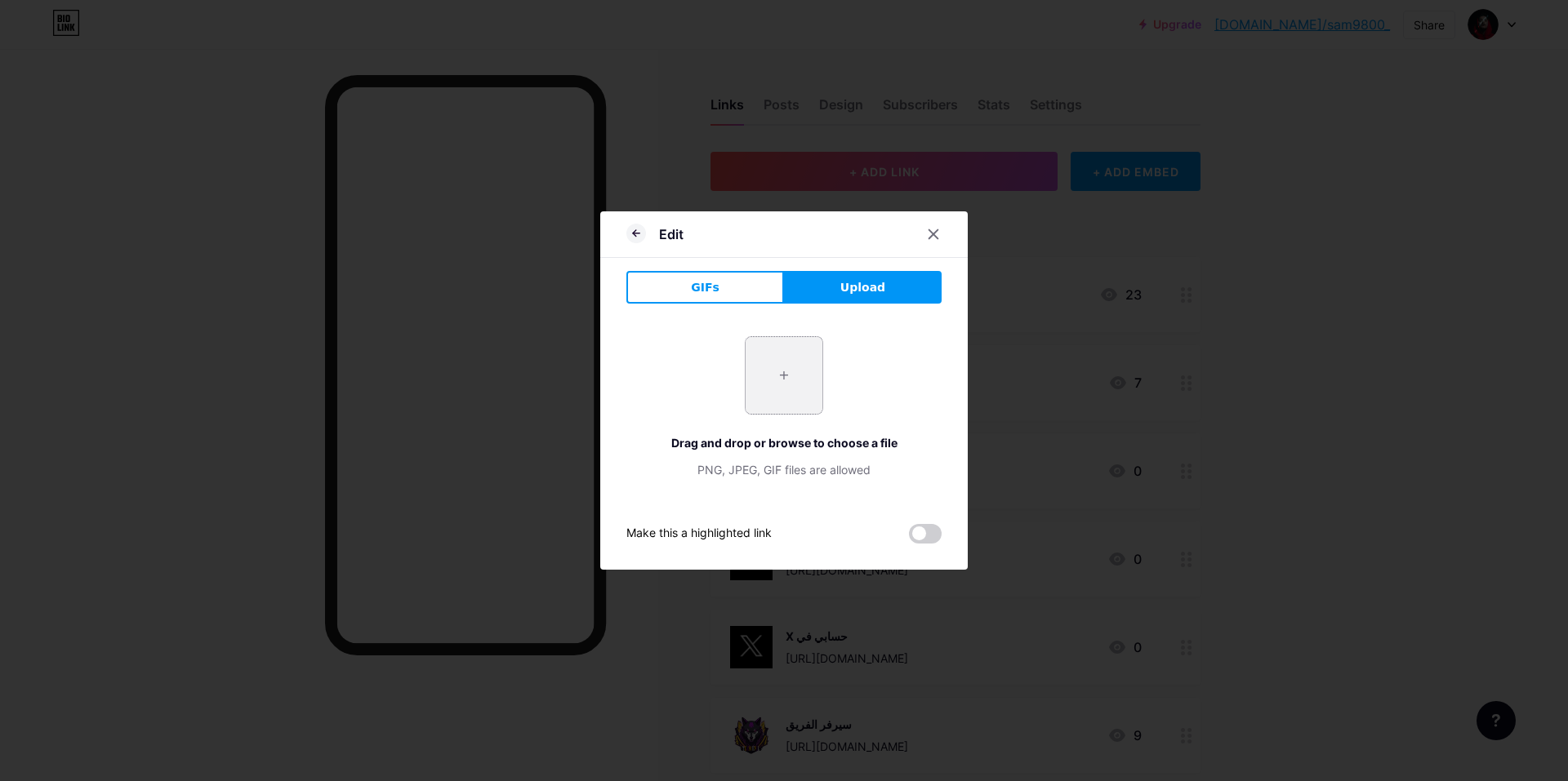
click at [788, 354] on input "file" at bounding box center [784, 376] width 77 height 77
type input "C:\fakepath\d2UUtDTdffIO.png"
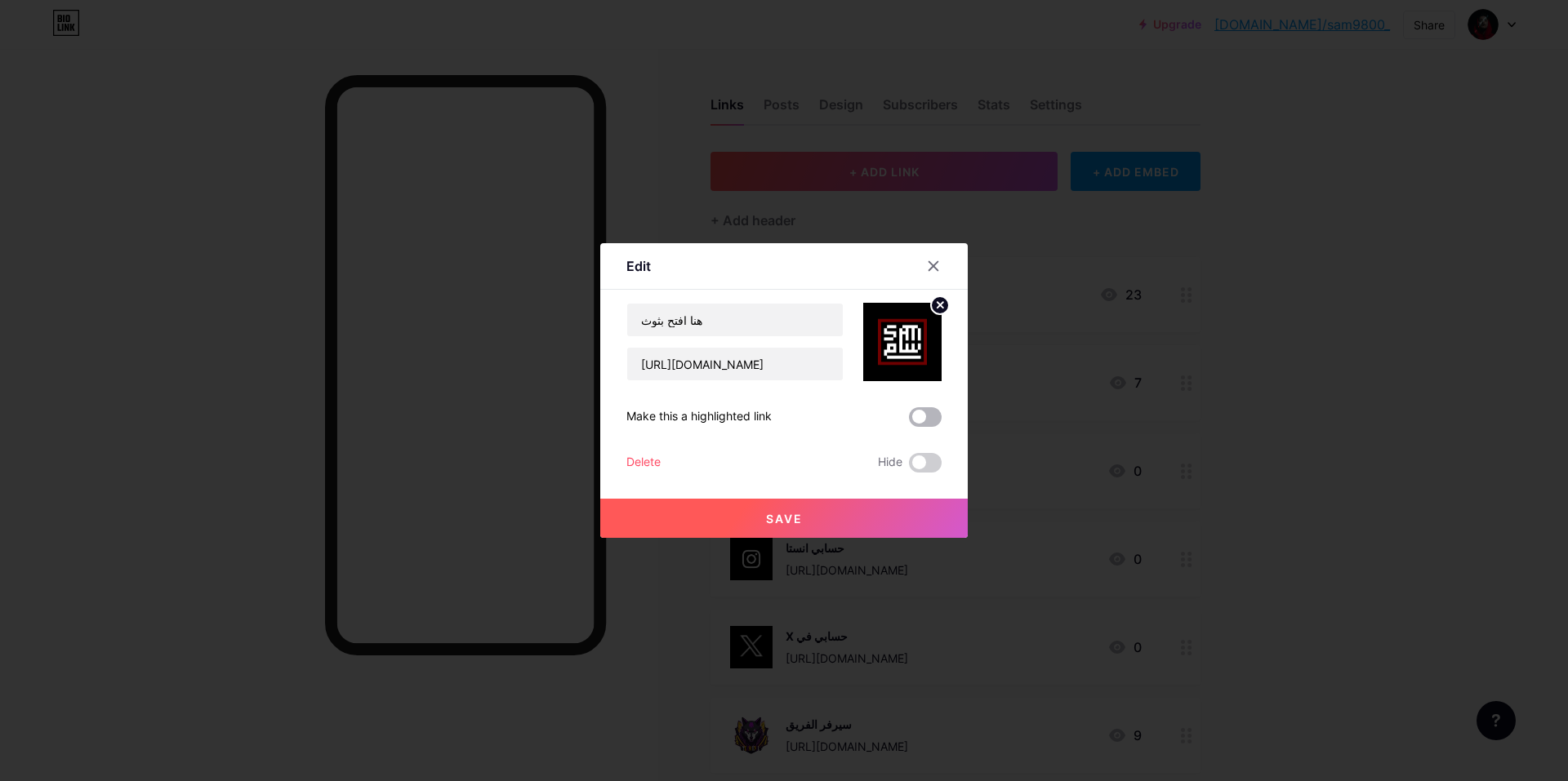
click at [925, 416] on span at bounding box center [924, 417] width 32 height 20
click at [909, 421] on input "checkbox" at bounding box center [909, 421] width 0 height 0
click at [797, 516] on span "Save" at bounding box center [784, 519] width 36 height 14
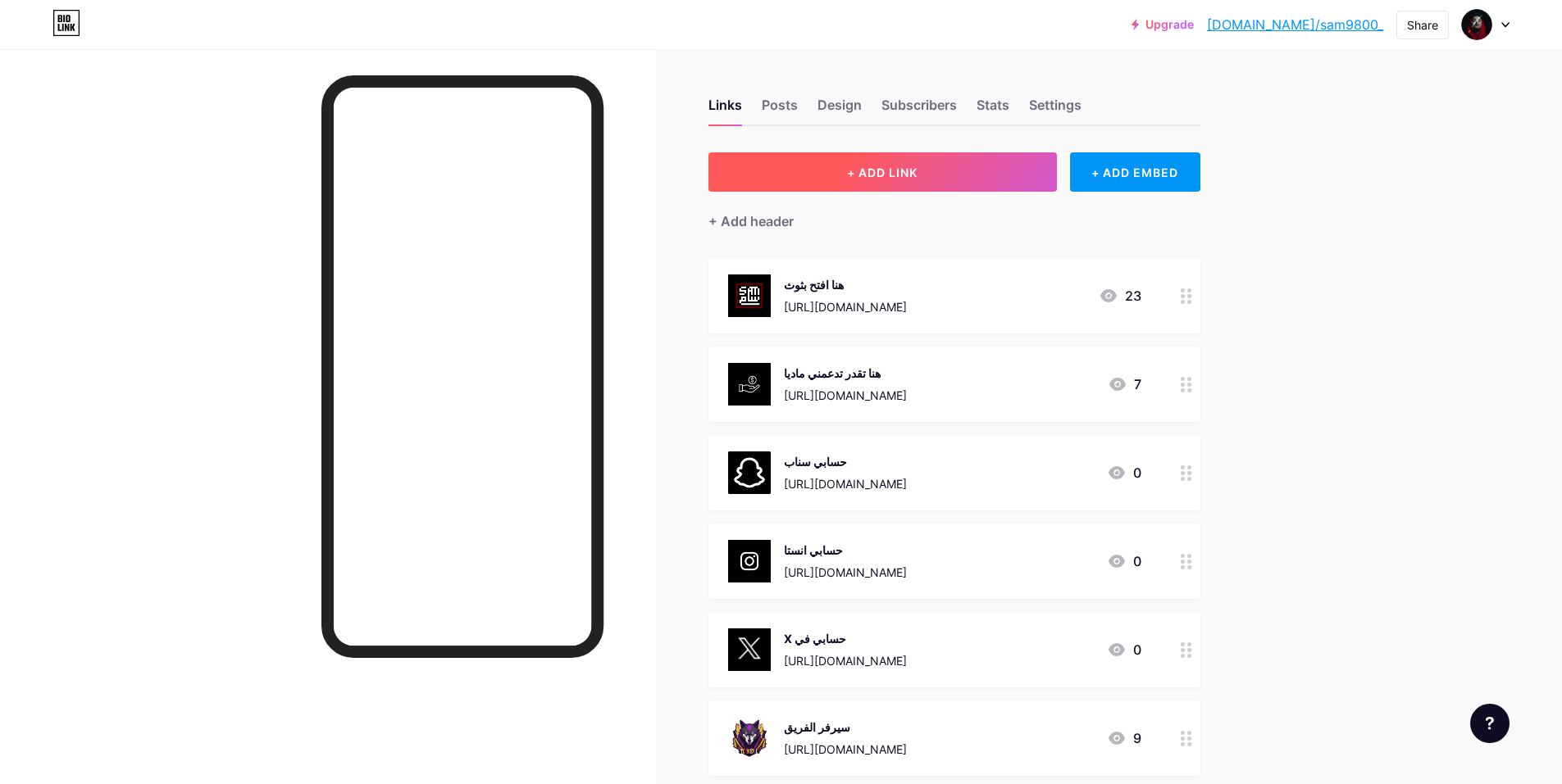
click at [963, 163] on button "+ ADD LINK" at bounding box center [883, 172] width 349 height 39
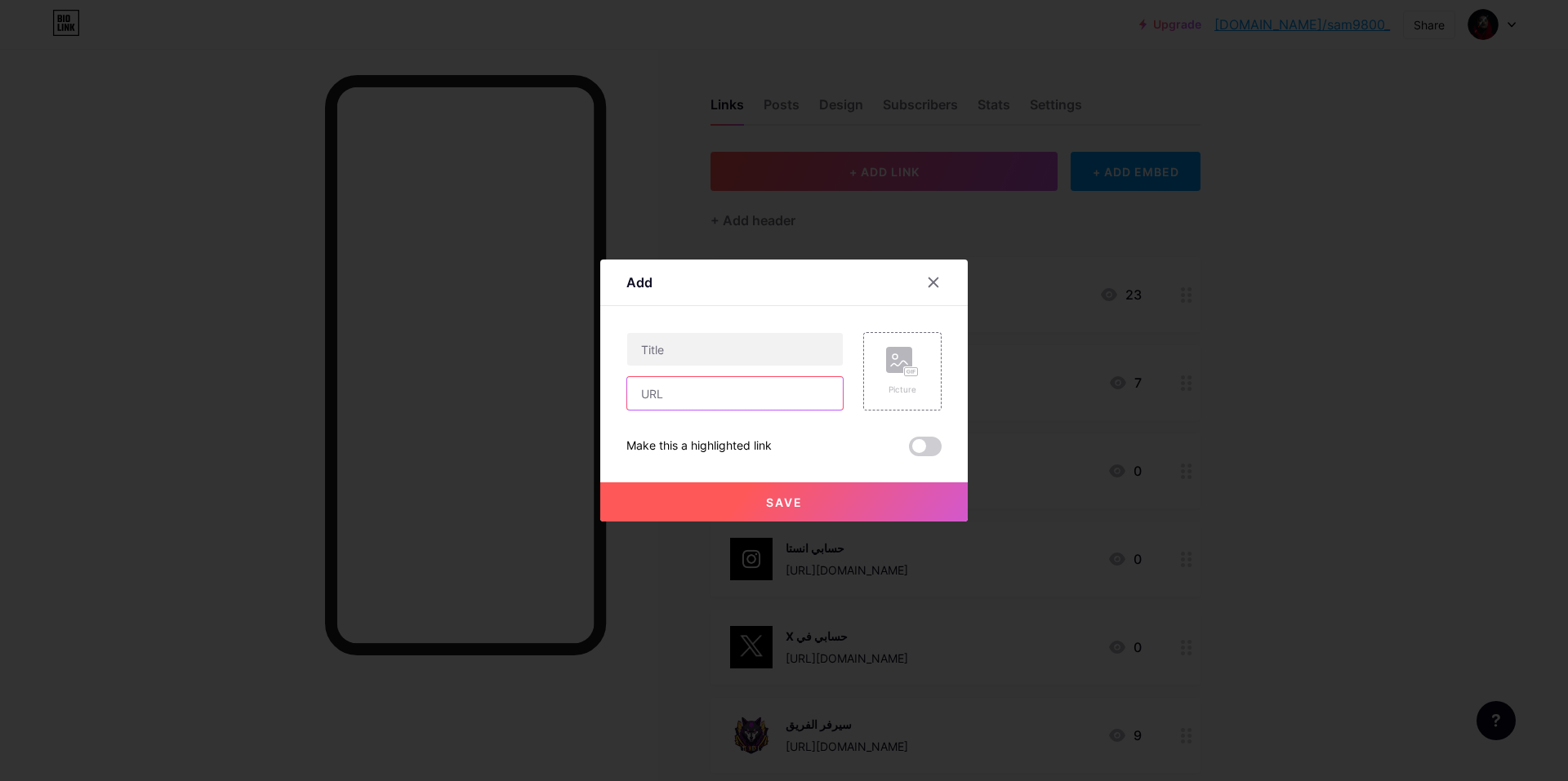
click at [725, 391] on input "text" at bounding box center [735, 392] width 216 height 32
paste input "[URL][DOMAIN_NAME]"
type input "[URL][DOMAIN_NAME]"
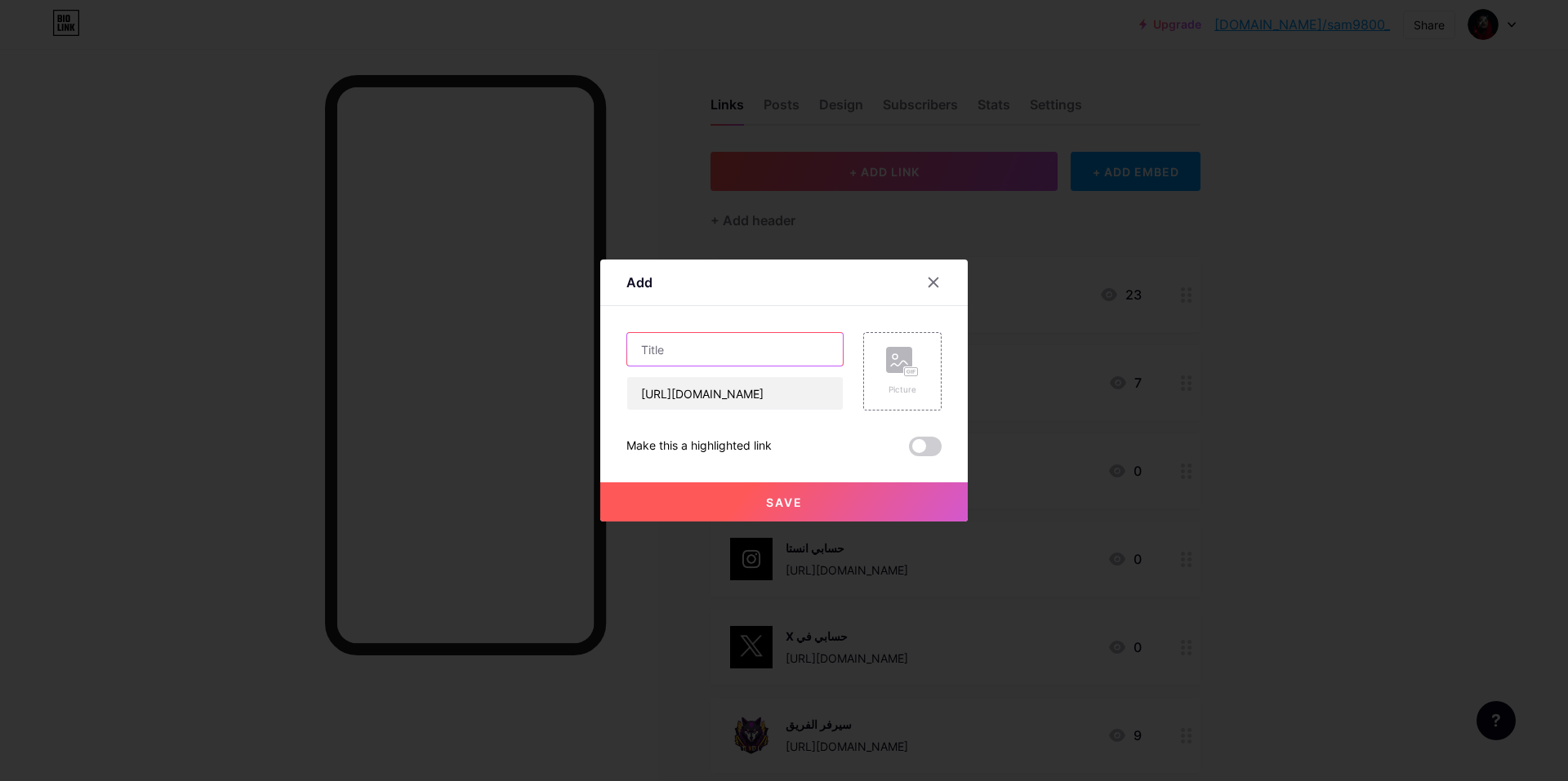
click at [715, 352] on input "text" at bounding box center [735, 349] width 216 height 32
type input "حسابي التيك توك"
click at [909, 364] on rect at bounding box center [899, 360] width 26 height 26
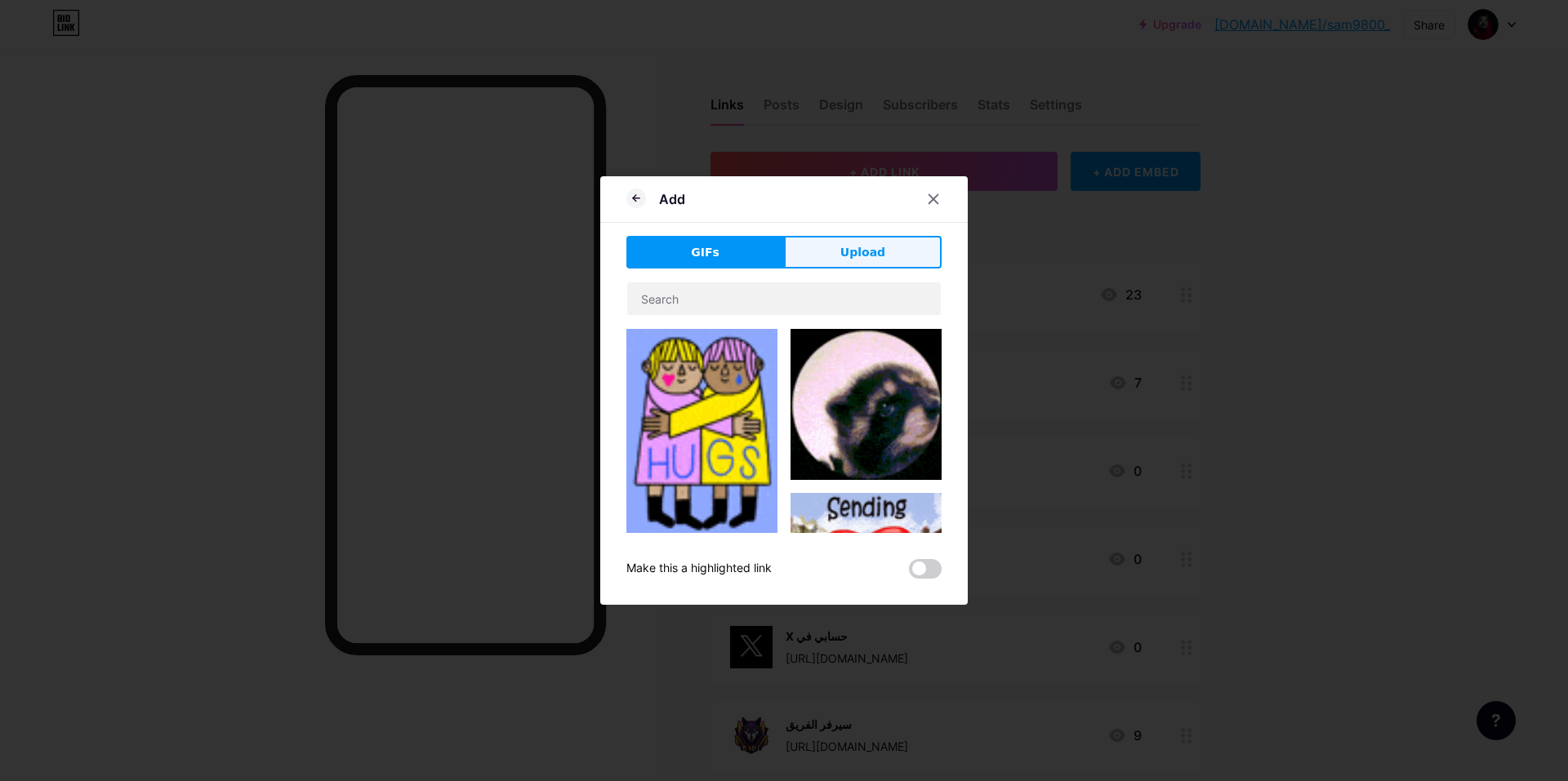
click at [881, 253] on span "Upload" at bounding box center [862, 252] width 45 height 17
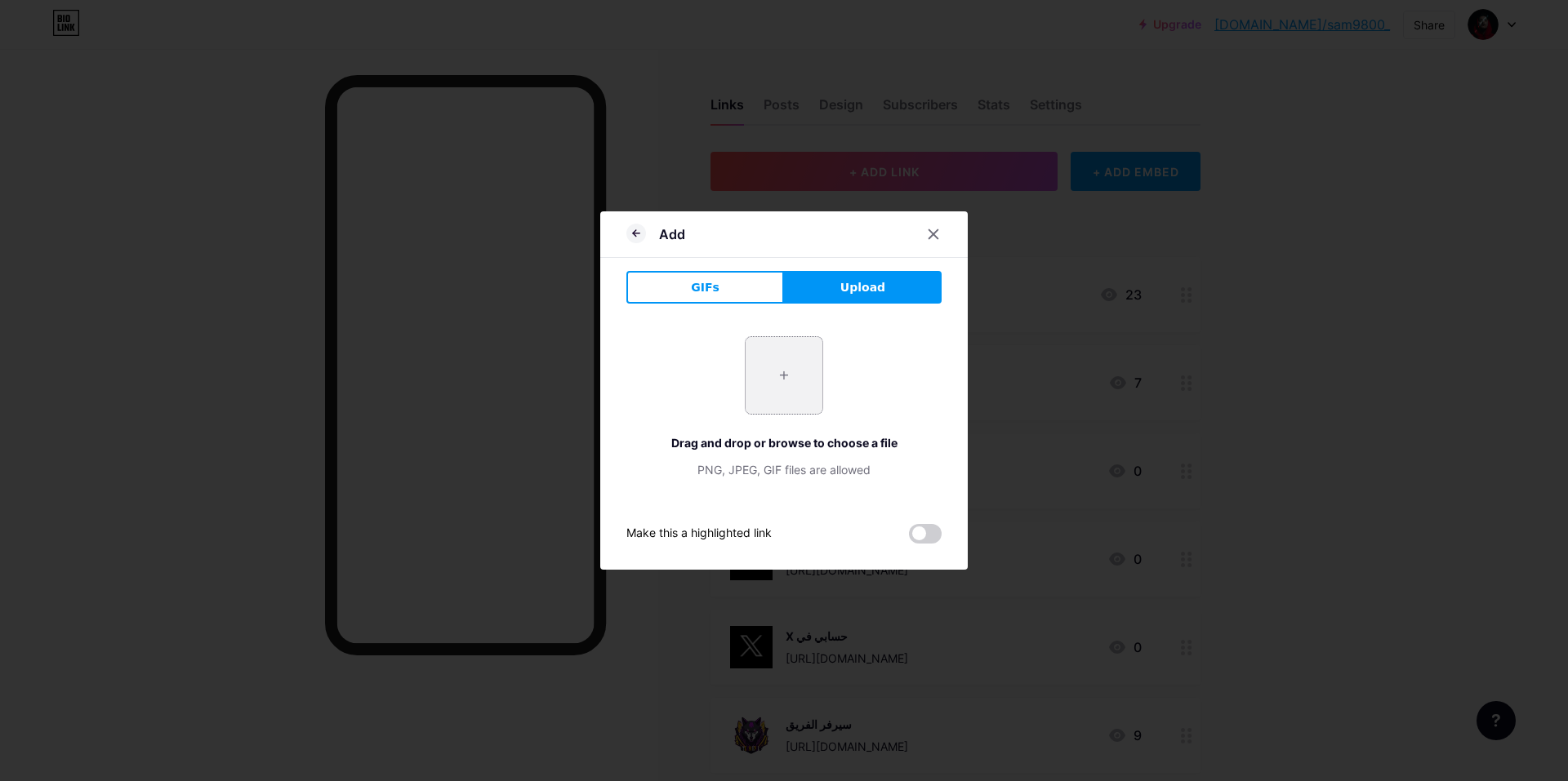
click at [809, 382] on input "file" at bounding box center [784, 376] width 77 height 77
type input "C:\fakepath\e4c65143bf8b7fc803a1b5945755d2d7.jpg"
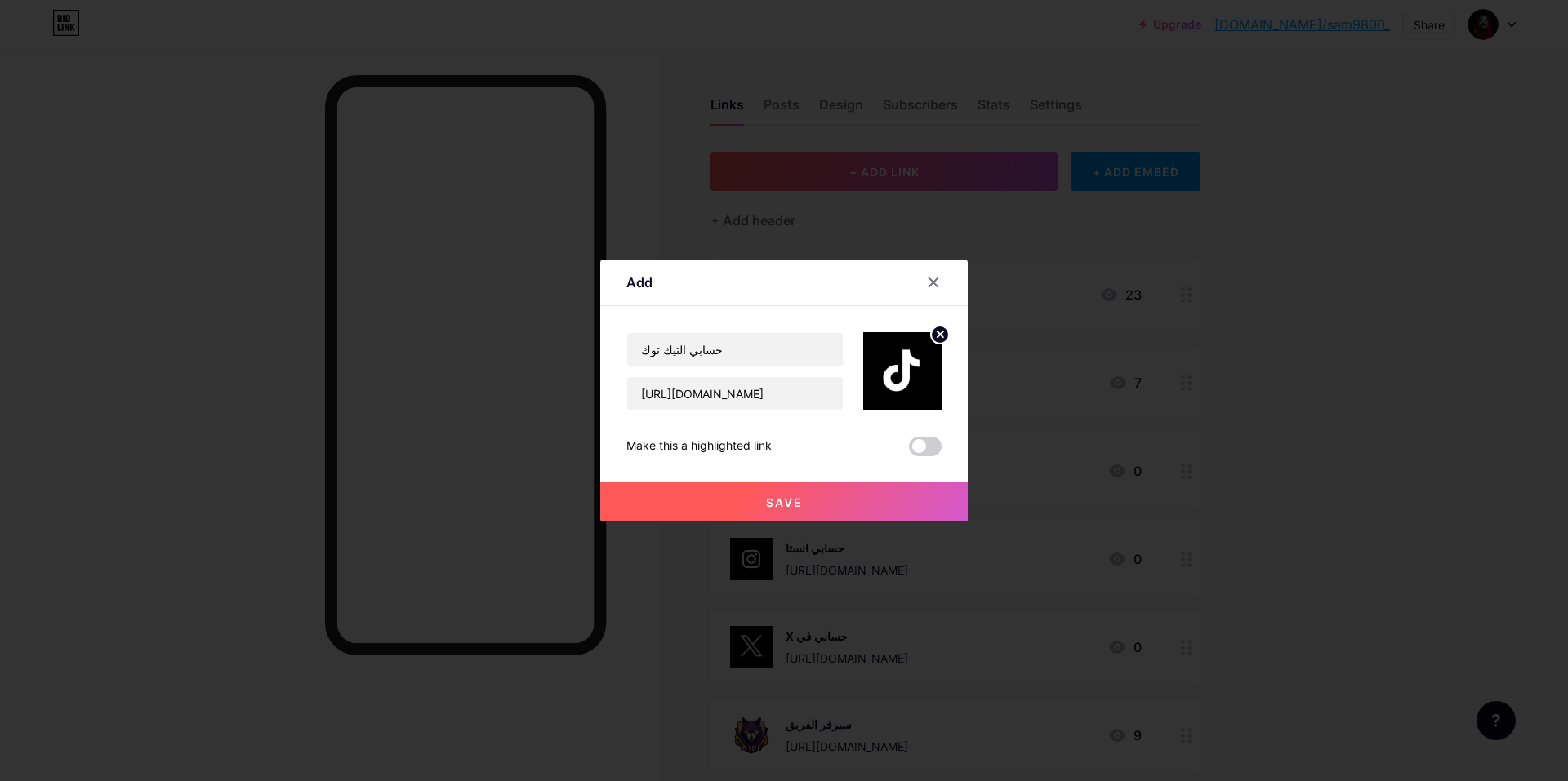
click at [795, 500] on span "Save" at bounding box center [784, 502] width 36 height 14
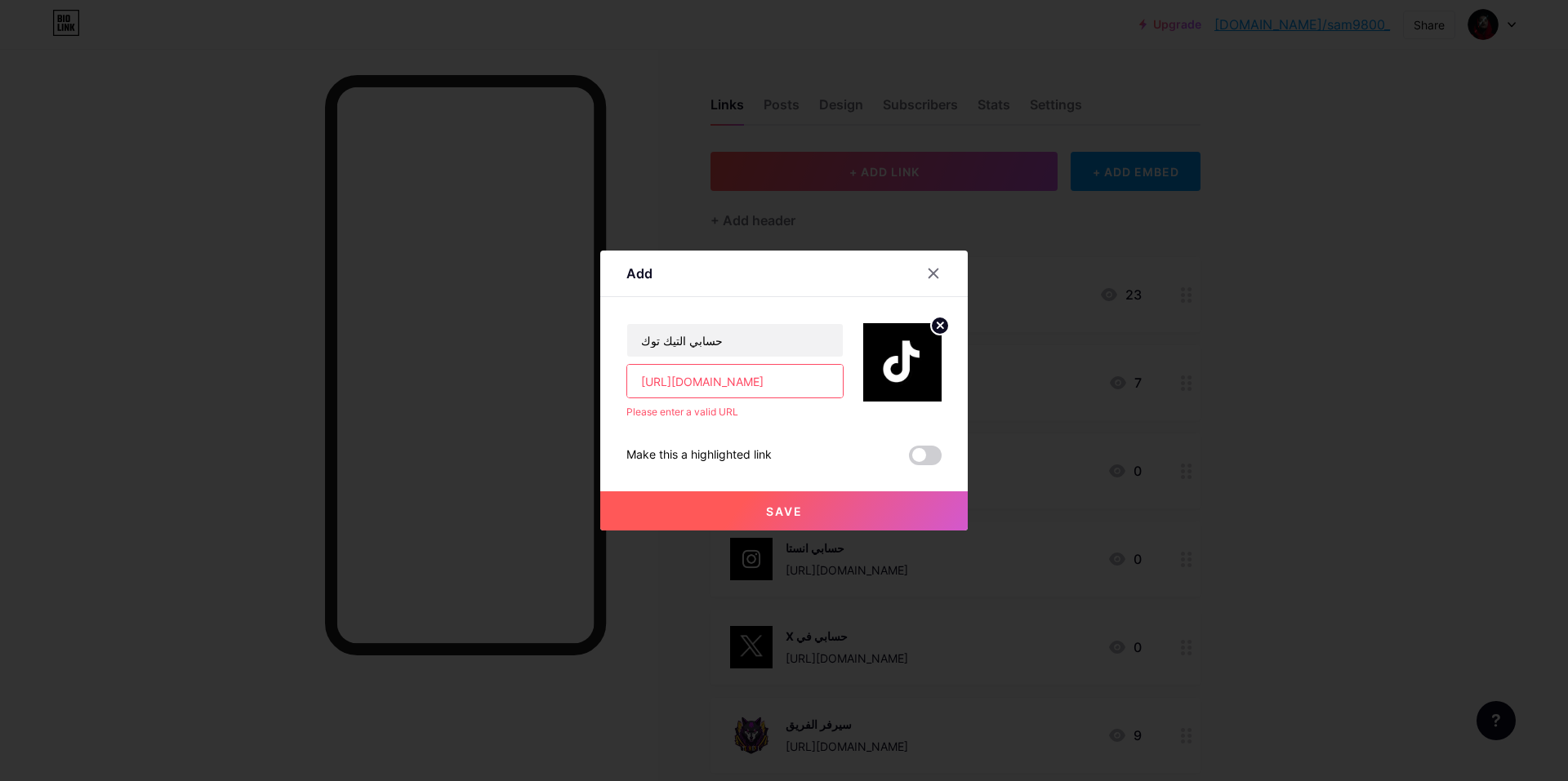
click at [743, 382] on input "[URL][DOMAIN_NAME]" at bounding box center [735, 381] width 216 height 32
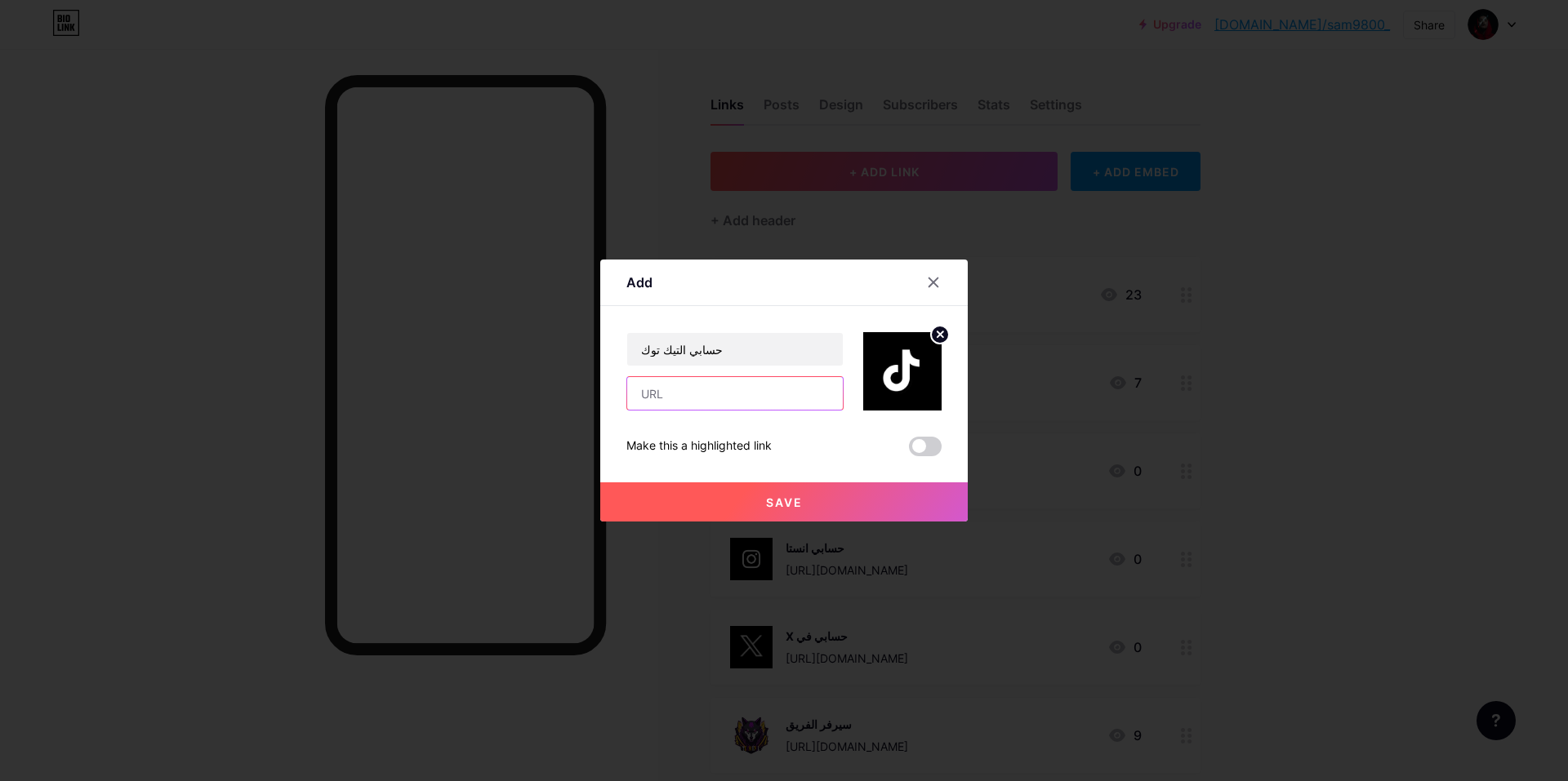
click at [745, 394] on input "text" at bounding box center [735, 392] width 216 height 32
paste input "[URL][DOMAIN_NAME]"
type input "[URL][DOMAIN_NAME]"
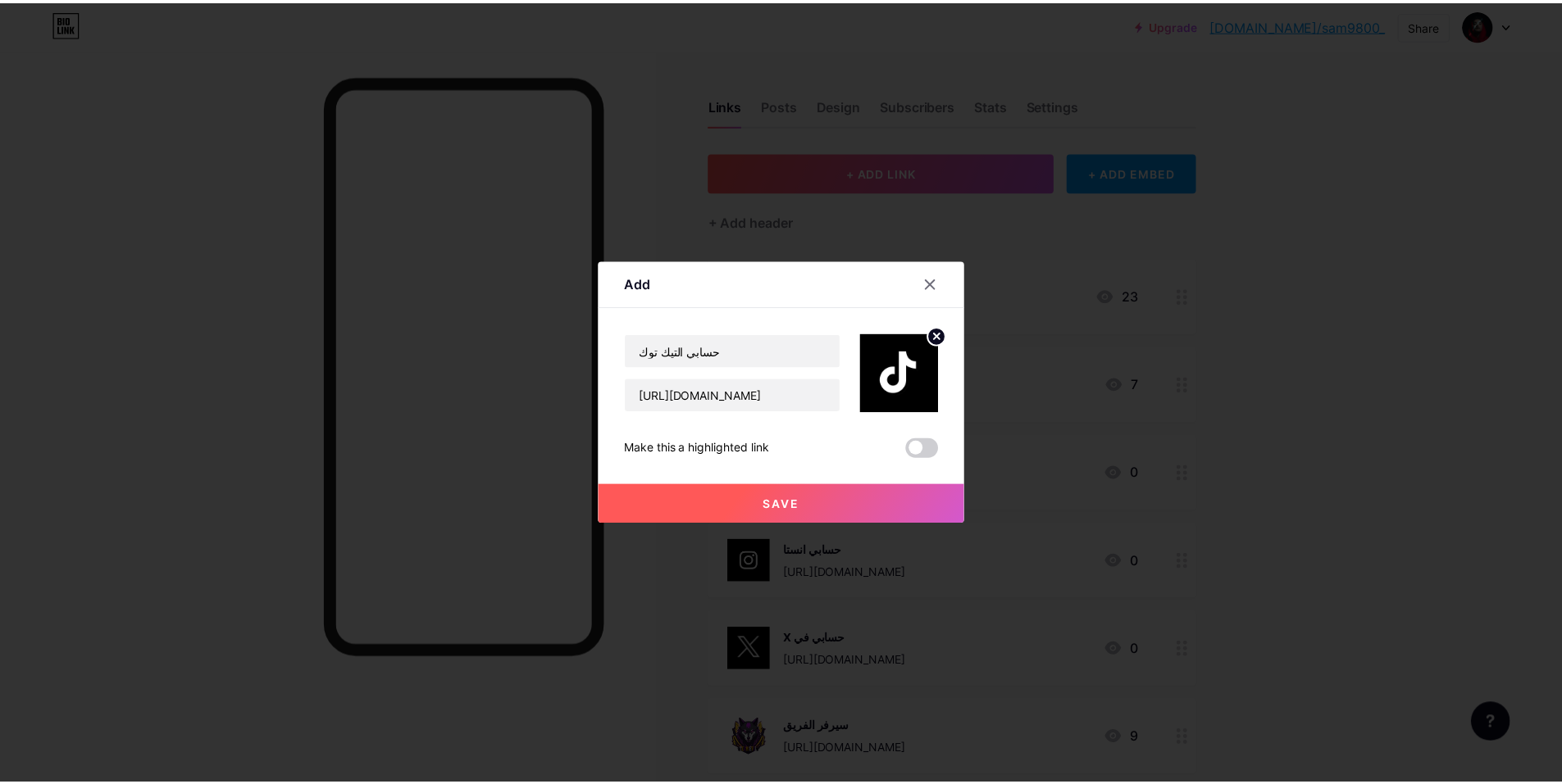
scroll to position [0, 0]
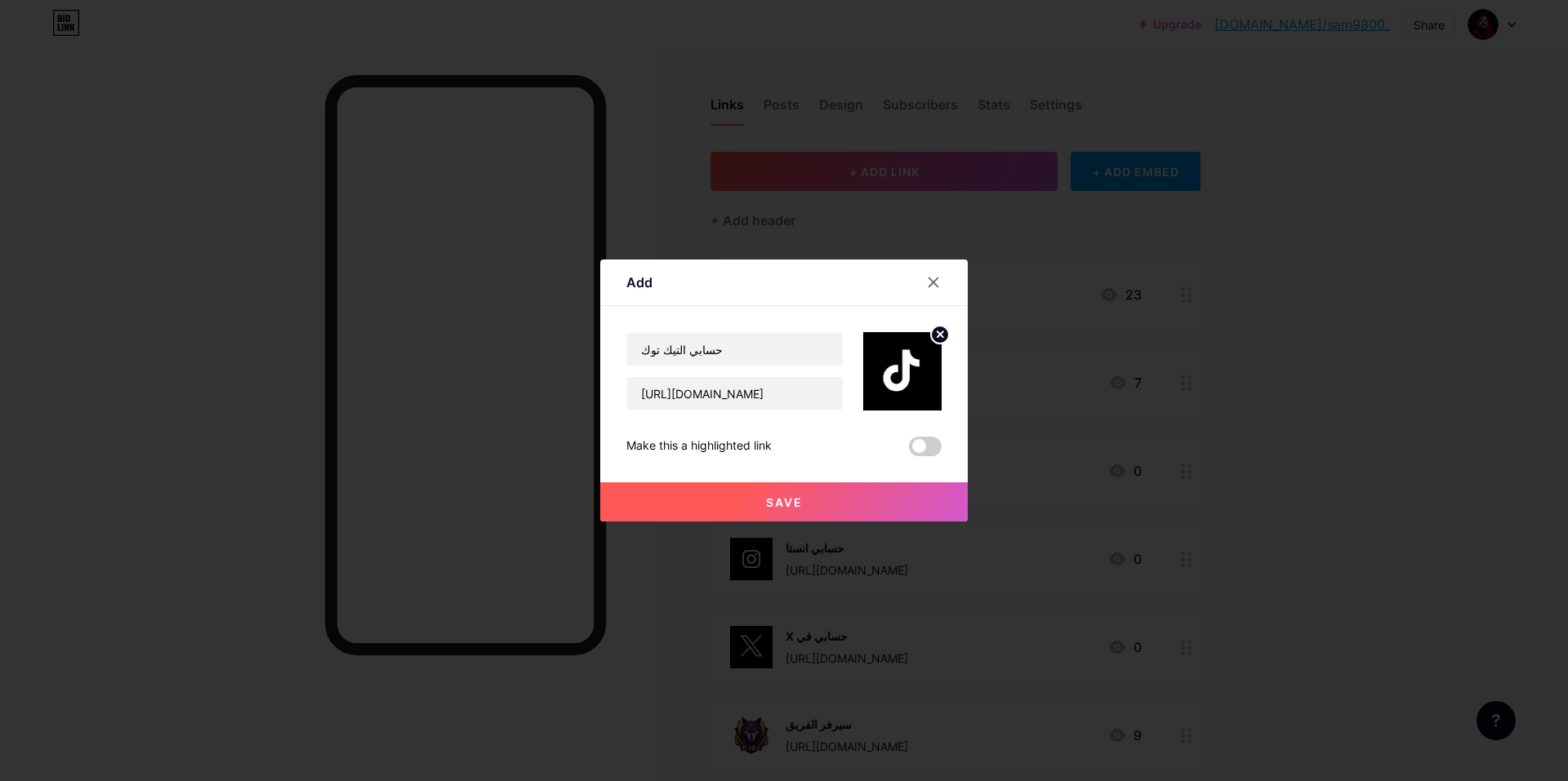
click at [830, 510] on button "Save" at bounding box center [784, 502] width 367 height 39
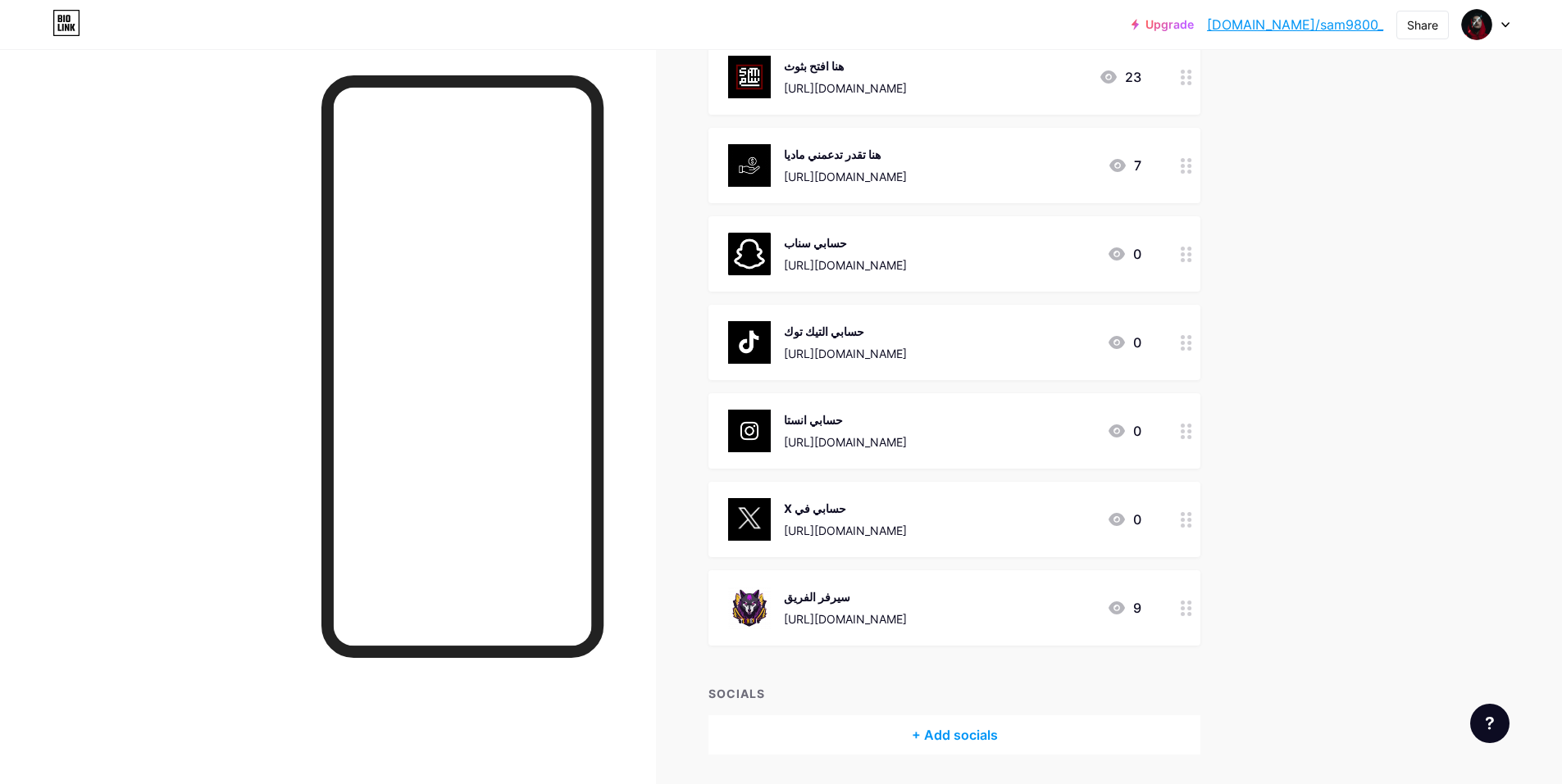
scroll to position [25, 0]
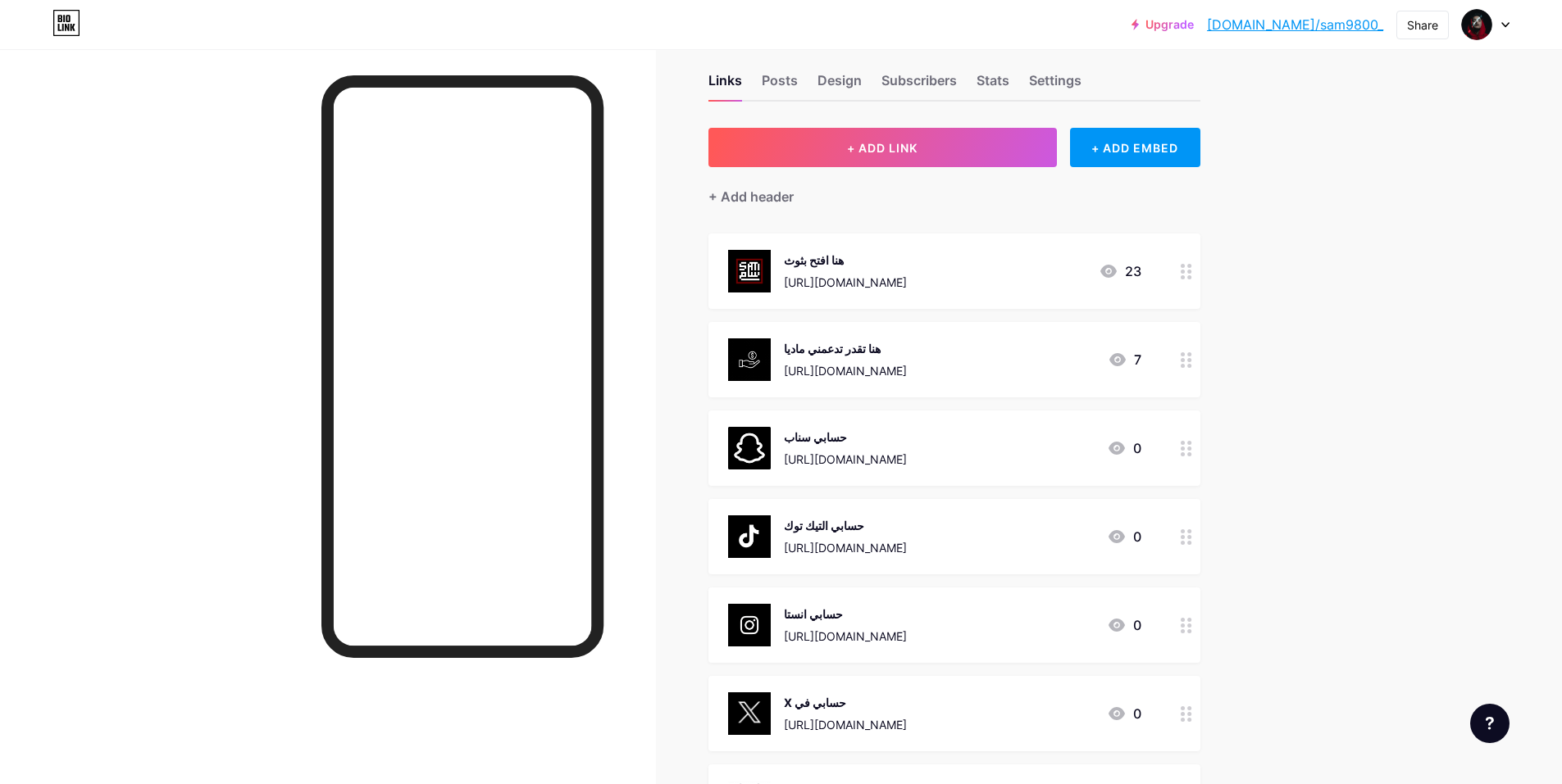
click at [1322, 20] on link "[DOMAIN_NAME]/sam9800_" at bounding box center [1295, 25] width 176 height 20
click at [841, 81] on div "Design" at bounding box center [840, 86] width 44 height 30
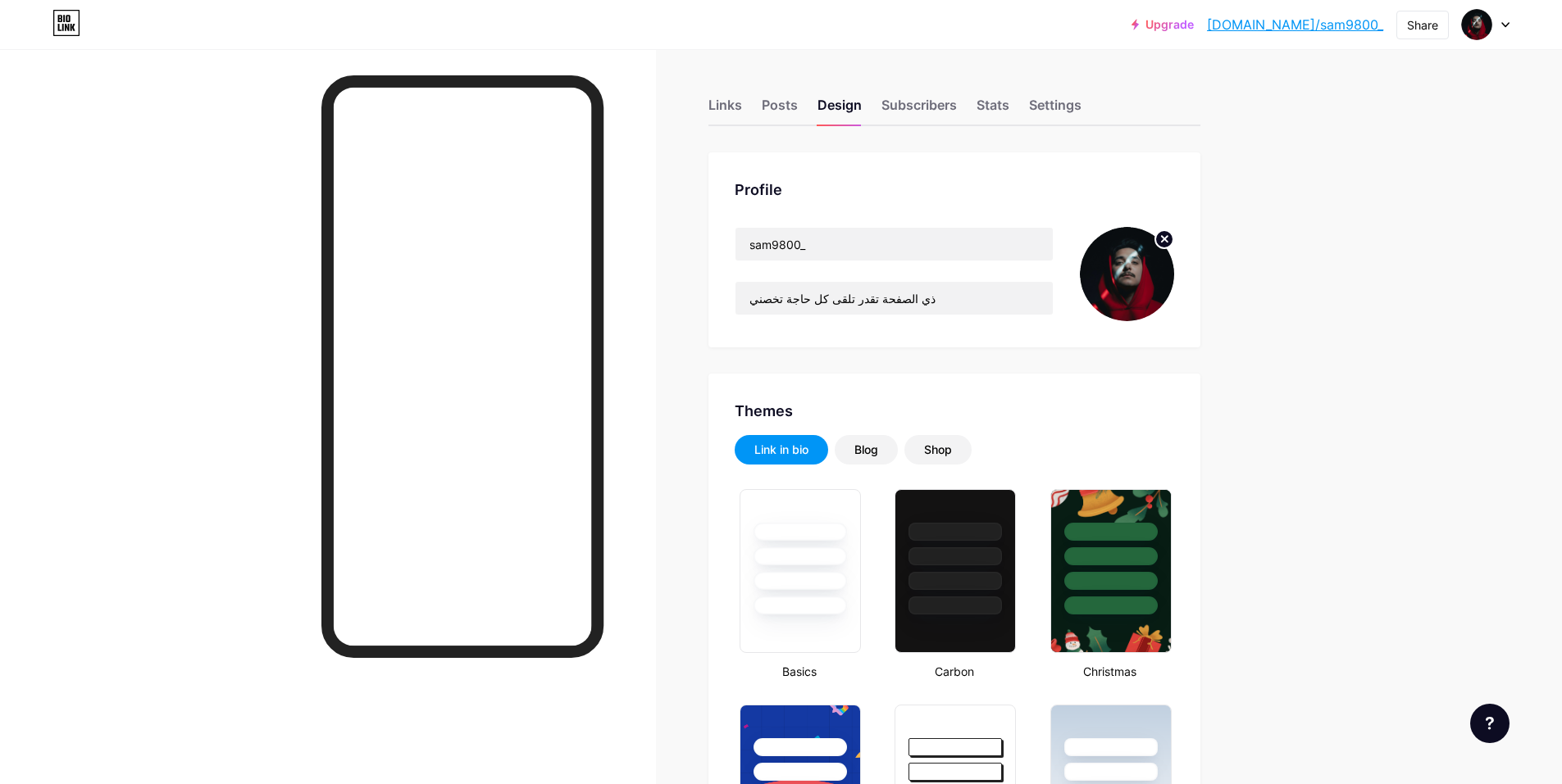
type input "#000000"
type input "#f0f0f0"
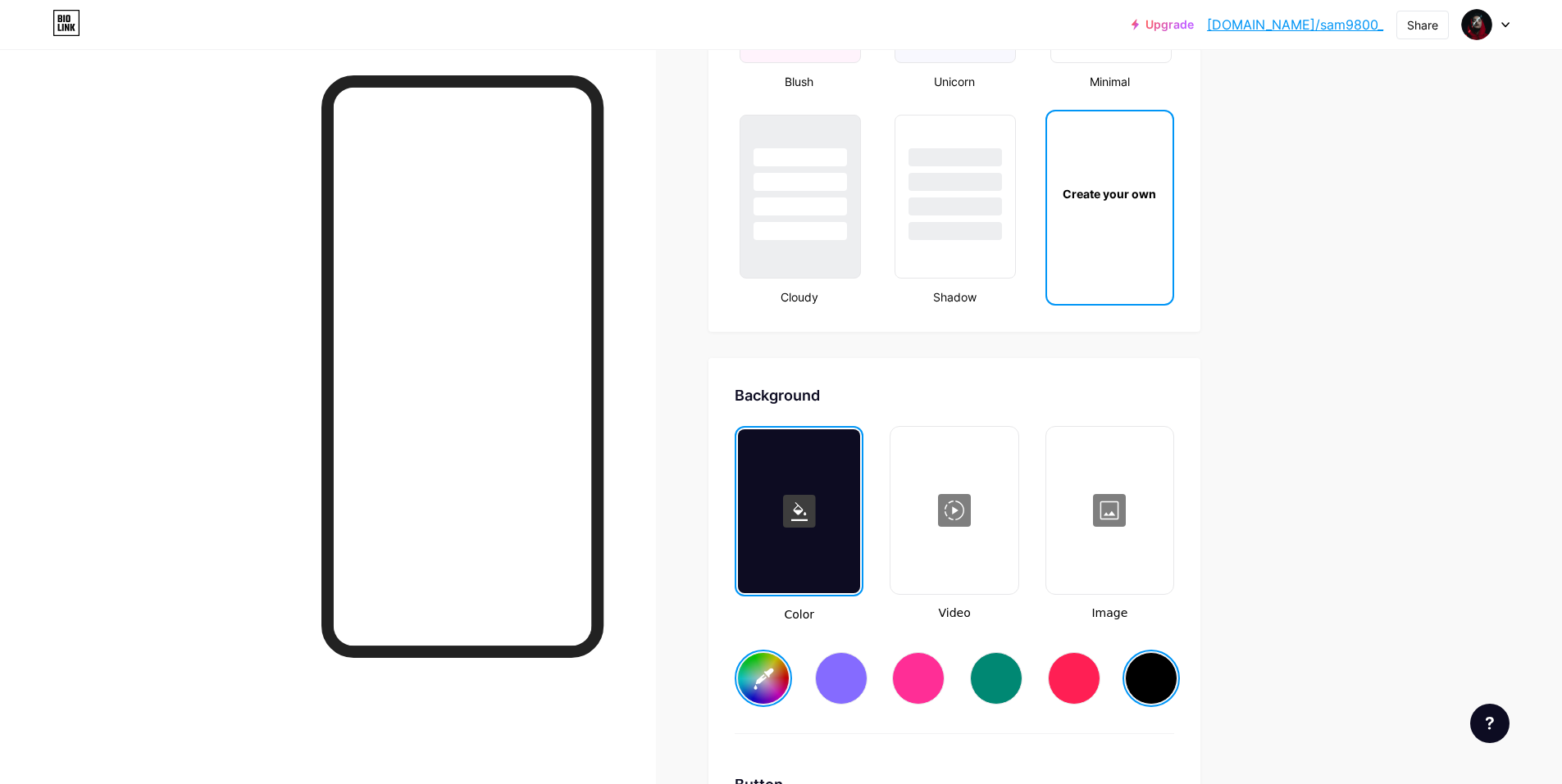
scroll to position [1885, 0]
click at [1095, 223] on div "Create your own" at bounding box center [1110, 192] width 125 height 163
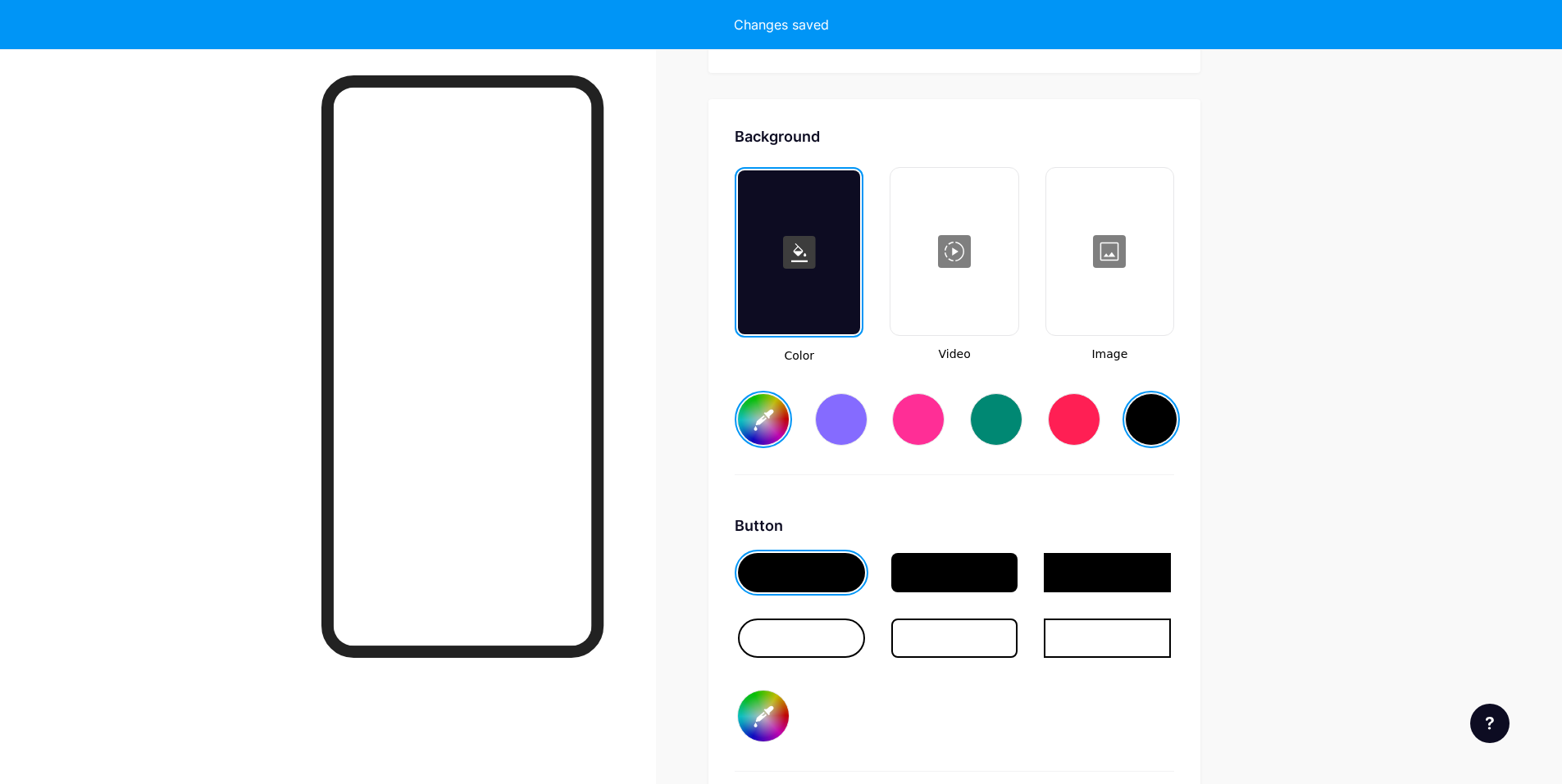
scroll to position [2176, 0]
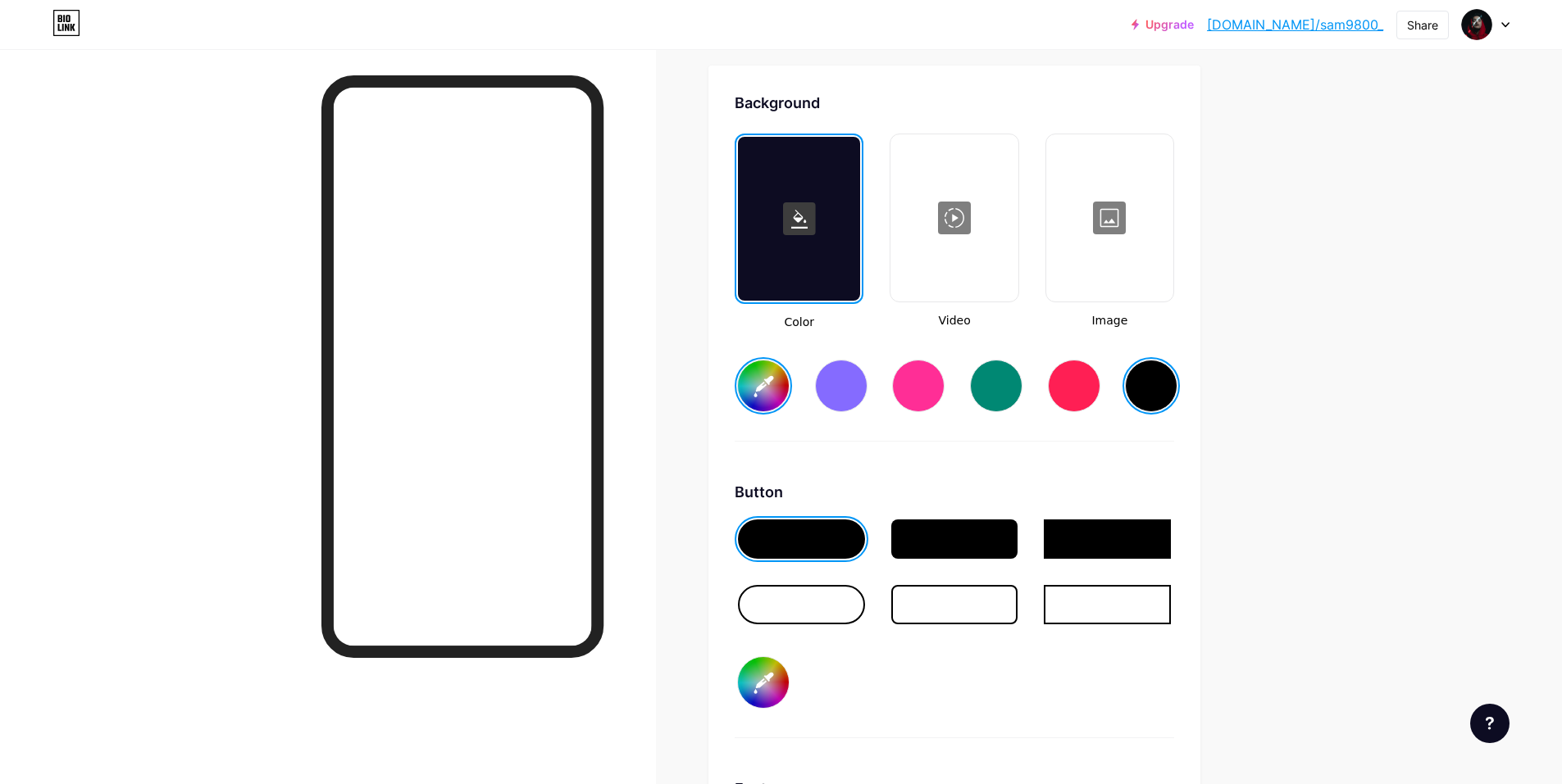
click at [1112, 224] on div at bounding box center [1110, 218] width 124 height 163
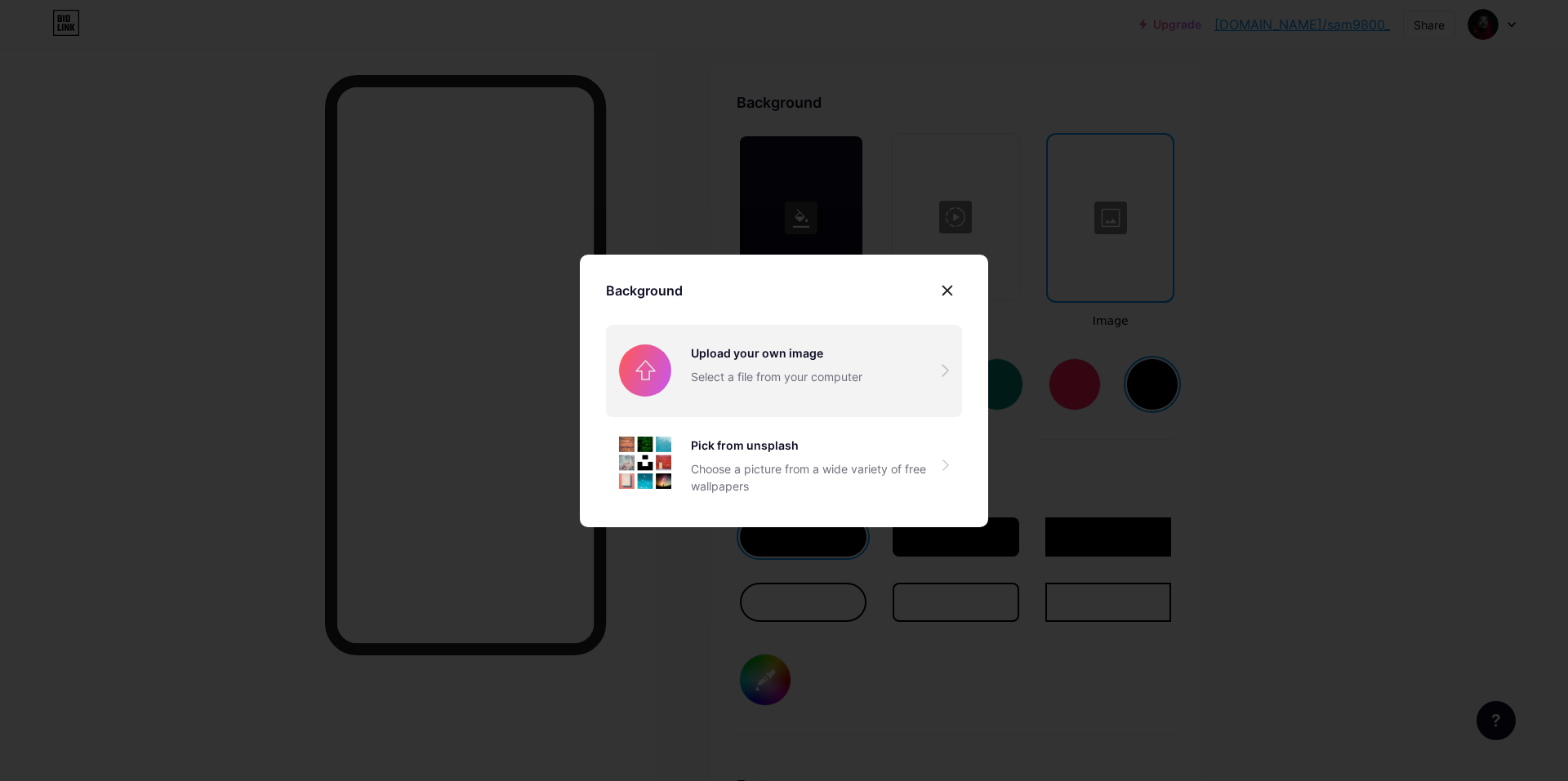
click at [834, 360] on input "file" at bounding box center [783, 370] width 356 height 91
click at [780, 362] on input "file" at bounding box center [783, 370] width 356 height 91
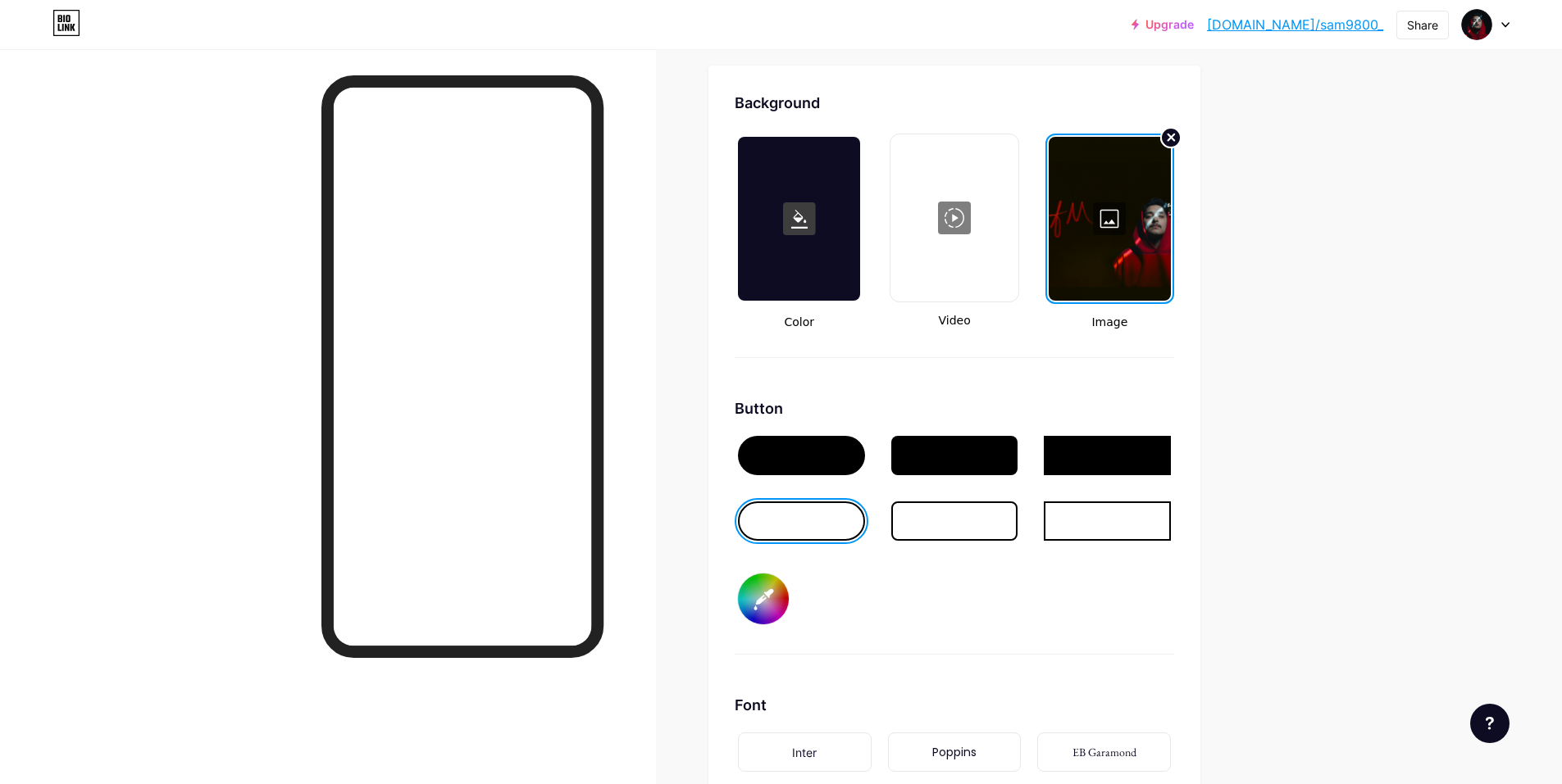
click at [1180, 136] on circle at bounding box center [1171, 138] width 20 height 20
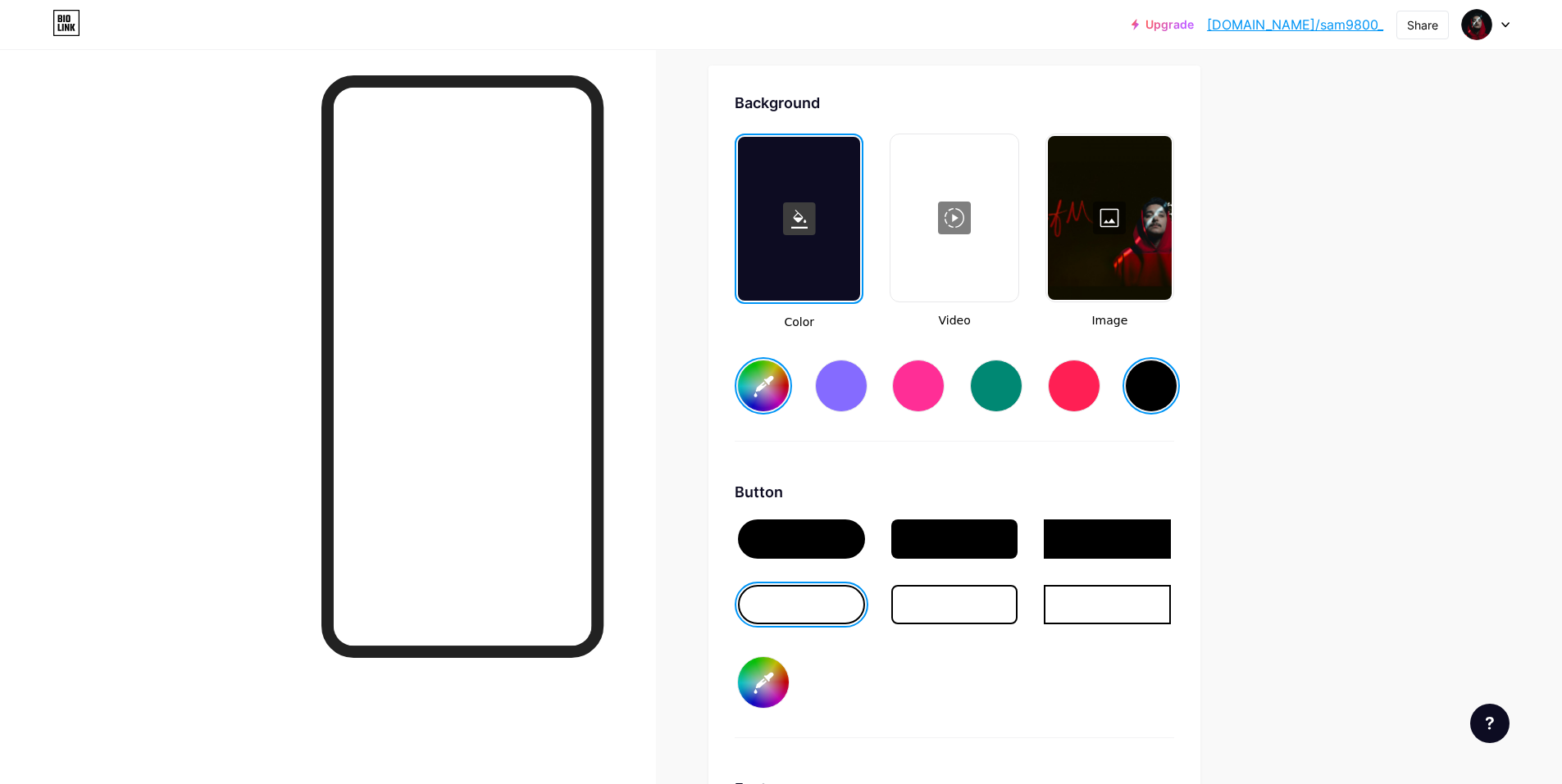
click at [1119, 210] on div at bounding box center [1110, 218] width 124 height 163
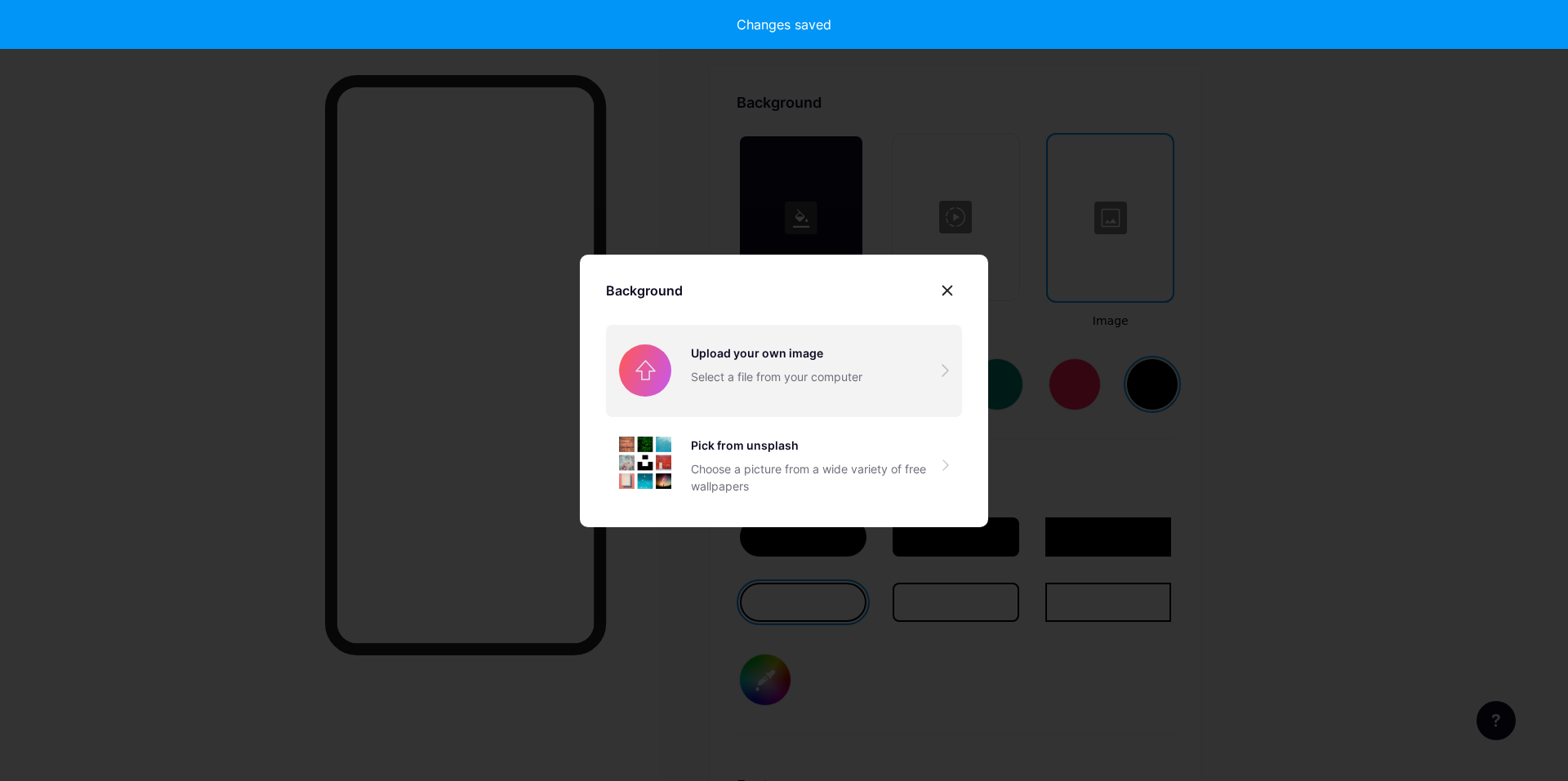
click at [789, 344] on input "file" at bounding box center [783, 370] width 356 height 91
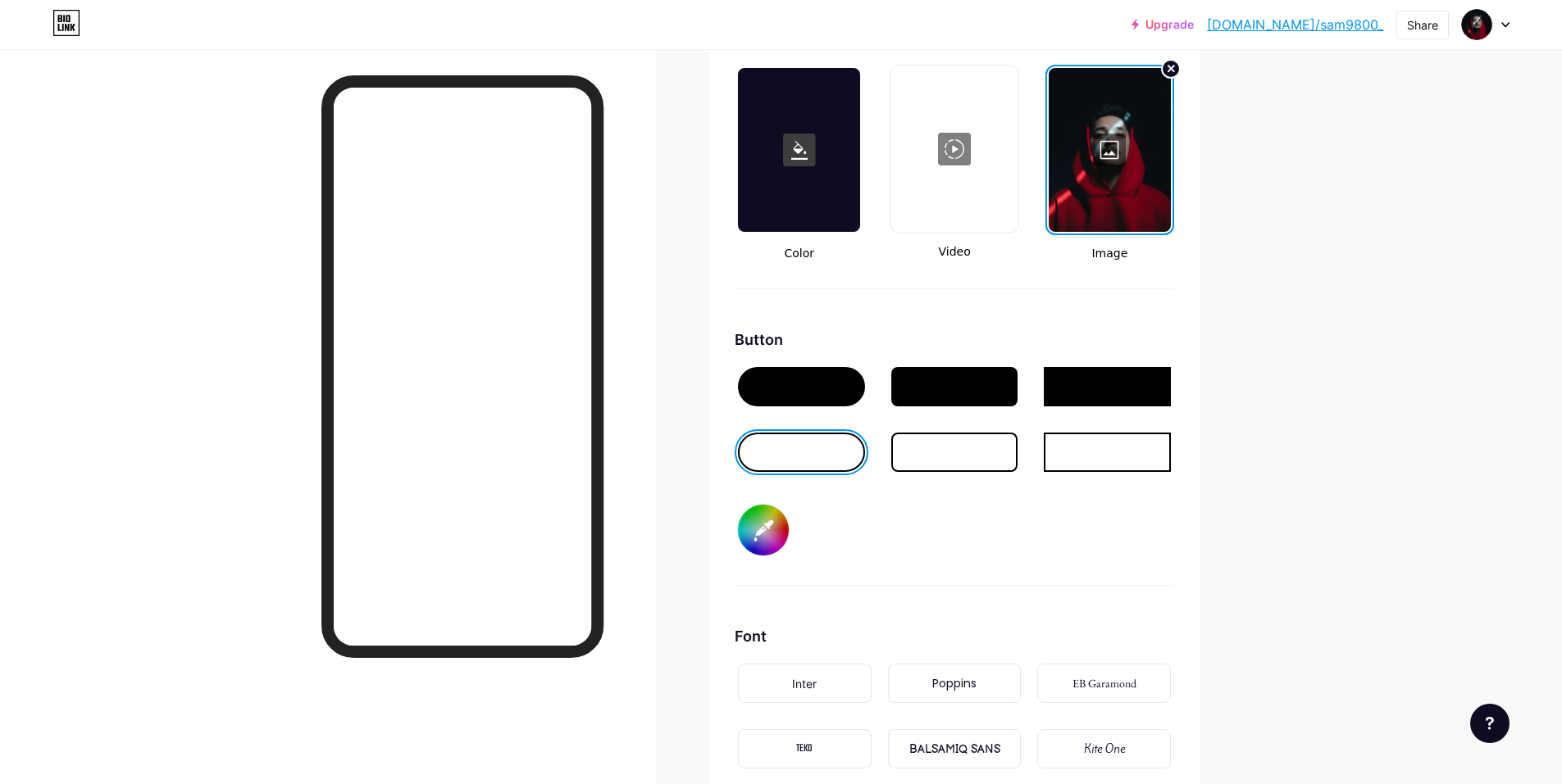
scroll to position [2258, 0]
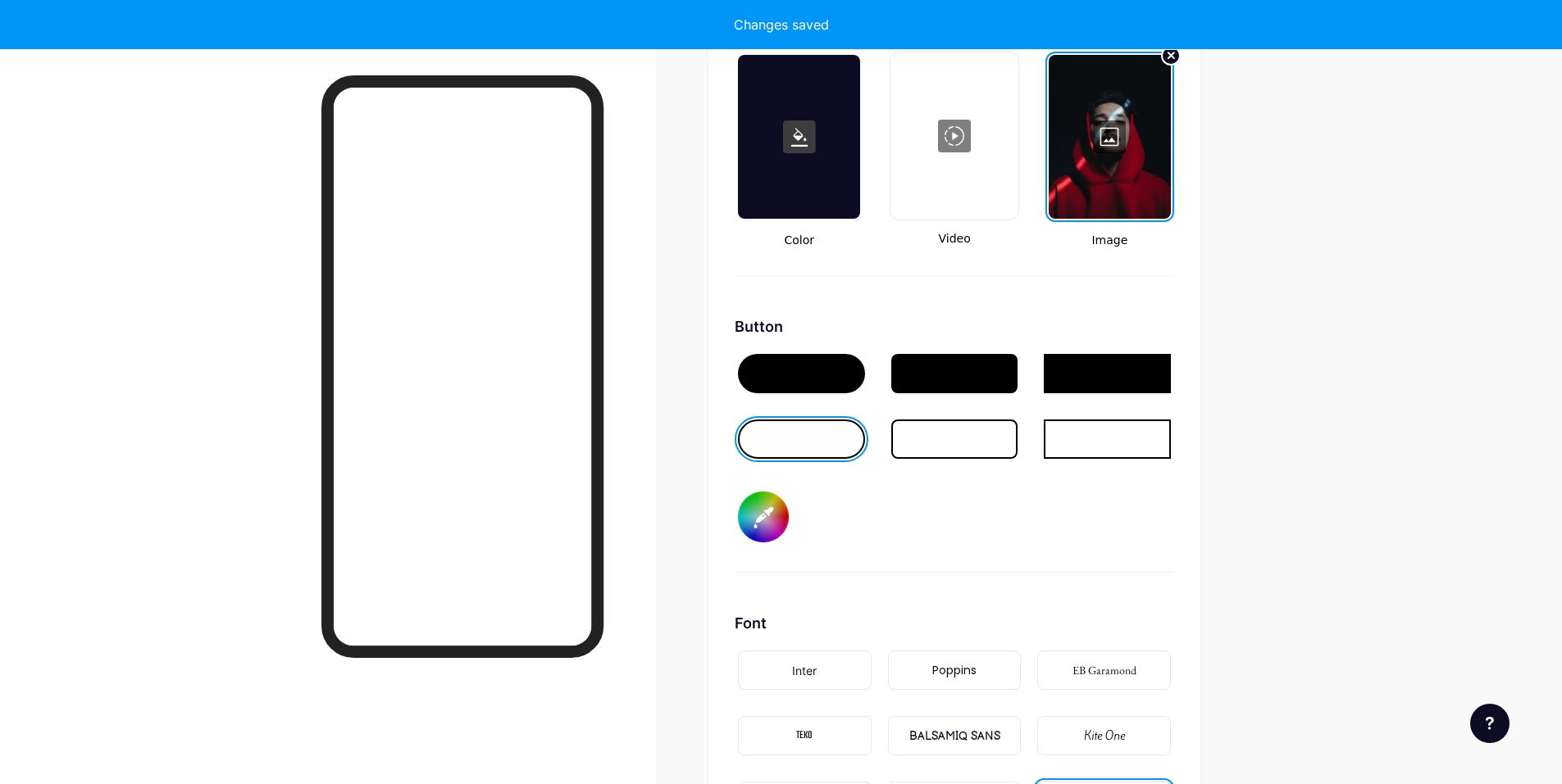
type input "#000000"
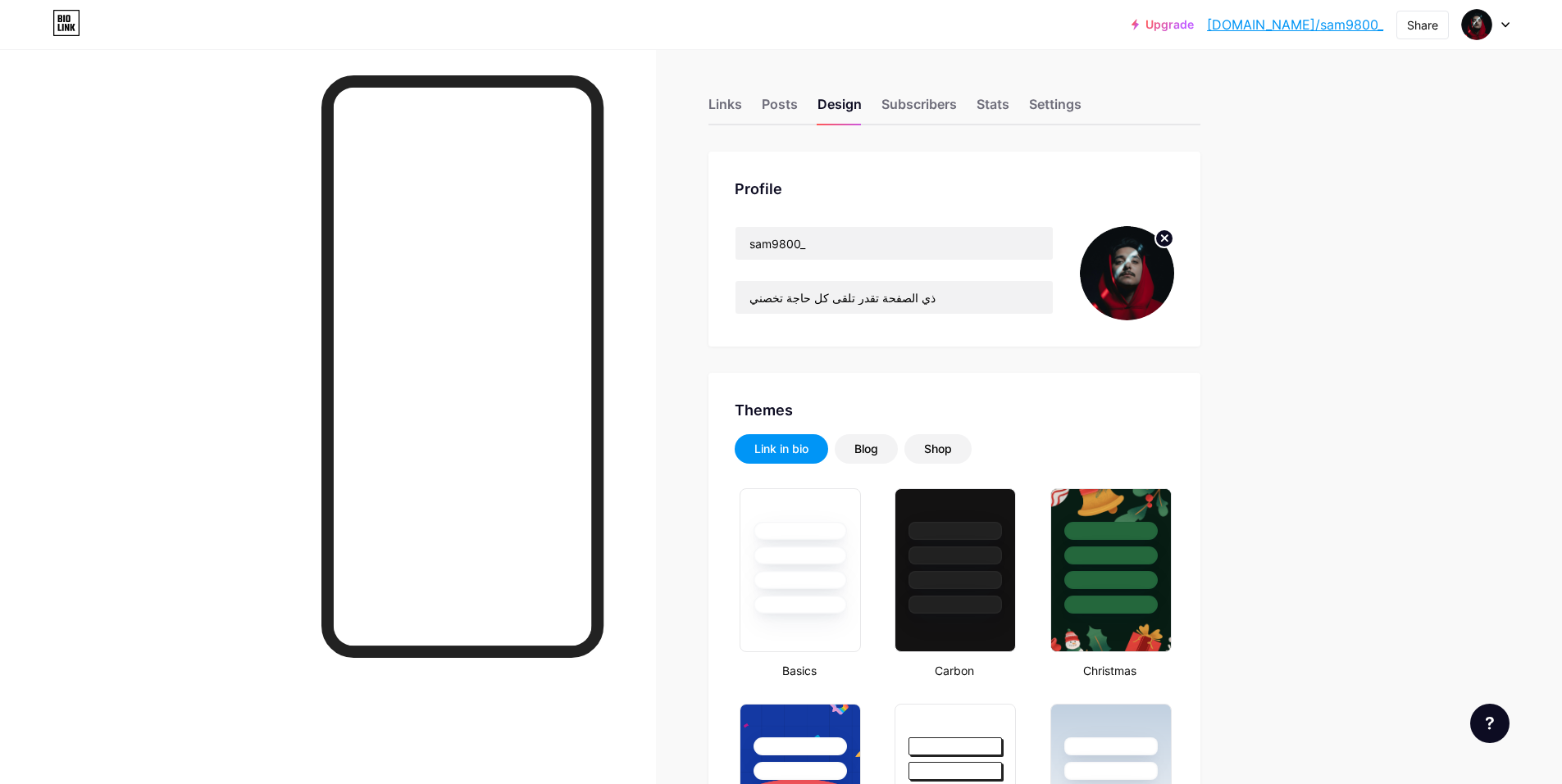
scroll to position [0, 0]
click at [786, 108] on div "Posts" at bounding box center [780, 110] width 36 height 30
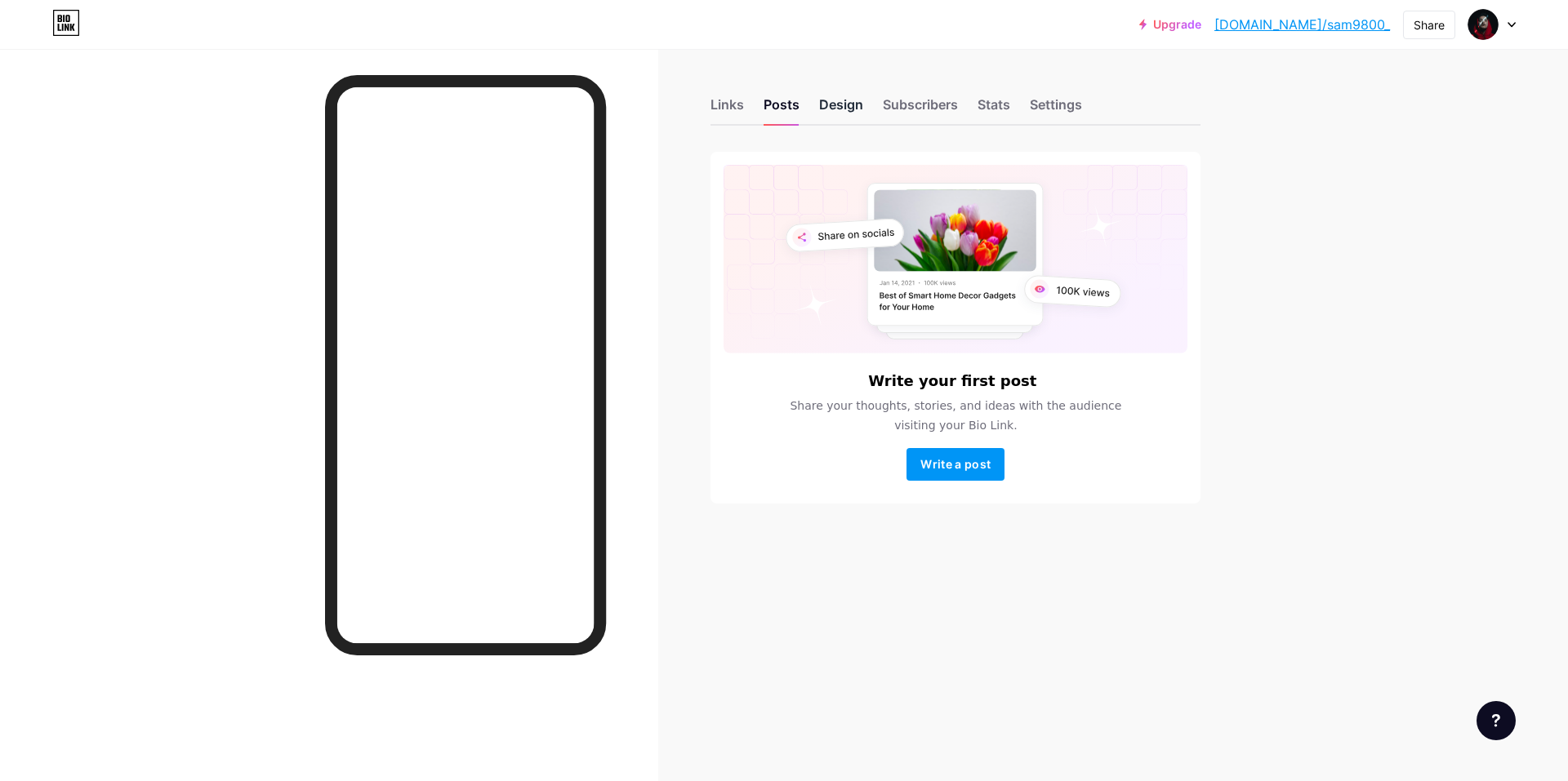
click at [846, 108] on div "Design" at bounding box center [841, 110] width 44 height 29
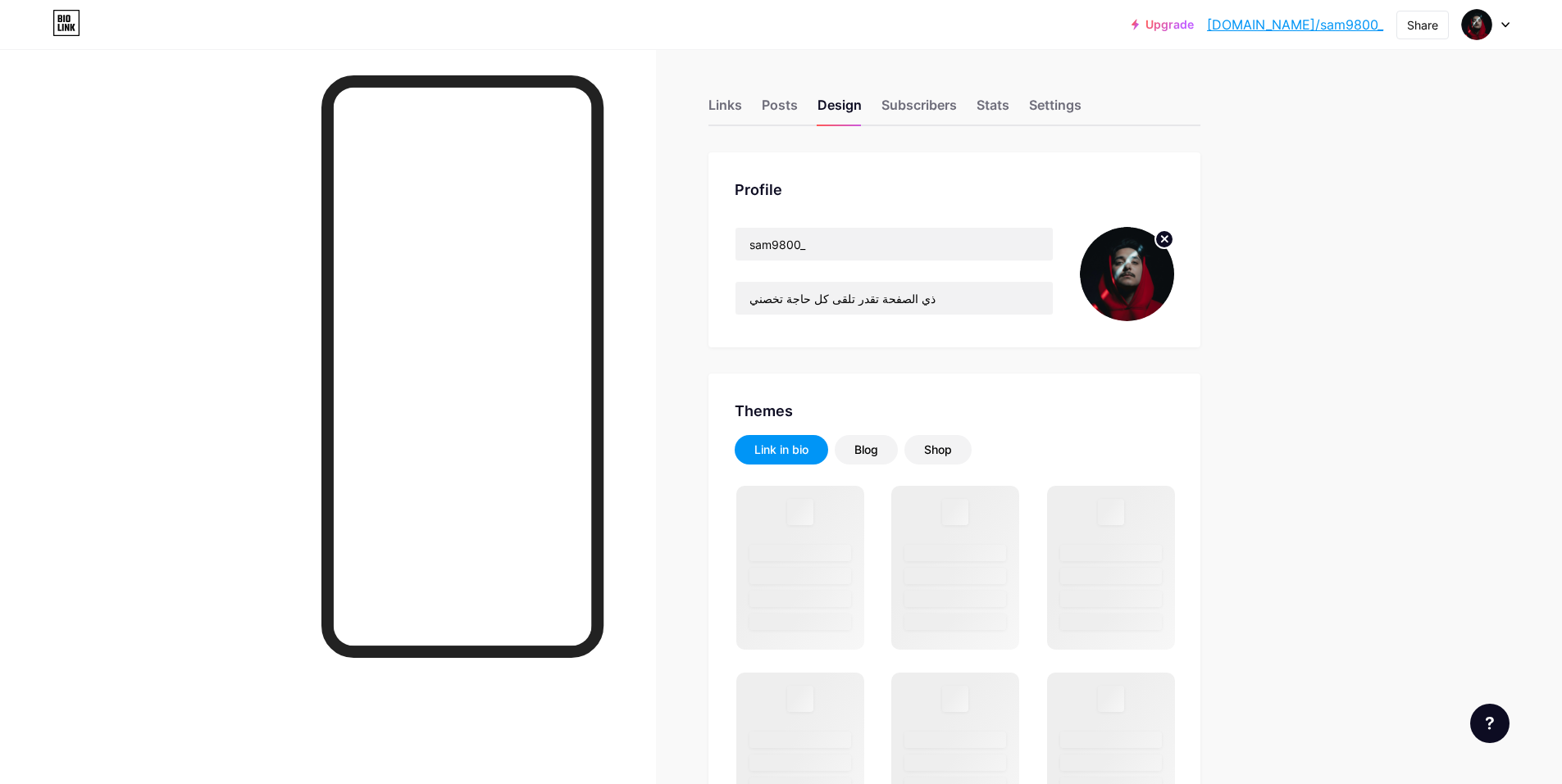
click at [1169, 235] on circle at bounding box center [1165, 239] width 18 height 18
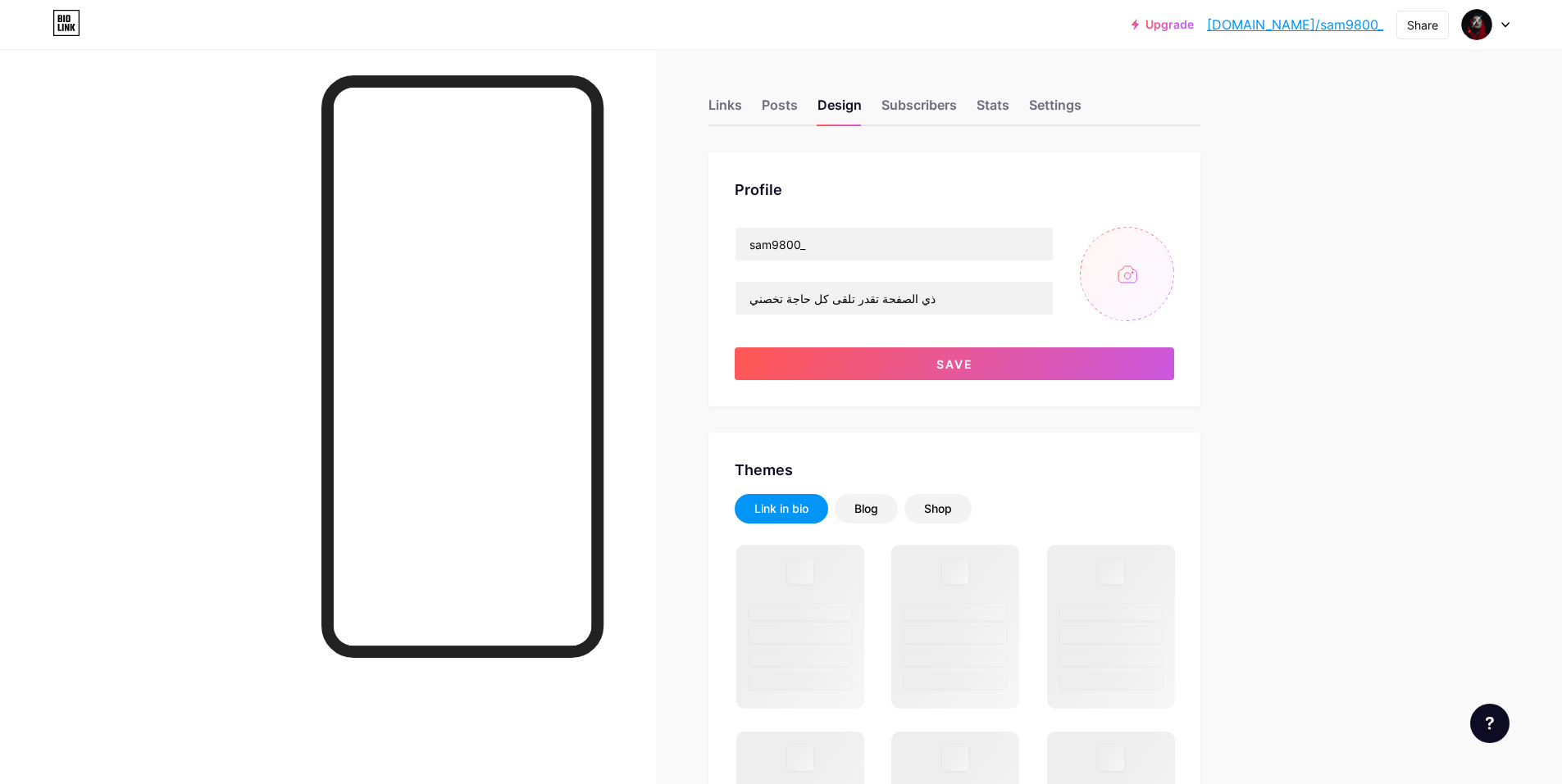
click at [1136, 274] on input "file" at bounding box center [1127, 275] width 95 height 95
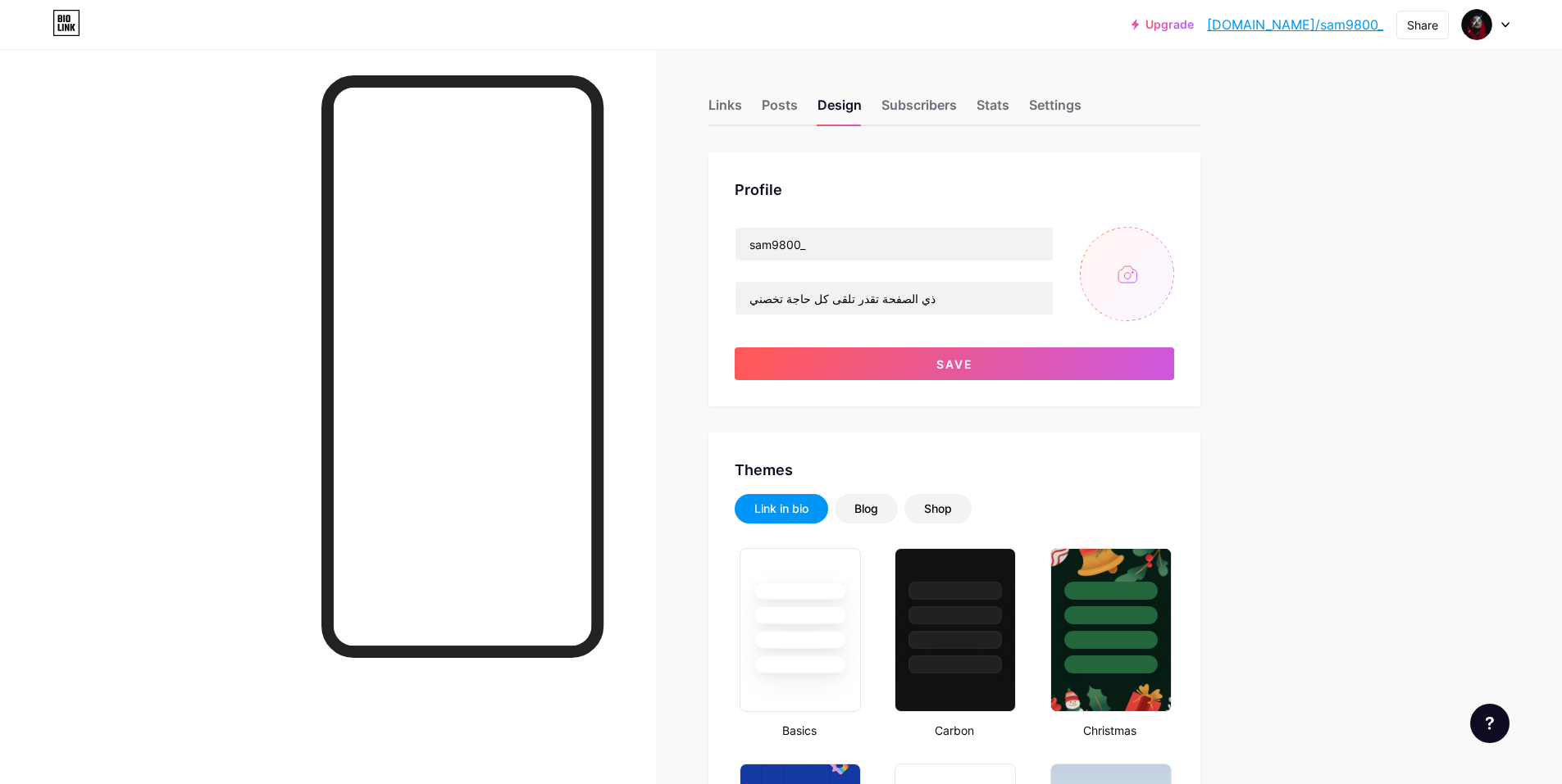
type input "#000000"
type input "#ffffff"
type input "C:\fakepath\d2UUtDTdffIO.png"
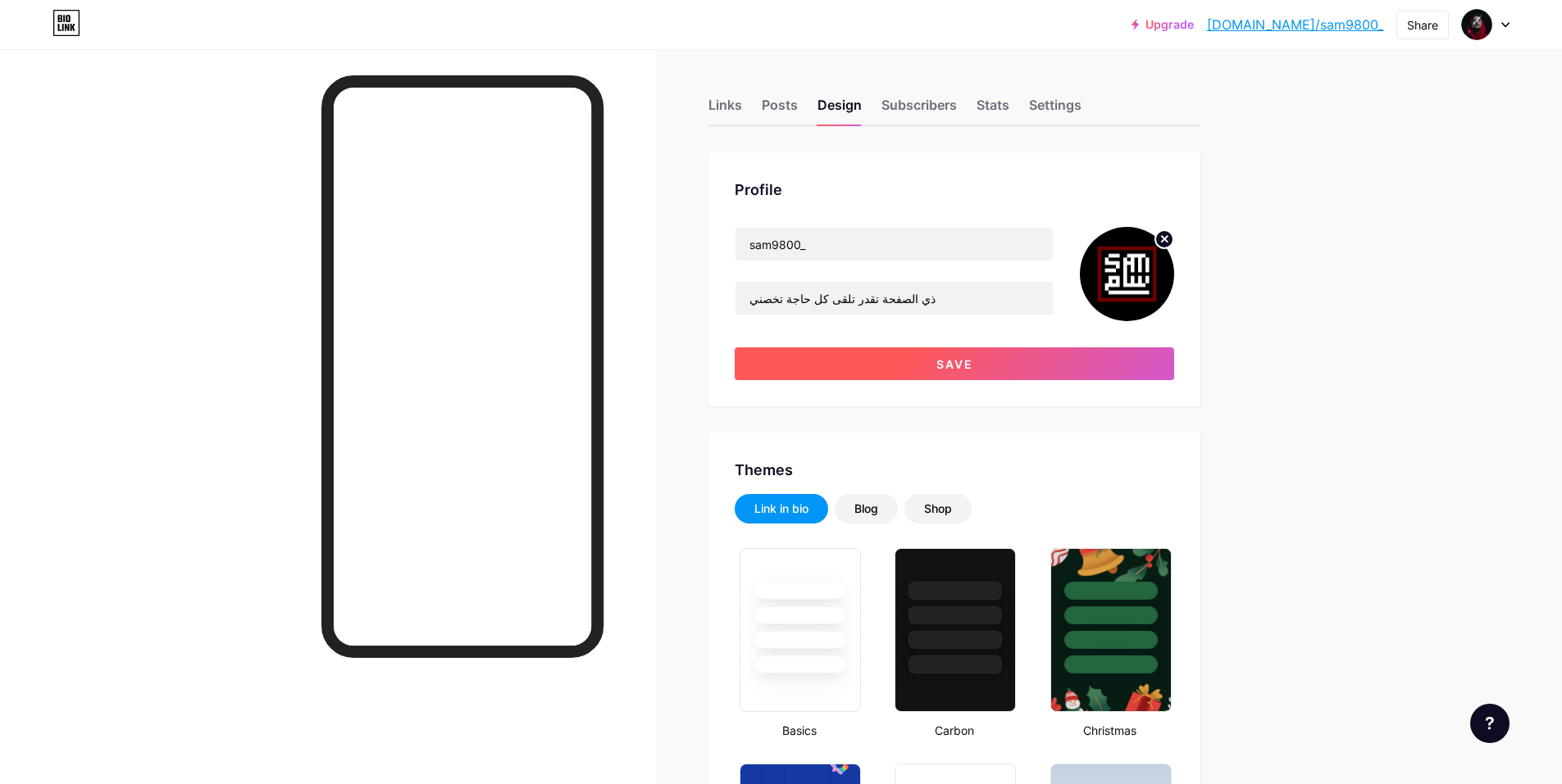
click at [974, 367] on span "Save" at bounding box center [954, 364] width 36 height 14
type input "#000000"
type input "#ffffff"
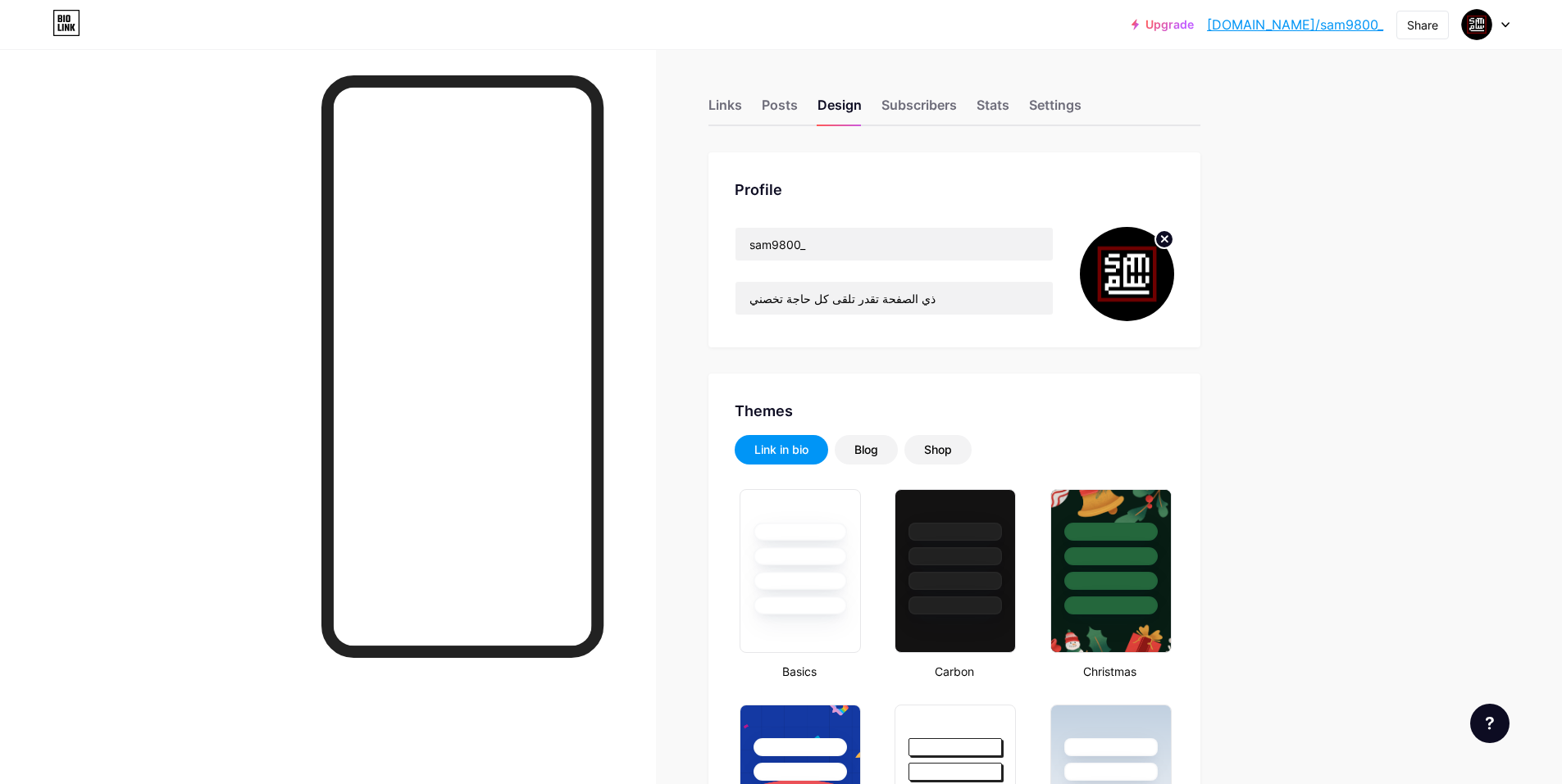
click at [1306, 21] on link "[DOMAIN_NAME]/sam9800_" at bounding box center [1295, 25] width 176 height 20
click at [717, 103] on div "Links" at bounding box center [725, 110] width 34 height 30
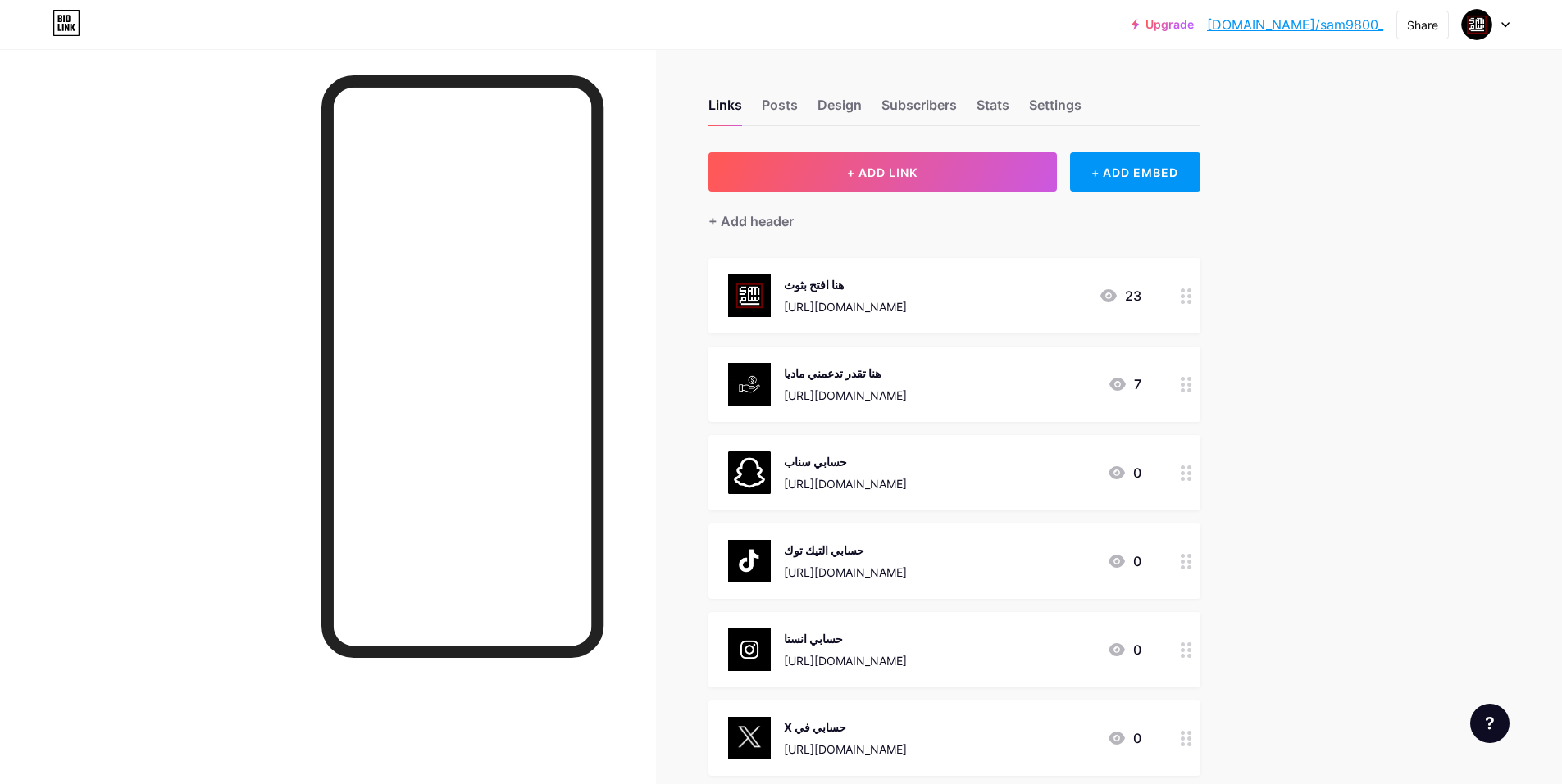
click at [761, 96] on div "Links Posts Design Subscribers Stats Settings" at bounding box center [954, 98] width 492 height 57
click at [779, 106] on div "Posts" at bounding box center [780, 110] width 36 height 30
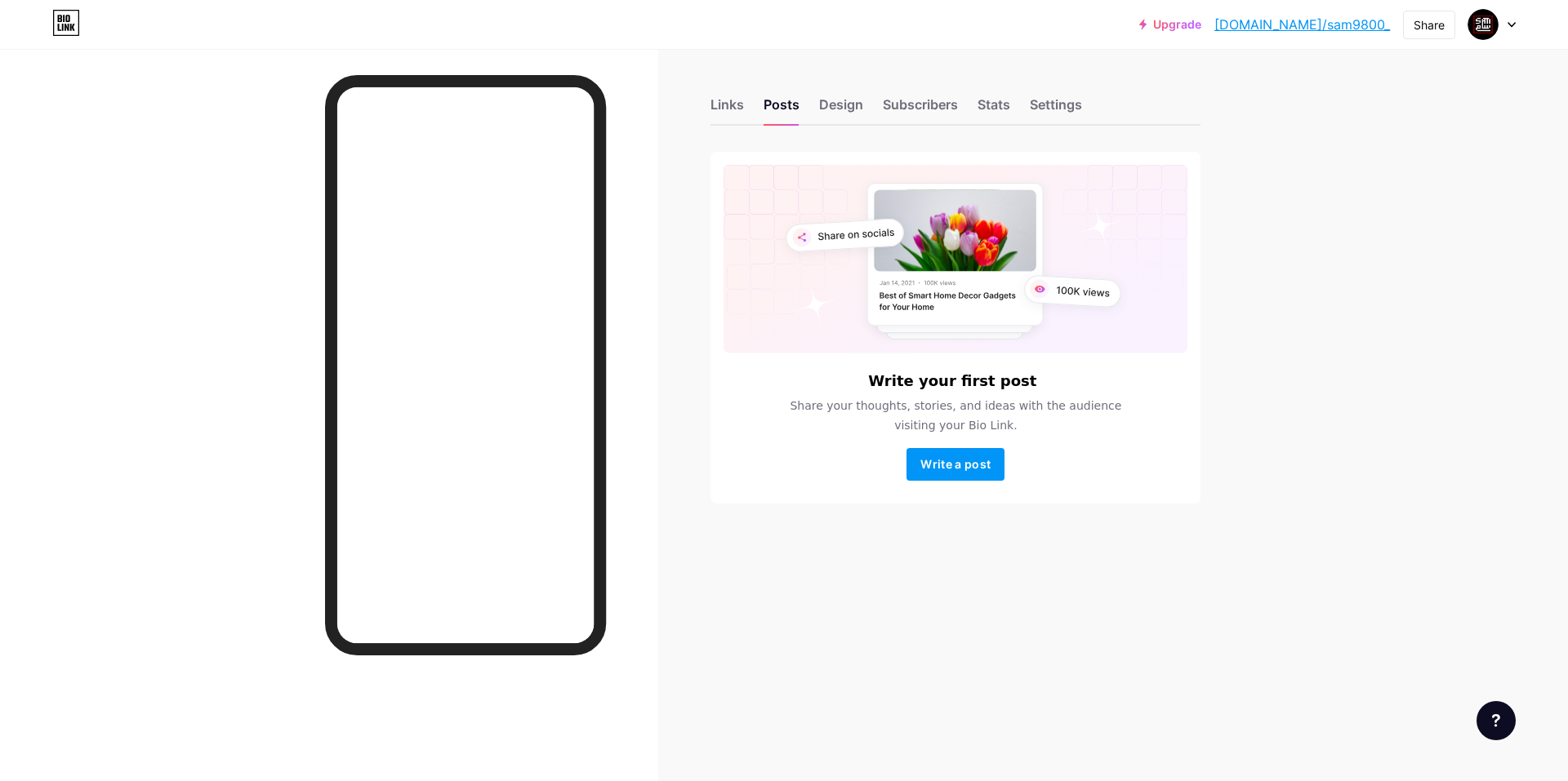
click at [747, 107] on div "Links Posts Design Subscribers Stats Settings" at bounding box center [955, 97] width 490 height 57
click at [737, 104] on div "Links" at bounding box center [727, 110] width 33 height 29
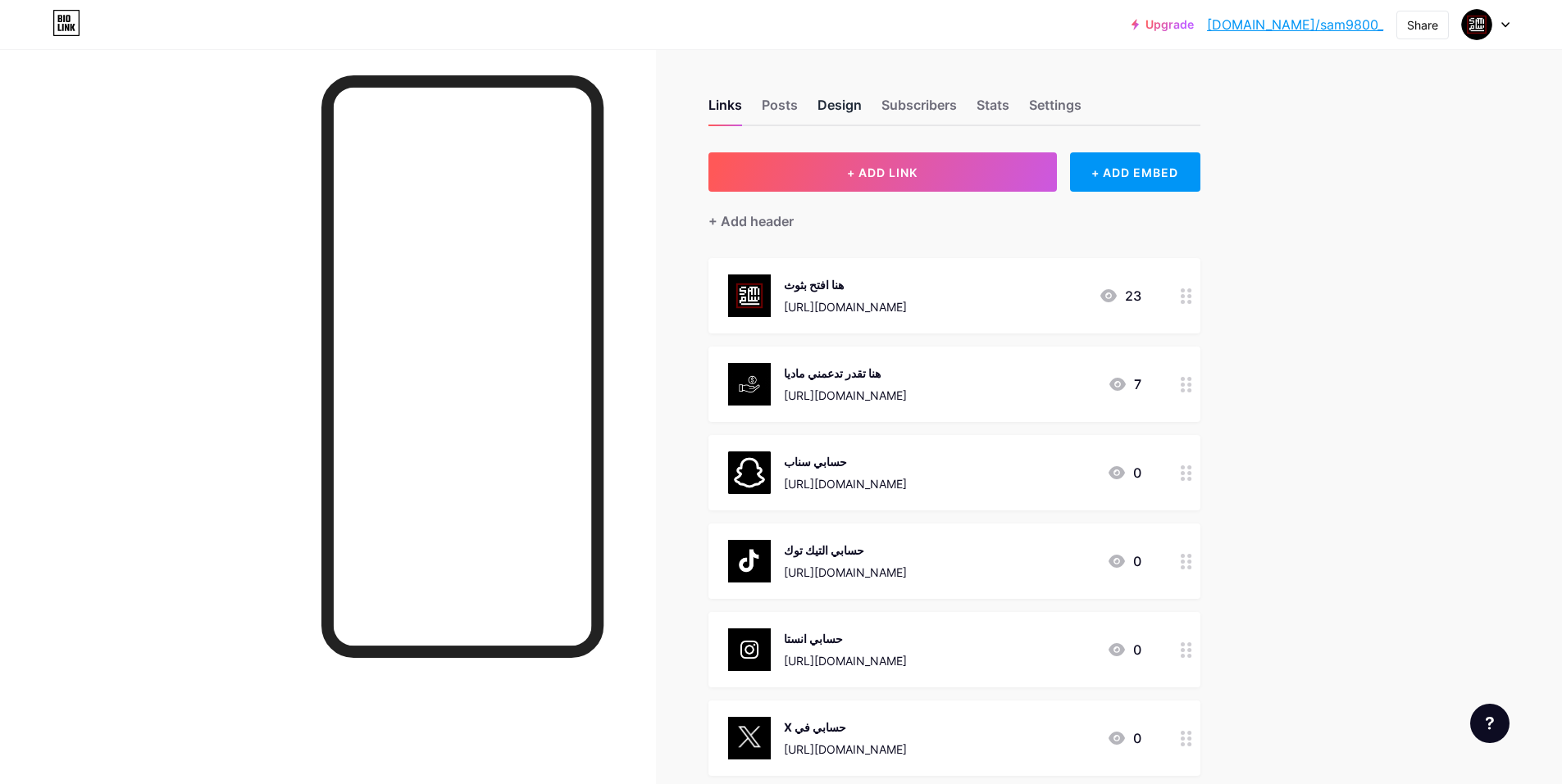
click at [849, 104] on div "Design" at bounding box center [840, 110] width 44 height 30
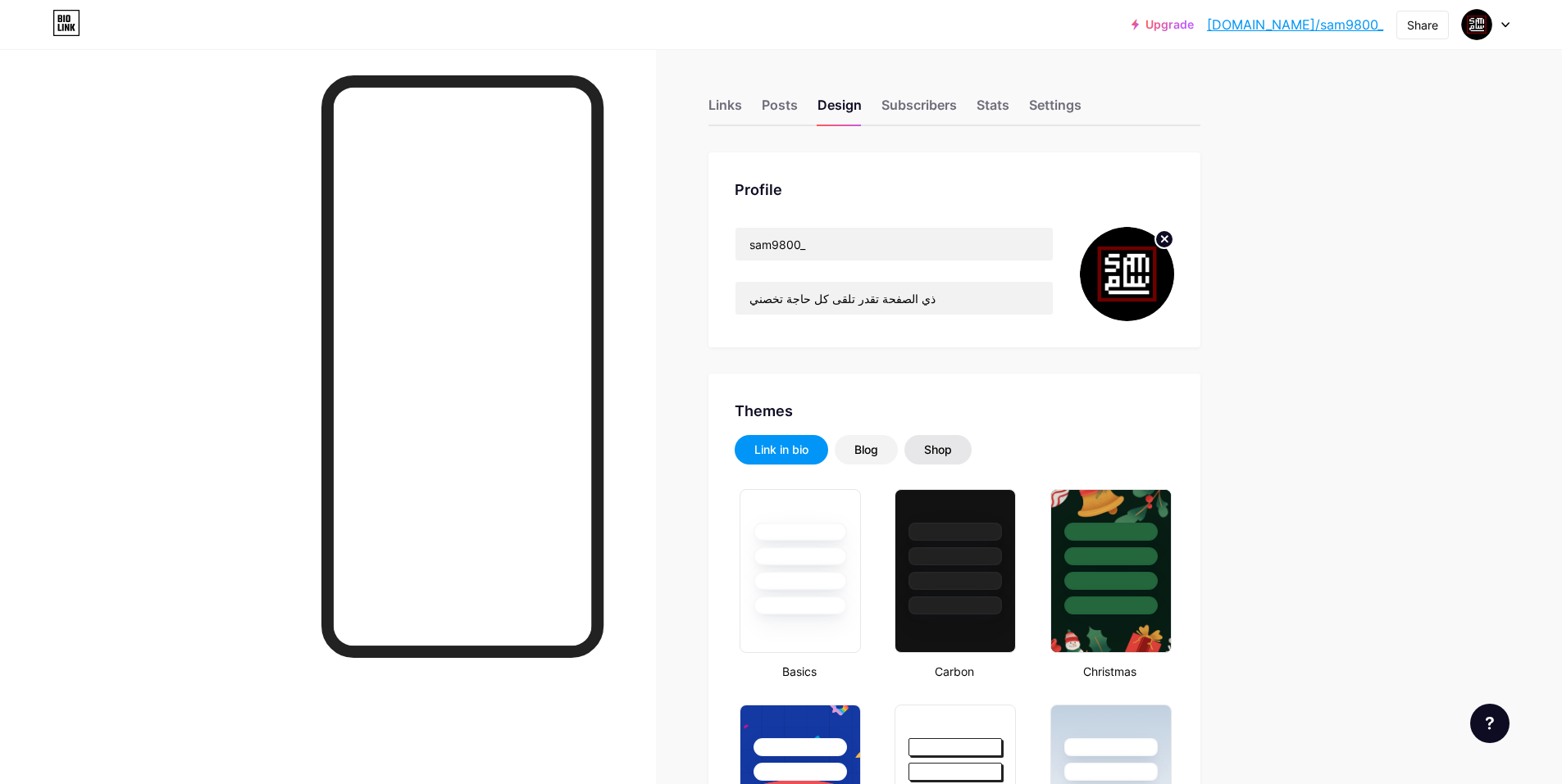
type input "#000000"
type input "#ffffff"
click at [865, 448] on div "Blog" at bounding box center [866, 450] width 24 height 17
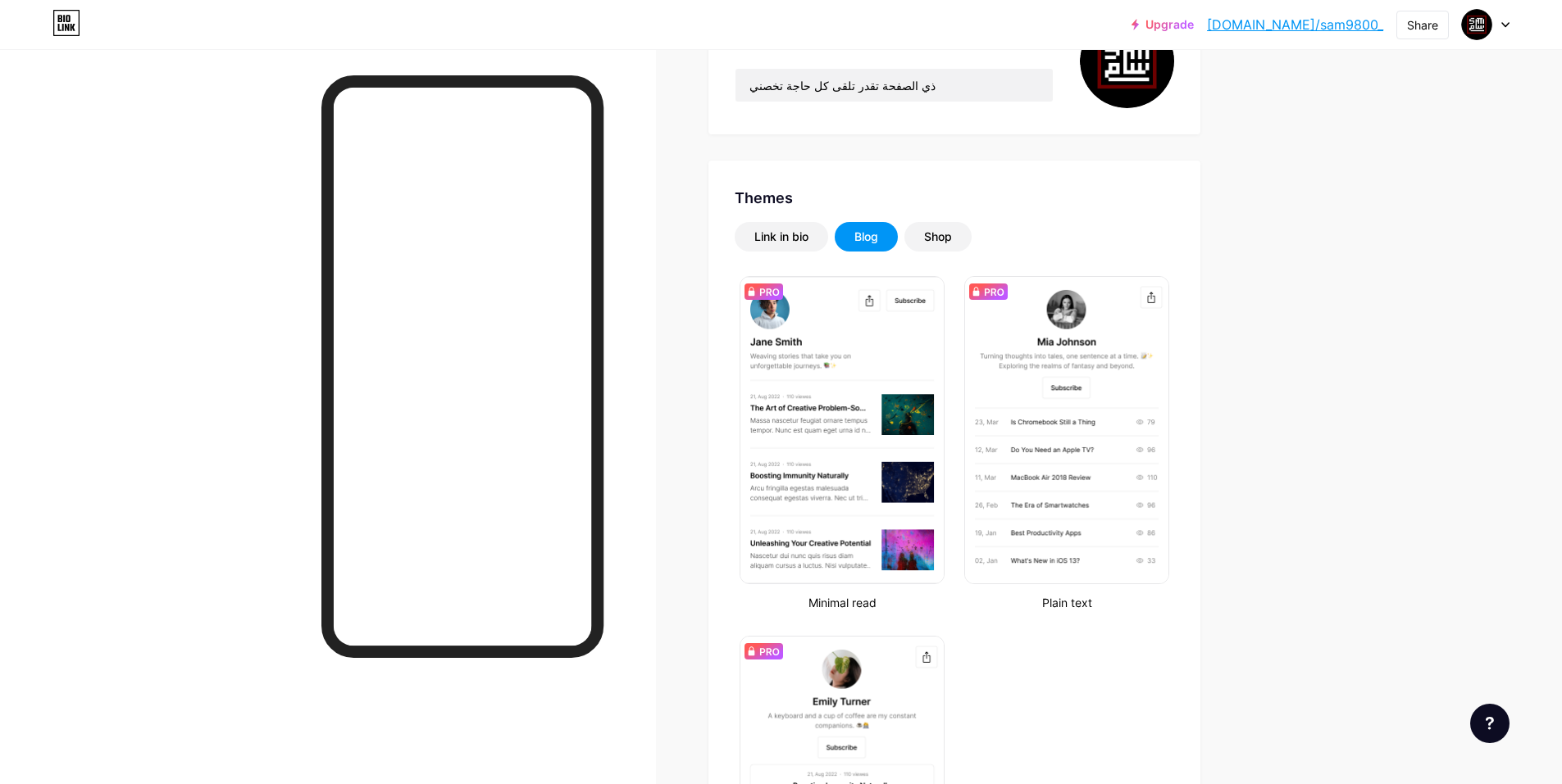
scroll to position [163, 0]
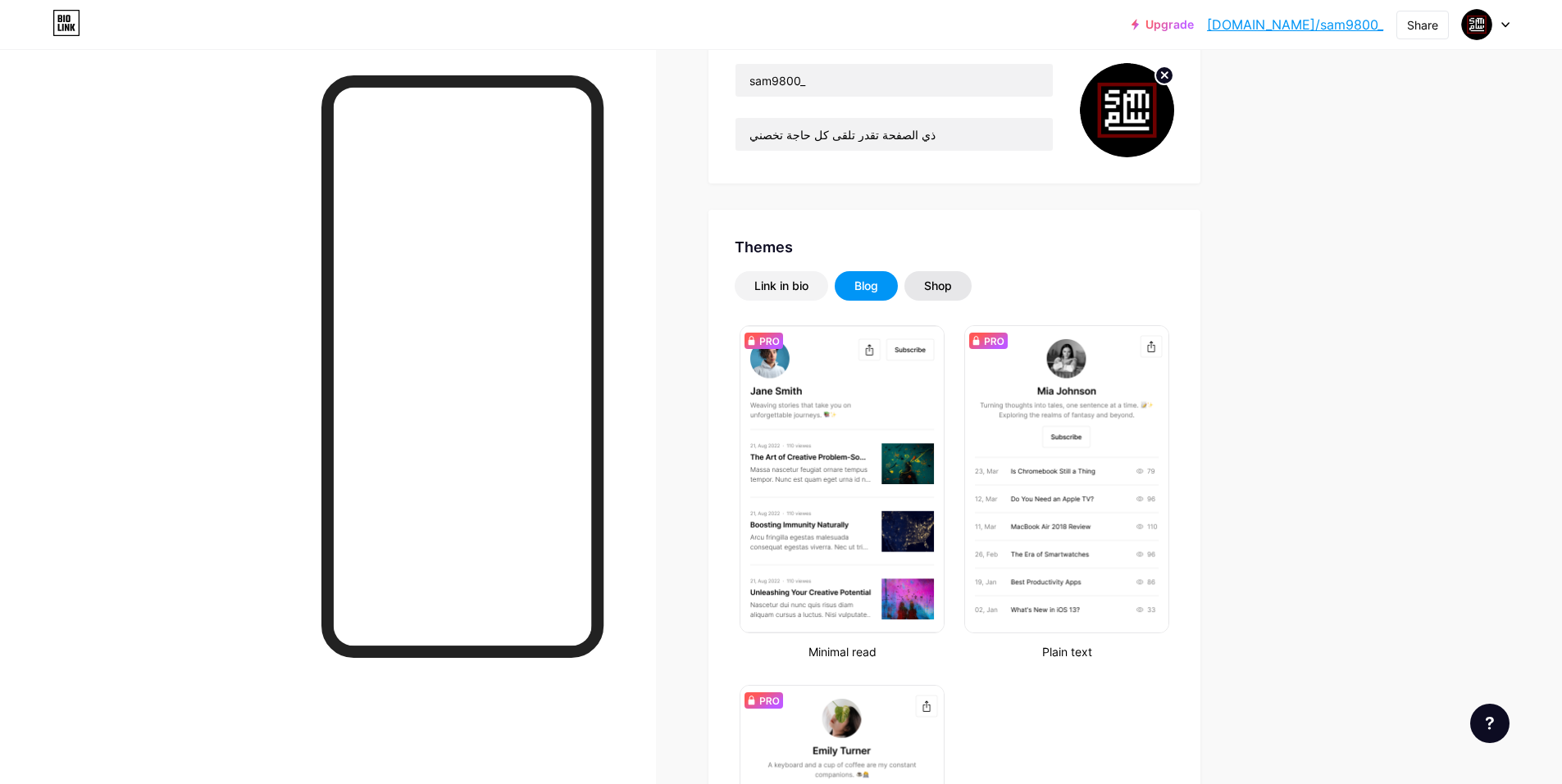
click at [940, 290] on div "Shop" at bounding box center [938, 286] width 28 height 17
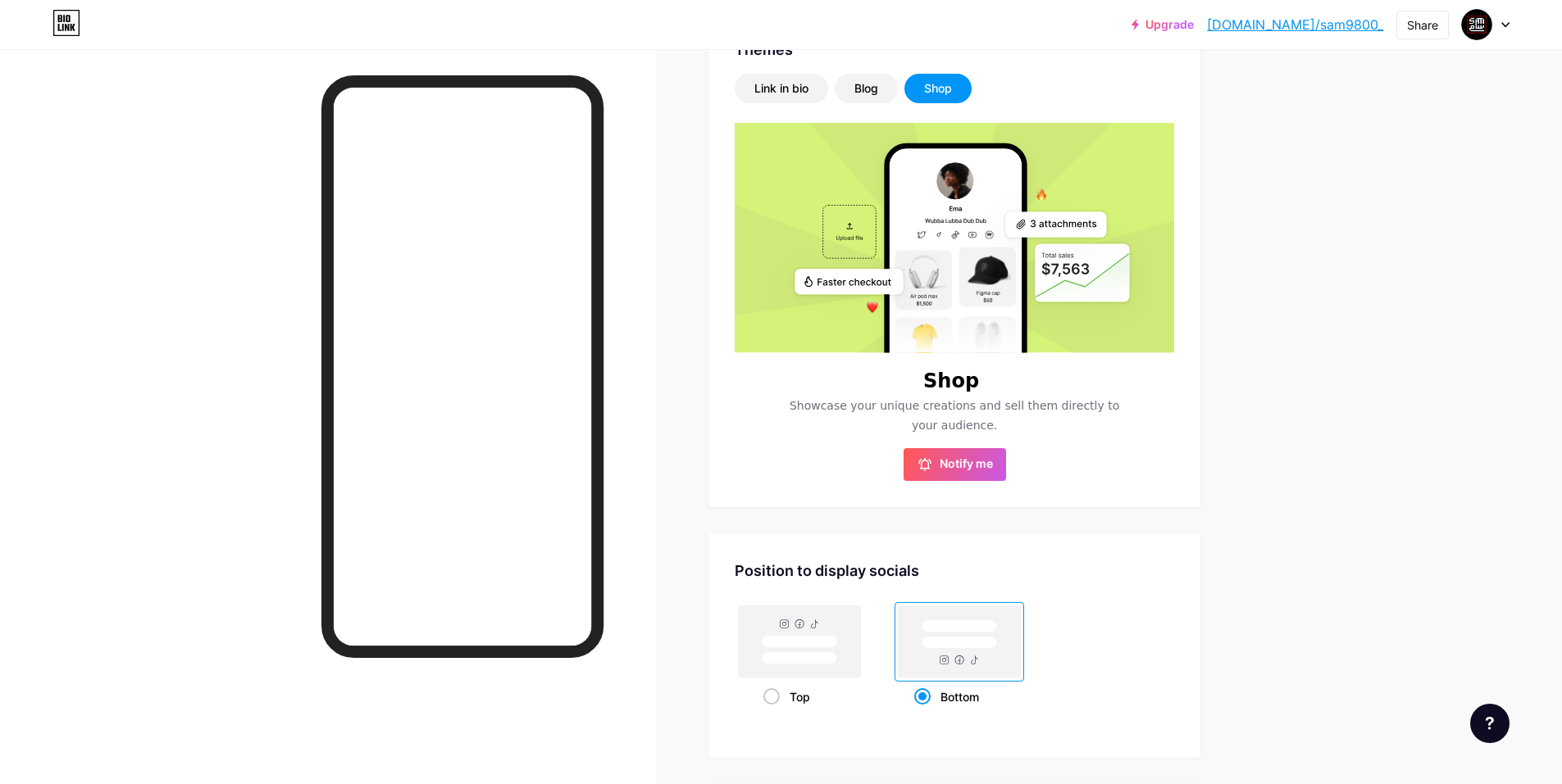
scroll to position [328, 0]
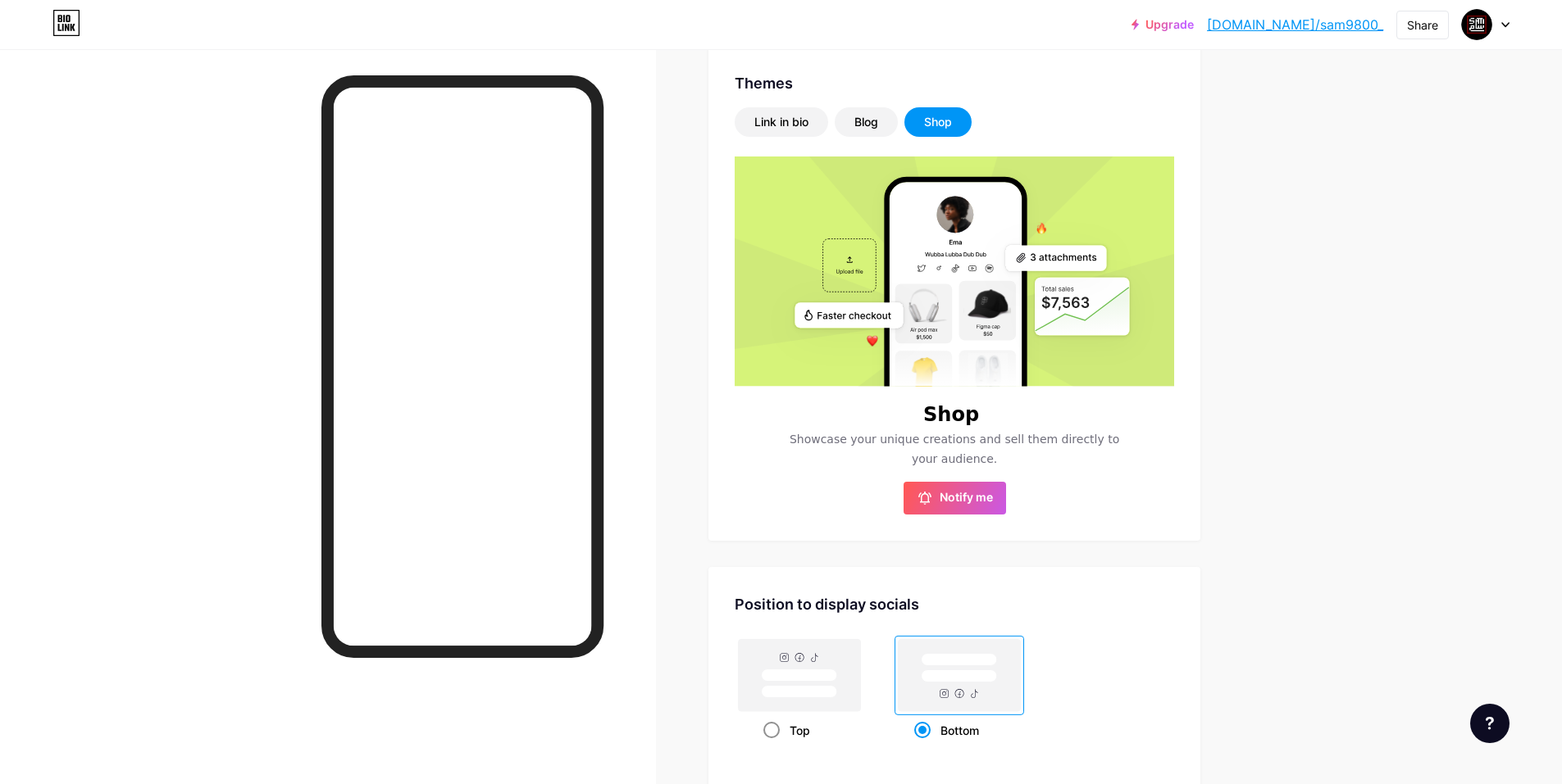
click at [812, 691] on rect at bounding box center [799, 691] width 76 height 12
click at [775, 746] on input "Top" at bounding box center [769, 751] width 11 height 11
radio input "true"
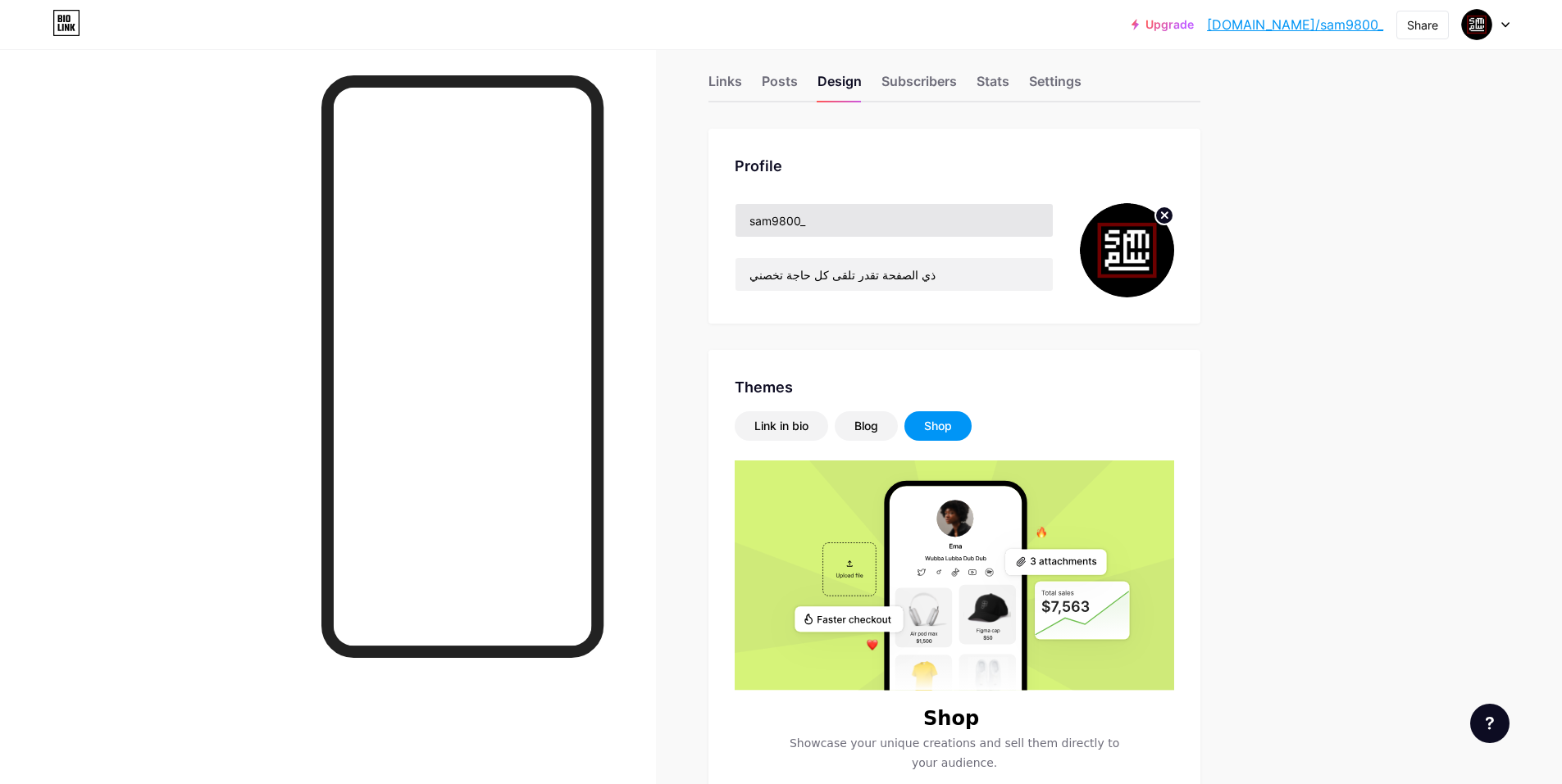
scroll to position [0, 0]
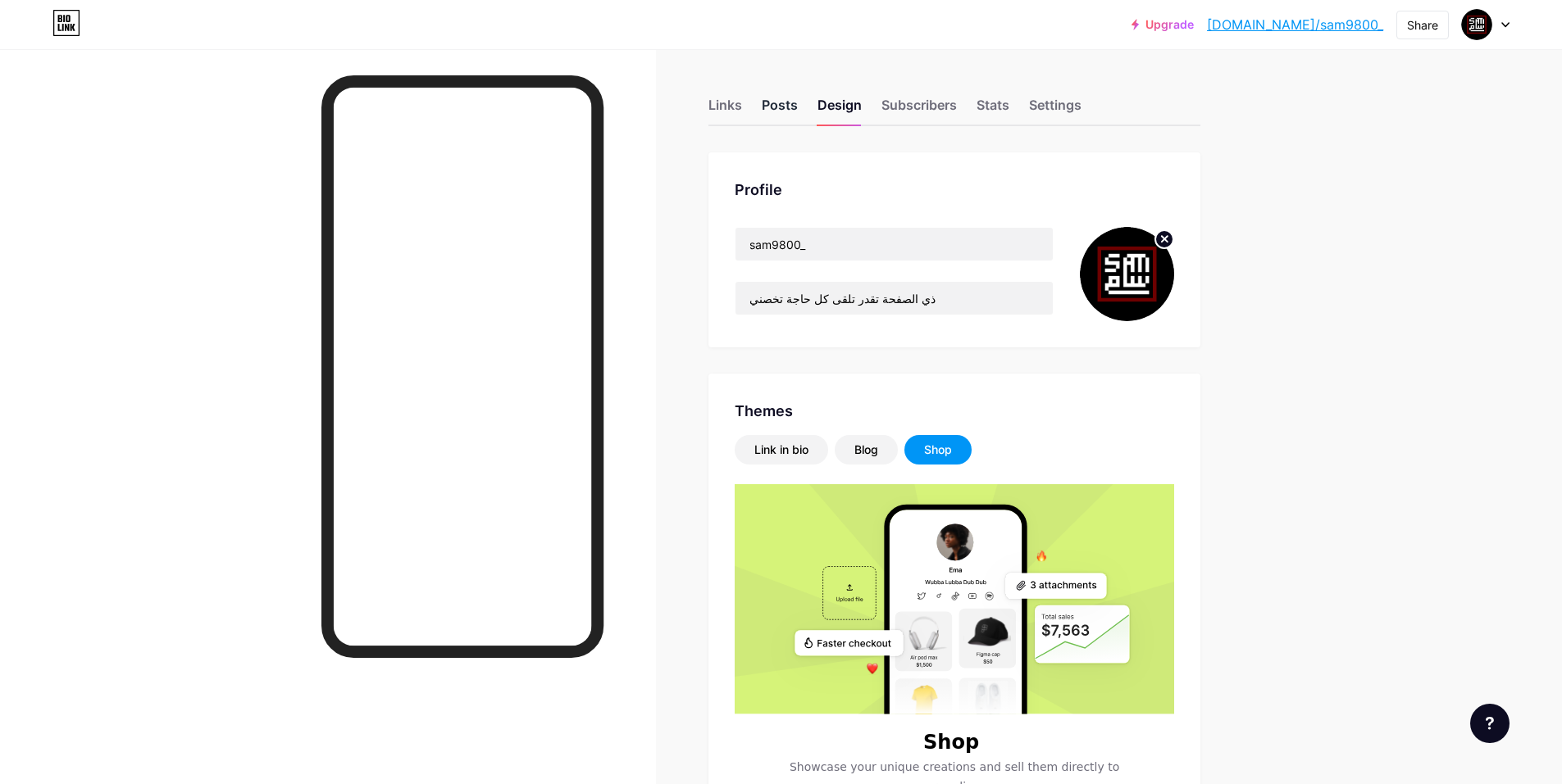
click at [793, 104] on div "Posts" at bounding box center [780, 110] width 36 height 30
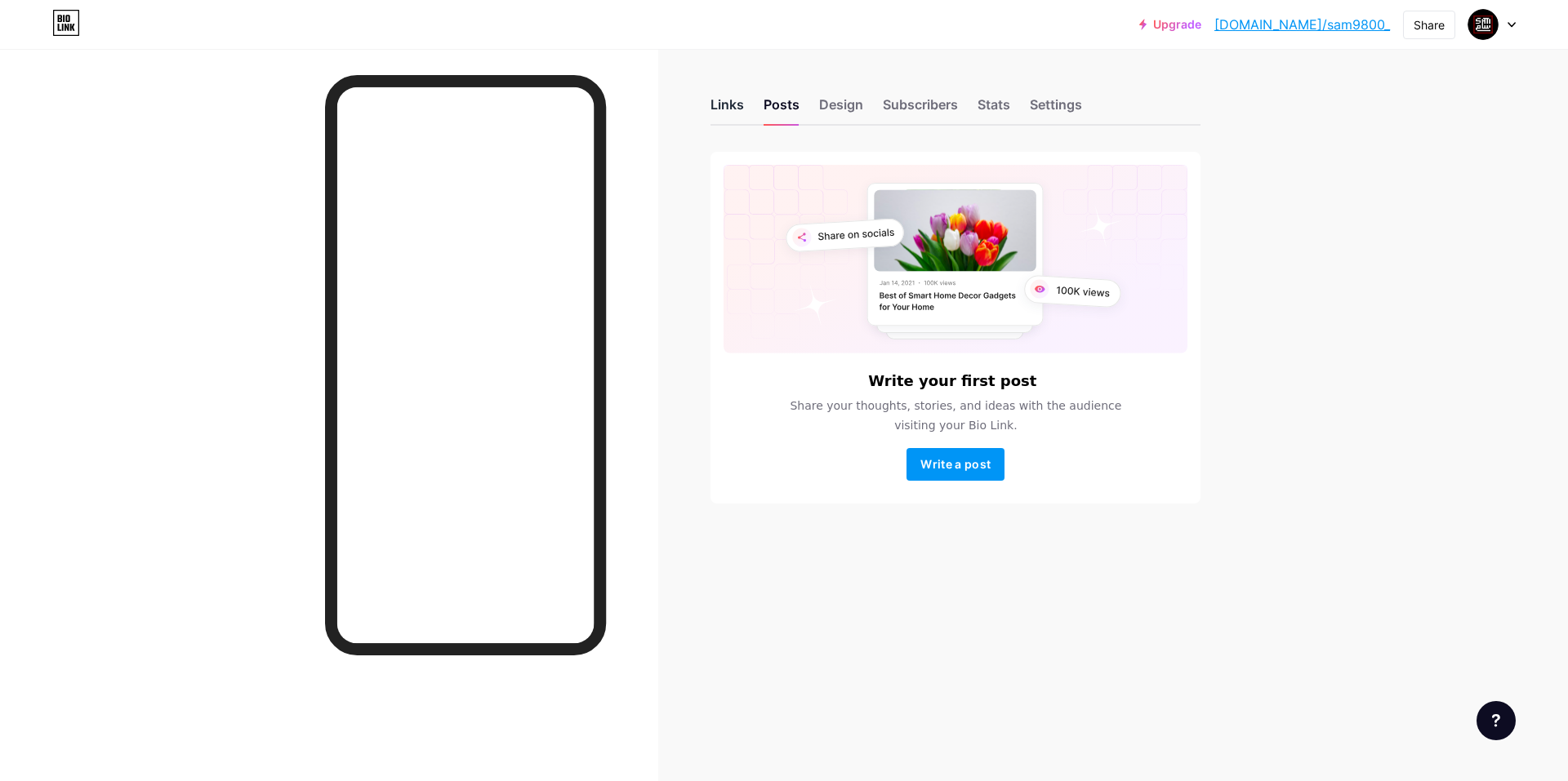
click at [723, 119] on div "Links" at bounding box center [727, 110] width 33 height 29
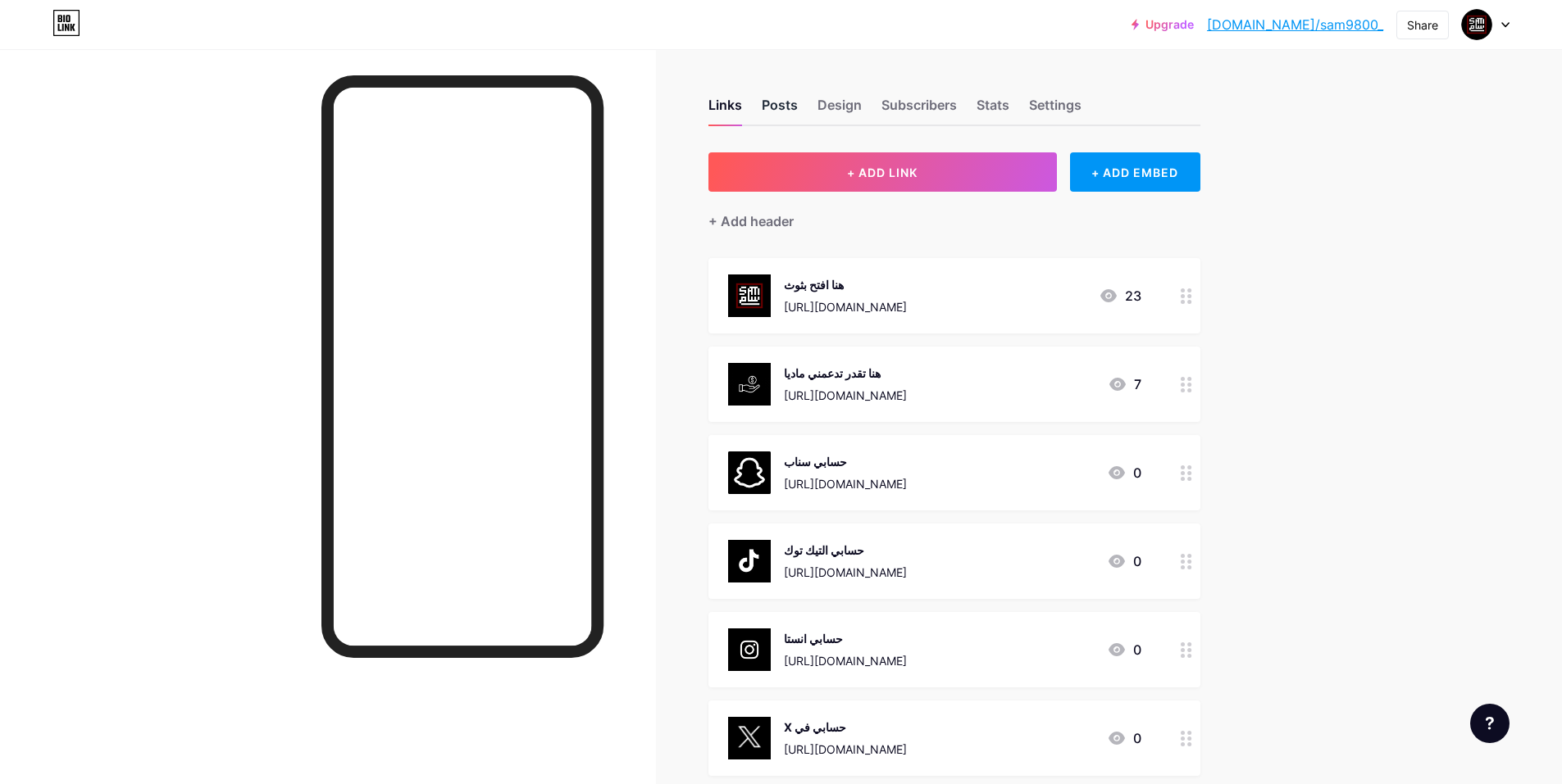
click at [790, 107] on div "Posts" at bounding box center [780, 110] width 36 height 30
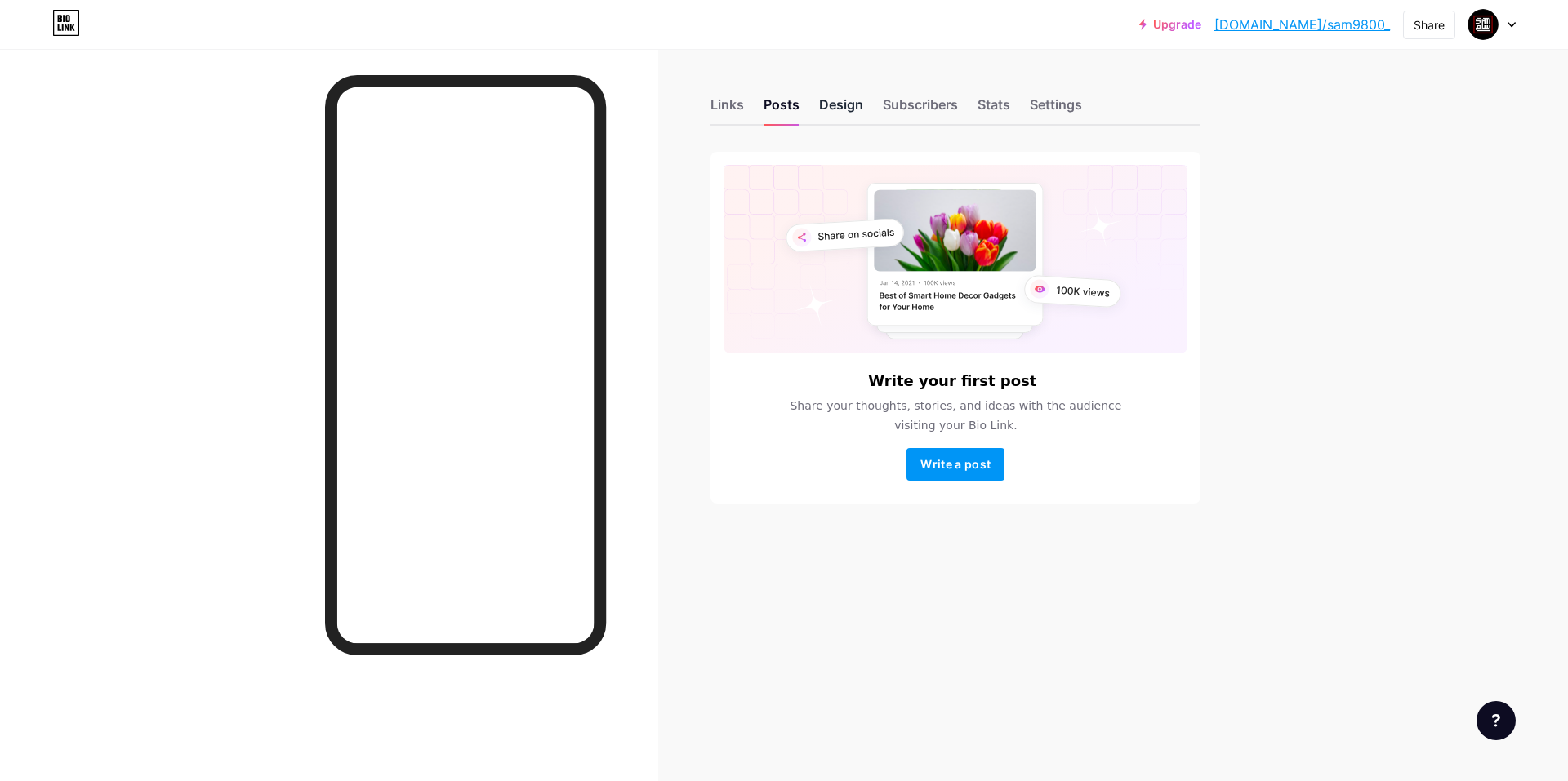
click at [833, 105] on div "Design" at bounding box center [841, 110] width 44 height 29
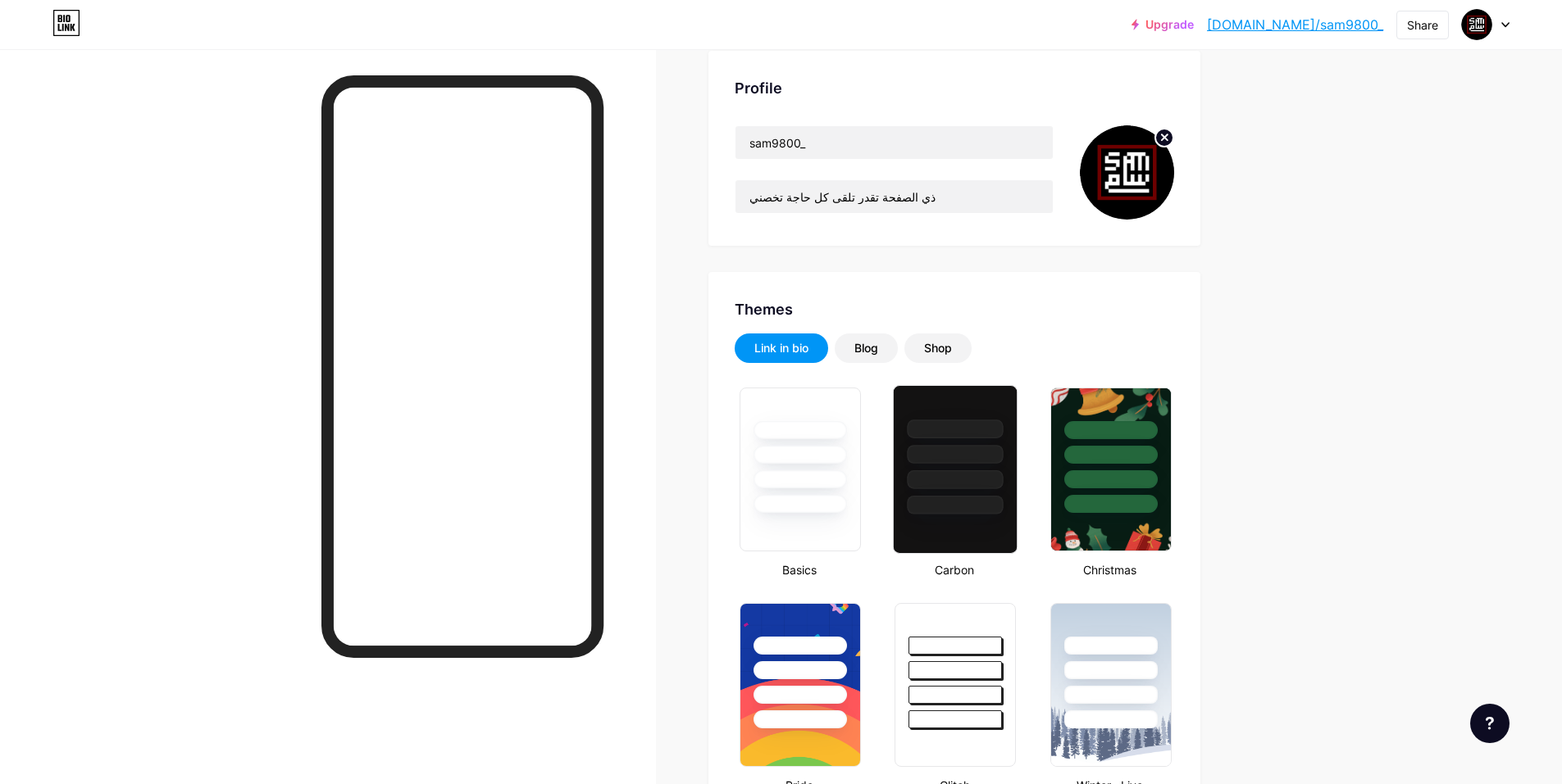
type input "#000000"
type input "#ffffff"
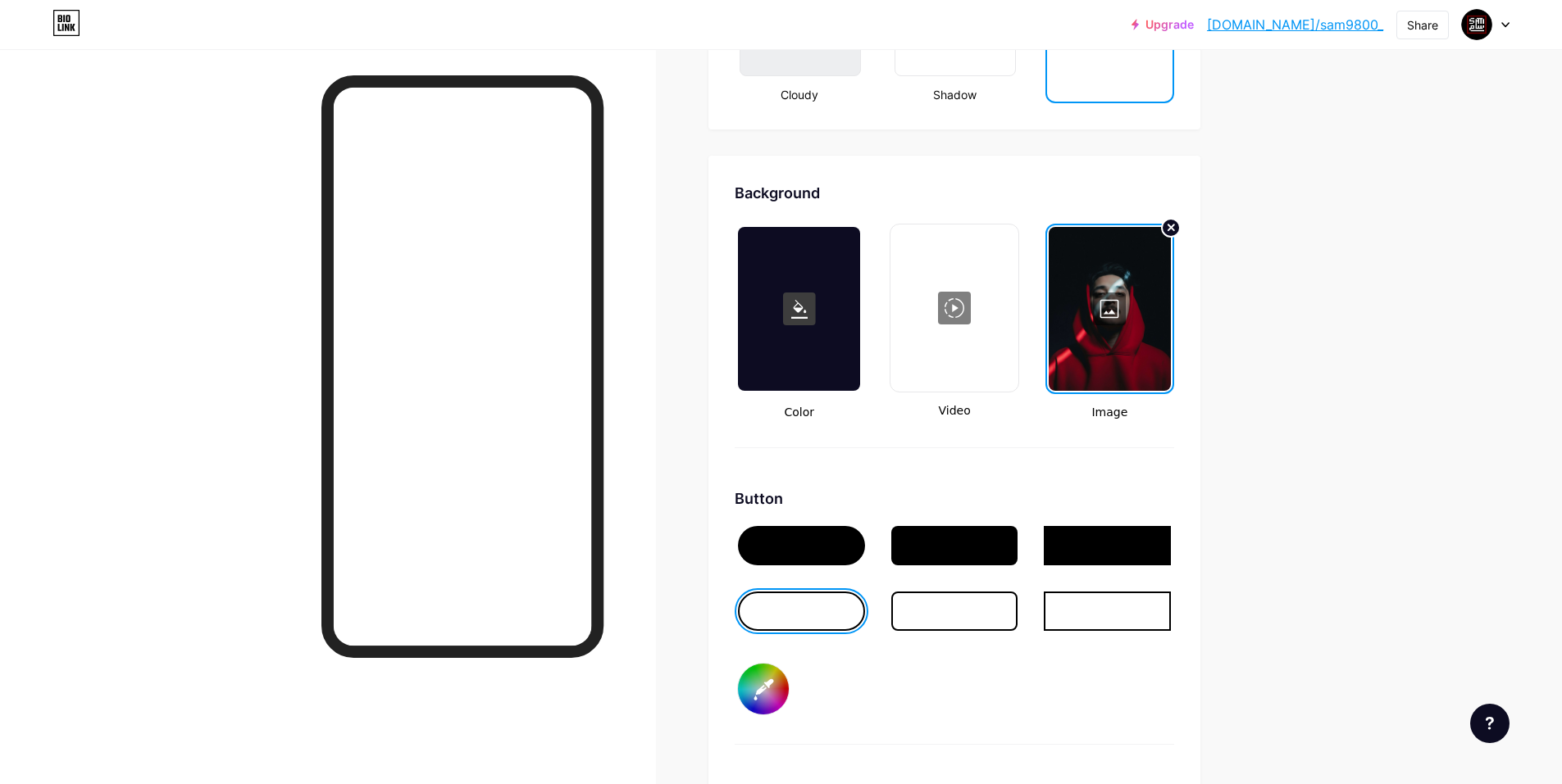
scroll to position [2131, 0]
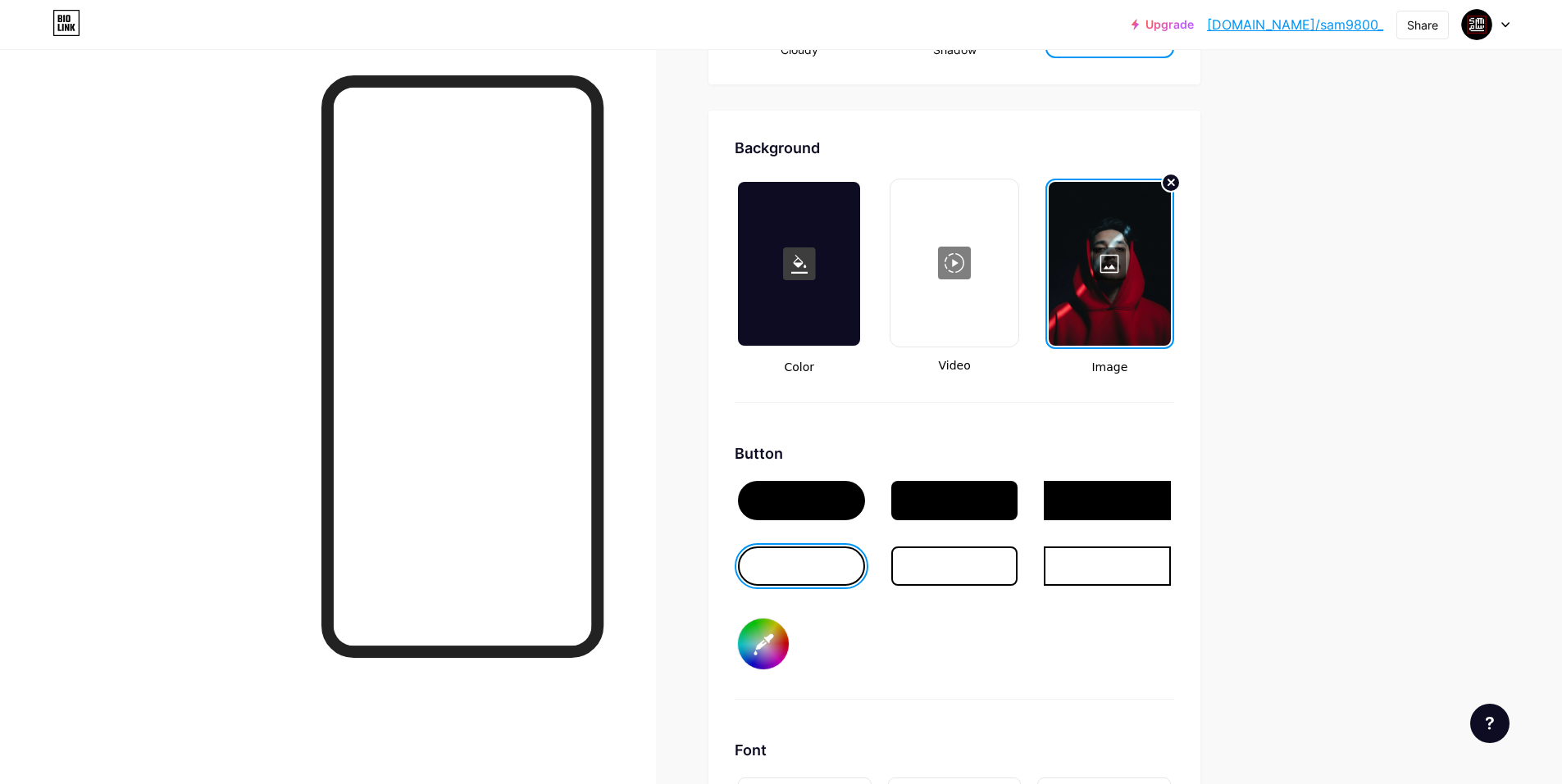
click at [1112, 252] on div at bounding box center [1110, 264] width 122 height 163
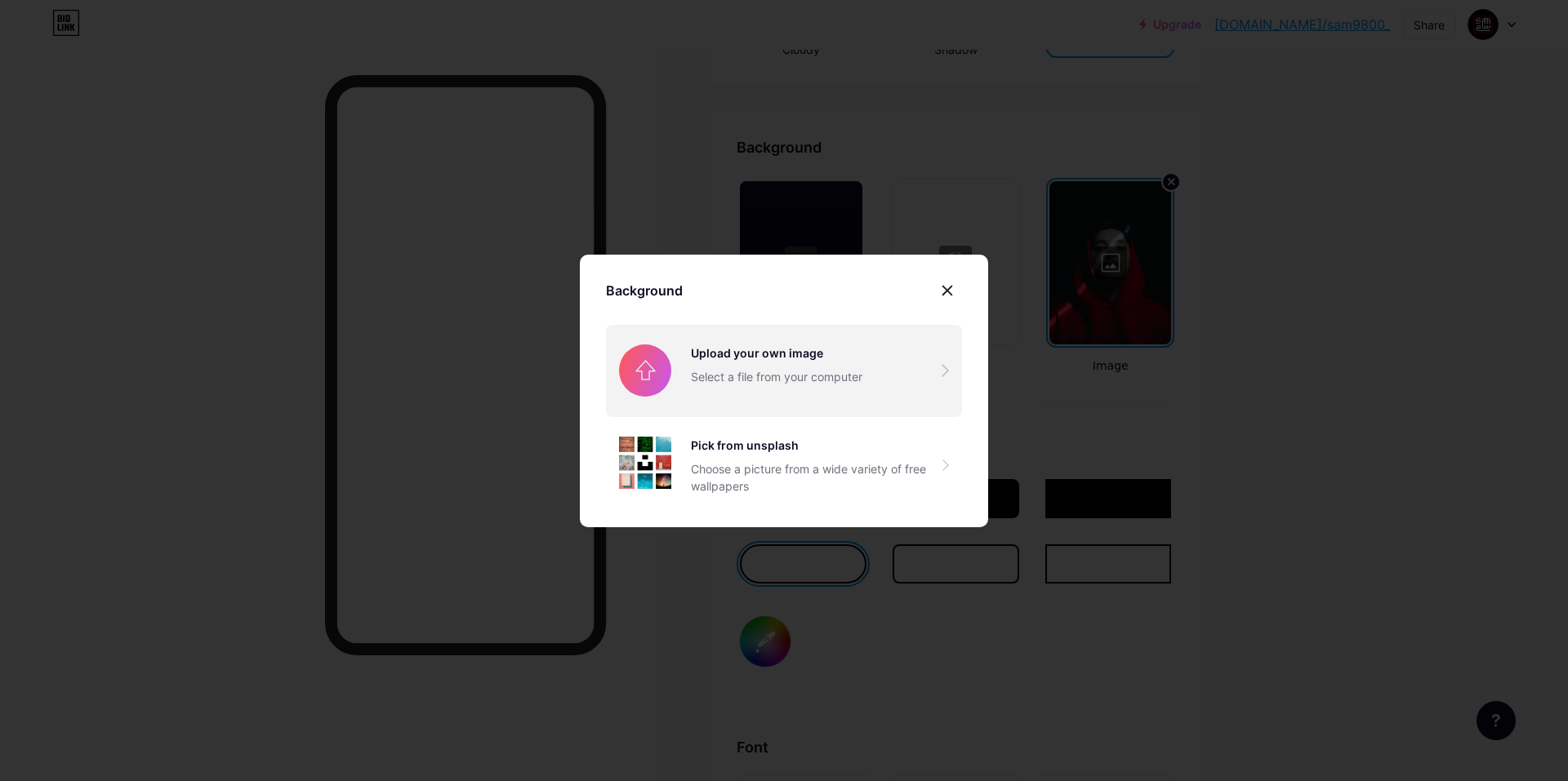
click at [849, 344] on input "file" at bounding box center [783, 370] width 356 height 91
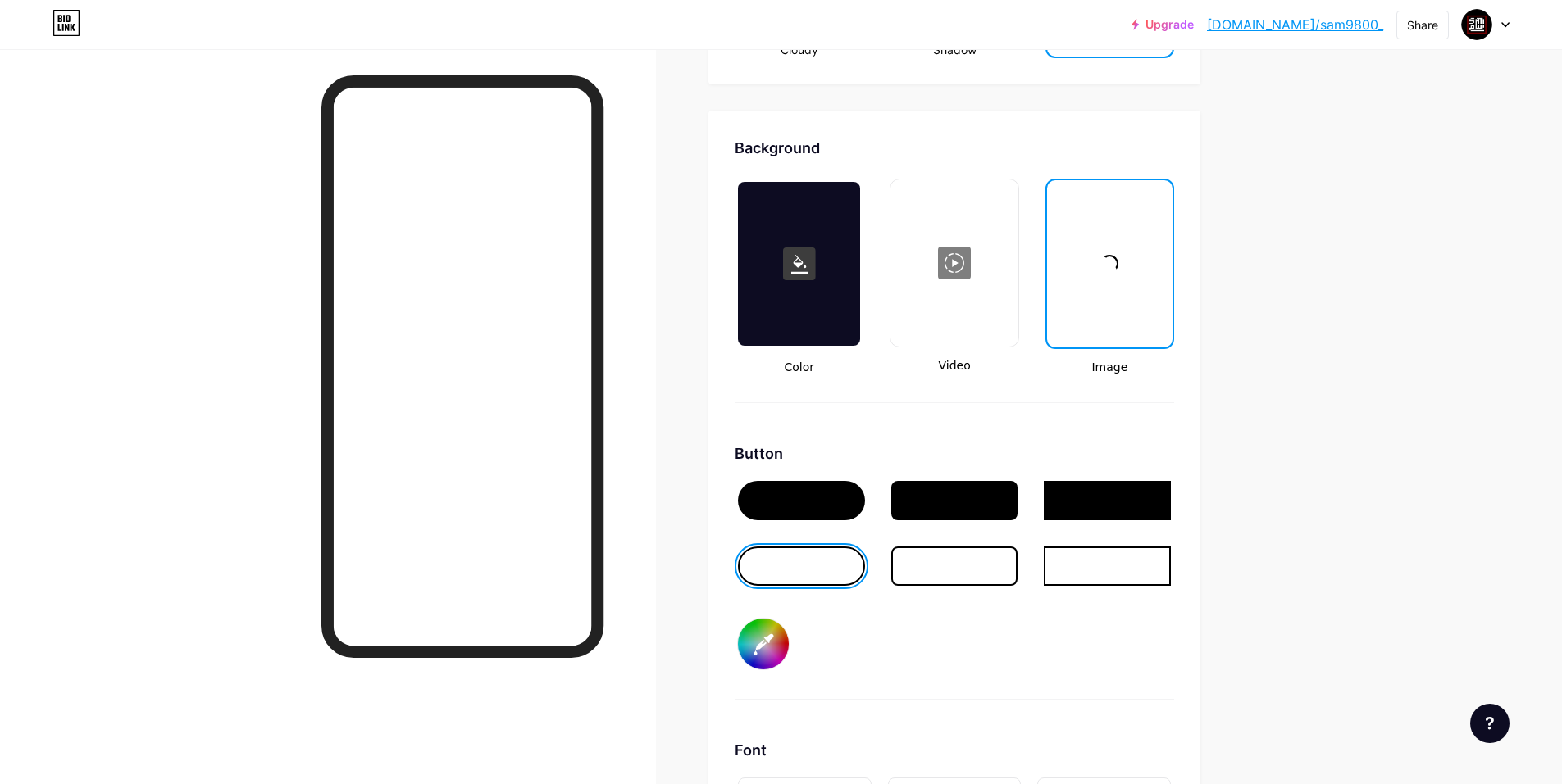
type input "#000000"
type input "#ffffff"
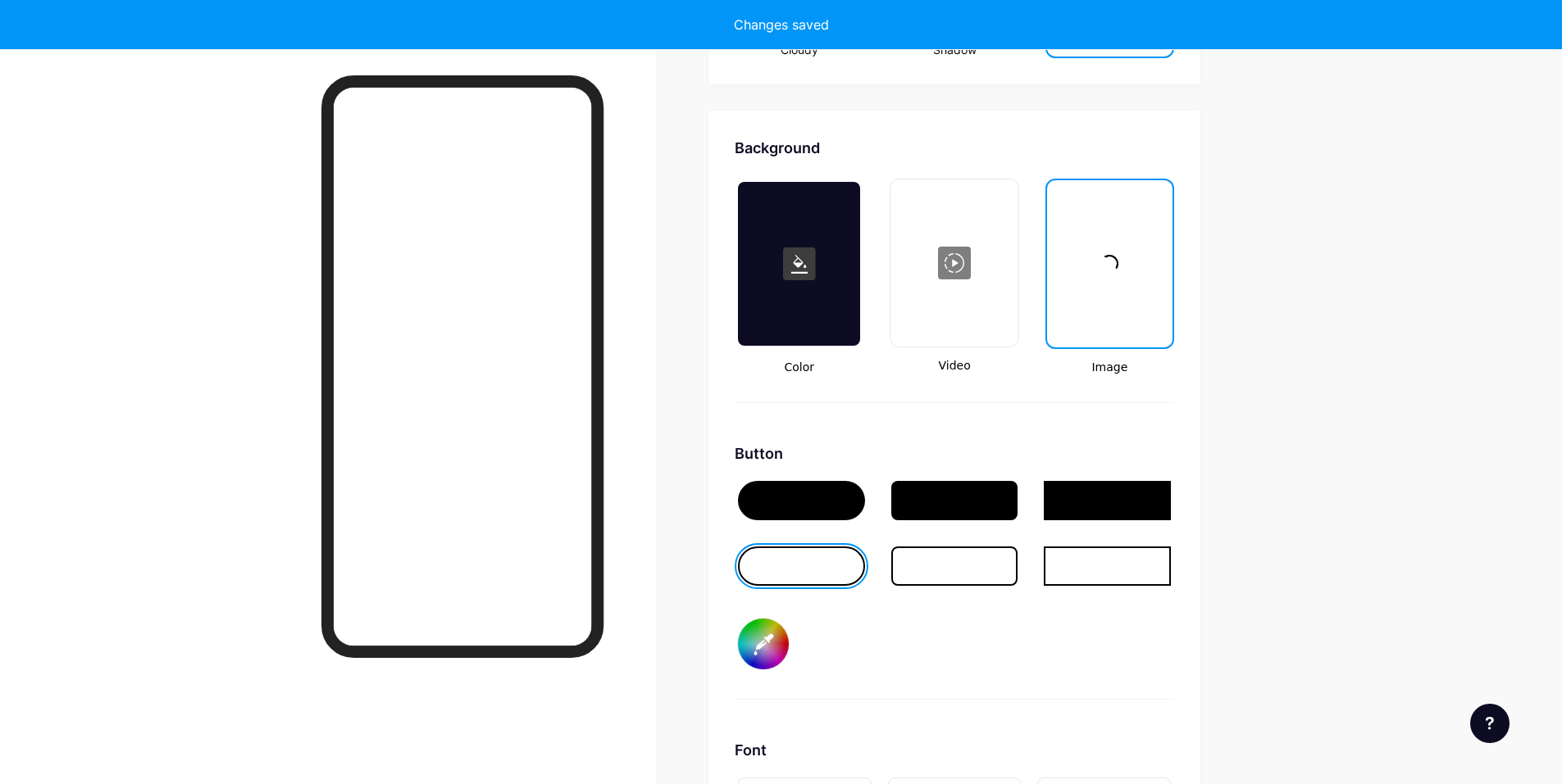
type input "#000000"
type input "#ffffff"
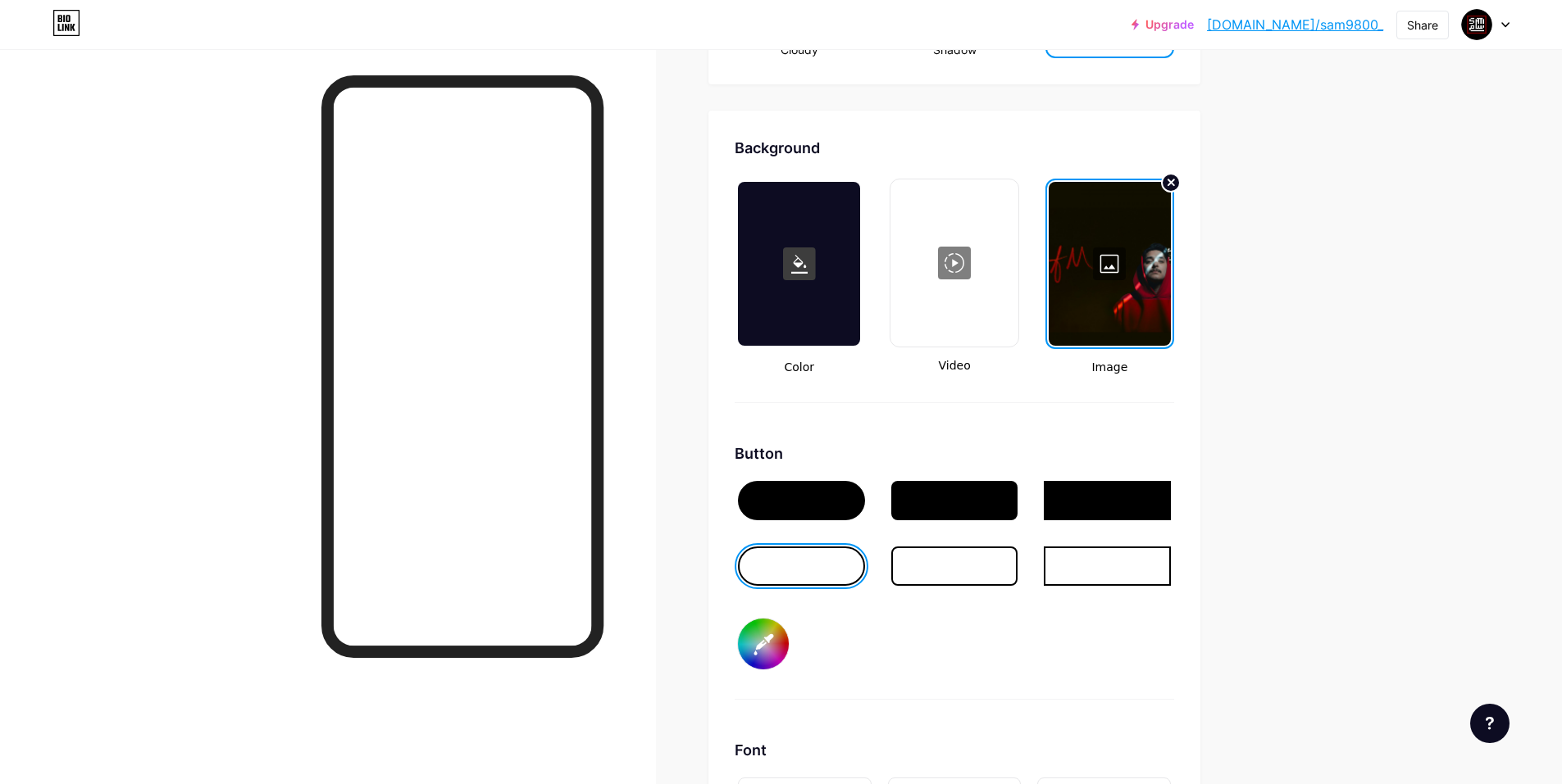
type input "#000000"
type input "#ffffff"
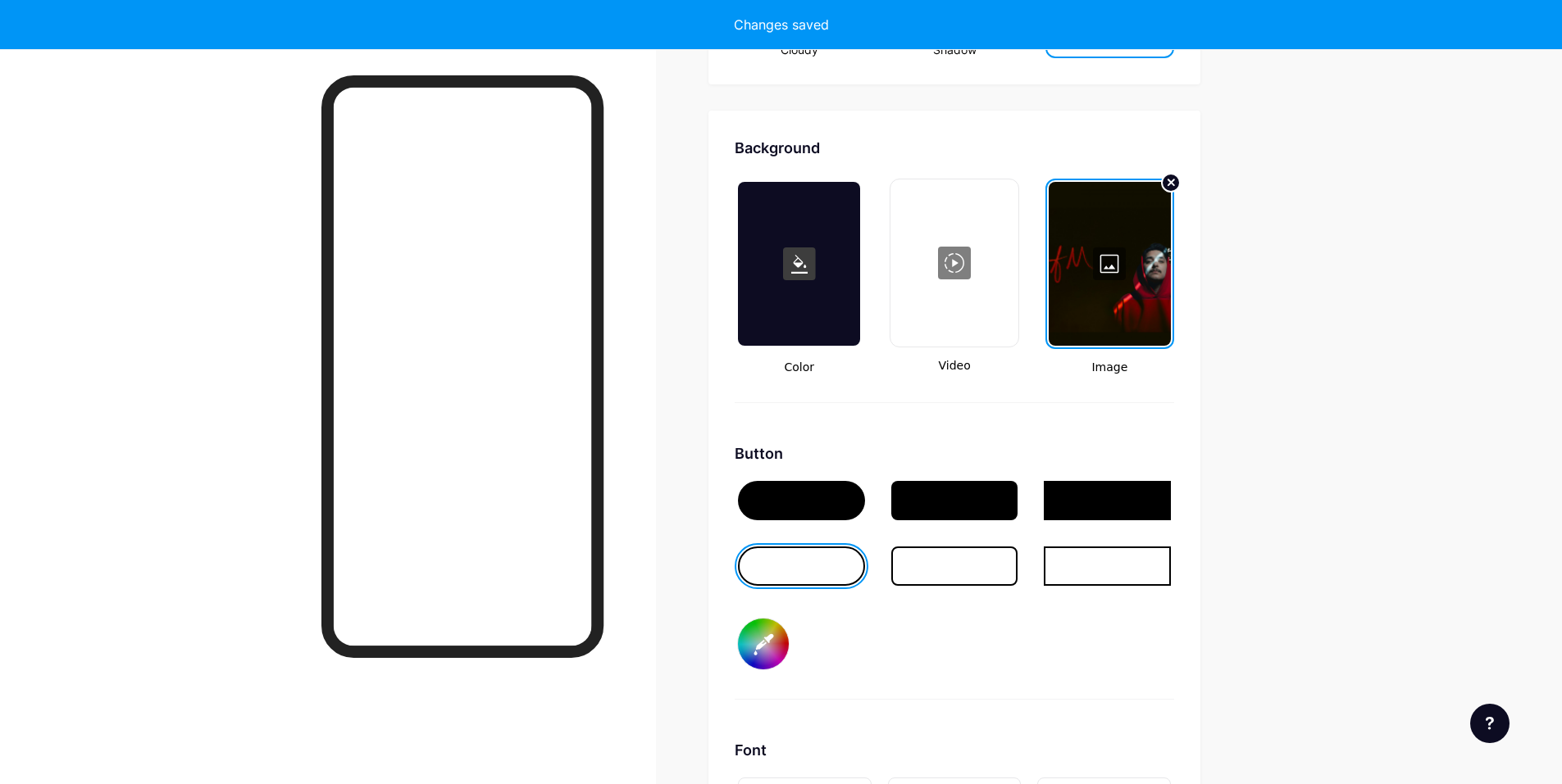
type input "#000000"
type input "#ffffff"
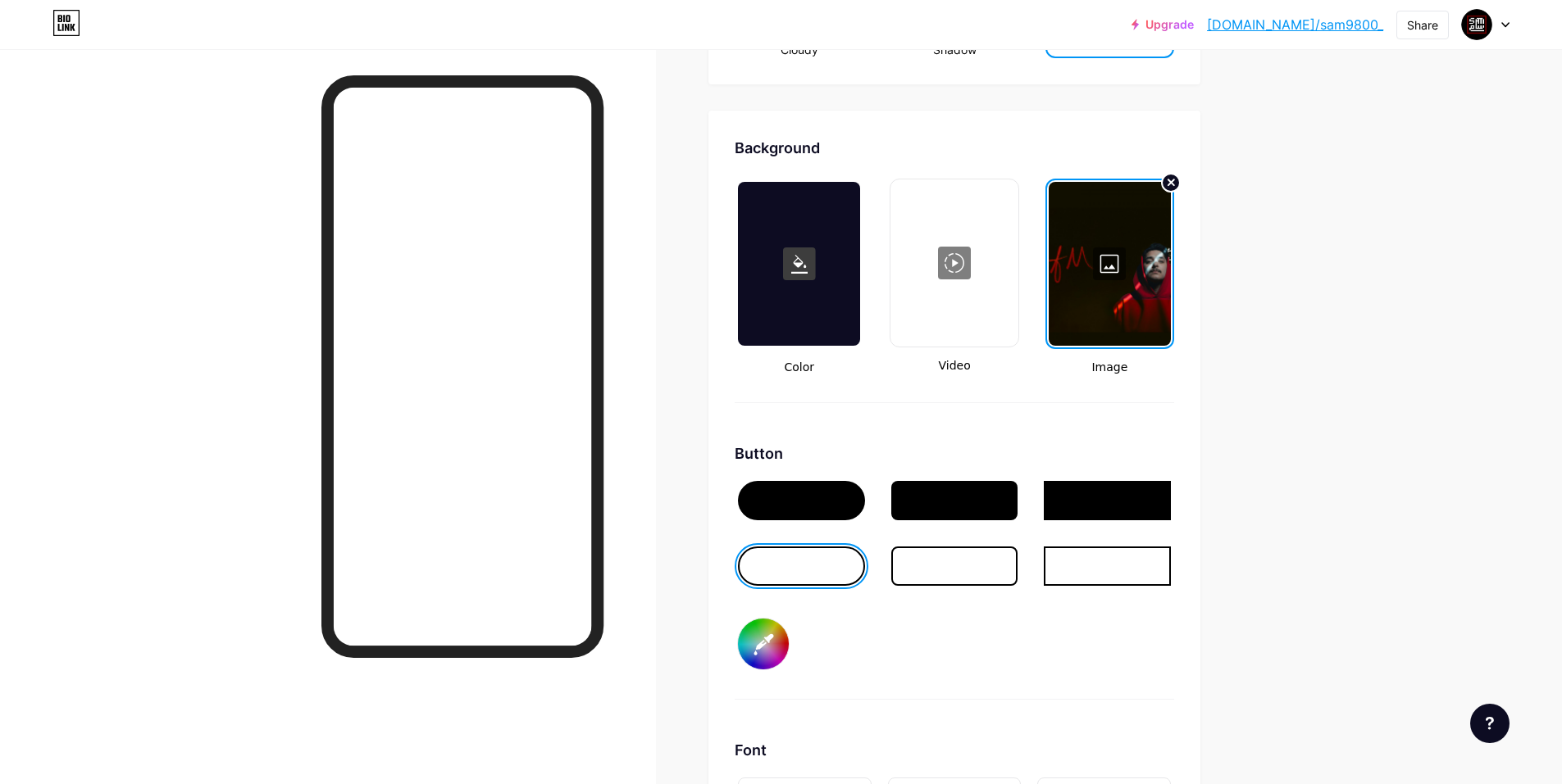
click at [1104, 280] on div at bounding box center [1110, 264] width 122 height 163
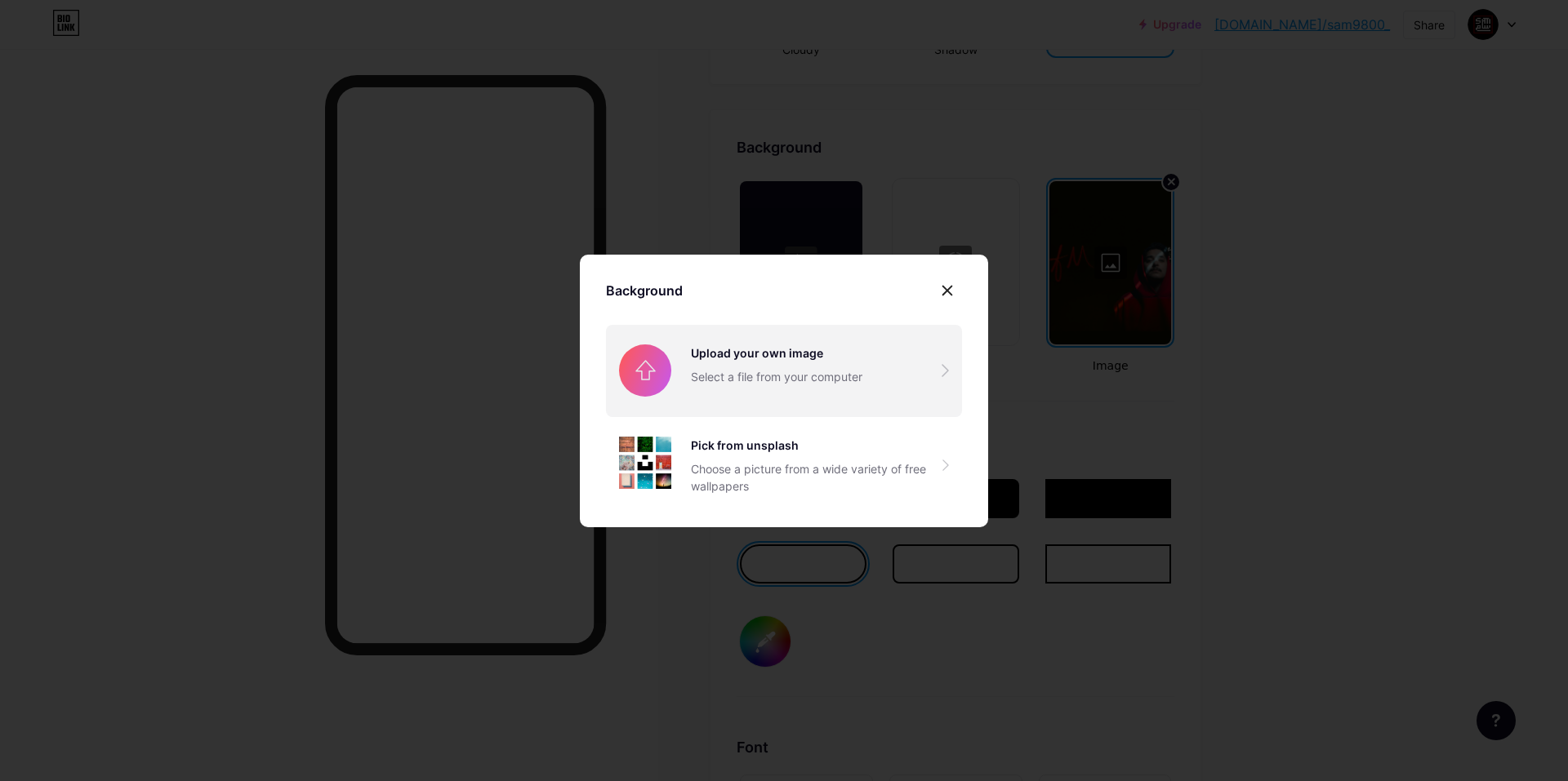
click at [786, 396] on input "file" at bounding box center [783, 370] width 356 height 91
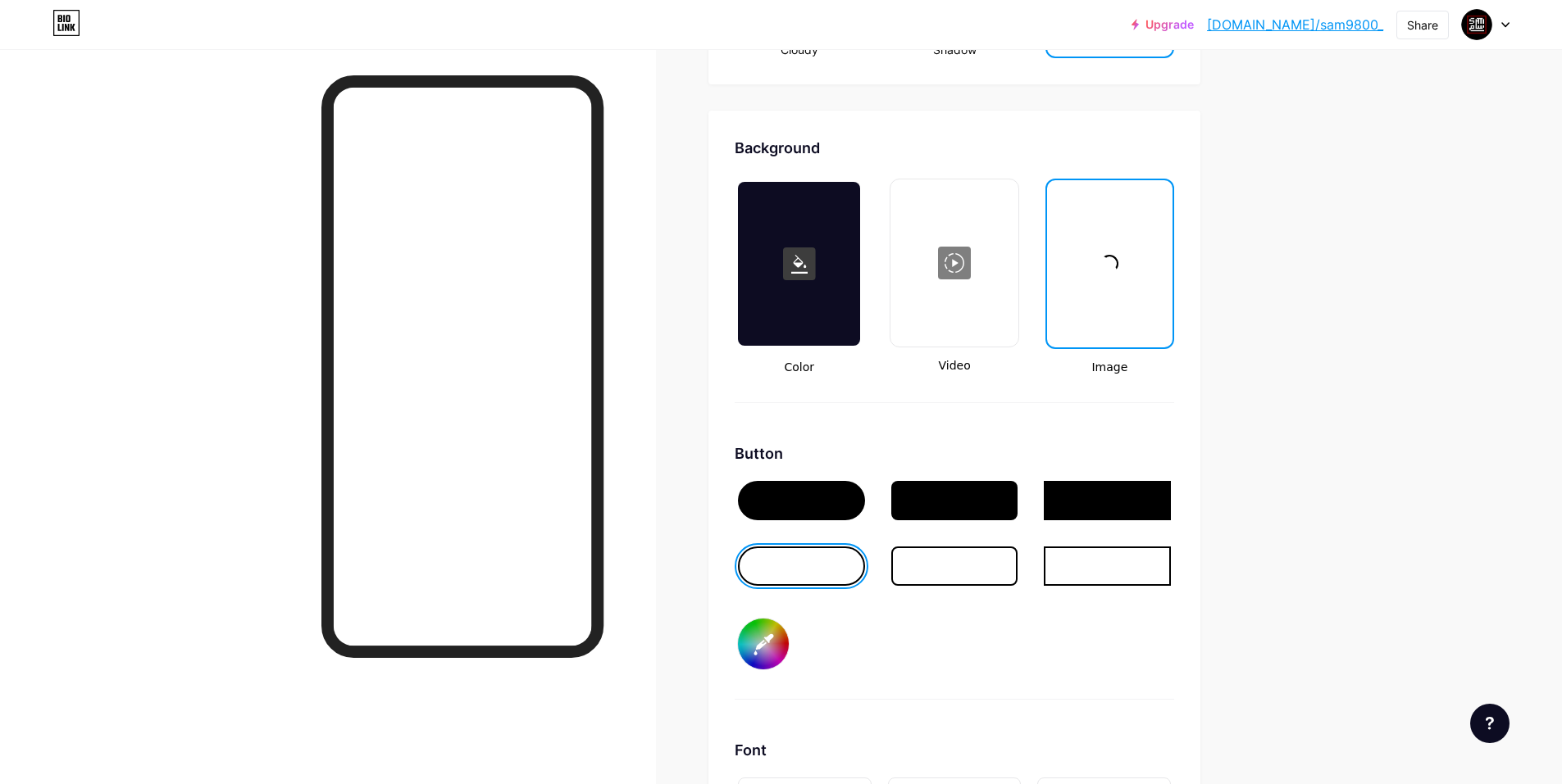
type input "#000000"
type input "#ffffff"
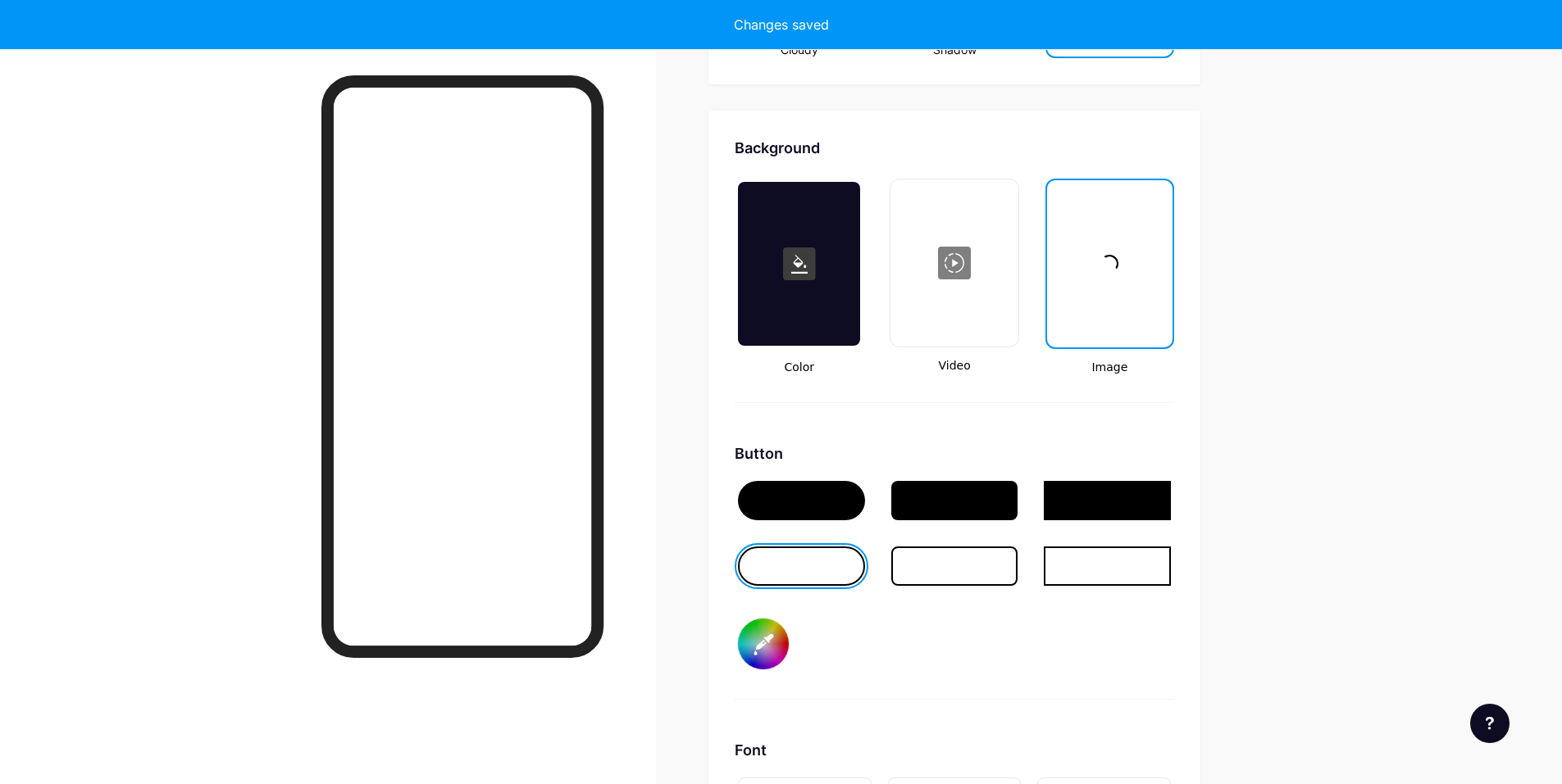
type input "#000000"
type input "#ffffff"
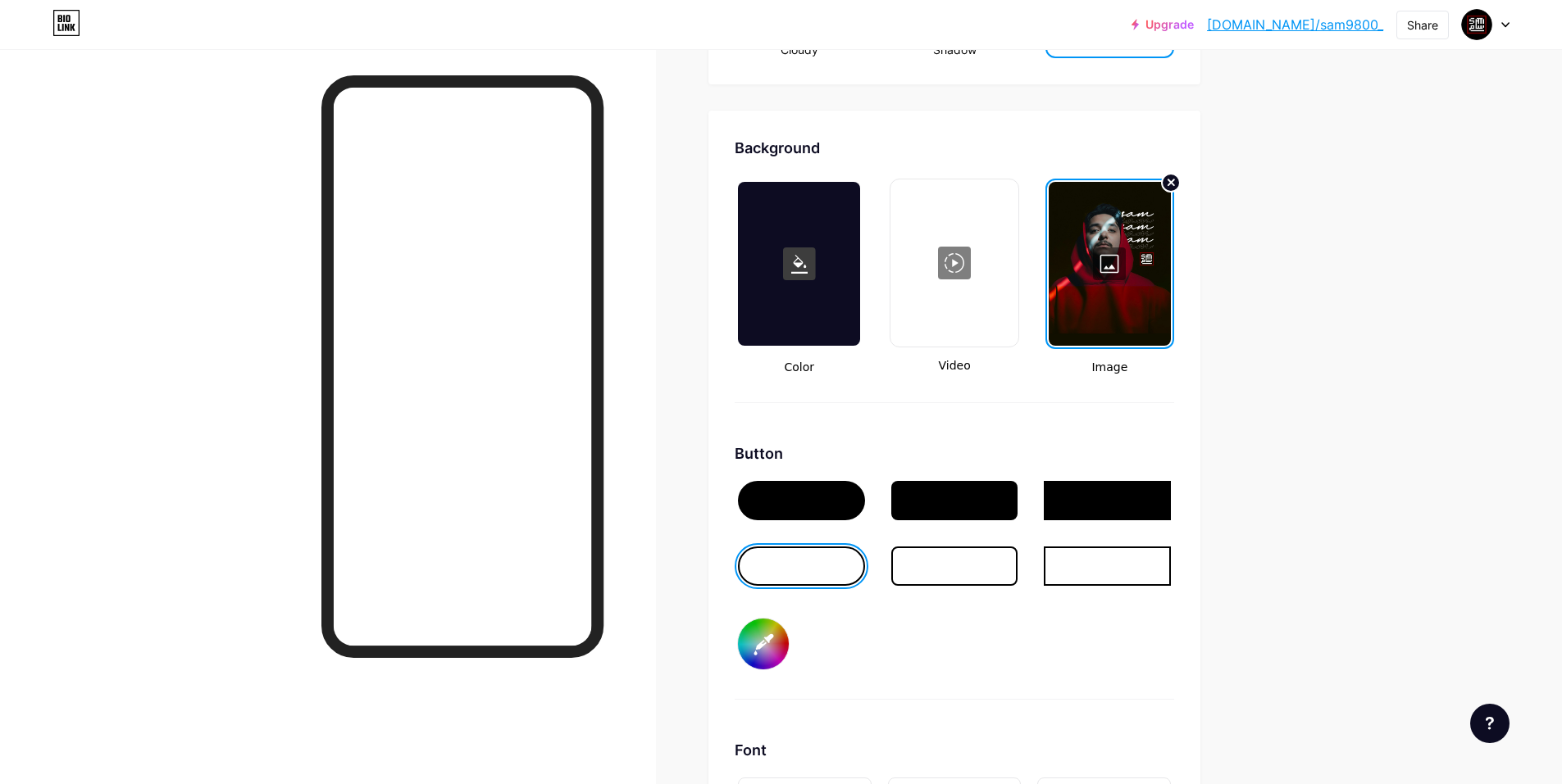
type input "#000000"
type input "#ffffff"
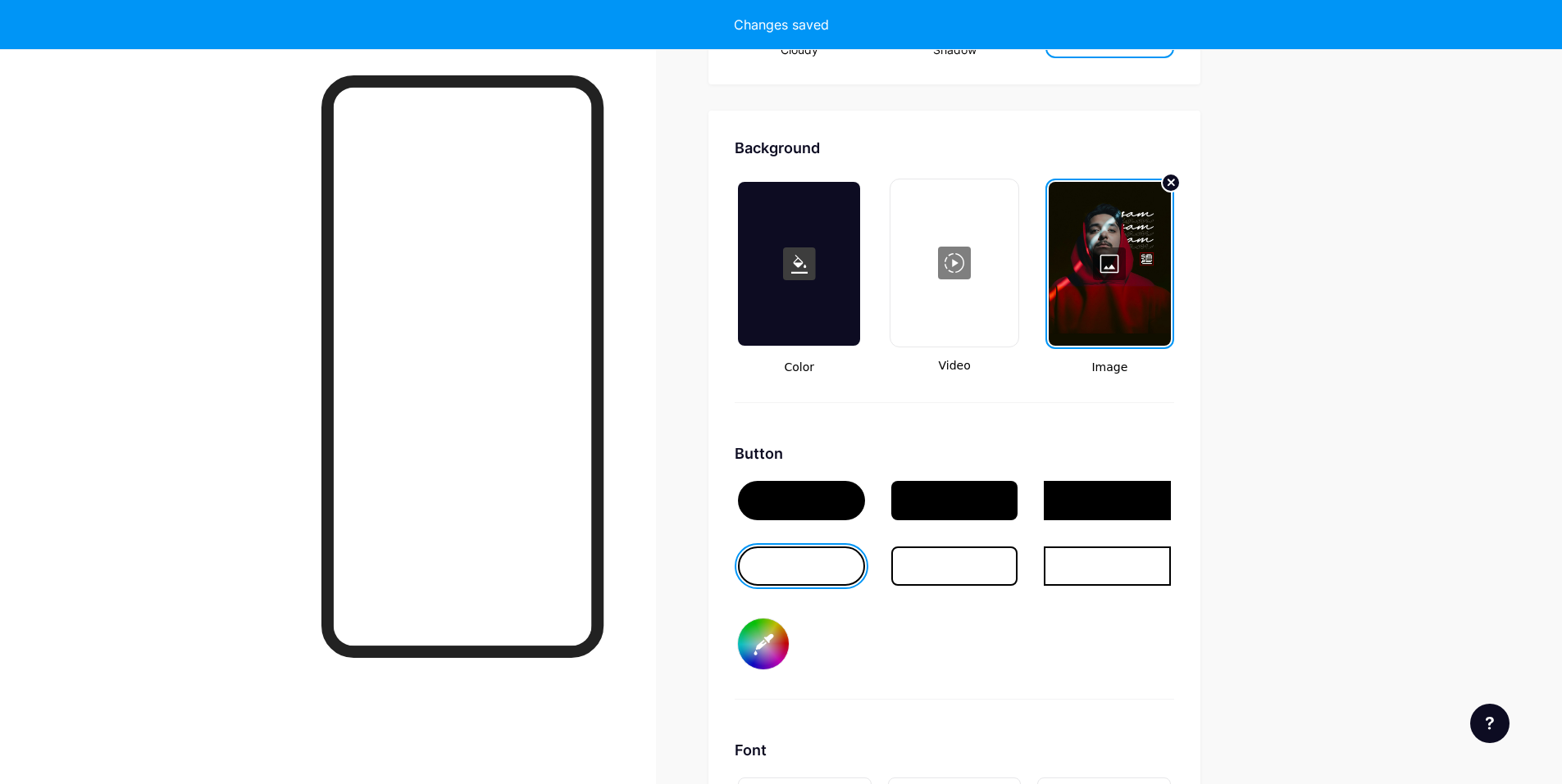
type input "#000000"
type input "#ffffff"
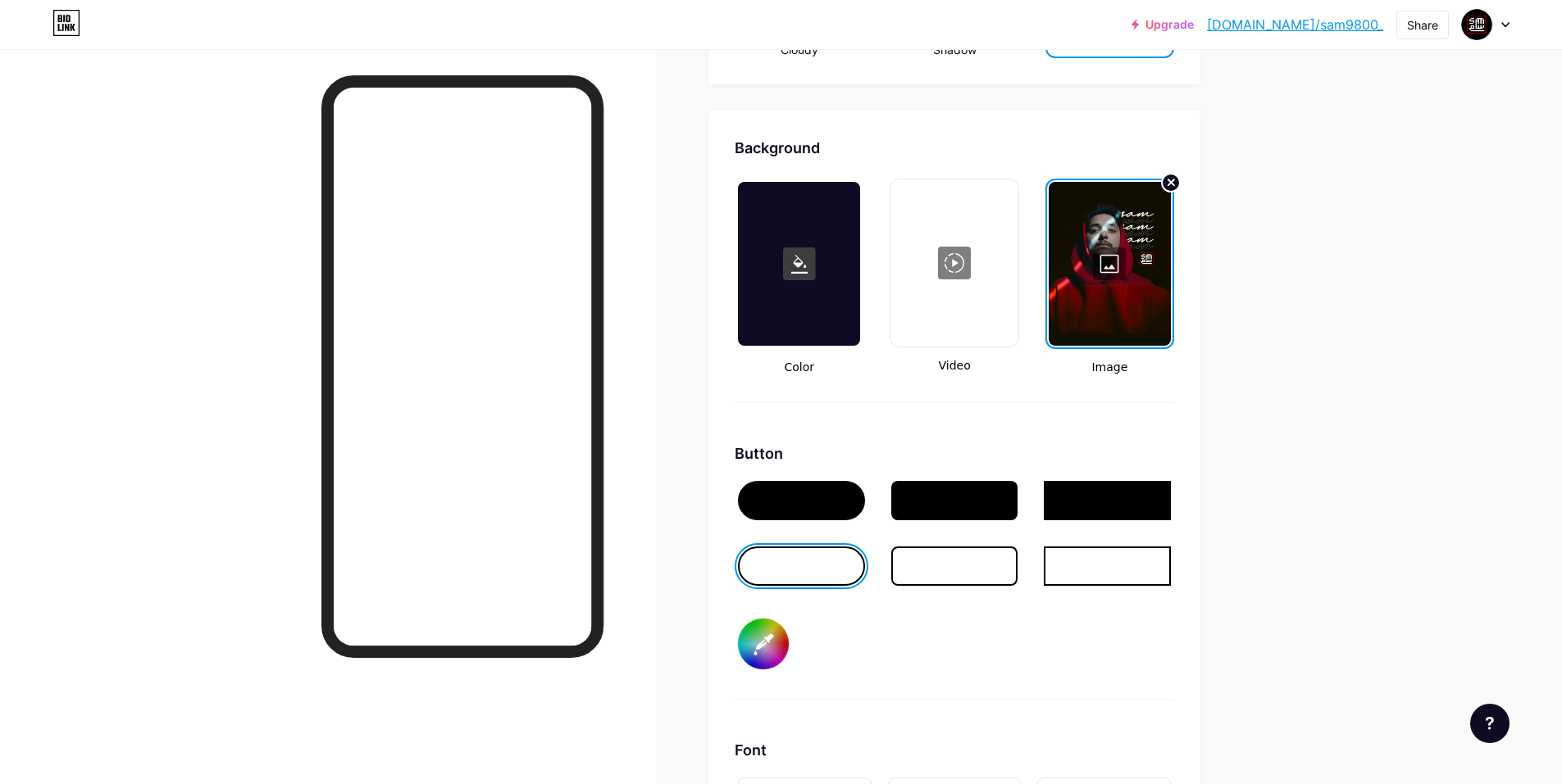
click at [1114, 270] on div at bounding box center [1110, 264] width 122 height 163
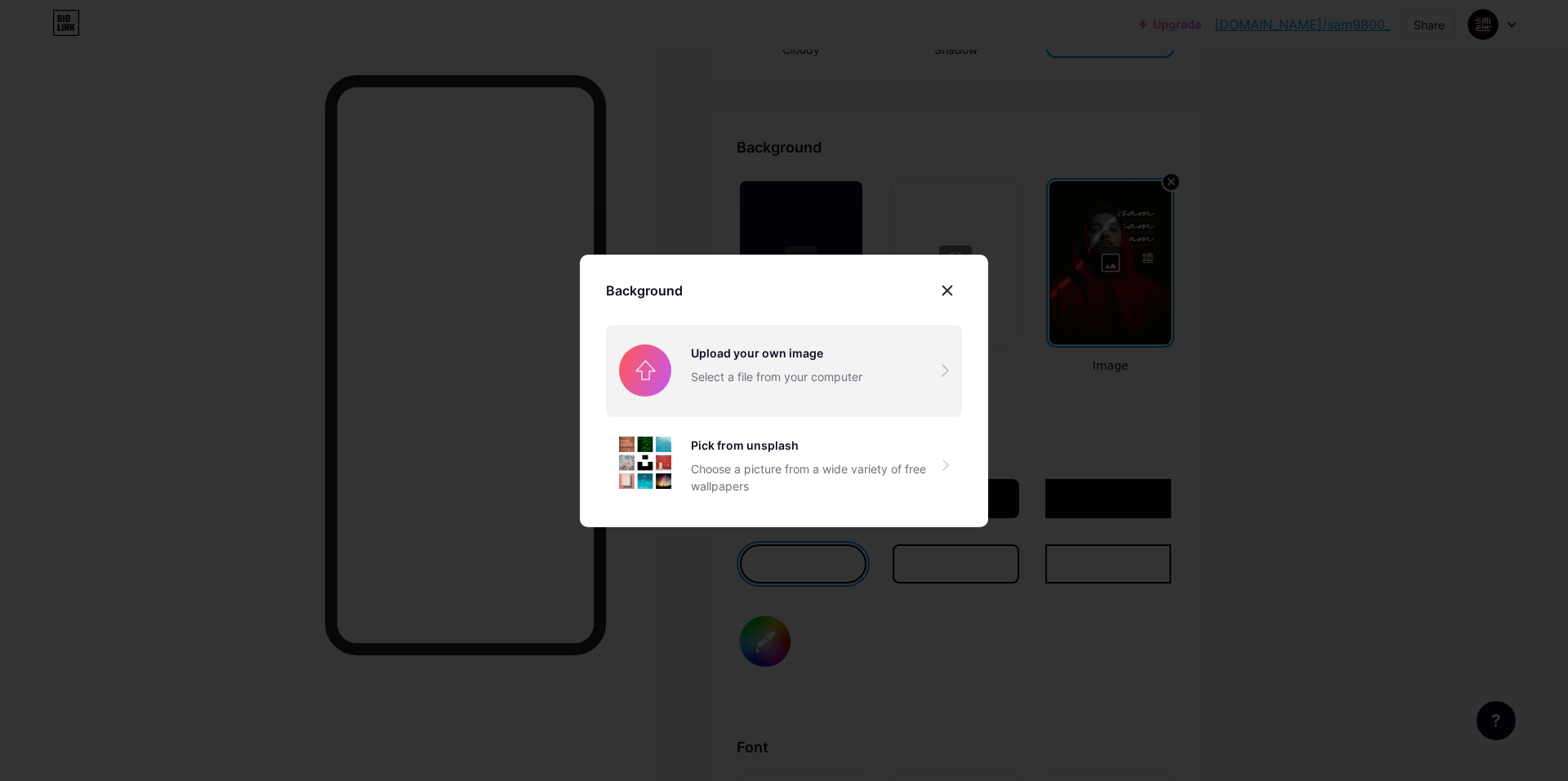
click at [823, 348] on input "file" at bounding box center [783, 370] width 356 height 91
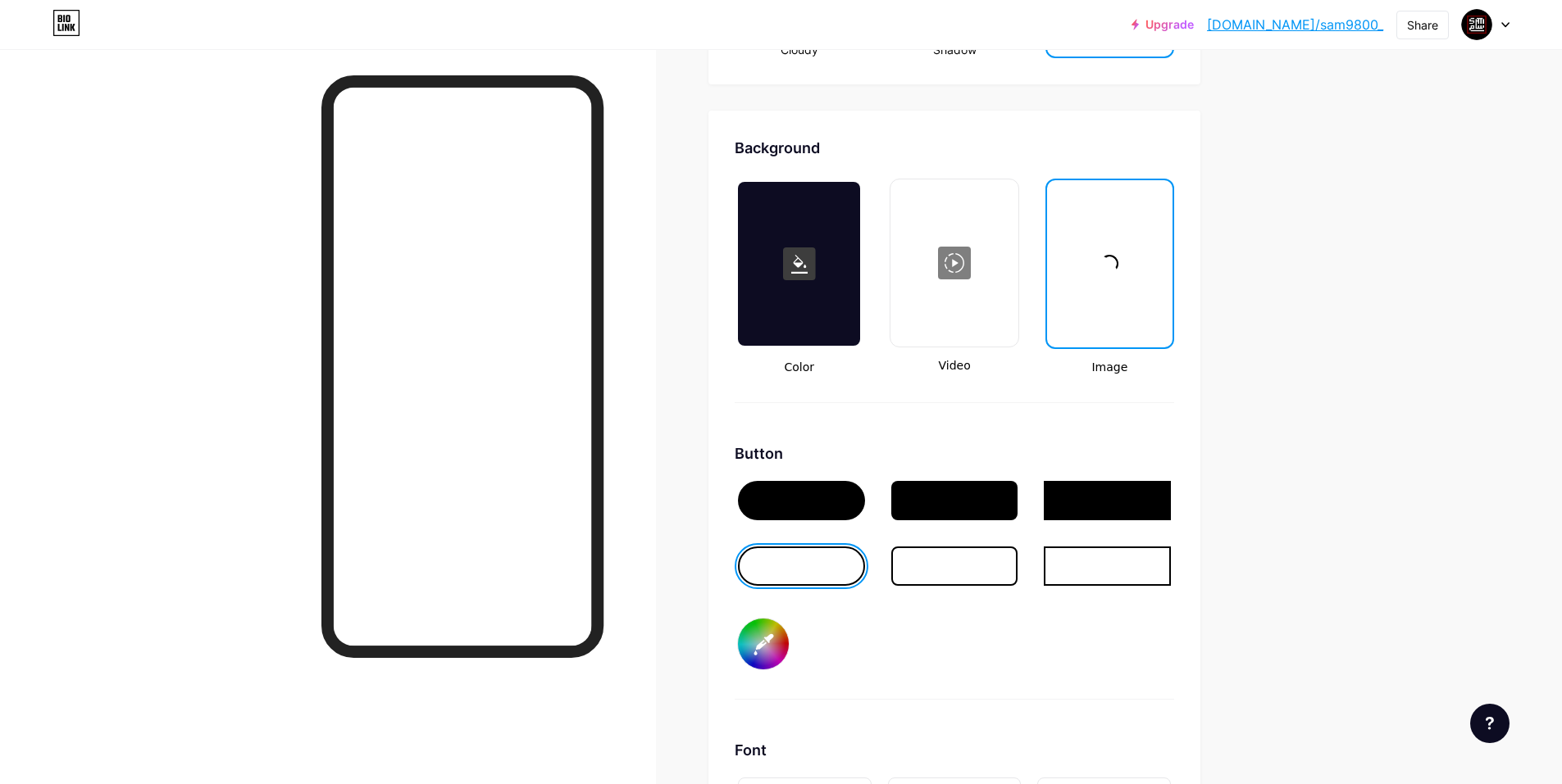
type input "#000000"
type input "#ffffff"
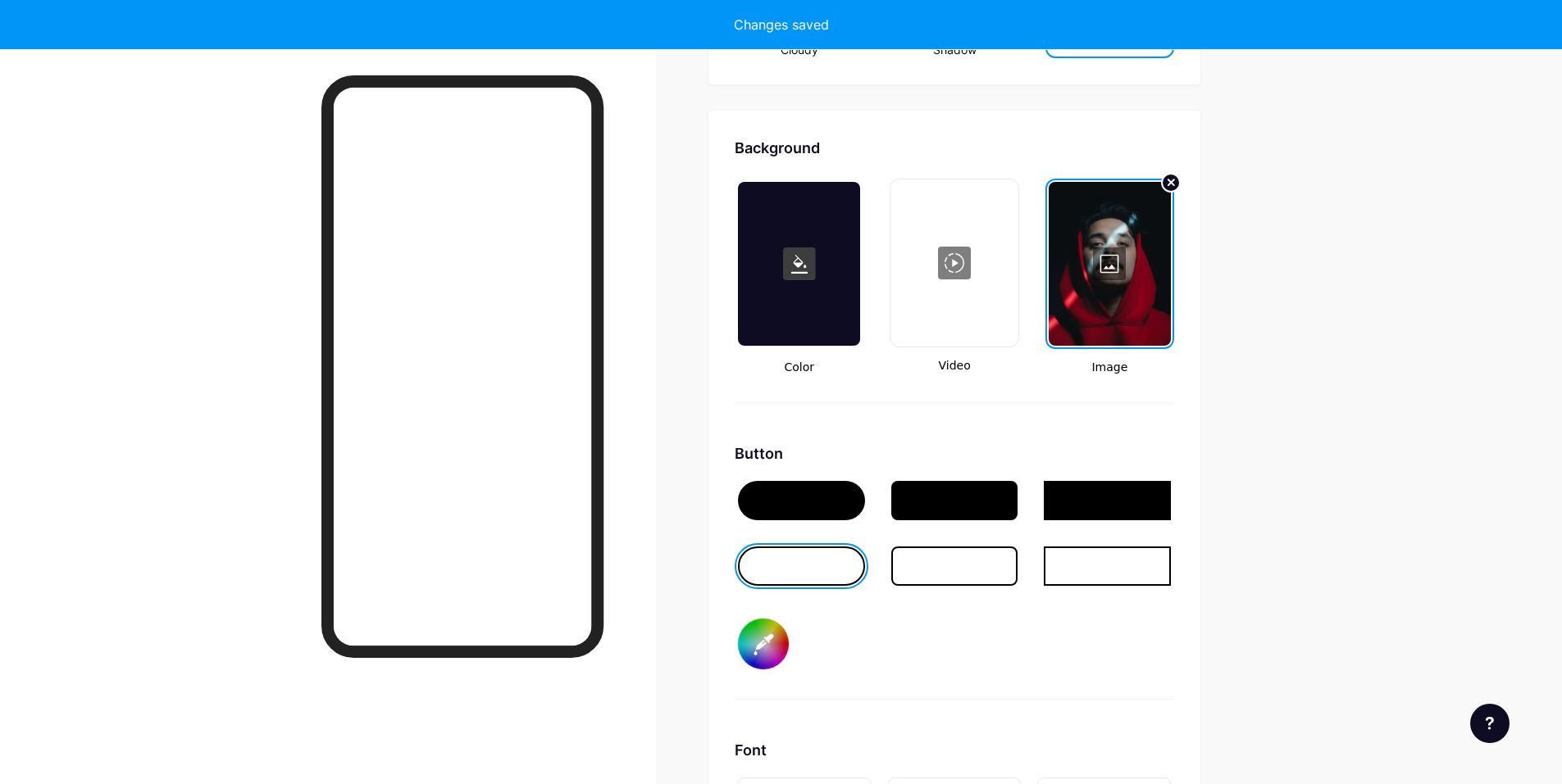
type input "#000000"
type input "#ffffff"
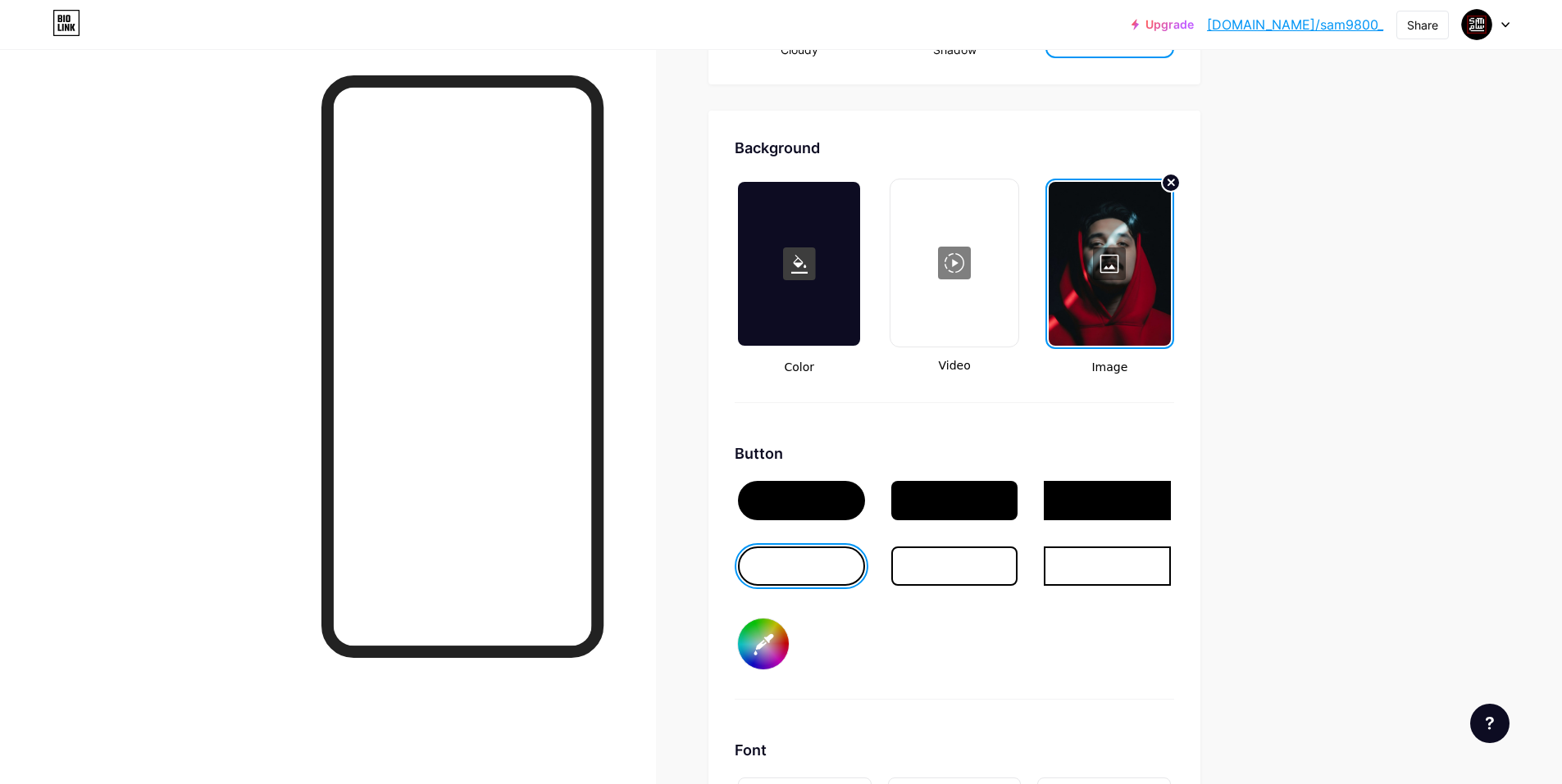
type input "#000000"
type input "#ffffff"
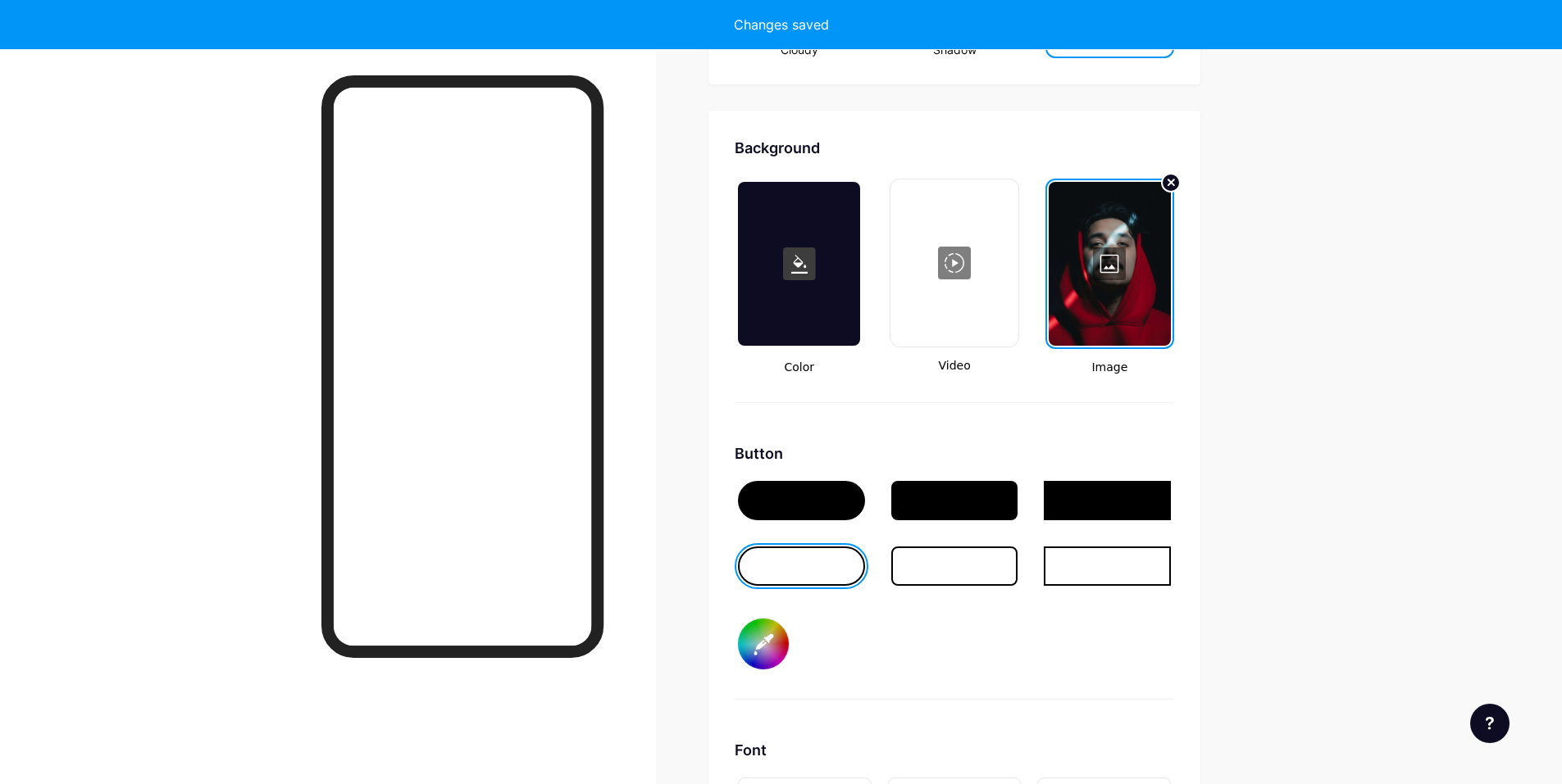
type input "#000000"
type input "#ffffff"
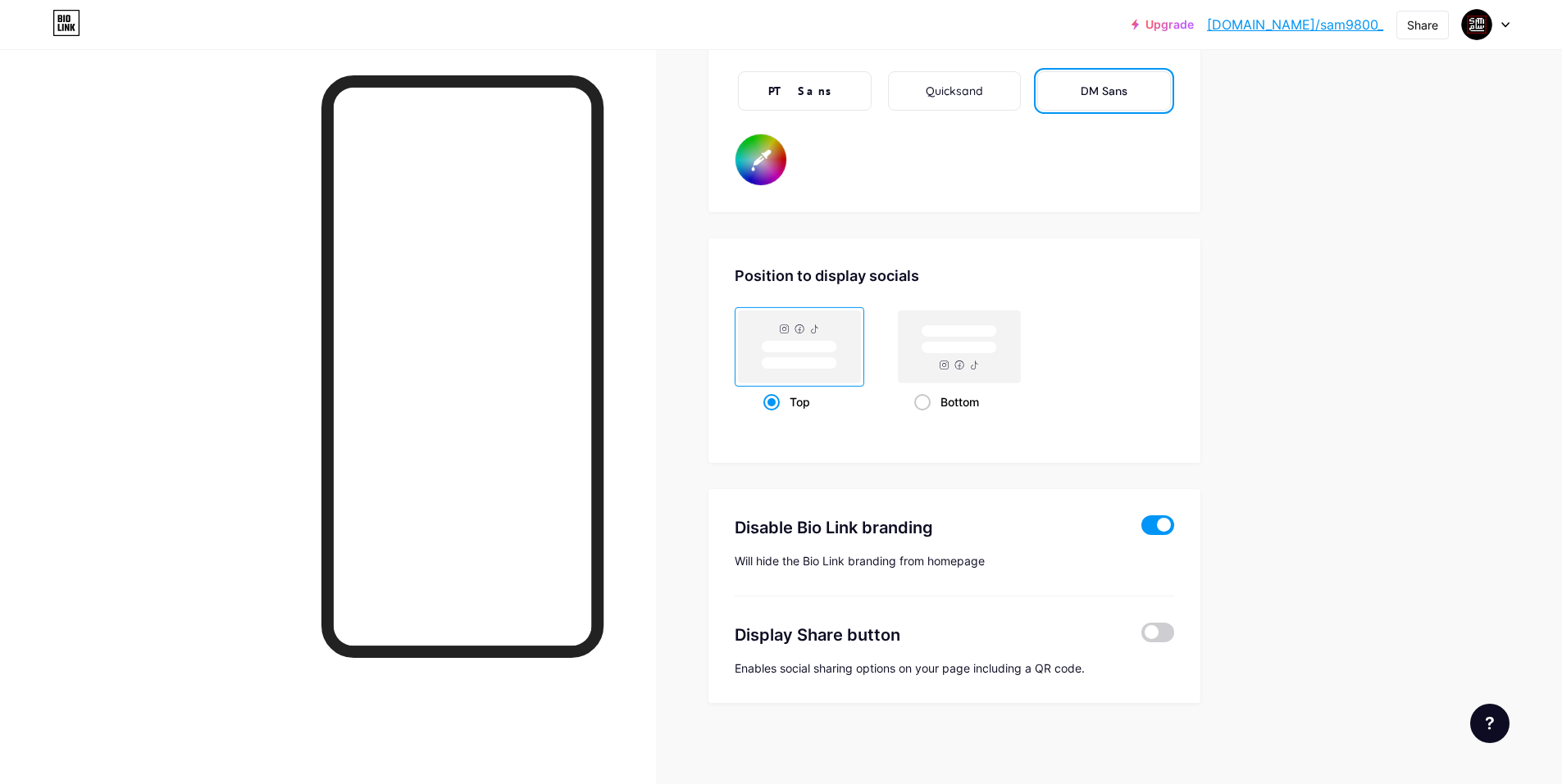
scroll to position [2971, 0]
click at [1311, 19] on link "[DOMAIN_NAME]/sam9800_" at bounding box center [1295, 25] width 176 height 20
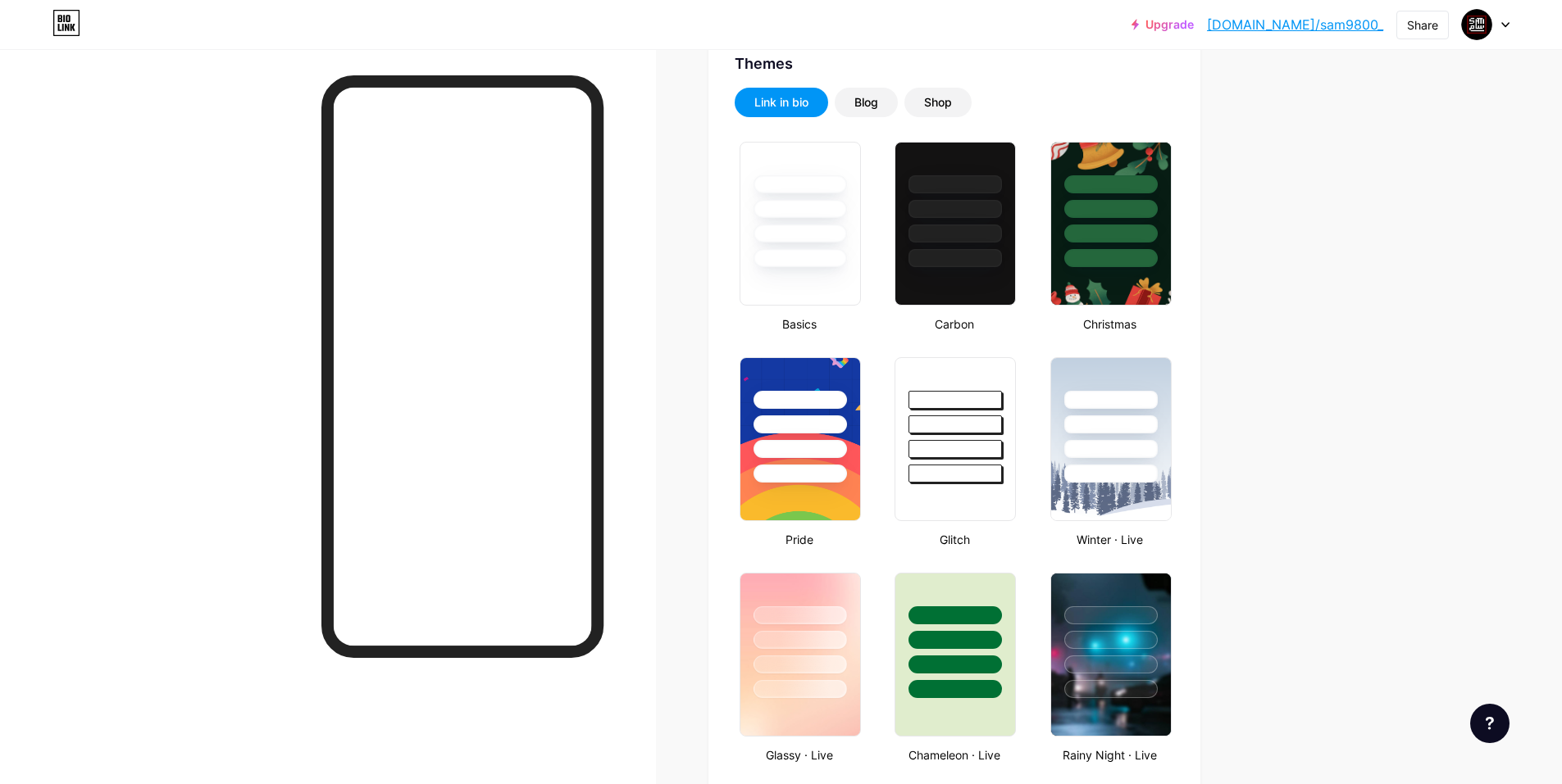
scroll to position [0, 0]
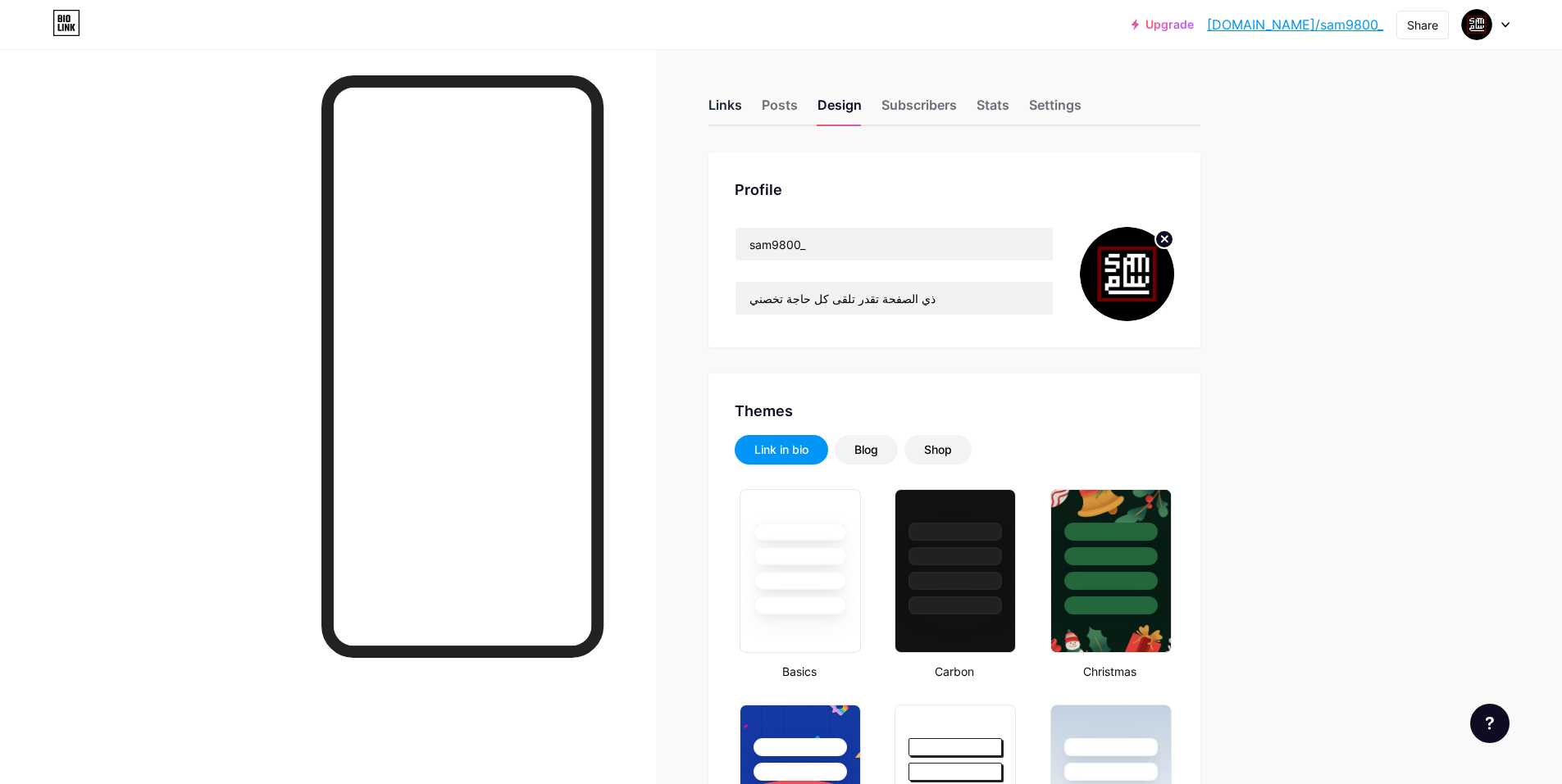
click at [731, 110] on div "Links" at bounding box center [725, 110] width 34 height 30
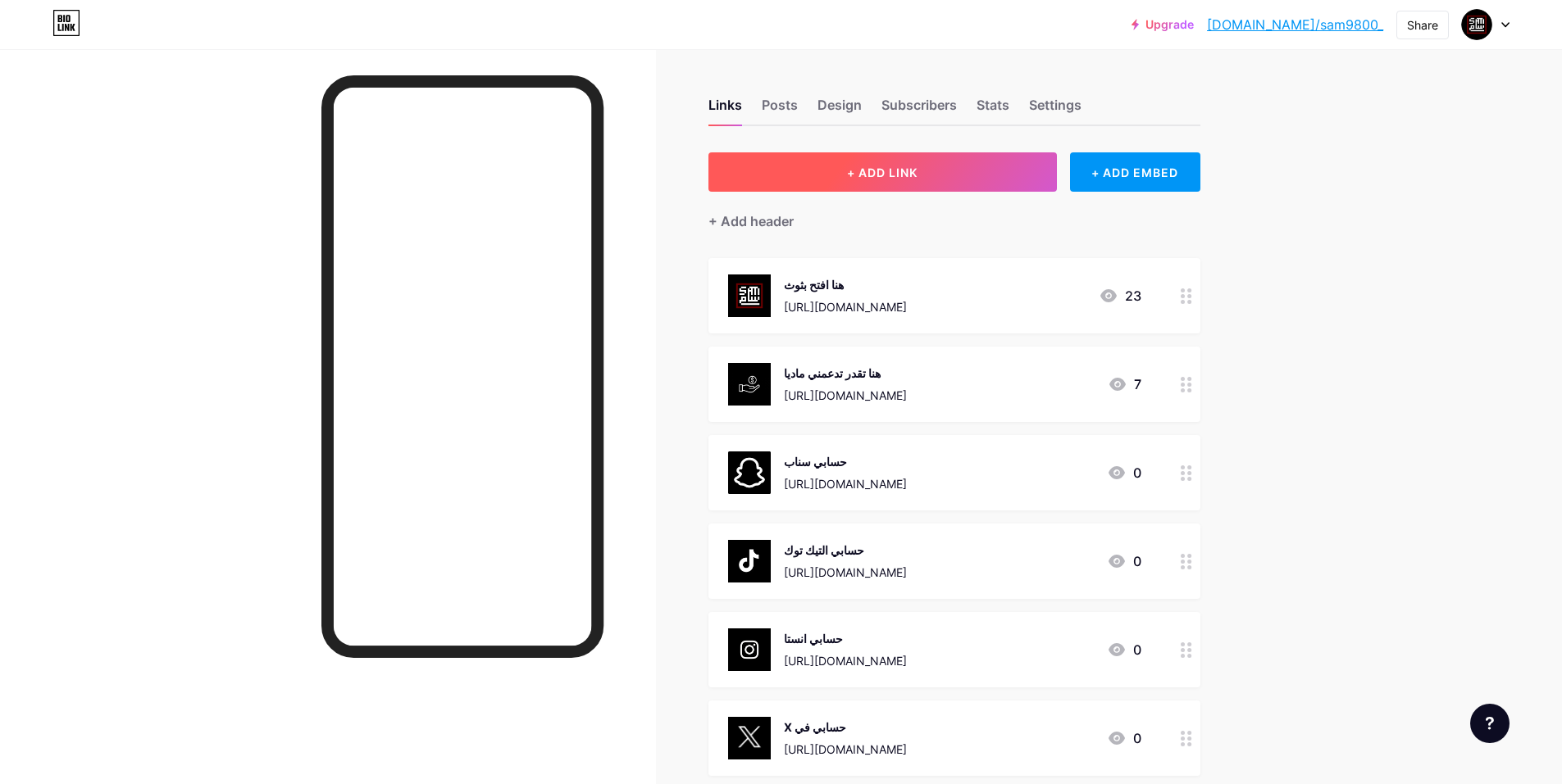
click at [933, 165] on button "+ ADD LINK" at bounding box center [883, 172] width 349 height 39
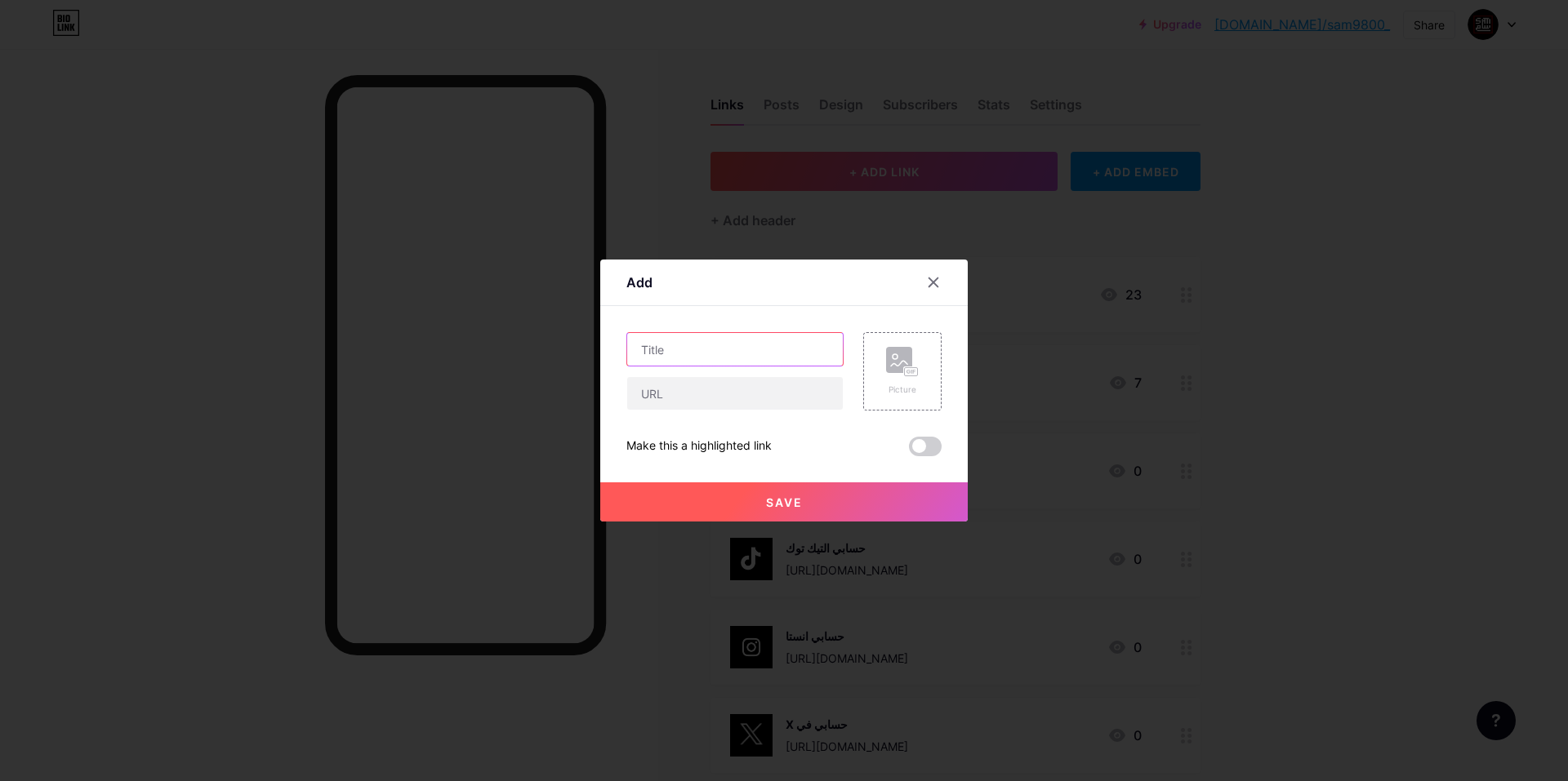
click at [717, 357] on input "text" at bounding box center [735, 349] width 216 height 32
type input "سيرفري الديسكورد"
click at [721, 387] on input "text" at bounding box center [735, 392] width 216 height 32
paste input "[URL][DOMAIN_NAME]"
type input "[URL][DOMAIN_NAME]"
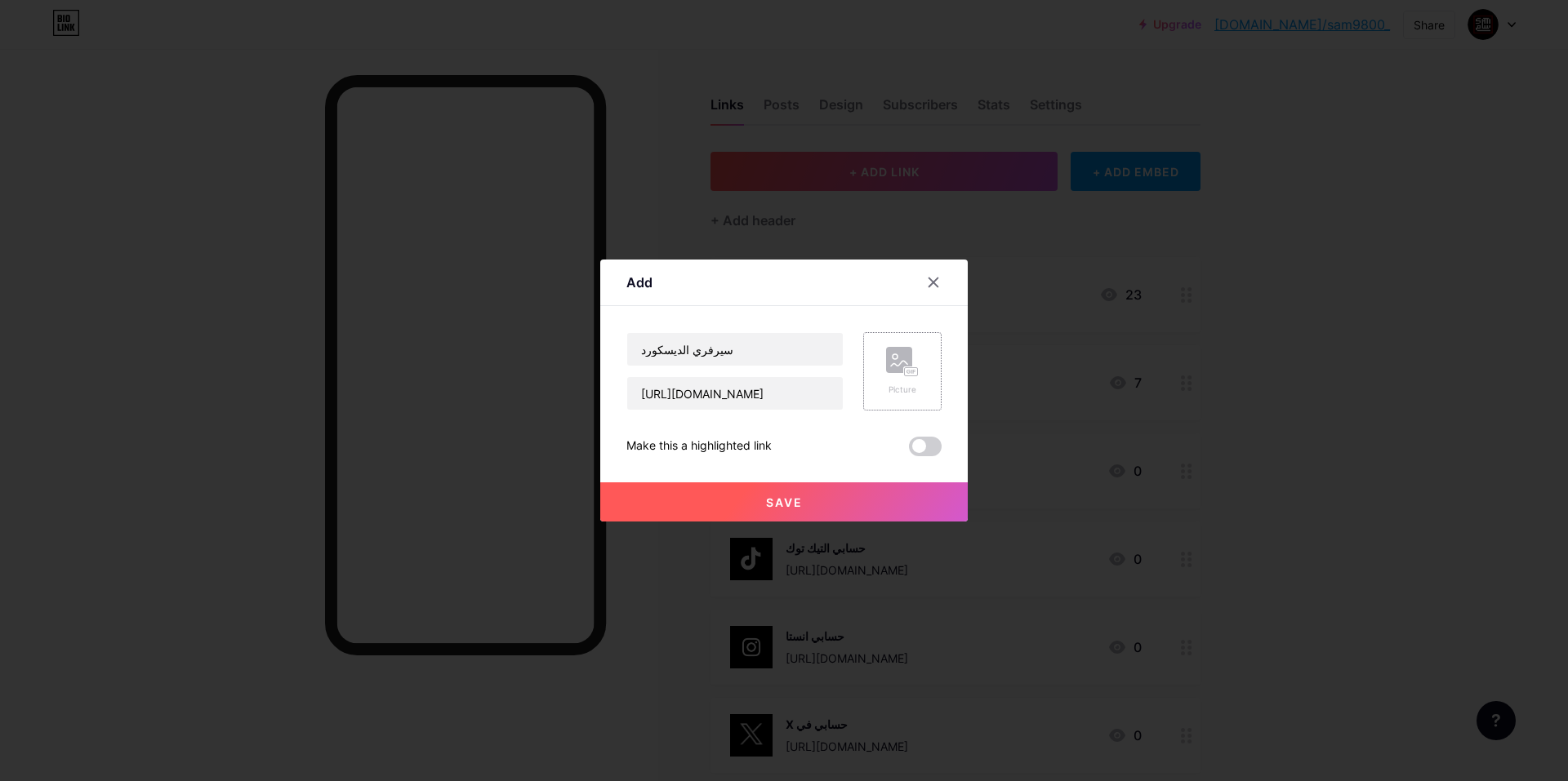
click at [888, 373] on icon at bounding box center [902, 362] width 32 height 30
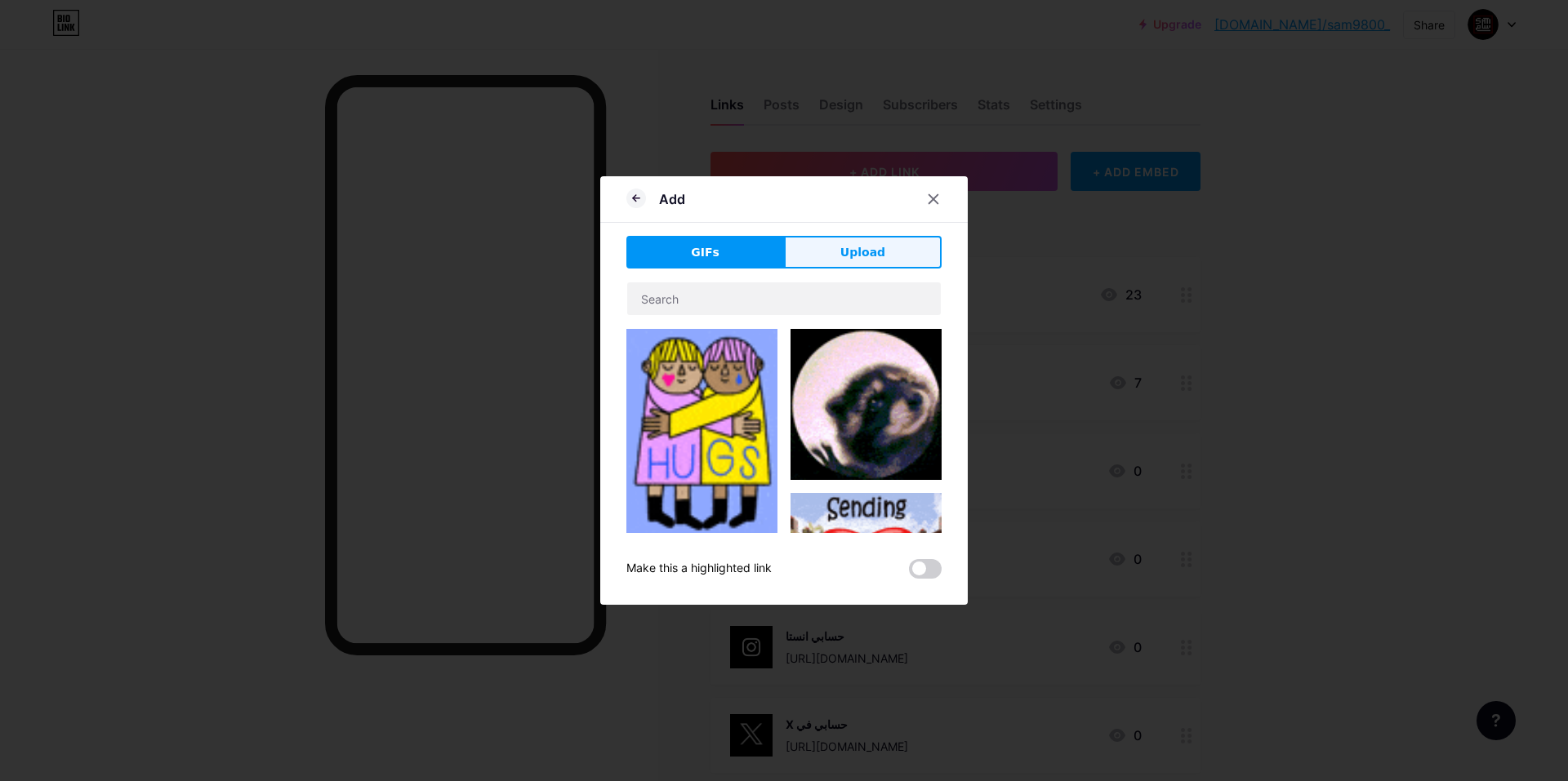
click at [877, 252] on span "Upload" at bounding box center [862, 252] width 45 height 17
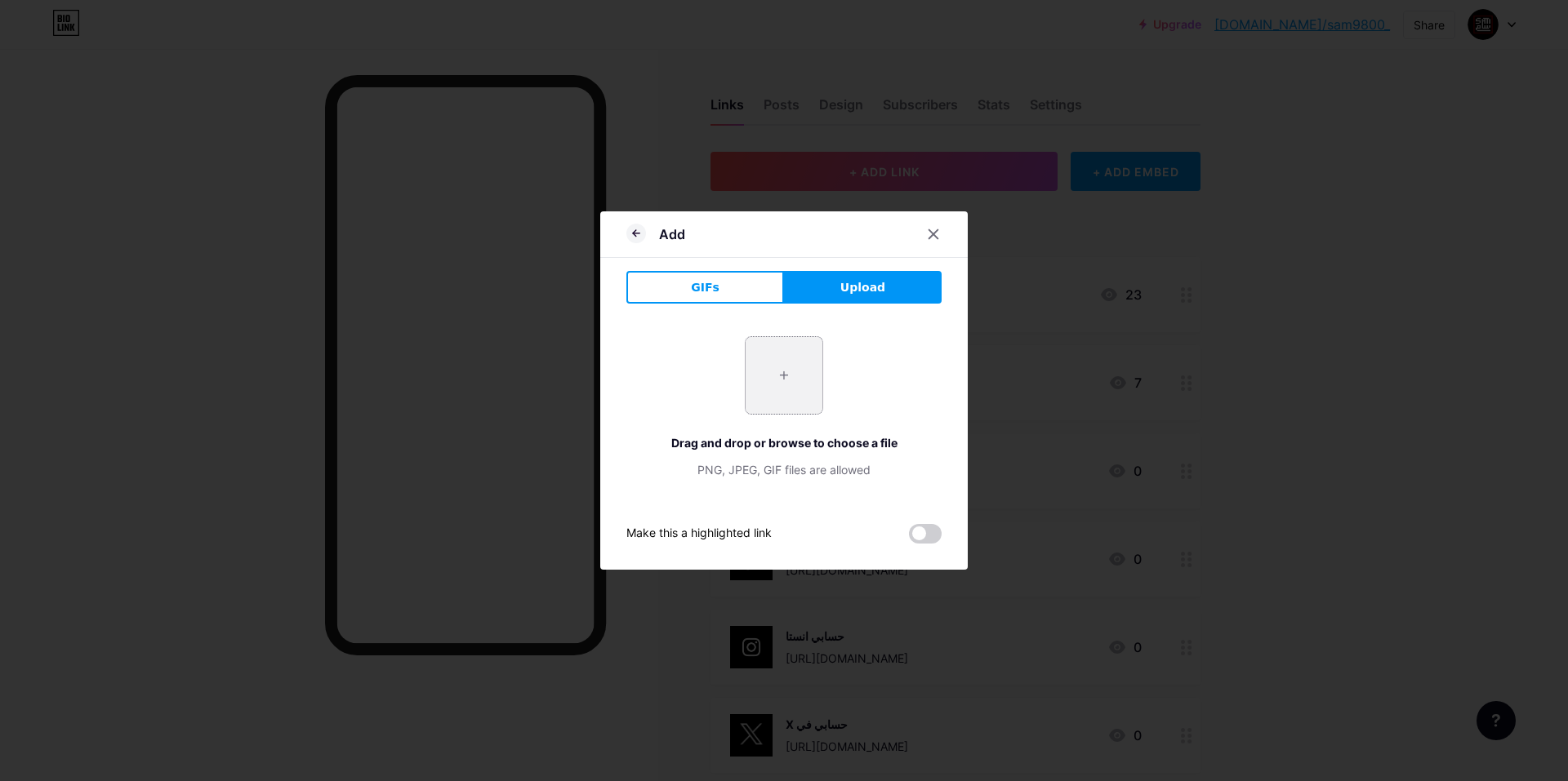
click at [780, 392] on input "file" at bounding box center [784, 376] width 77 height 77
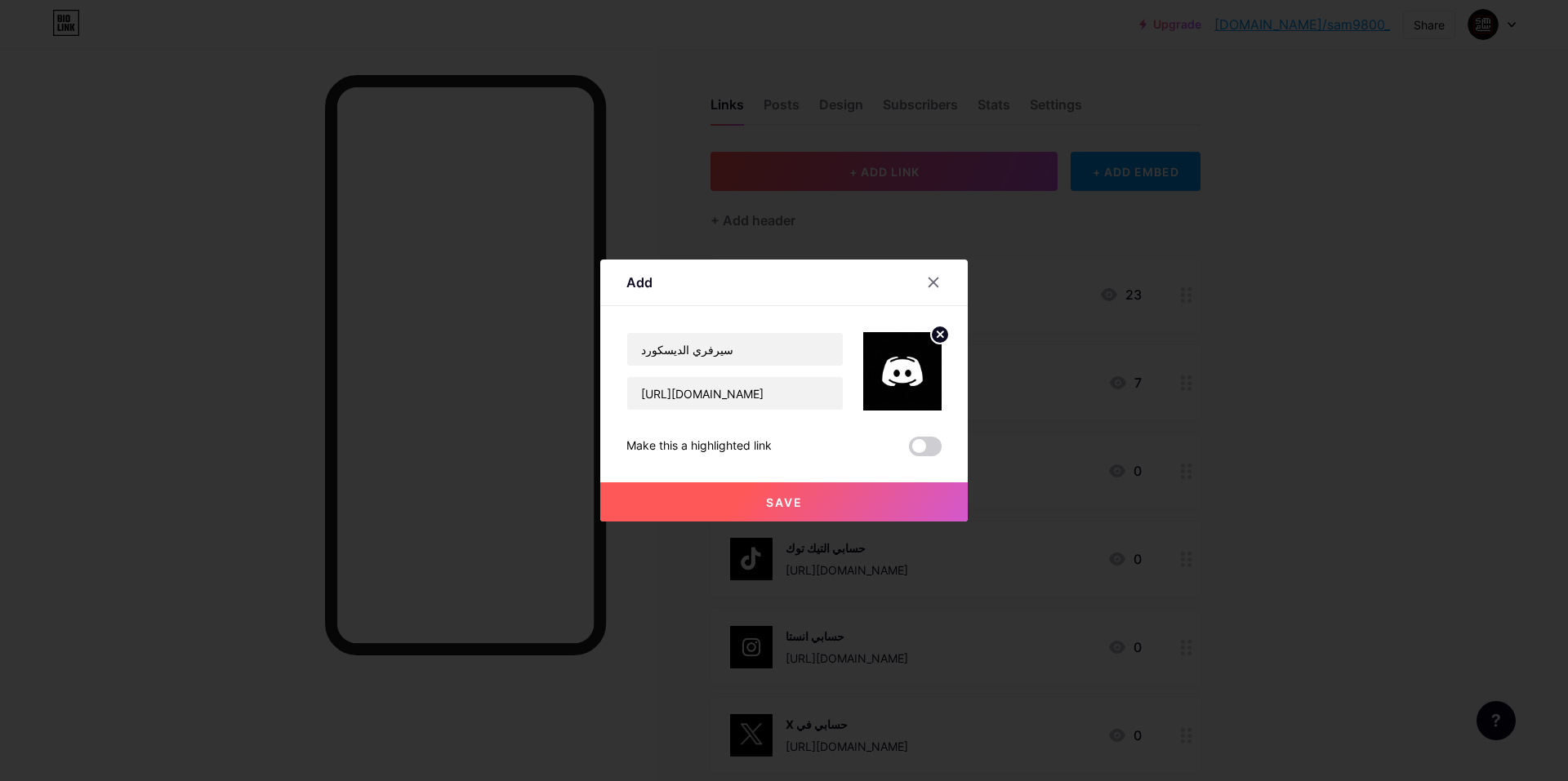
click at [826, 508] on button "Save" at bounding box center [784, 502] width 367 height 39
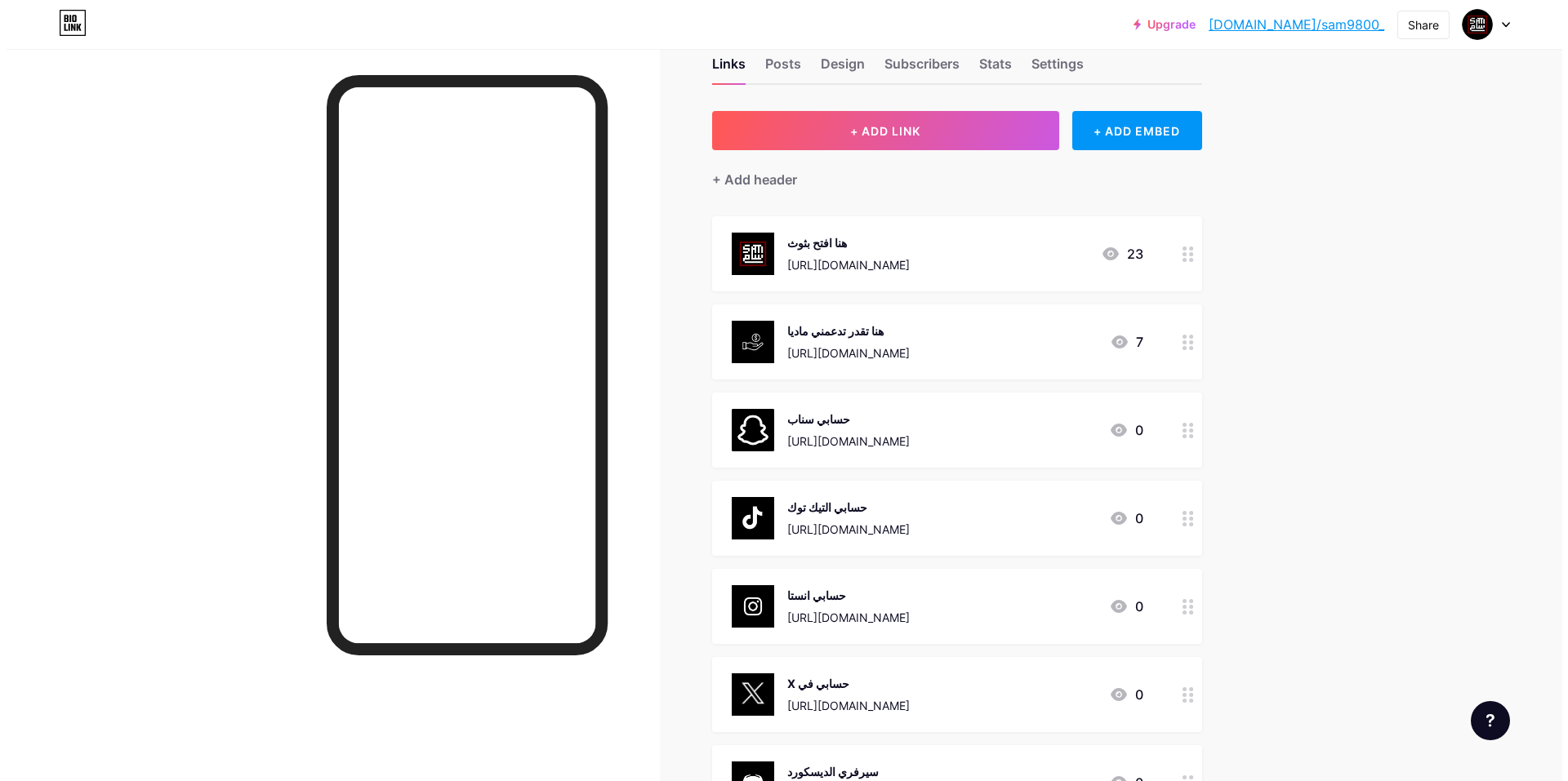
scroll to position [81, 0]
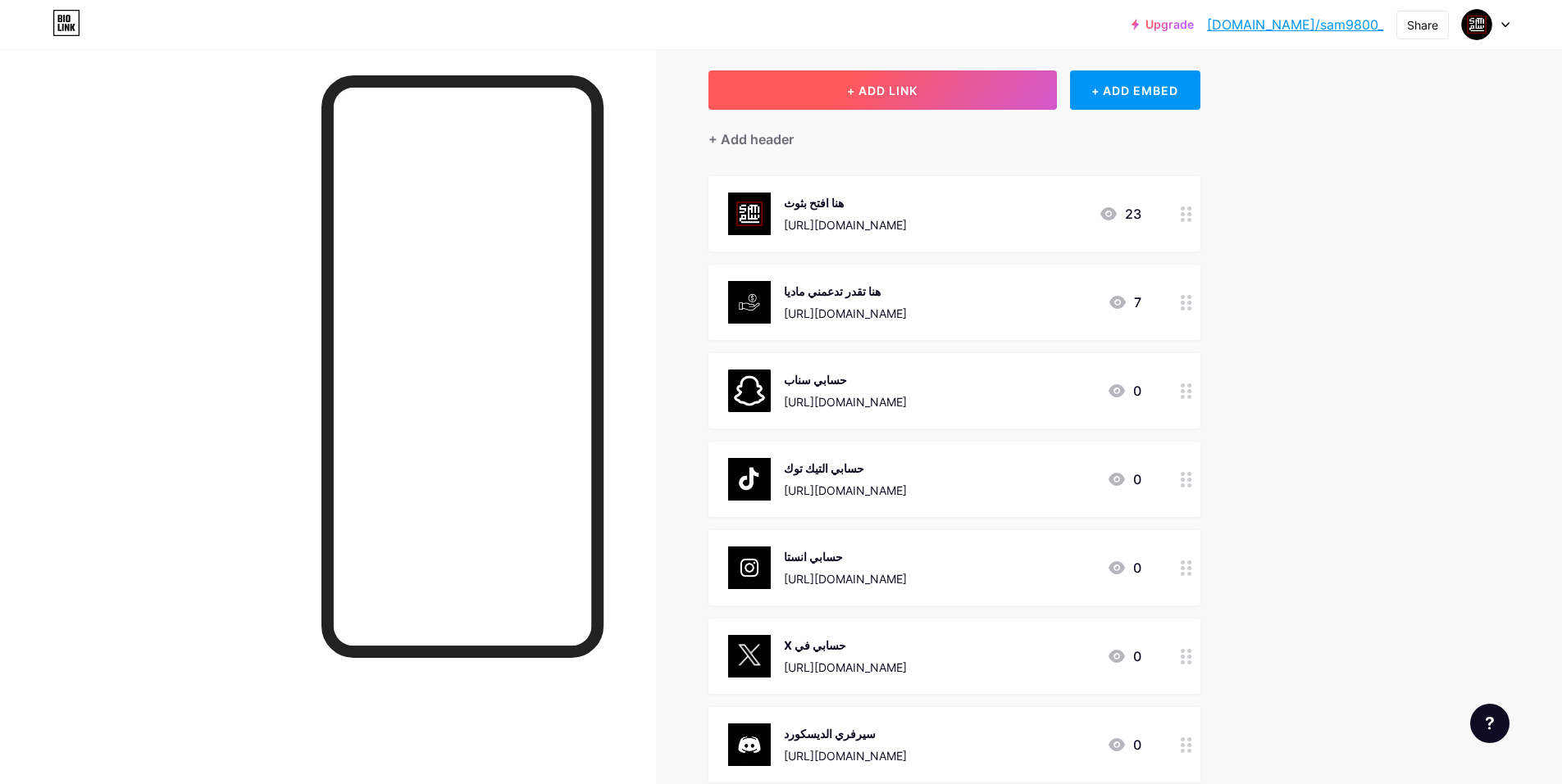
click at [893, 91] on span "+ ADD LINK" at bounding box center [883, 91] width 71 height 14
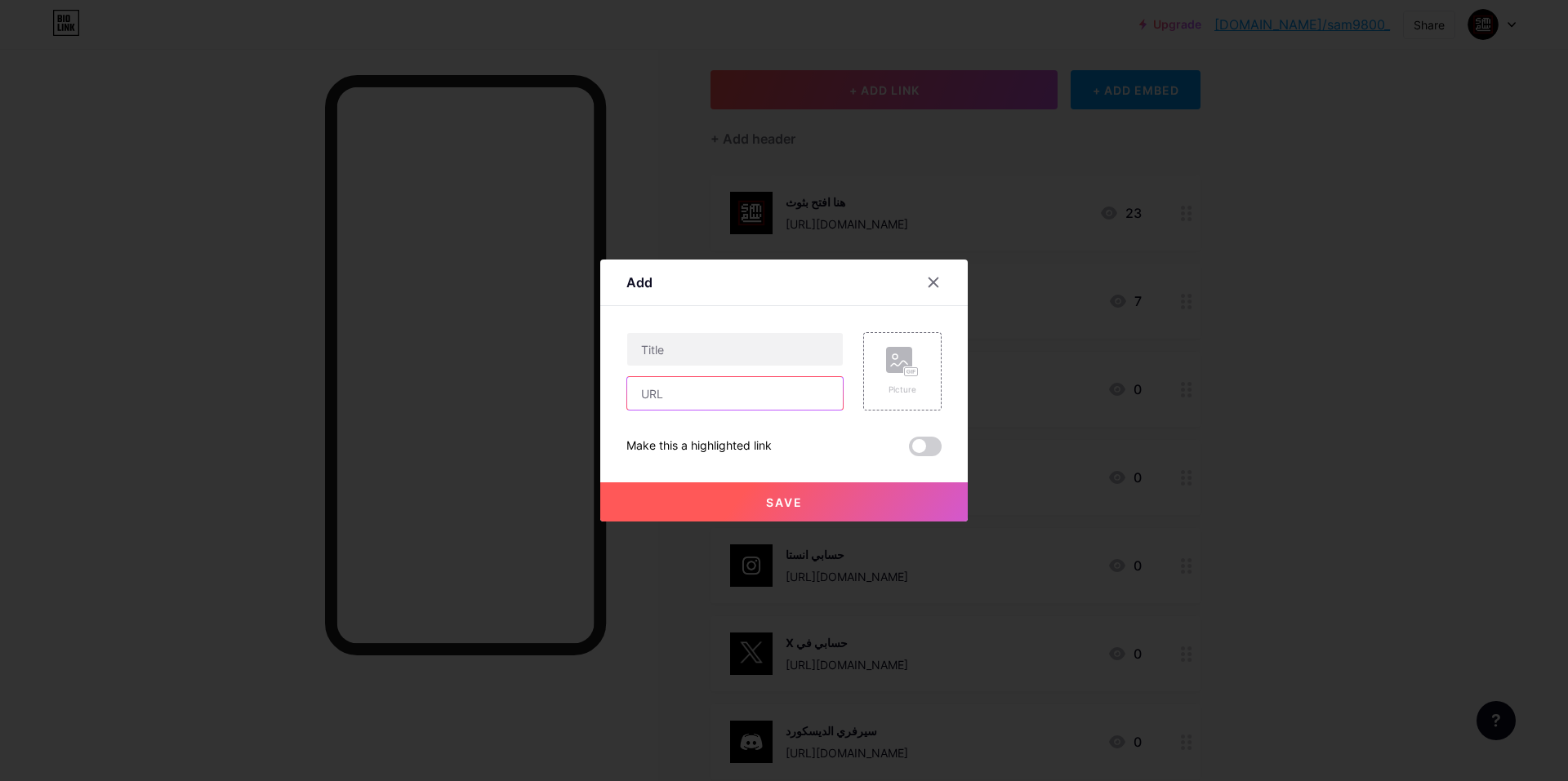
click at [729, 401] on input "text" at bounding box center [735, 392] width 216 height 32
paste input "[URL][DOMAIN_NAME]"
type input "[URL][DOMAIN_NAME]"
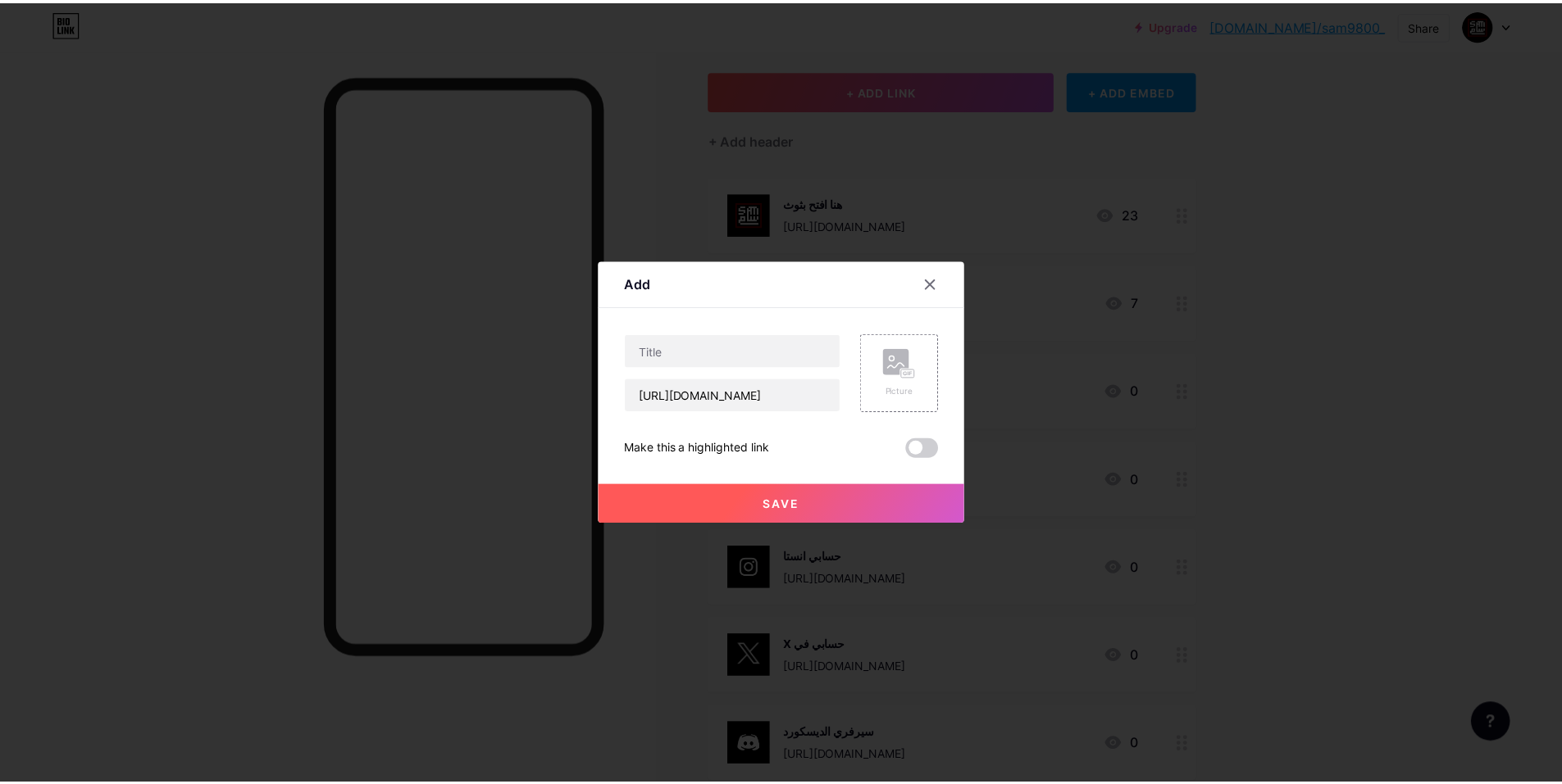
scroll to position [0, 0]
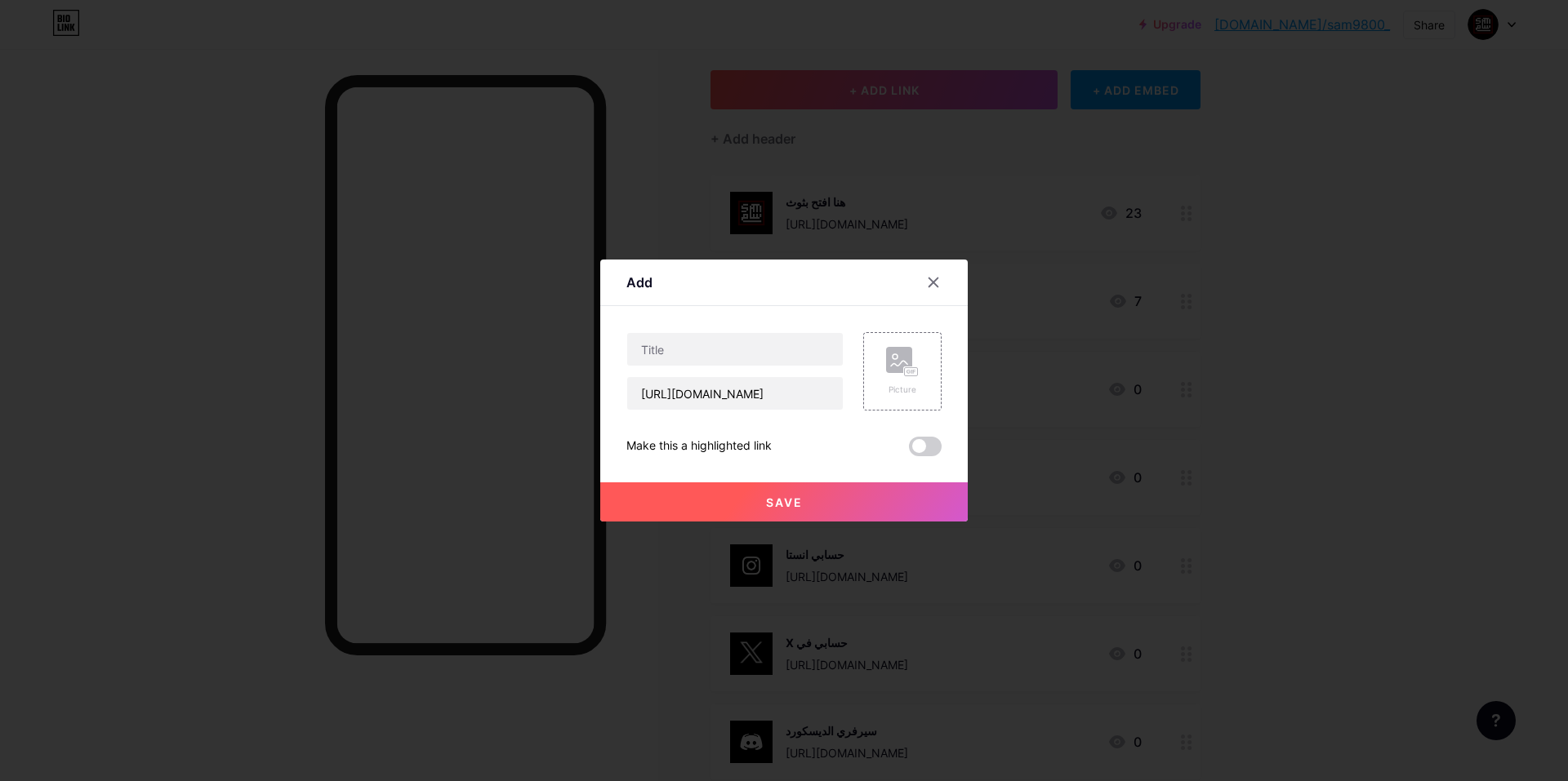
click at [727, 323] on div "Content YouTube Play YouTube video without leaving your page. ADD Vimeo Play Vi…" at bounding box center [783, 381] width 315 height 150
click at [720, 341] on input "text" at bounding box center [735, 349] width 216 height 32
type input "r"
type input "قناة اليوتيوب"
click at [893, 375] on icon at bounding box center [902, 362] width 32 height 30
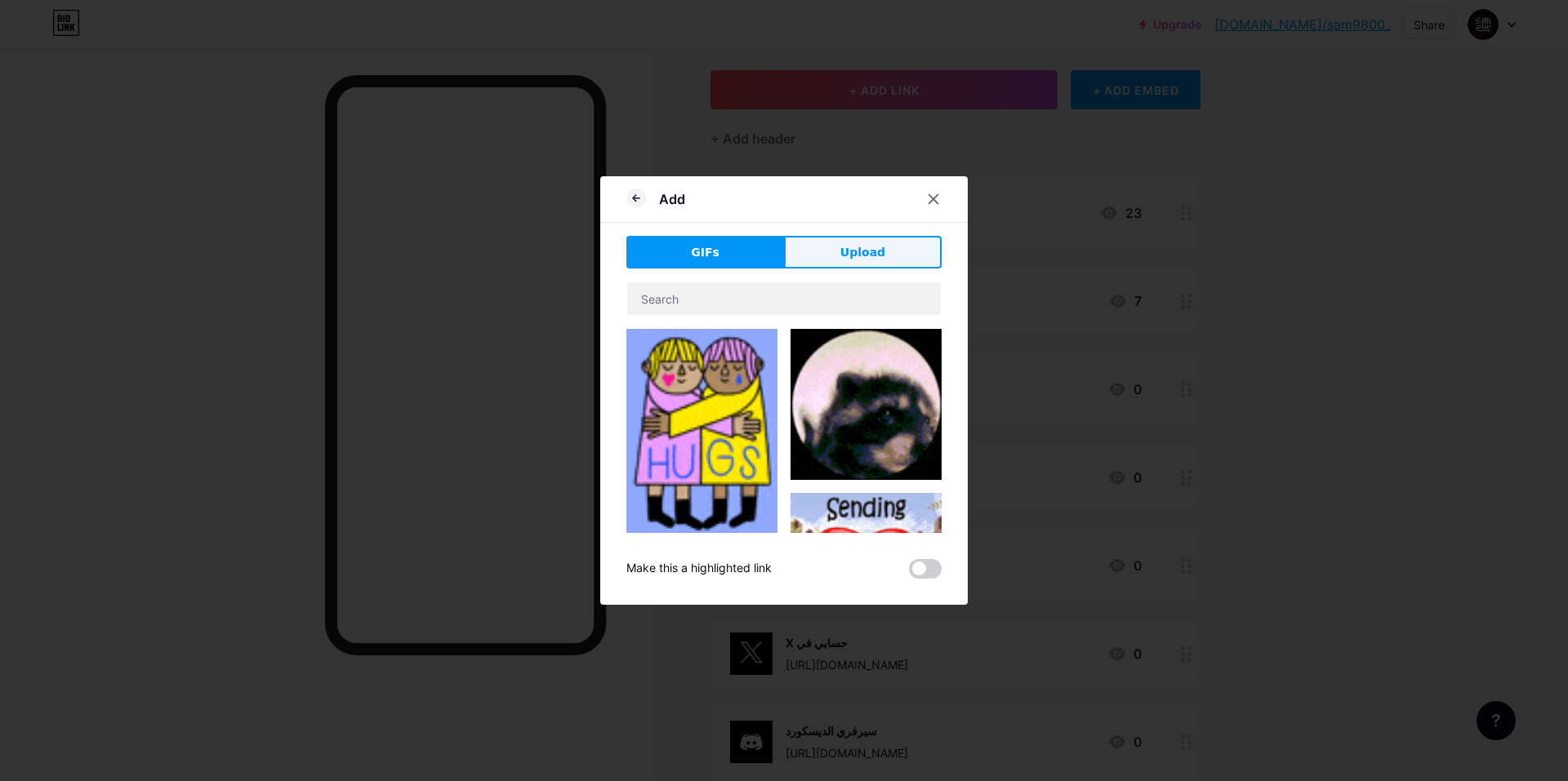
click at [868, 239] on button "Upload" at bounding box center [862, 251] width 158 height 32
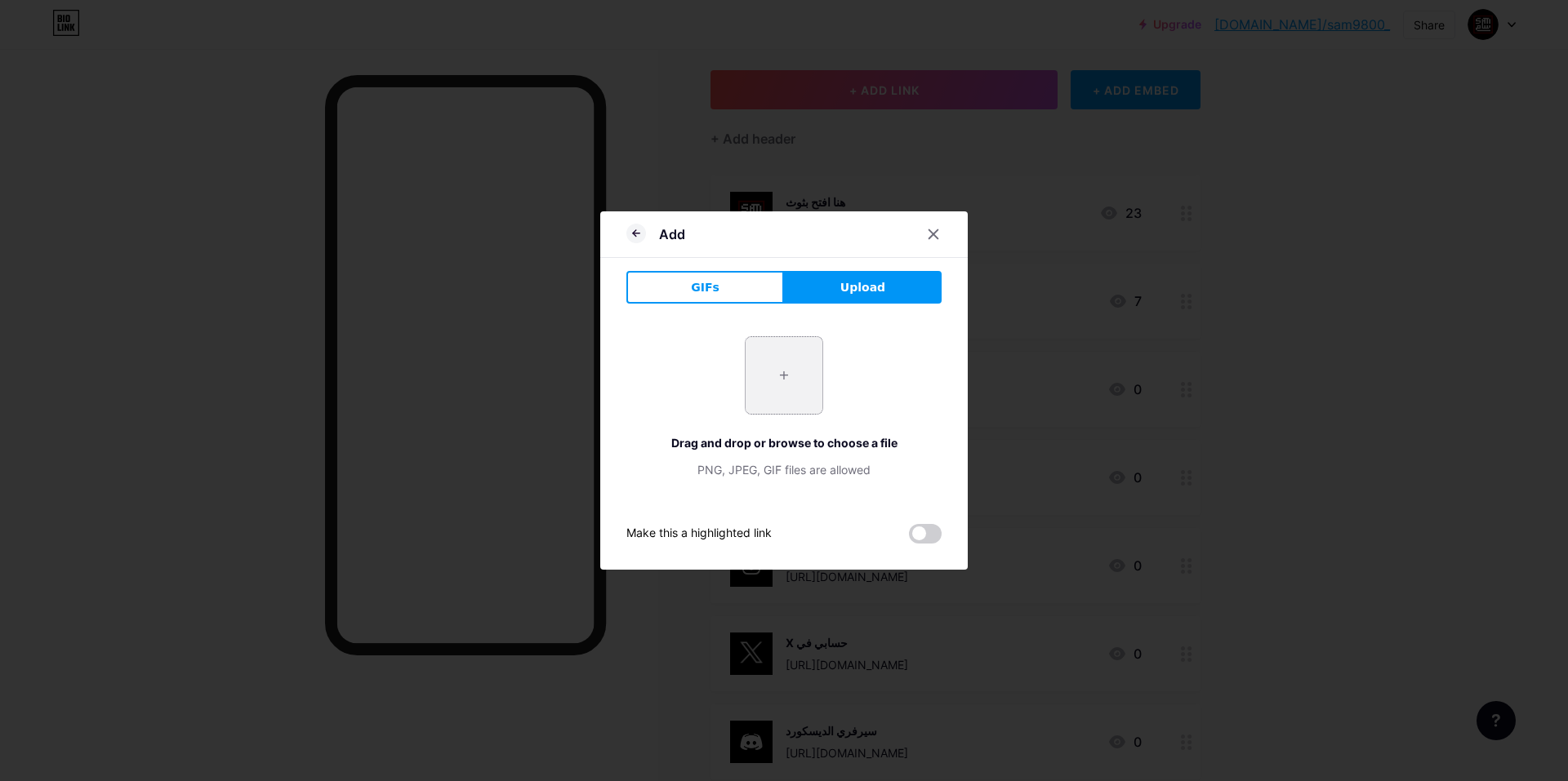
click at [797, 370] on input "file" at bounding box center [784, 376] width 77 height 77
type input "C:\fakepath\b8449e292d23e2dee25ccbaf6431f61e.jpg"
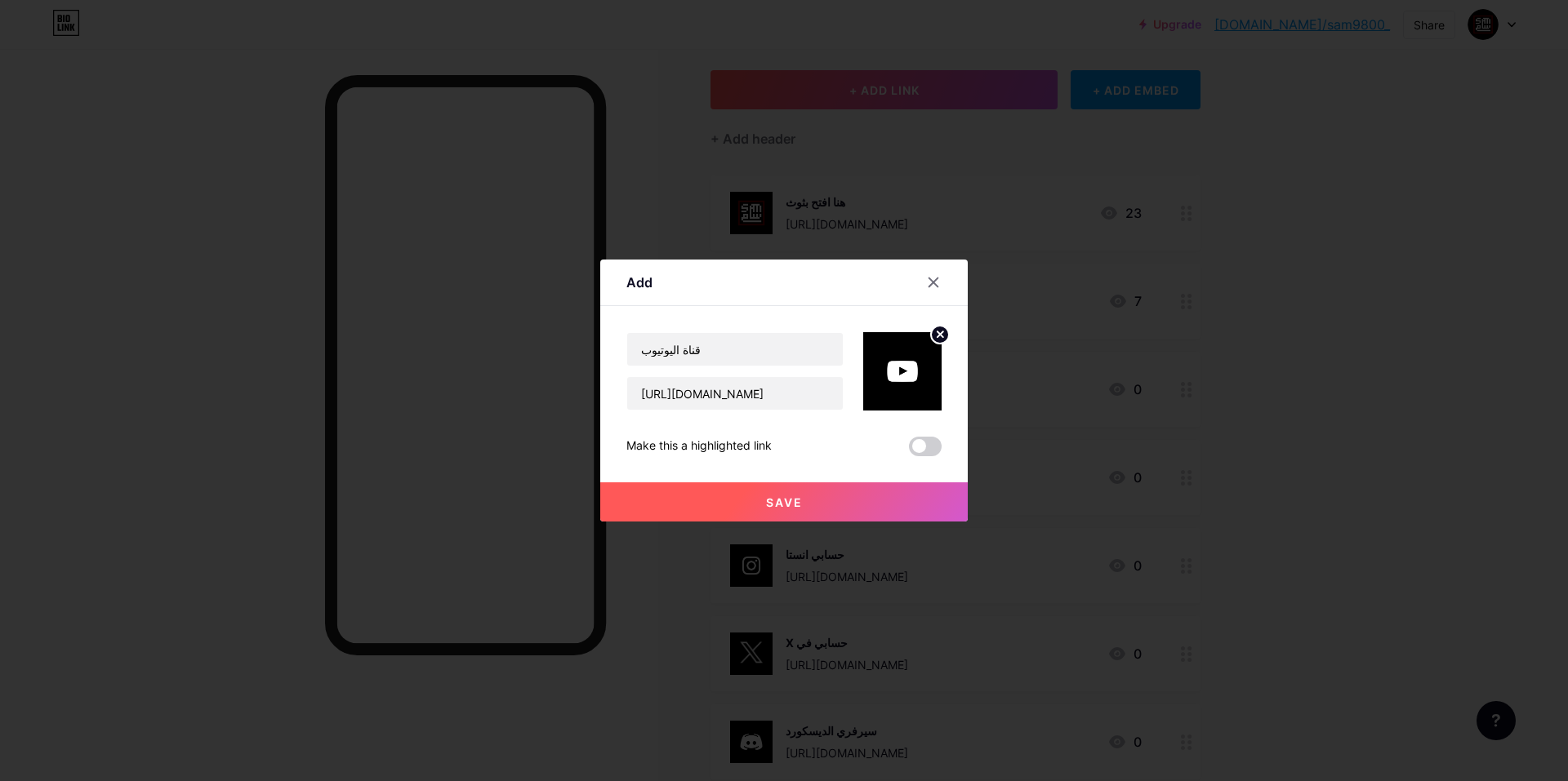
click at [826, 498] on button "Save" at bounding box center [784, 502] width 367 height 39
